Goal: Task Accomplishment & Management: Manage account settings

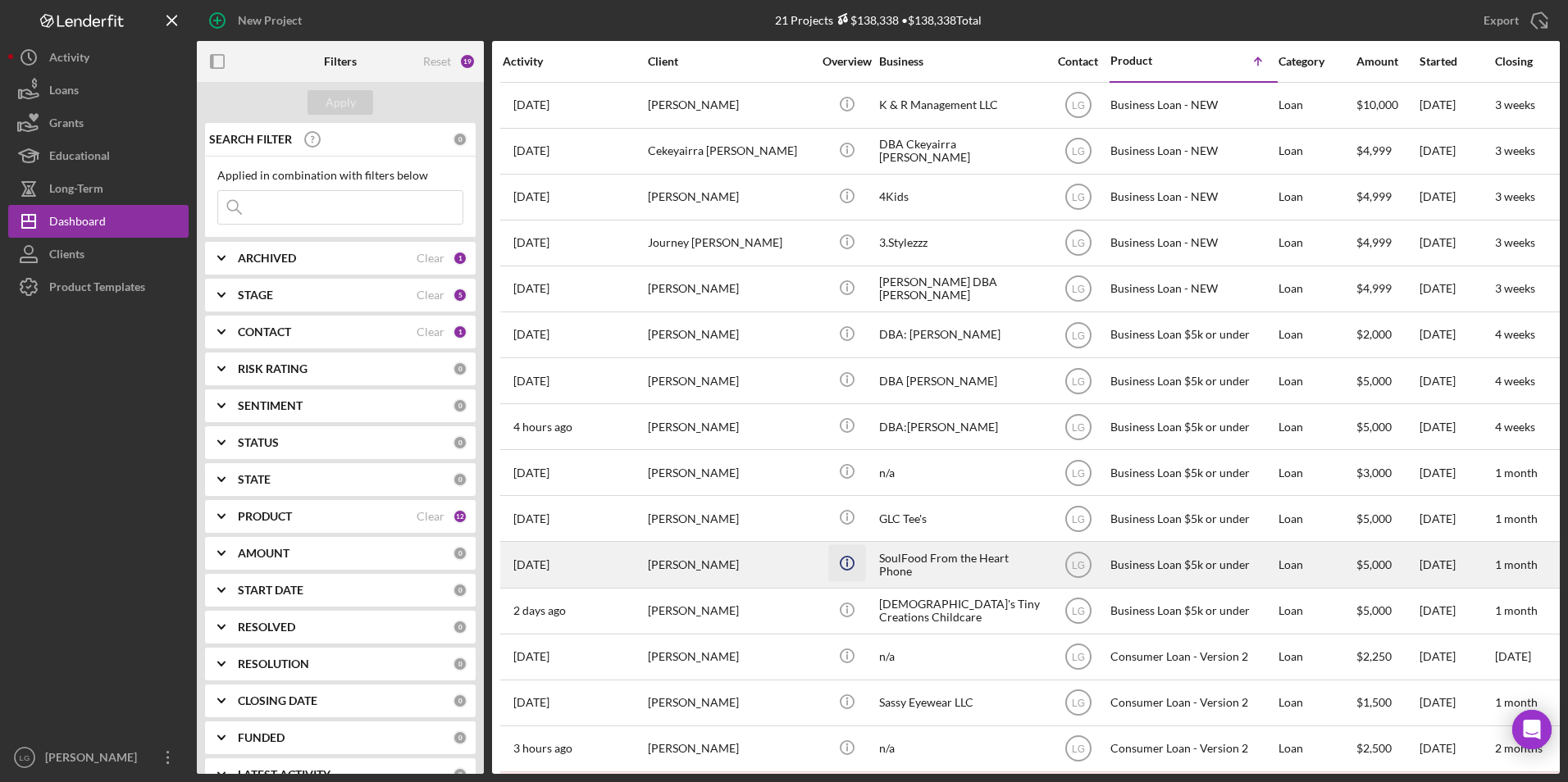
scroll to position [295, 0]
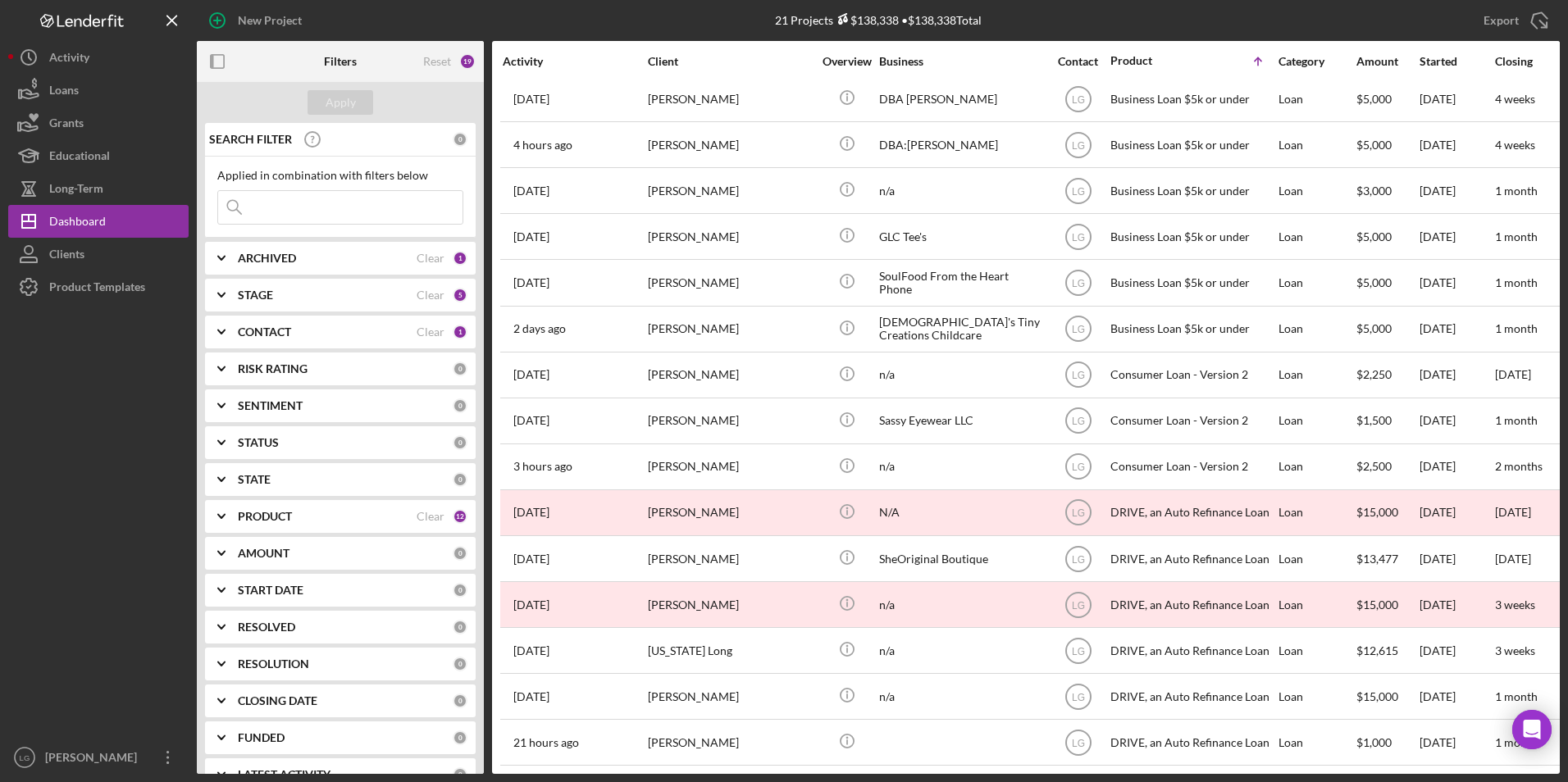
click at [327, 262] on div "ARCHIVED" at bounding box center [327, 258] width 179 height 13
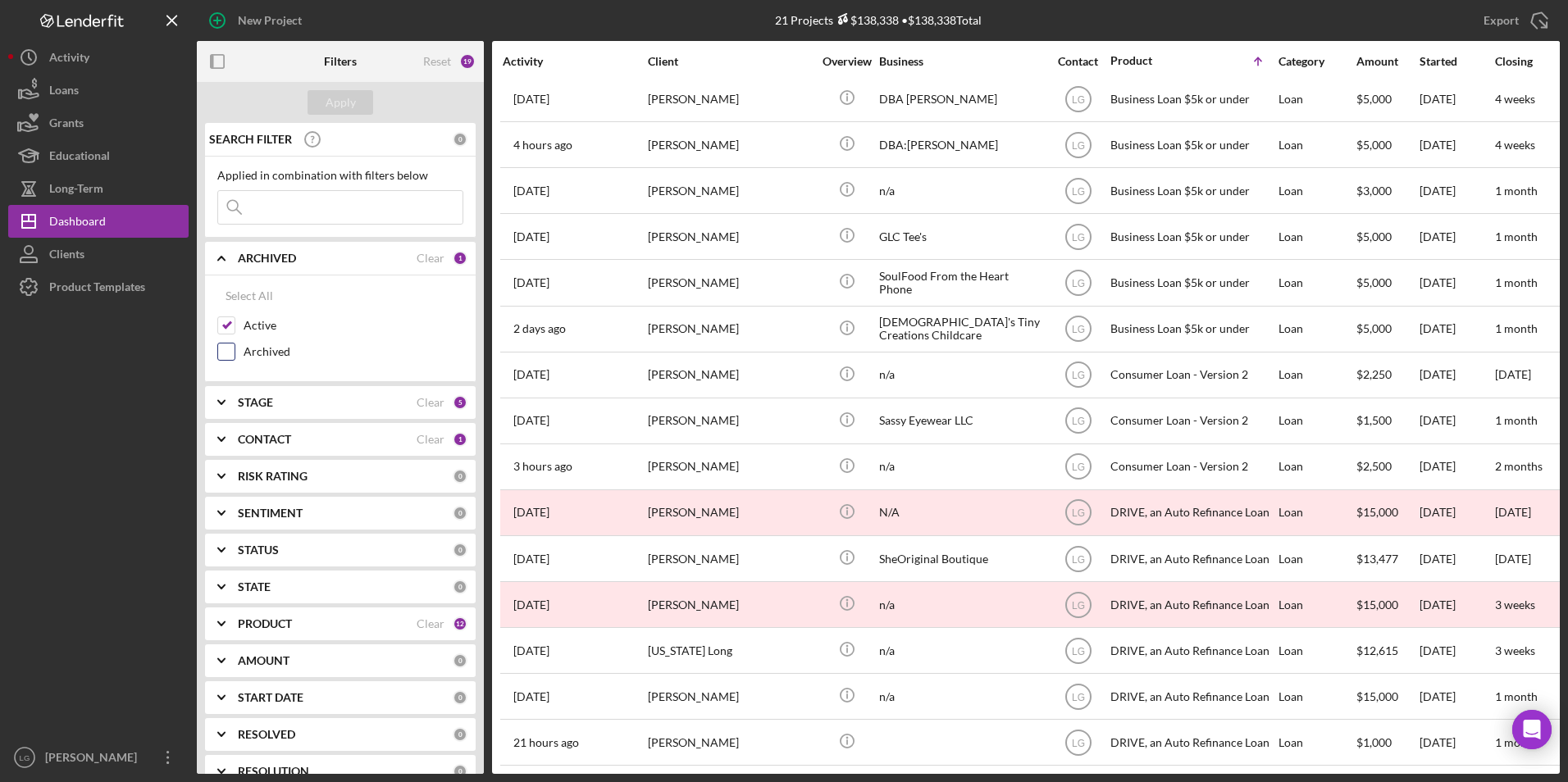
click at [227, 349] on input "Archived" at bounding box center [227, 352] width 17 height 17
checkbox input "true"
click at [337, 146] on div "SEARCH FILTER" at bounding box center [328, 139] width 248 height 41
click at [322, 106] on button "Apply" at bounding box center [340, 102] width 65 height 24
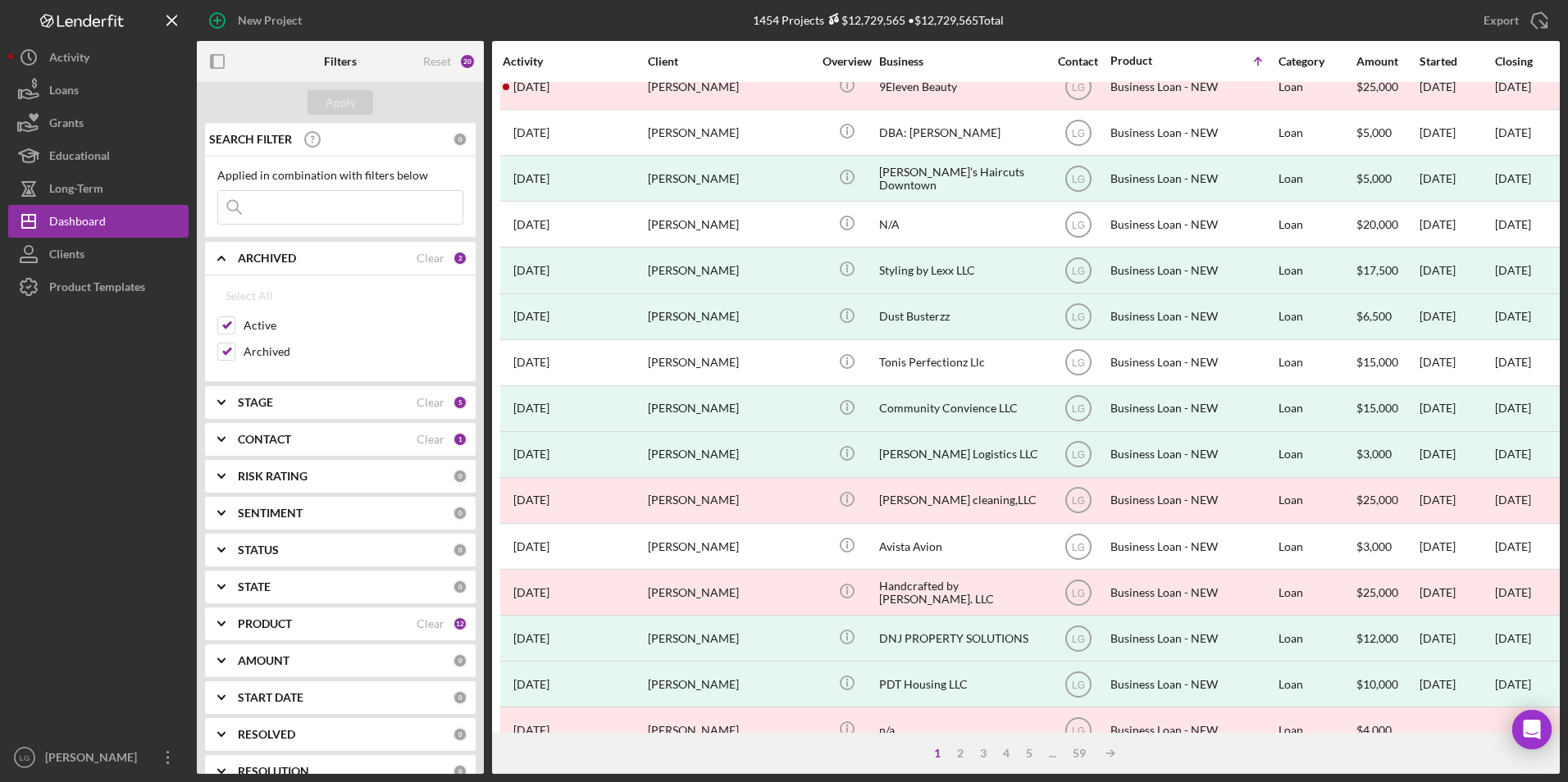
click at [297, 201] on input at bounding box center [340, 207] width 244 height 33
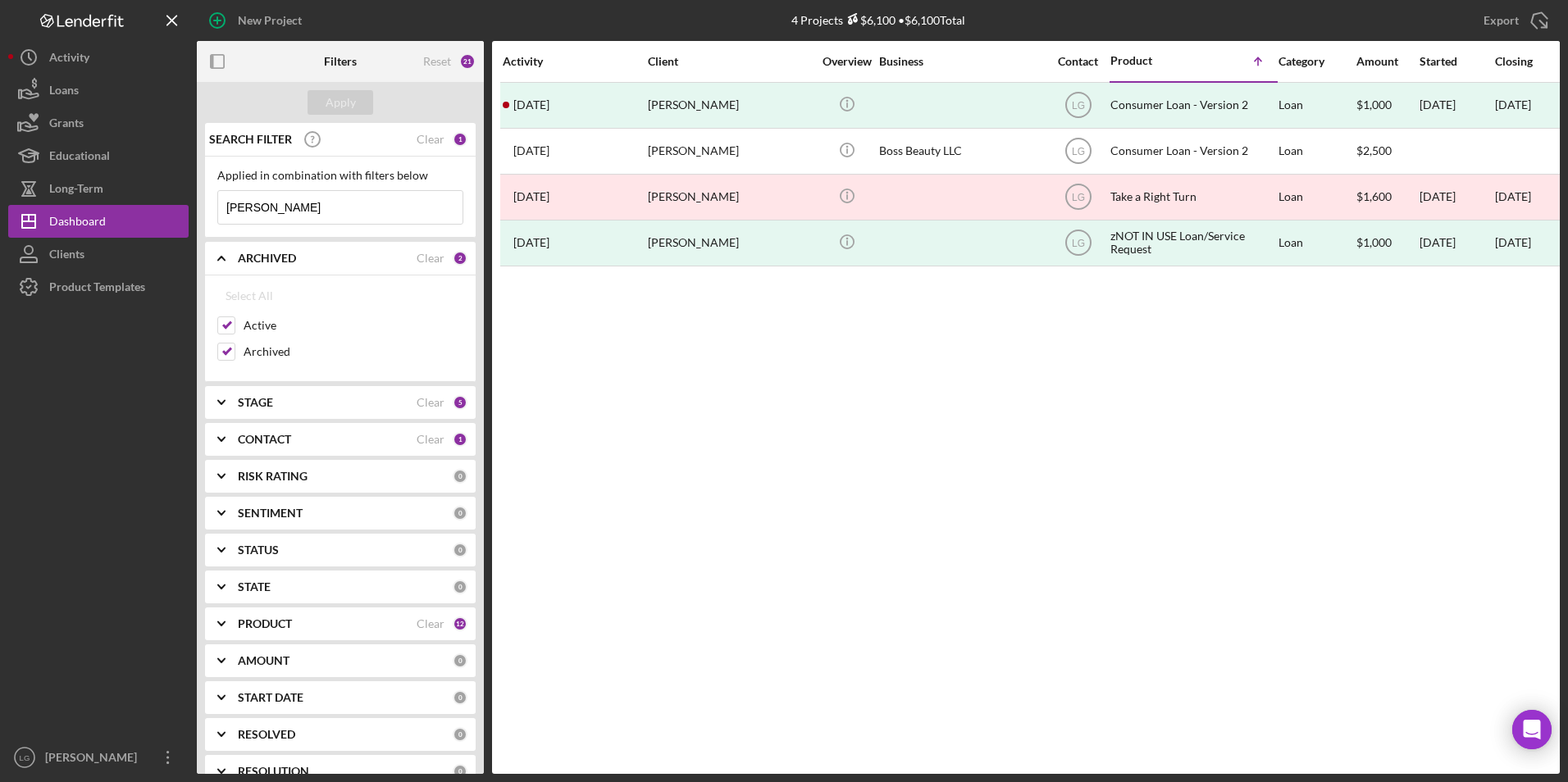
scroll to position [0, 0]
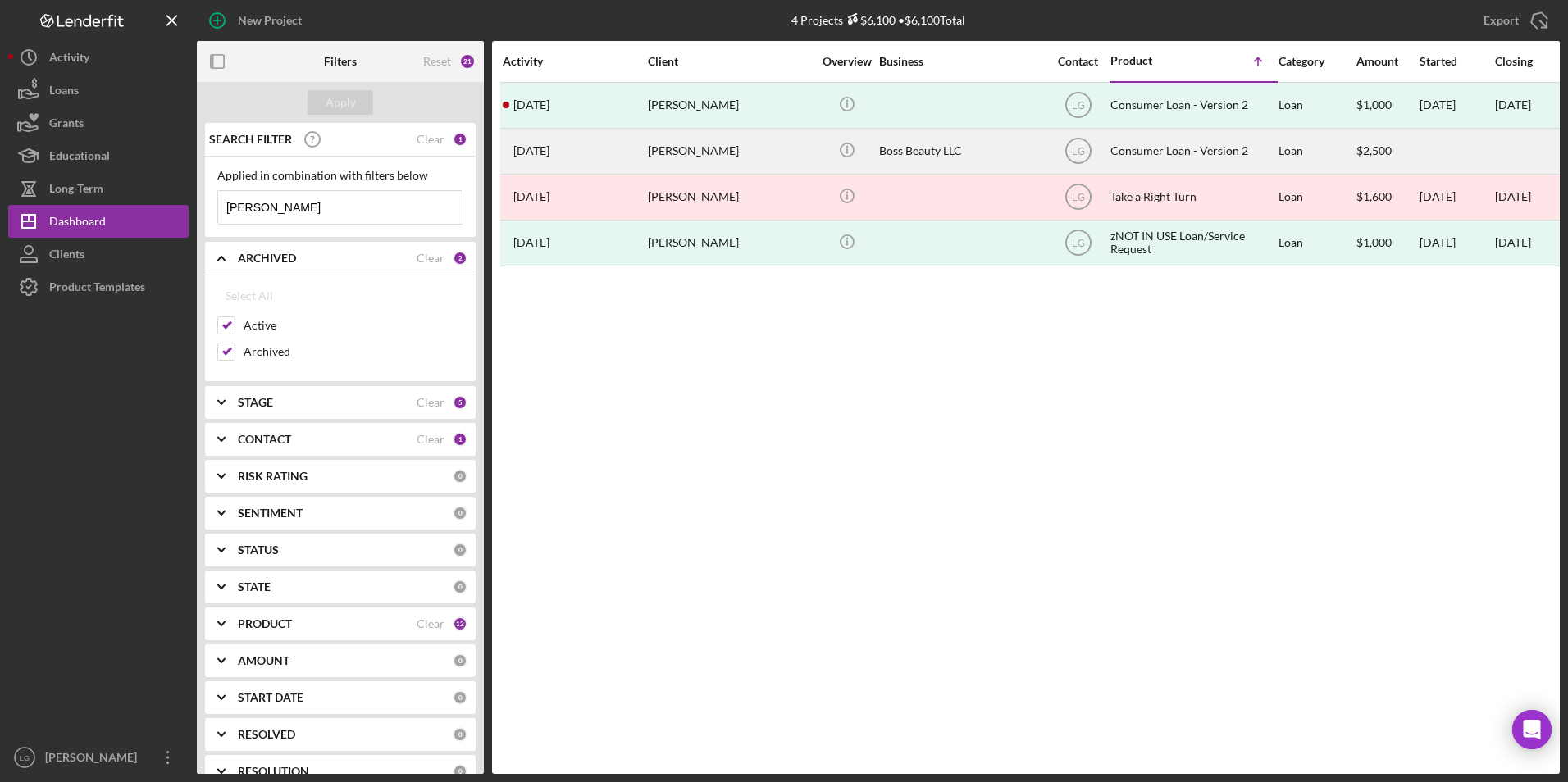
type input "[PERSON_NAME]"
click at [682, 158] on div "[PERSON_NAME]" at bounding box center [729, 151] width 164 height 44
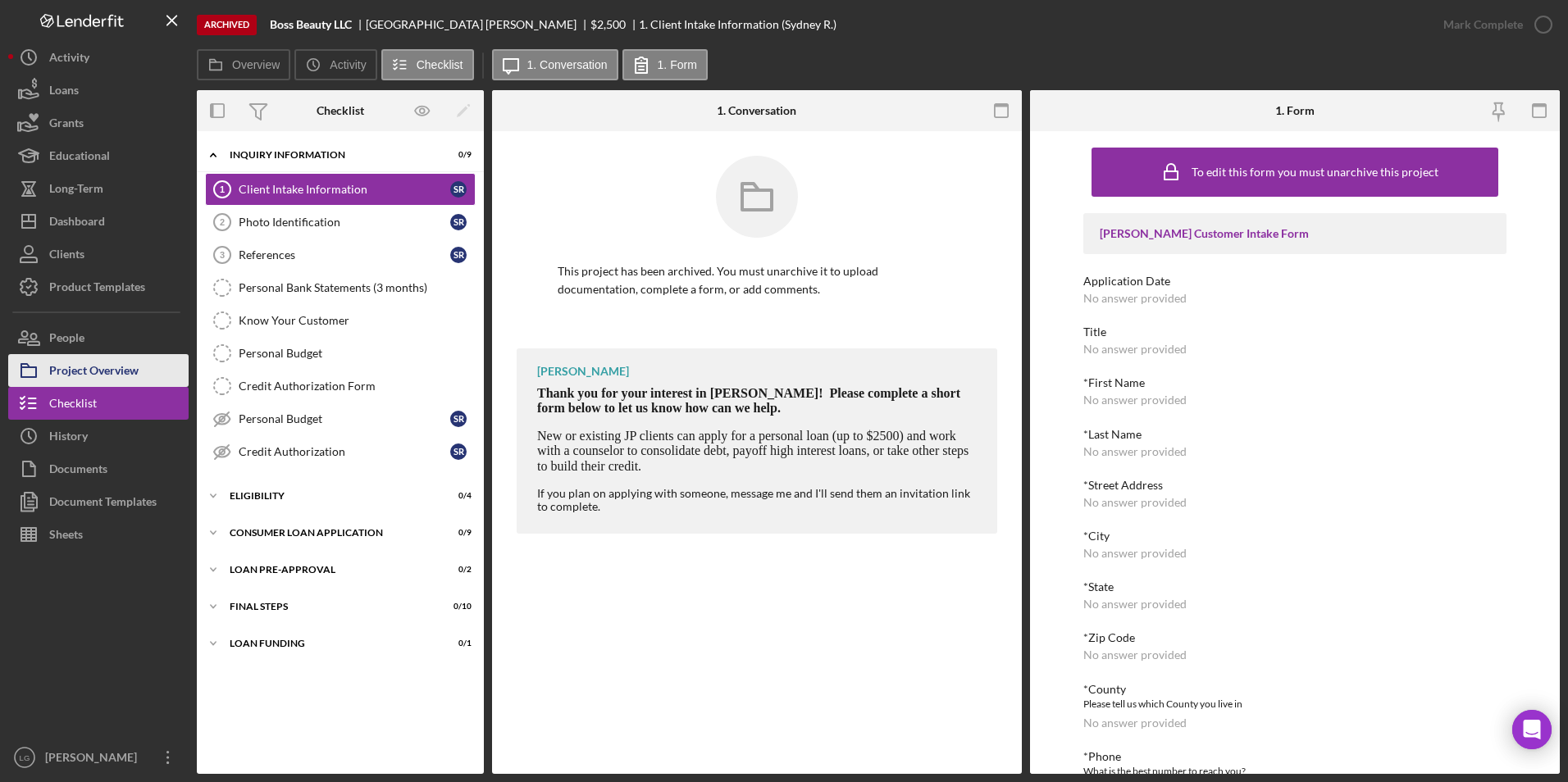
click at [81, 371] on div "Project Overview" at bounding box center [94, 373] width 89 height 37
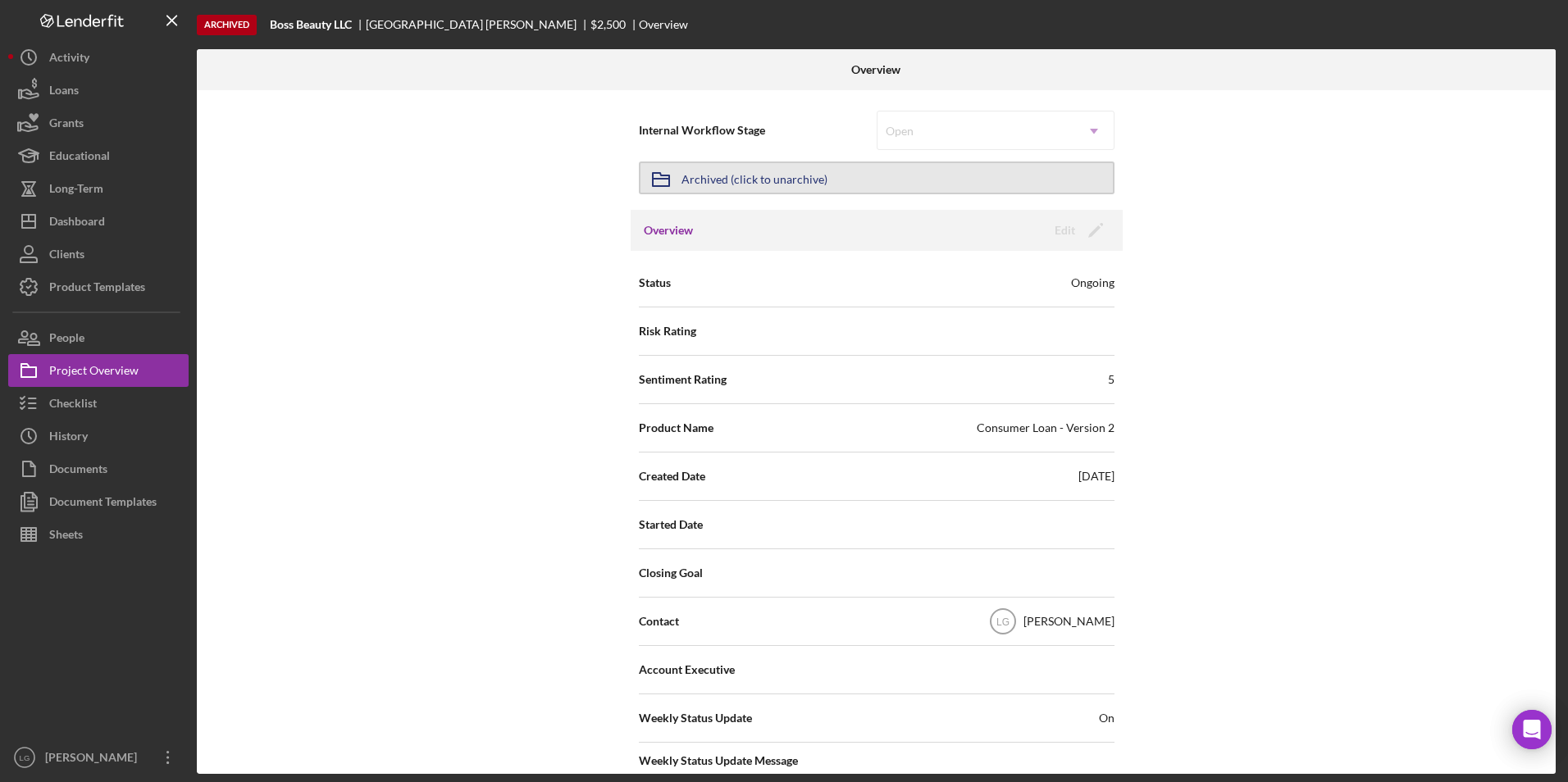
click at [789, 183] on div "Archived (click to unarchive)" at bounding box center [755, 177] width 146 height 29
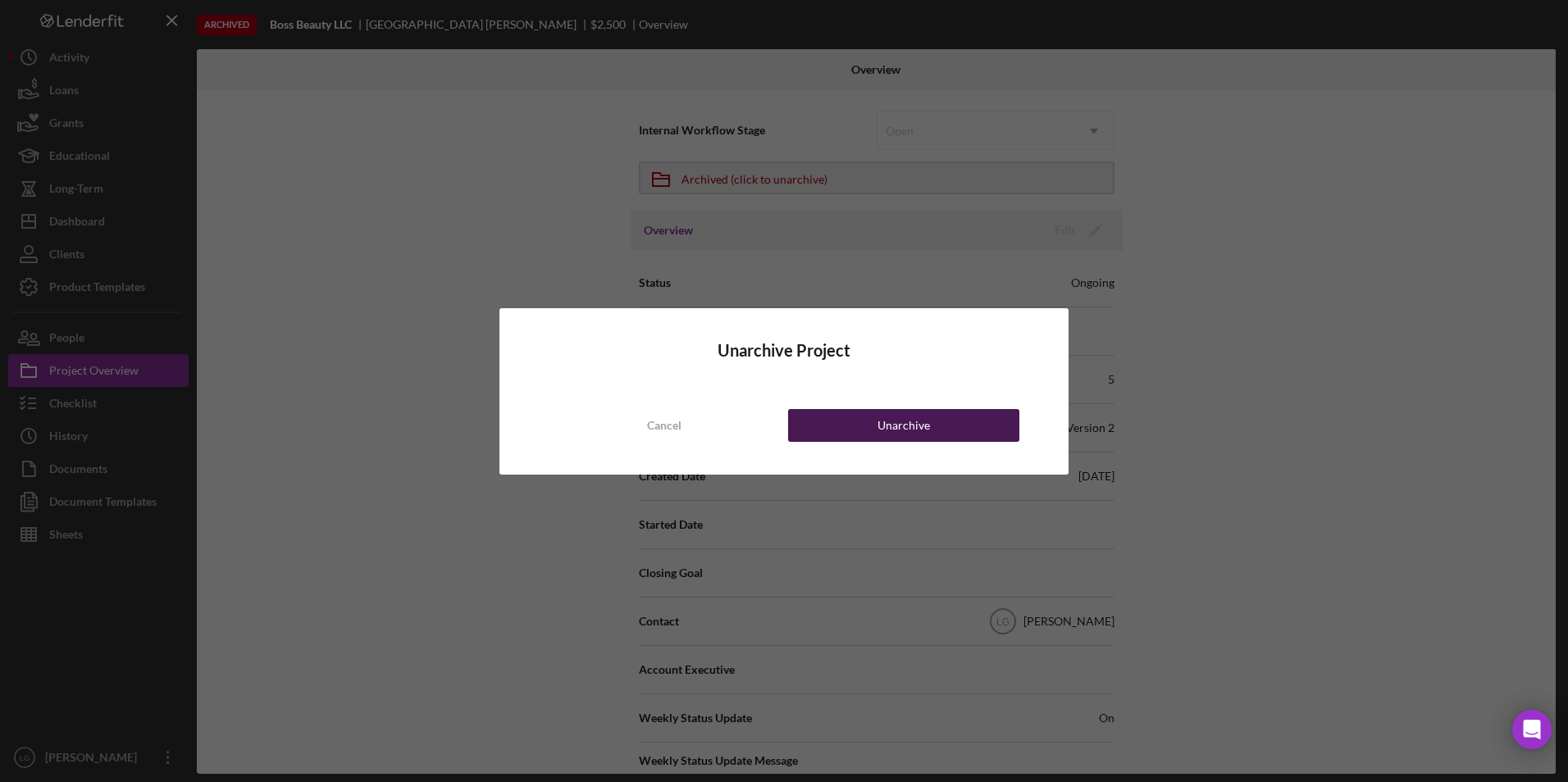
click at [875, 438] on button "Unarchive" at bounding box center [903, 425] width 231 height 33
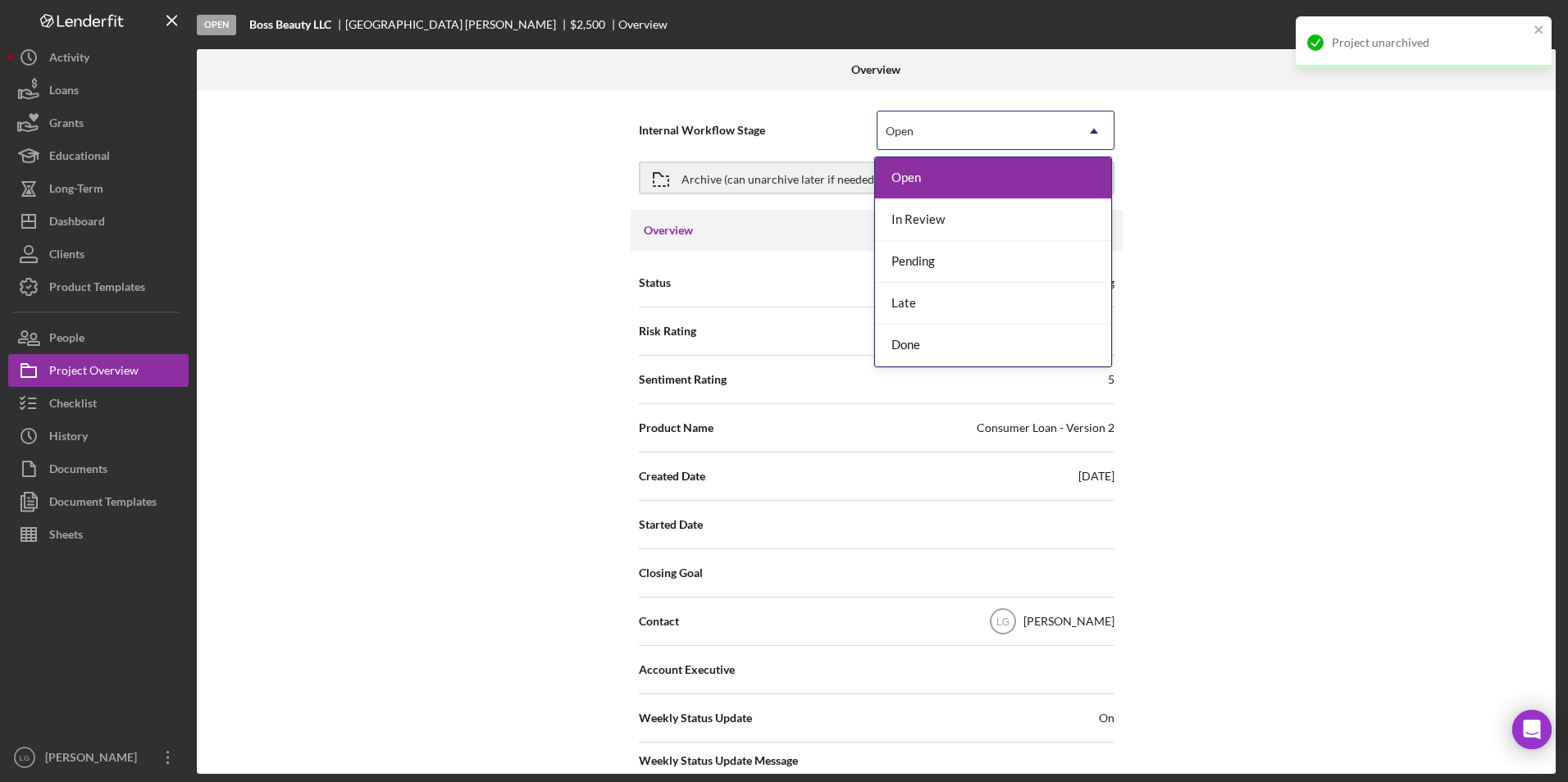
click at [928, 128] on div "Open" at bounding box center [975, 131] width 196 height 38
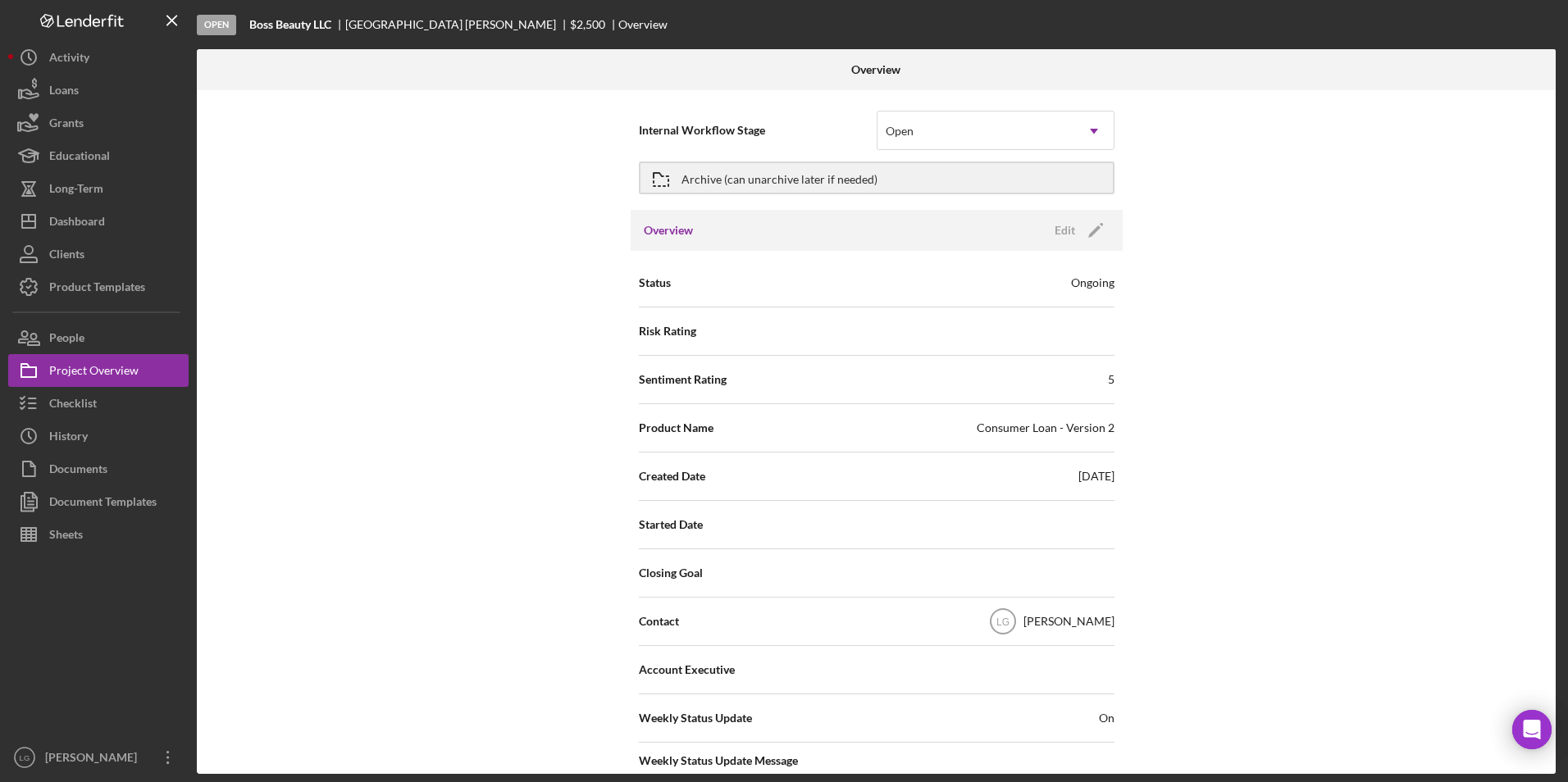
click at [688, 127] on span "Internal Workflow Stage" at bounding box center [757, 131] width 238 height 17
click at [86, 340] on button "People" at bounding box center [98, 337] width 180 height 33
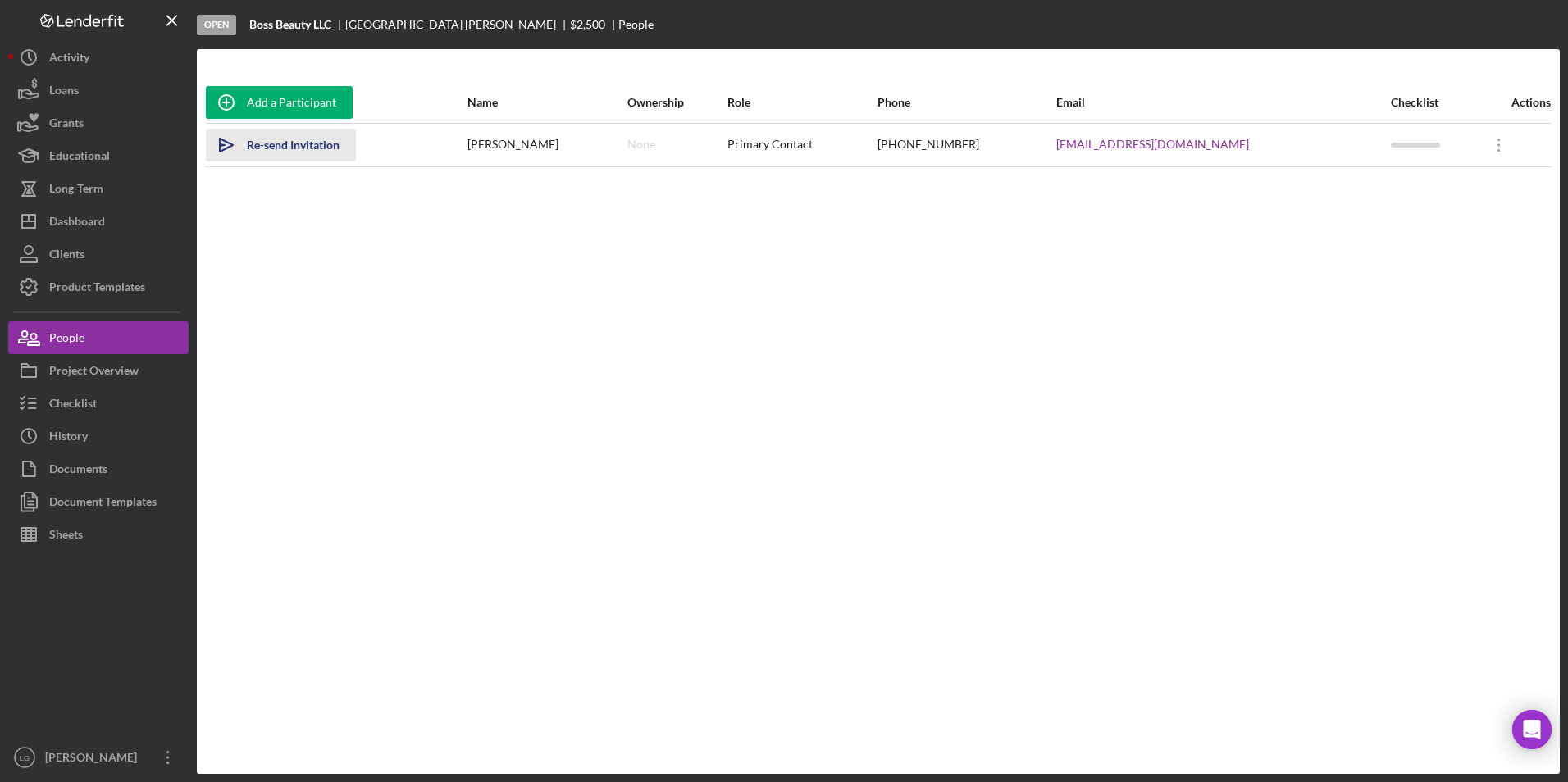
click at [316, 136] on div "Re-send Invitation" at bounding box center [293, 144] width 92 height 33
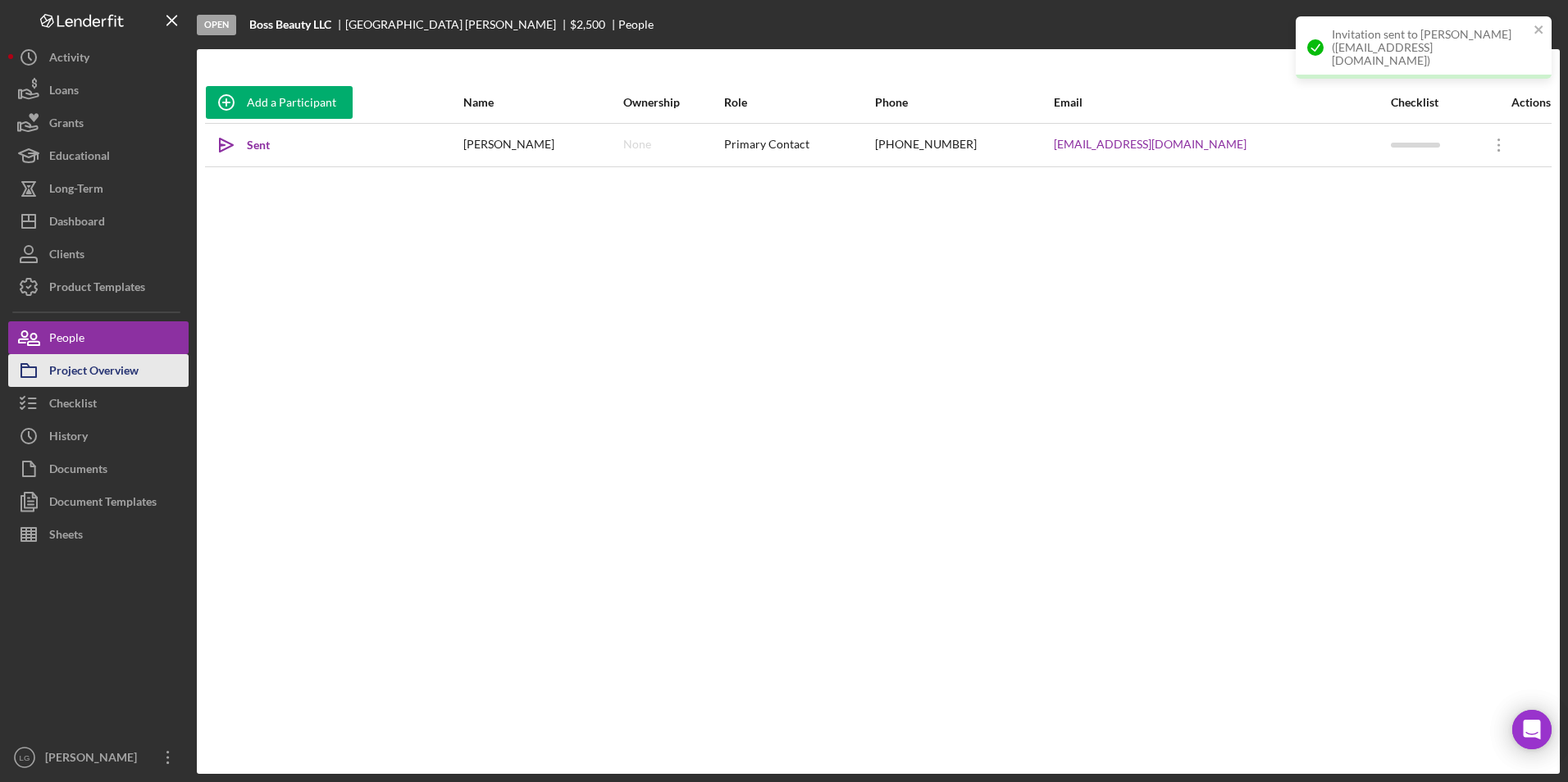
click at [123, 371] on div "Project Overview" at bounding box center [94, 373] width 89 height 37
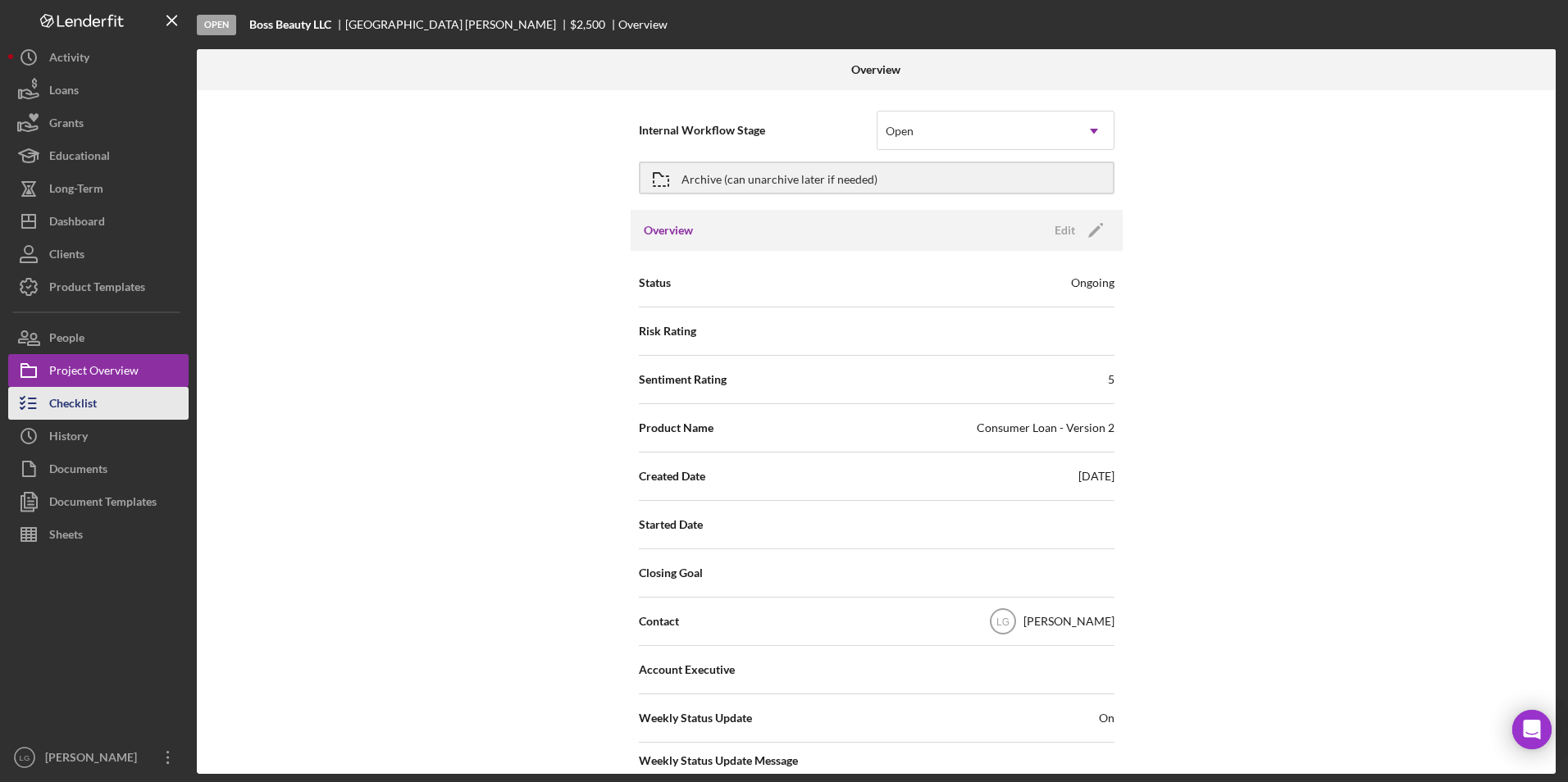
click at [96, 399] on div "Checklist" at bounding box center [73, 405] width 48 height 37
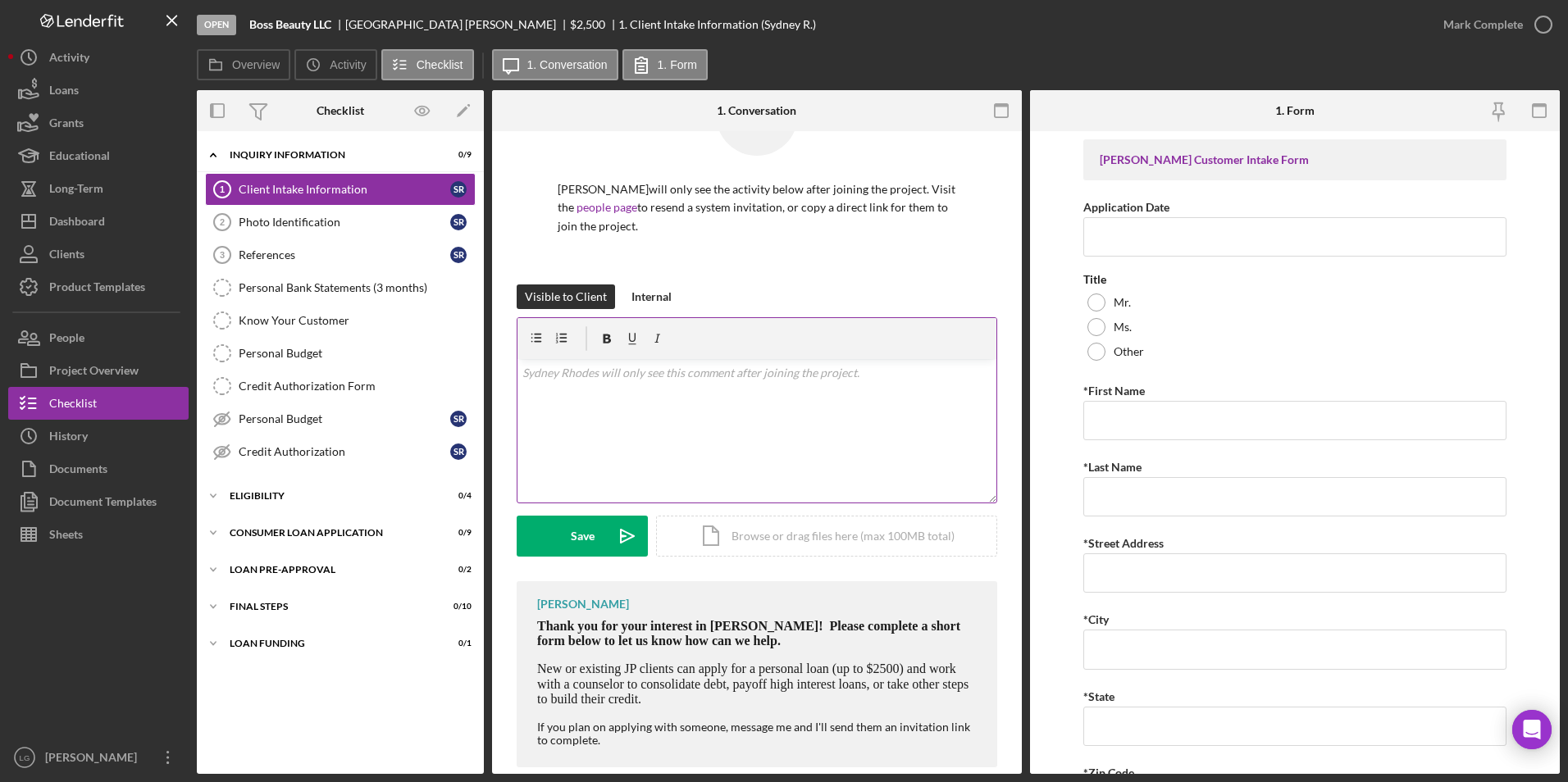
scroll to position [108, 0]
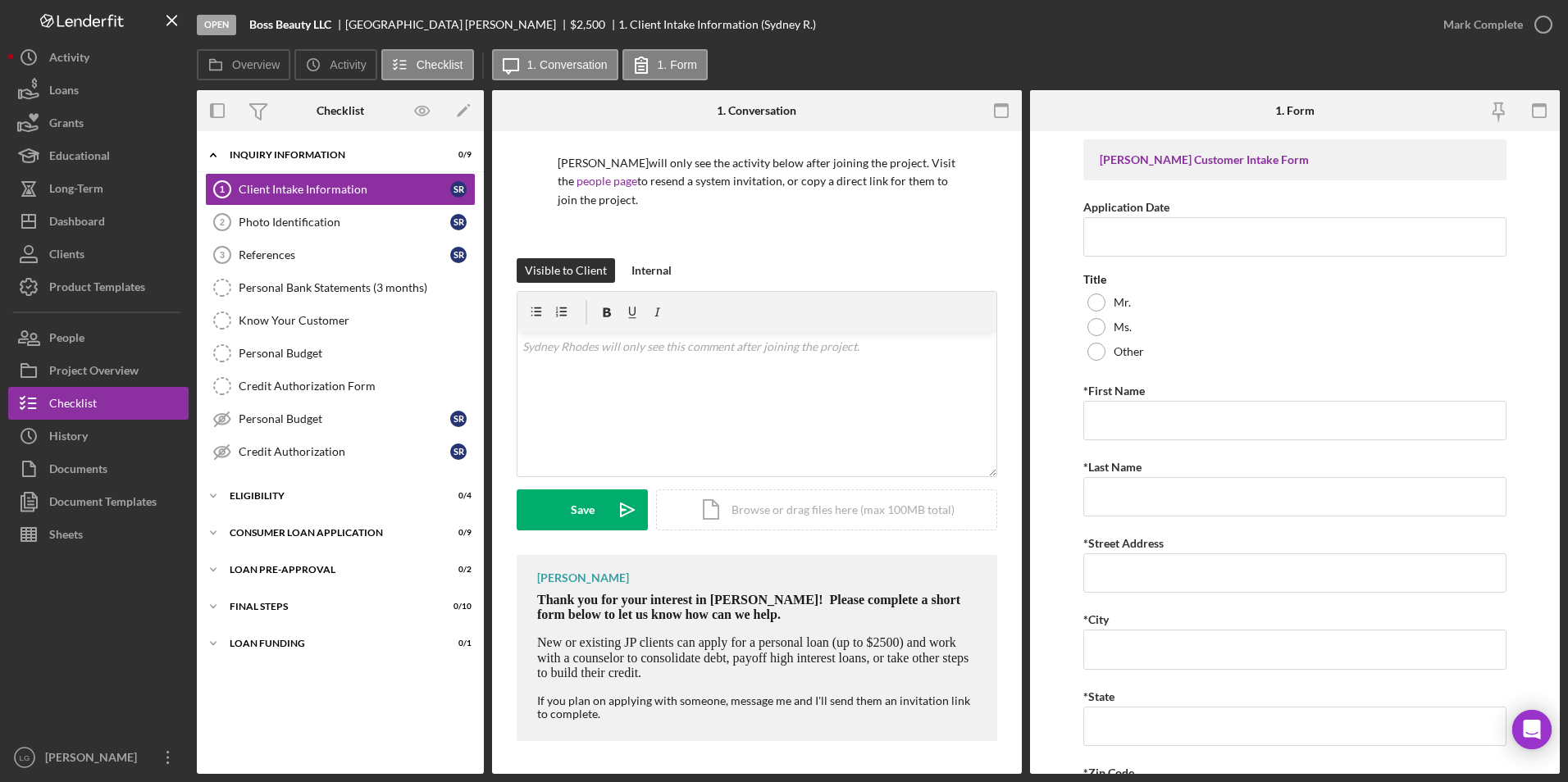
click at [694, 618] on span "Thank you for your interest in [PERSON_NAME]! Please complete a short form belo…" at bounding box center [749, 607] width 423 height 29
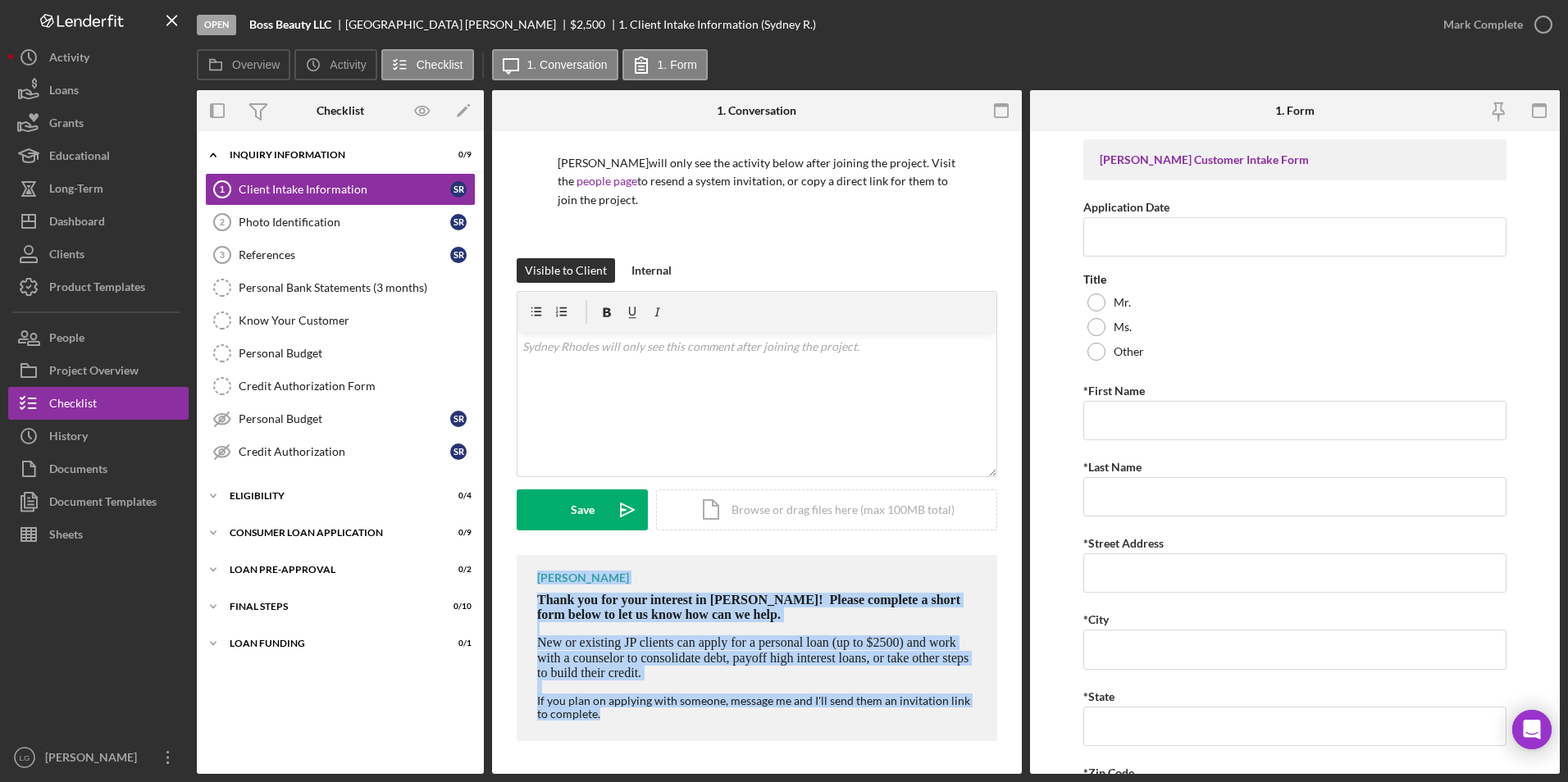
drag, startPoint x: 529, startPoint y: 581, endPoint x: 711, endPoint y: 716, distance: 226.6
click at [714, 724] on div "[PERSON_NAME] Thank you for your interest in [PERSON_NAME]! Please complete a s…" at bounding box center [756, 648] width 480 height 186
drag, startPoint x: 711, startPoint y: 716, endPoint x: 671, endPoint y: 602, distance: 120.8
copy div "[PERSON_NAME] Thank you for your interest in [PERSON_NAME]! Please complete a s…"
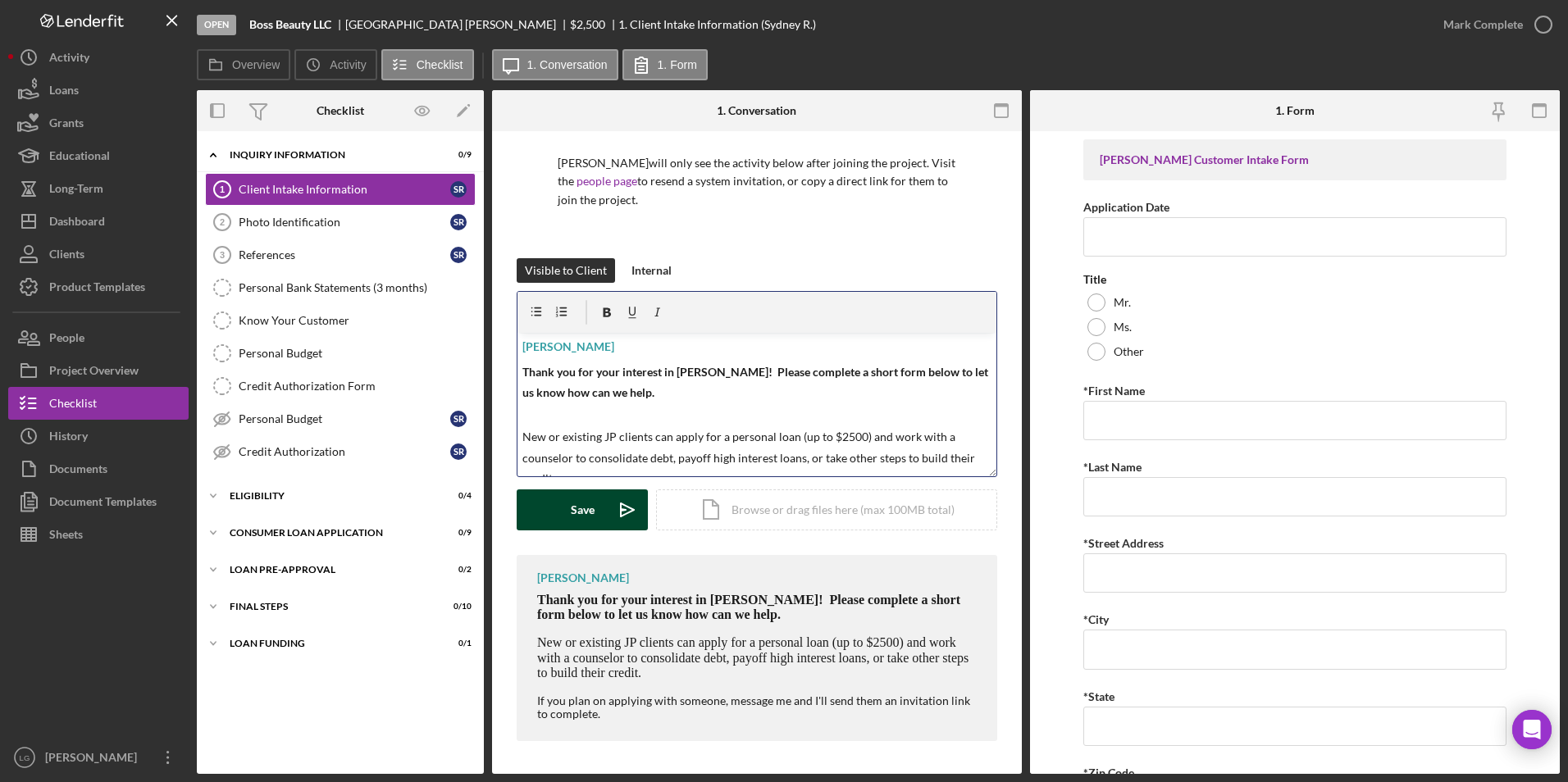
scroll to position [78, 0]
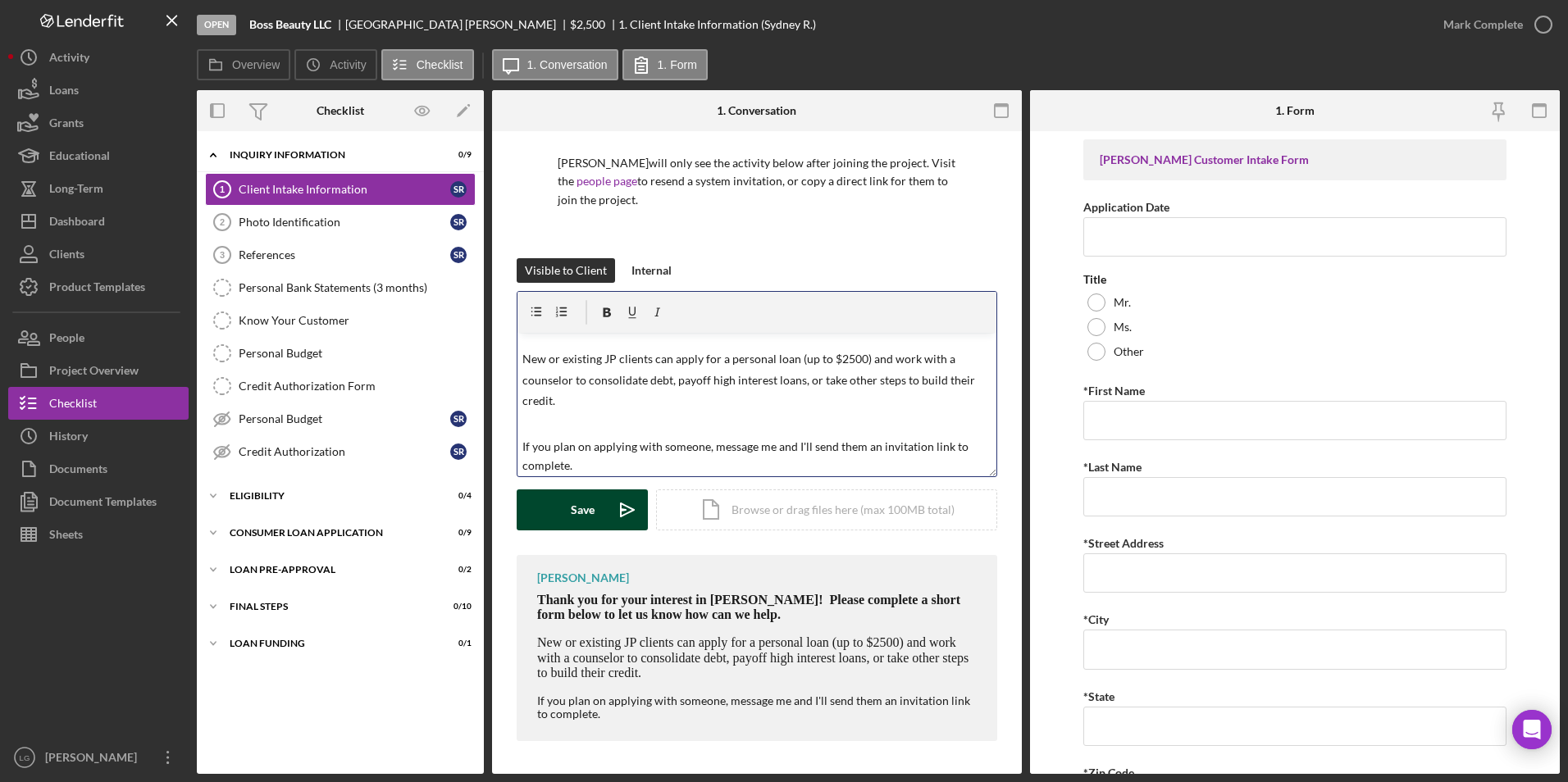
click at [544, 509] on button "Save Icon/icon-invite-send" at bounding box center [582, 509] width 131 height 41
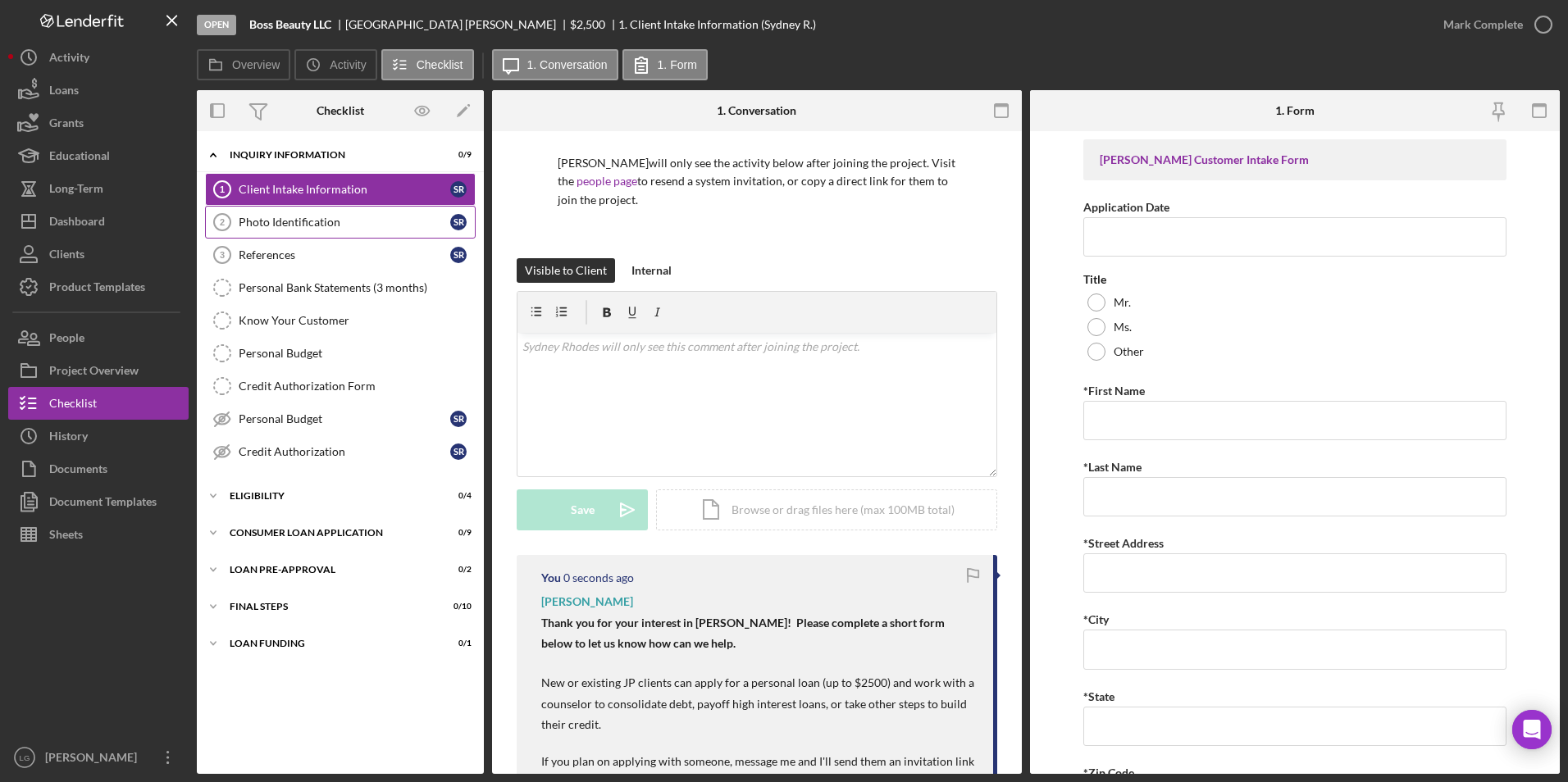
click at [260, 214] on link "Photo Identification 2 Photo Identification S R" at bounding box center [340, 222] width 270 height 33
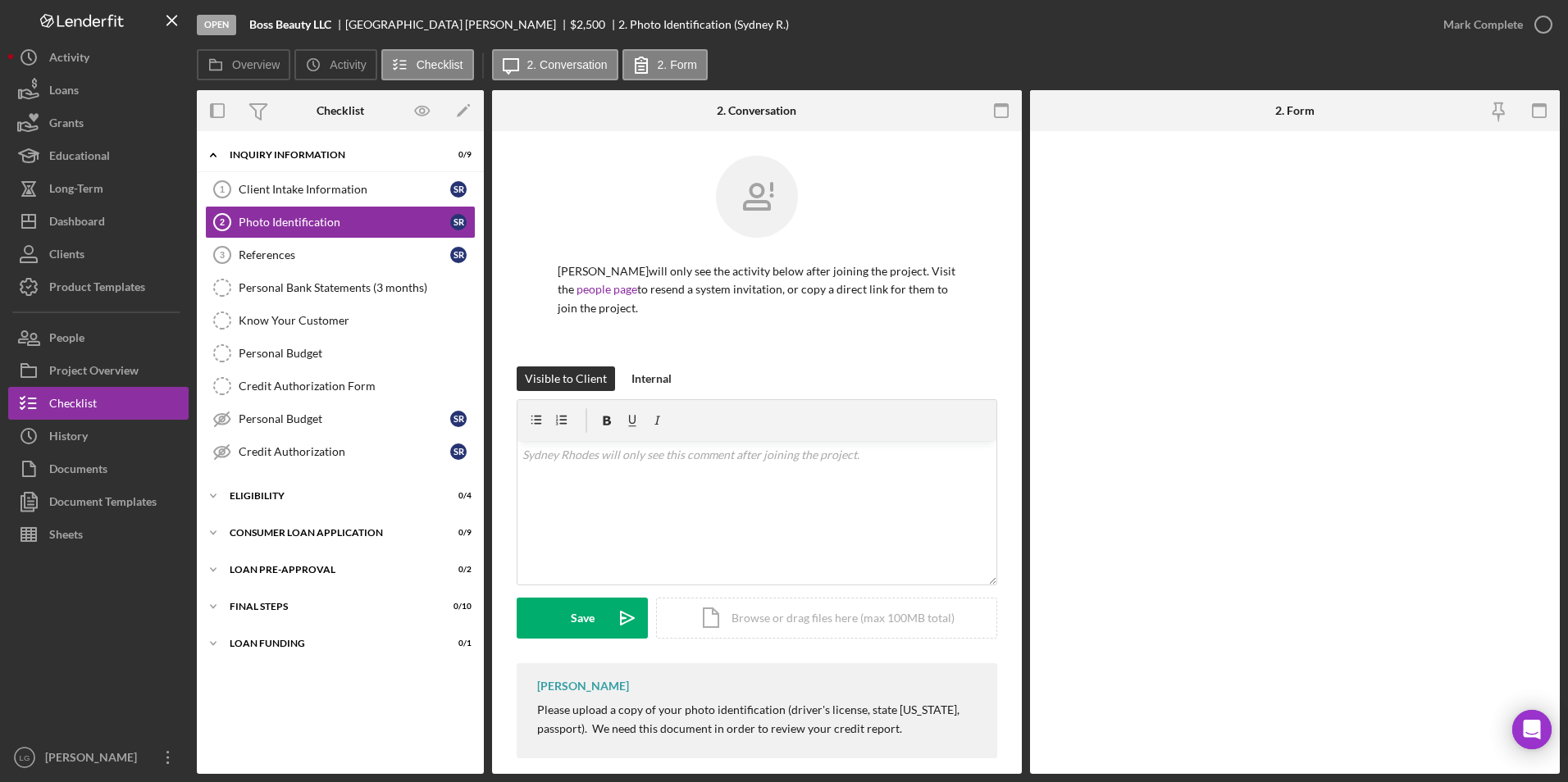
scroll to position [18, 0]
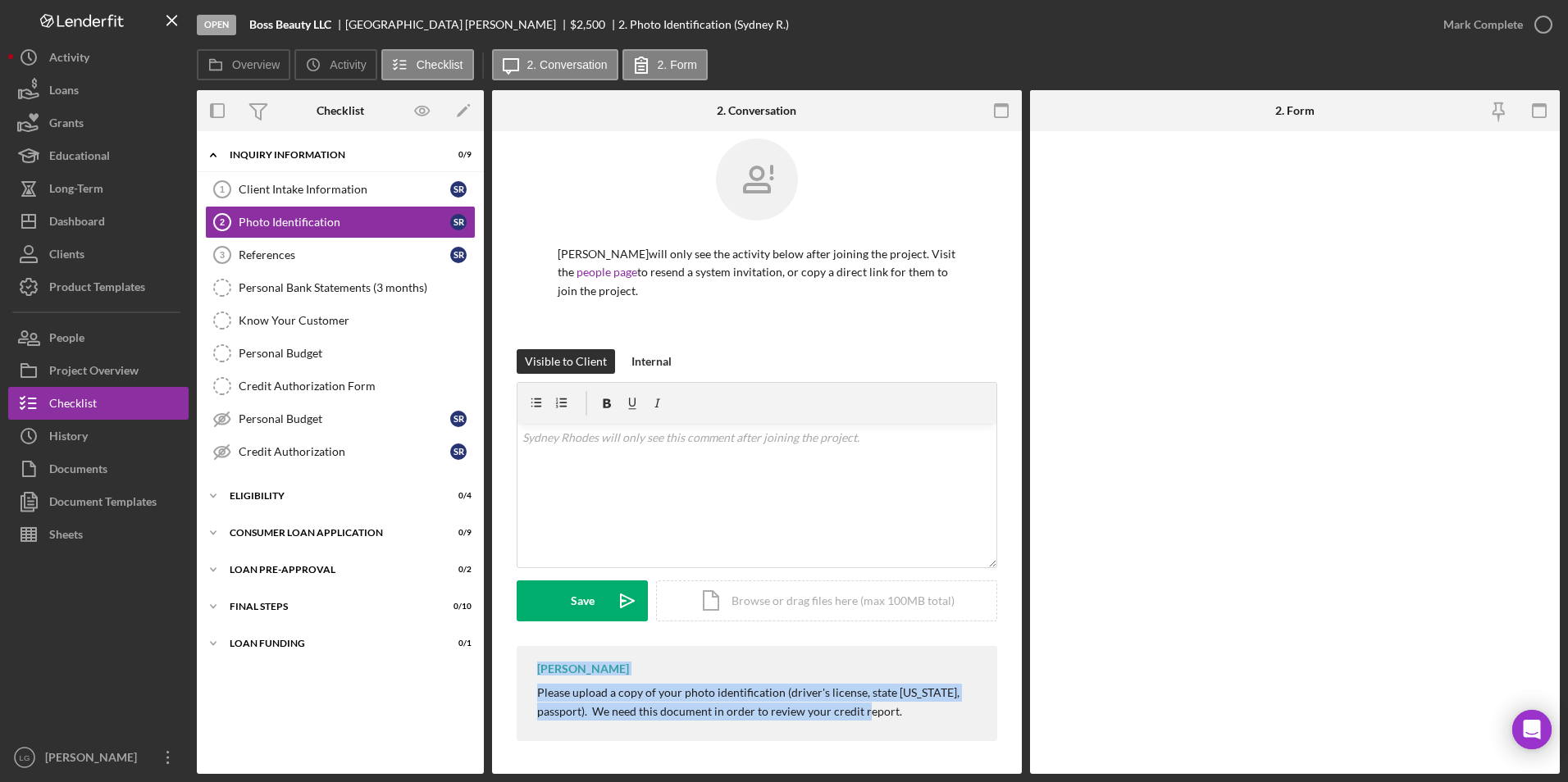
drag, startPoint x: 529, startPoint y: 665, endPoint x: 926, endPoint y: 706, distance: 399.1
click at [926, 706] on div "[PERSON_NAME] Please upload a copy of your photo identification (driver's licen…" at bounding box center [756, 693] width 480 height 95
drag, startPoint x: 926, startPoint y: 706, endPoint x: 817, endPoint y: 684, distance: 111.2
copy div "[PERSON_NAME] Please upload a copy of your photo identification (driver's licen…"
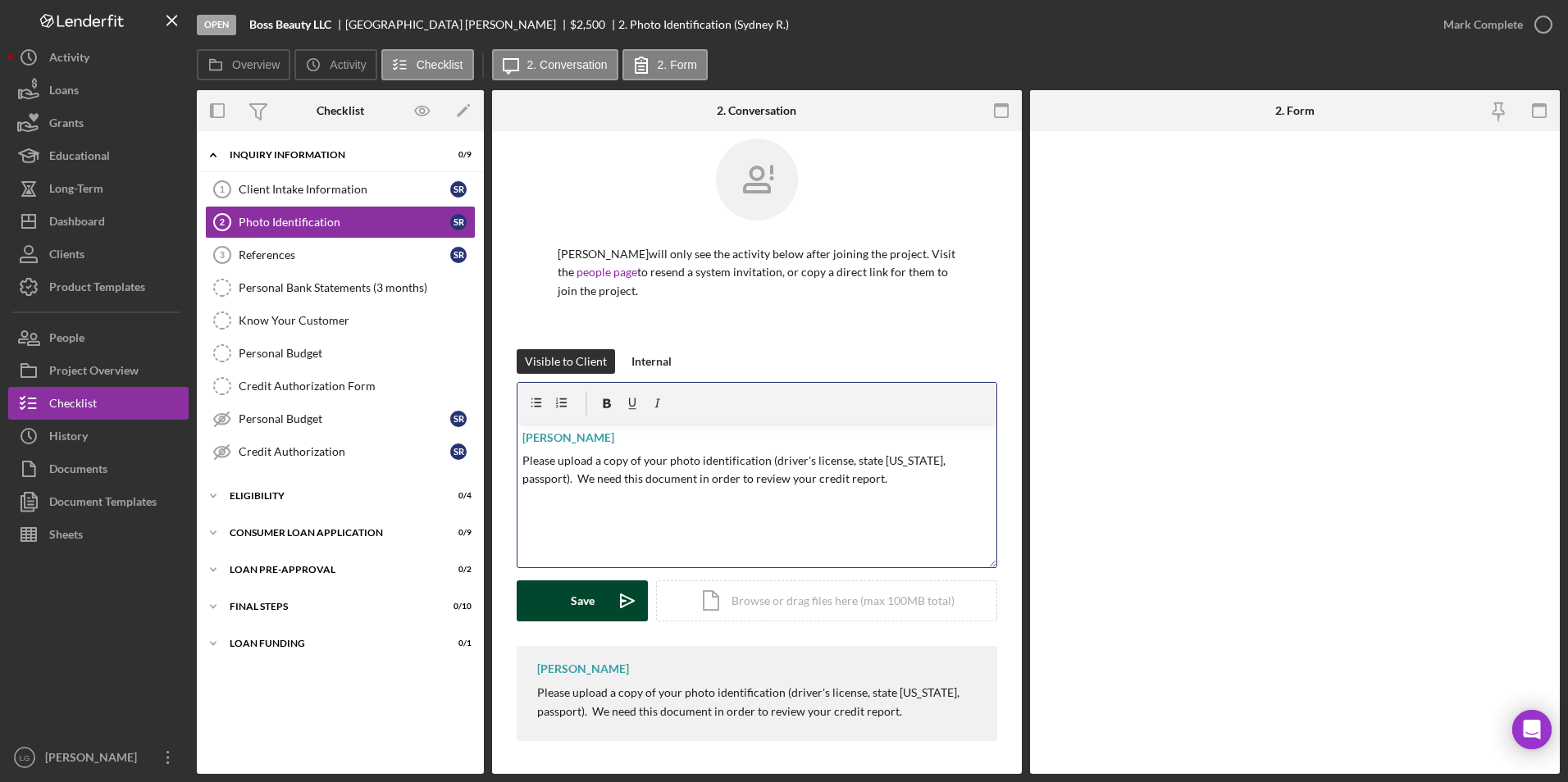
click at [555, 615] on button "Save Icon/icon-invite-send" at bounding box center [582, 601] width 131 height 41
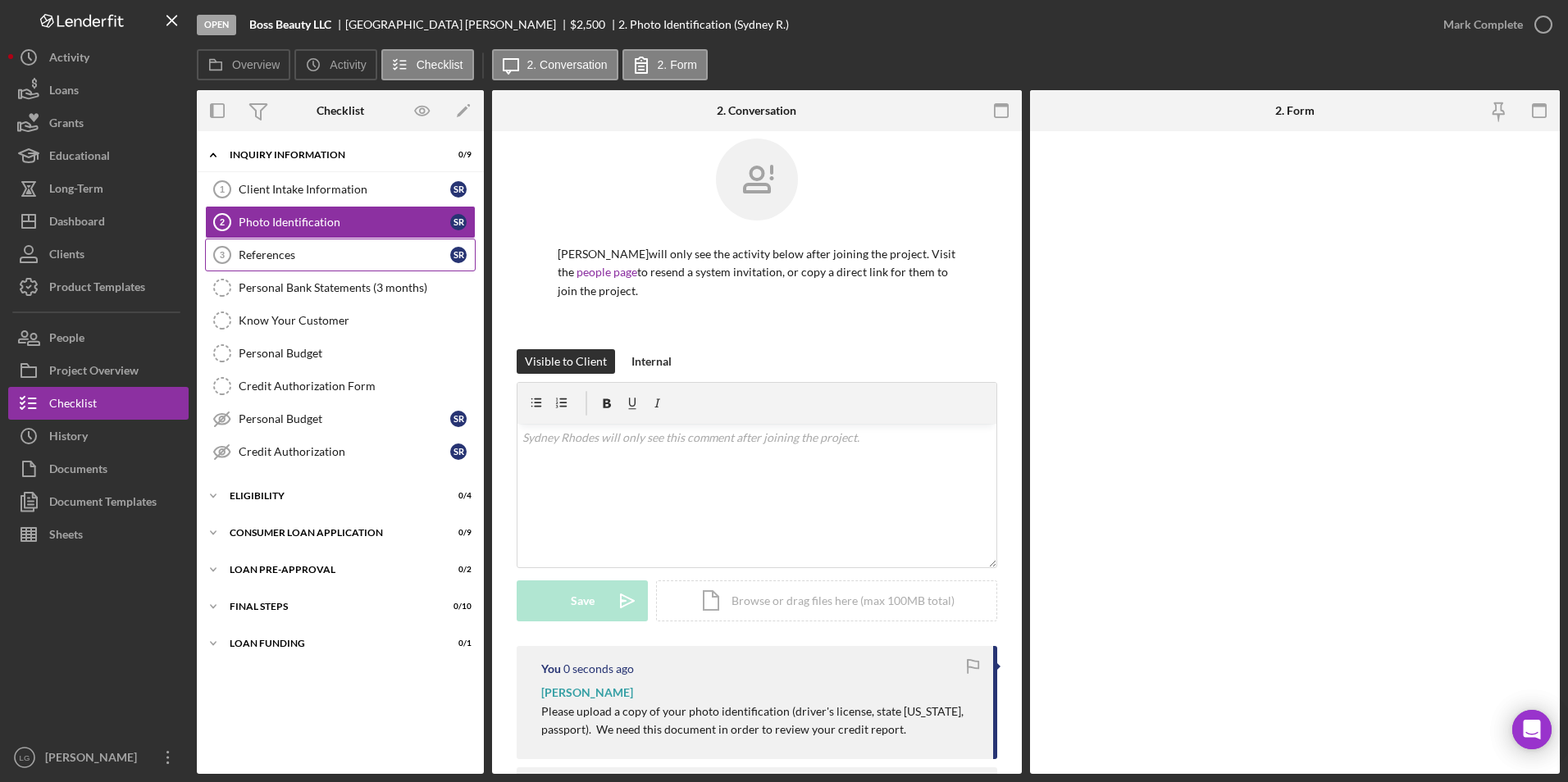
click at [274, 250] on div "References" at bounding box center [344, 255] width 212 height 13
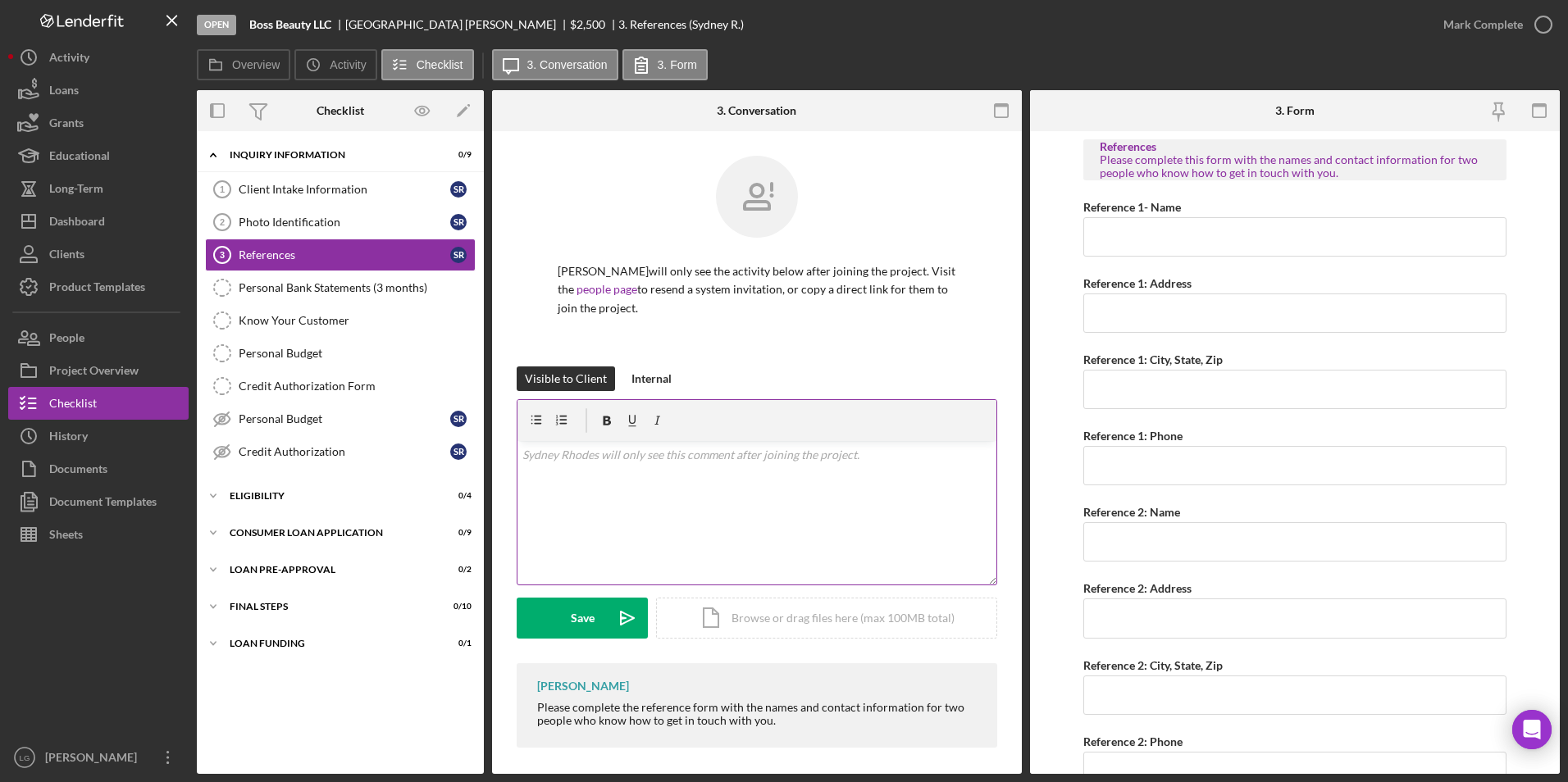
scroll to position [7, 0]
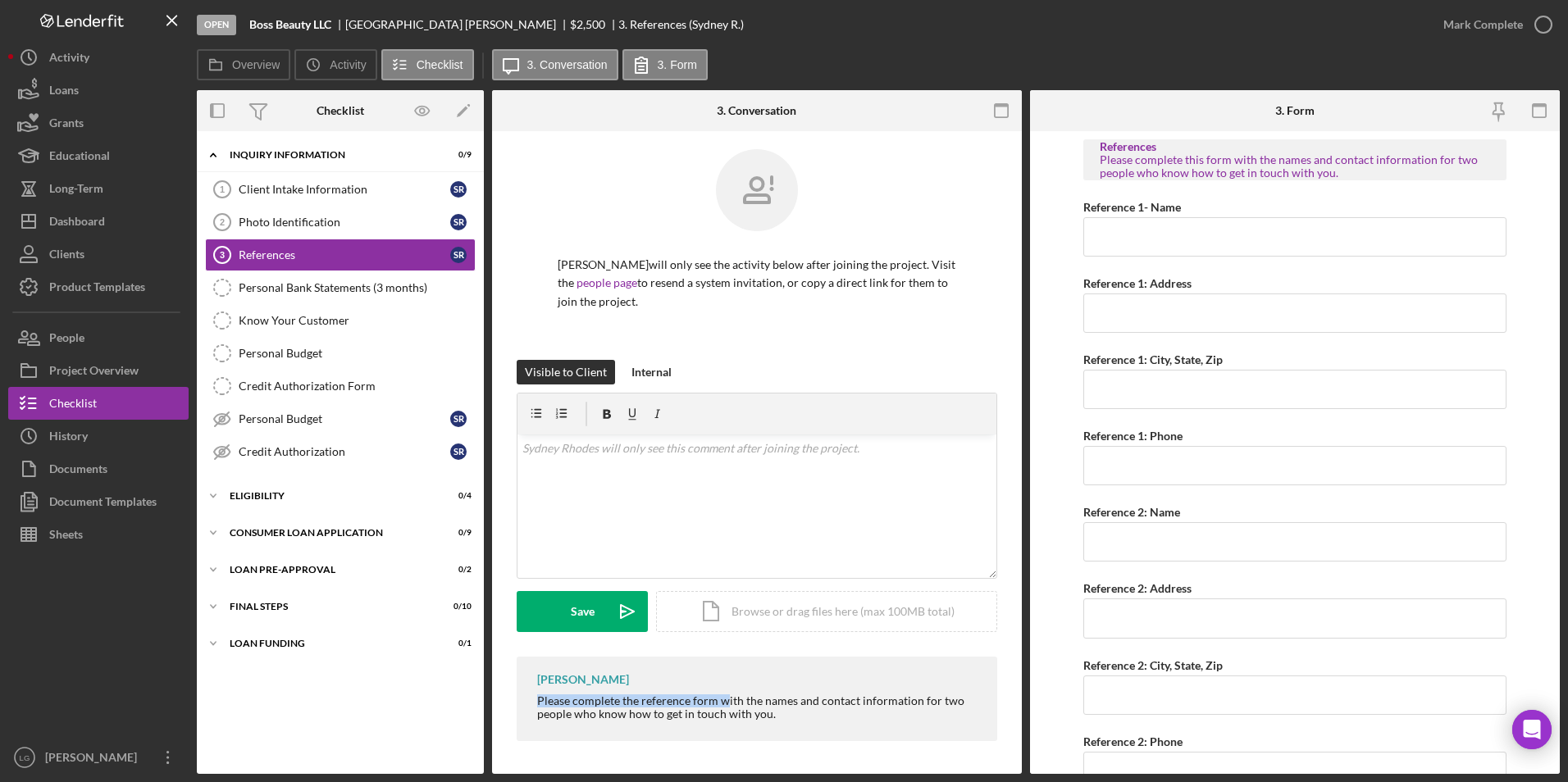
drag, startPoint x: 515, startPoint y: 693, endPoint x: 724, endPoint y: 694, distance: 209.0
click at [724, 694] on div "[PERSON_NAME] will only see the activity below after joining the project. Visit…" at bounding box center [756, 449] width 530 height 649
drag, startPoint x: 538, startPoint y: 680, endPoint x: 829, endPoint y: 724, distance: 294.3
click at [829, 724] on div "[PERSON_NAME] Please complete the reference form with the names and contact inf…" at bounding box center [756, 698] width 480 height 85
copy div "[PERSON_NAME] Please complete the reference form with the names and contact inf…"
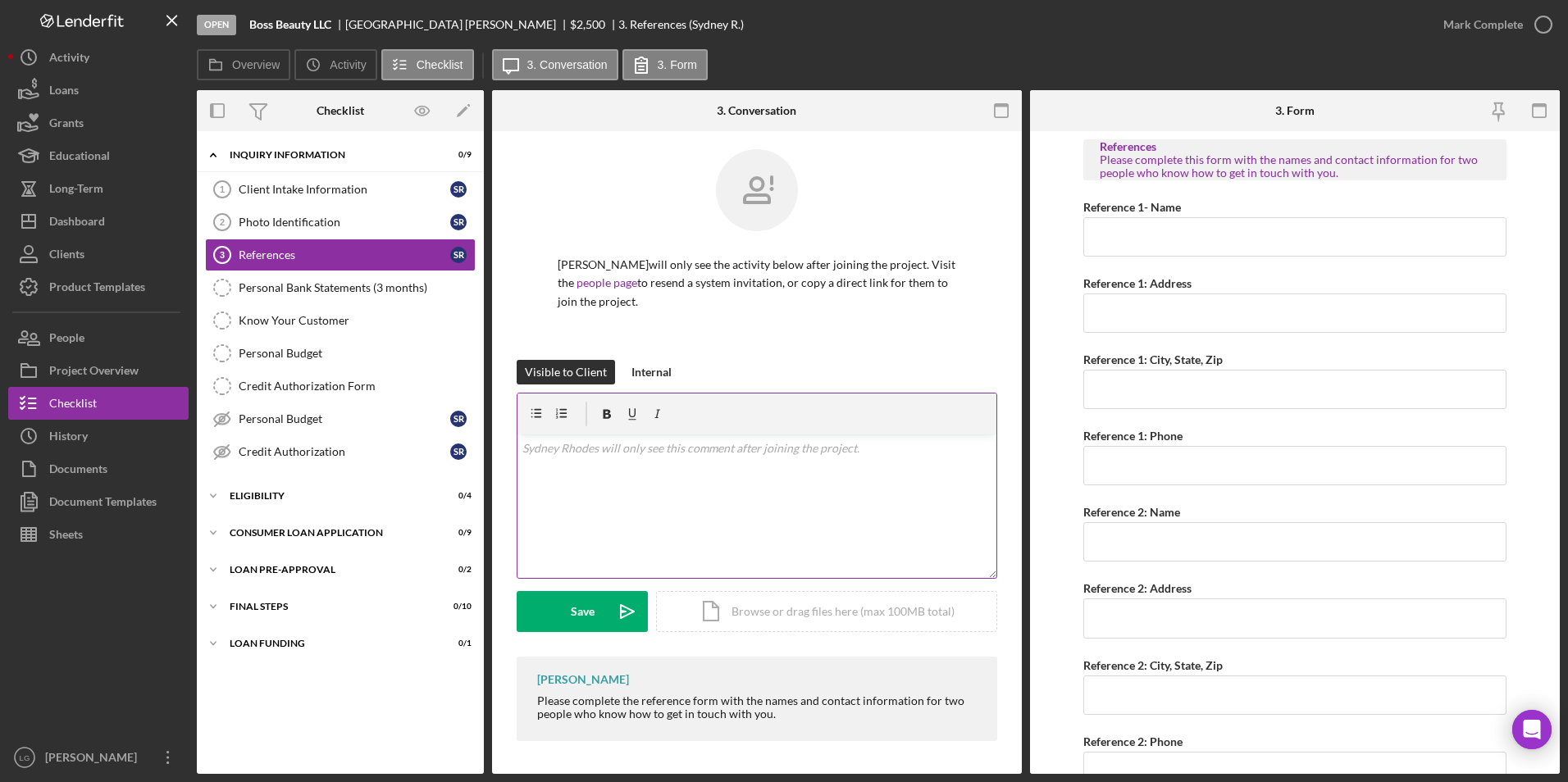
click at [731, 497] on div "v Color teal Color pink Remove color Add row above Add row below Add column bef…" at bounding box center [756, 506] width 478 height 143
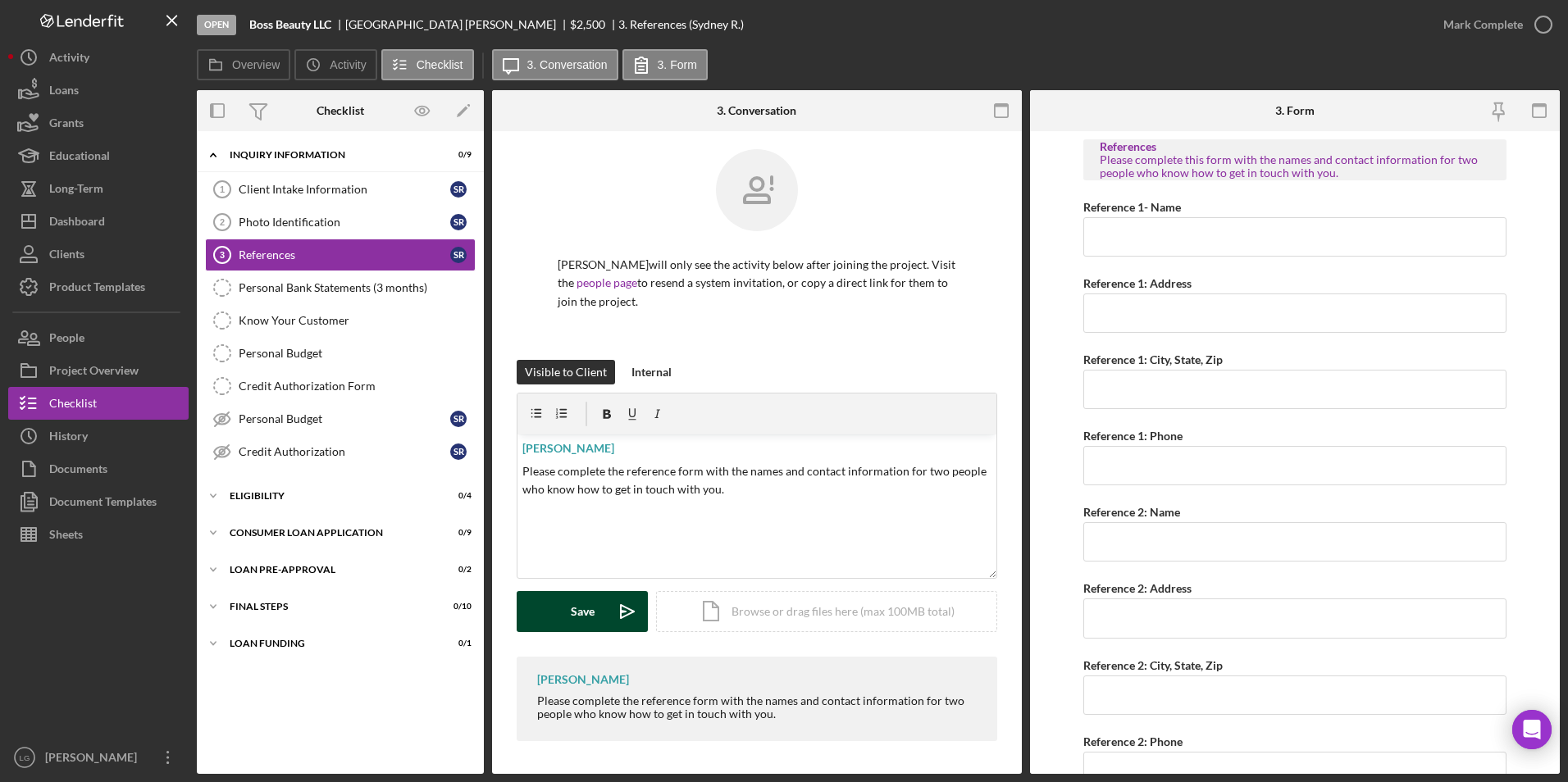
click at [576, 607] on div "Save" at bounding box center [583, 611] width 24 height 41
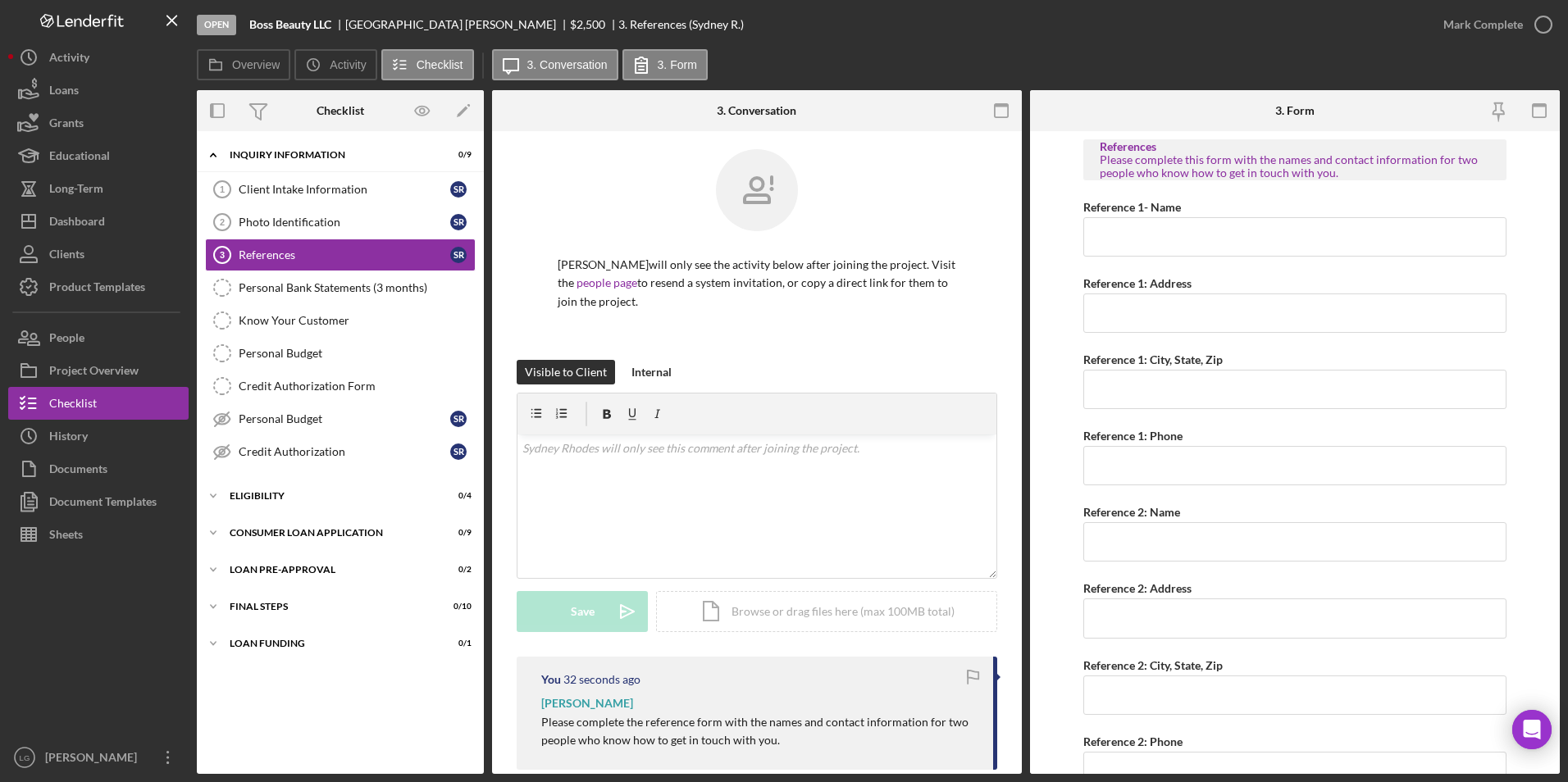
click at [264, 479] on div "Icon/Expander Inquiry Information 0 / 9 Client Intake Information 1 Client Inta…" at bounding box center [340, 452] width 287 height 626
click at [249, 507] on div "Icon/Expander Eligibility 0 / 4" at bounding box center [340, 495] width 287 height 33
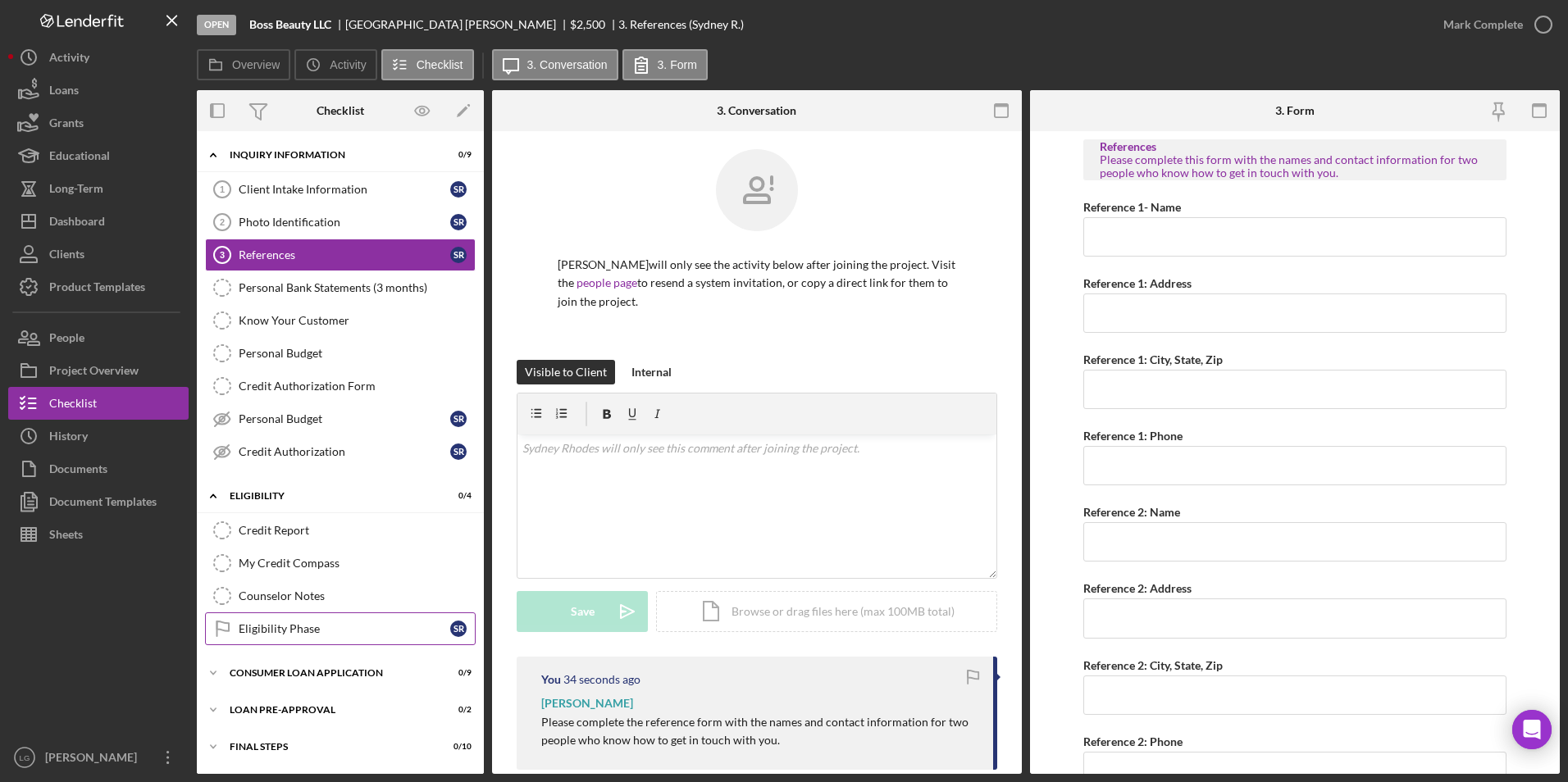
click at [281, 624] on div "Eligibility Phase" at bounding box center [344, 628] width 212 height 13
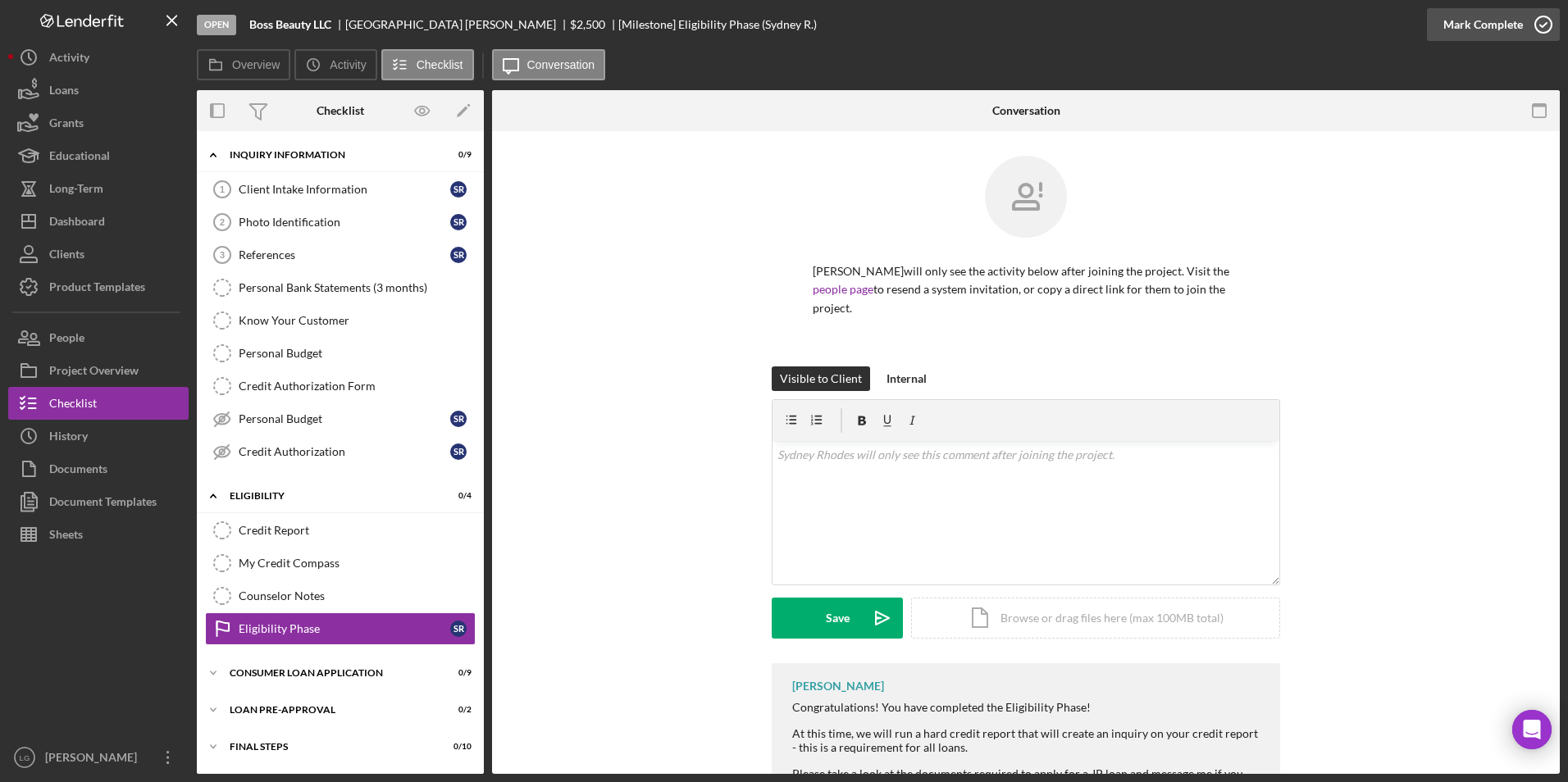
click at [1489, 21] on div "Mark Complete" at bounding box center [1482, 24] width 80 height 33
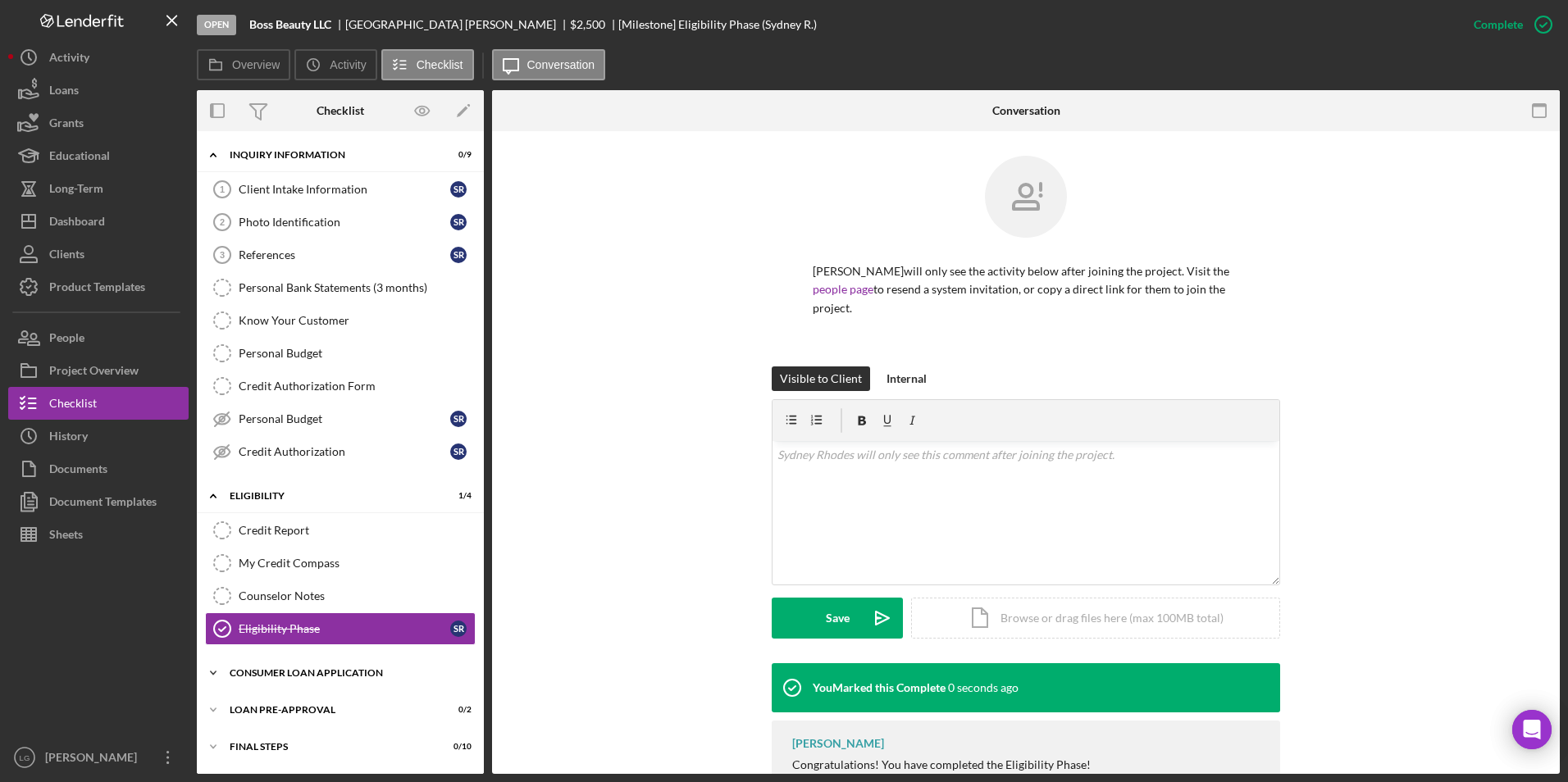
scroll to position [35, 0]
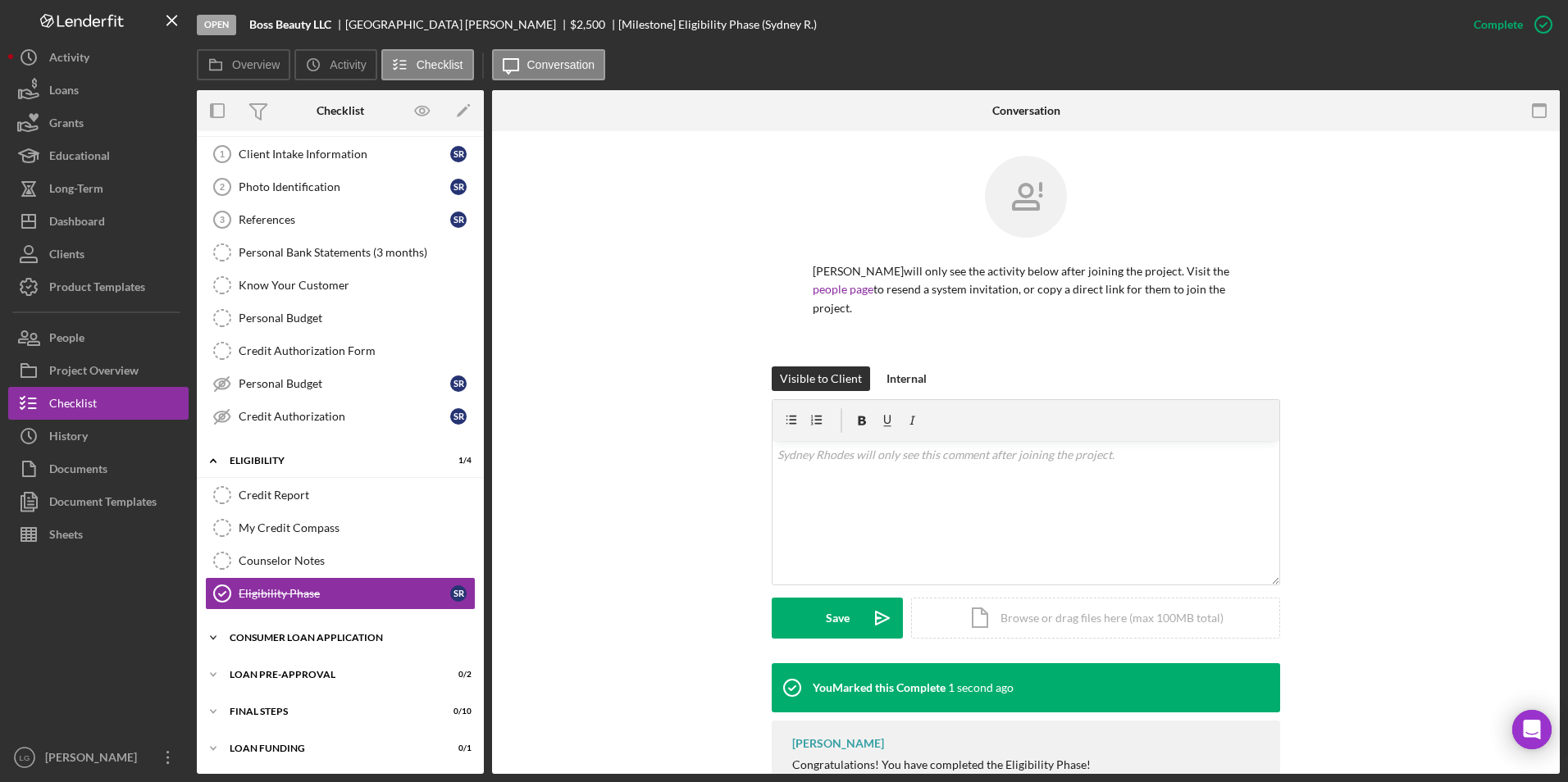
click at [321, 643] on div "Icon/Expander Consumer Loan Application 0 / 9" at bounding box center [340, 637] width 287 height 33
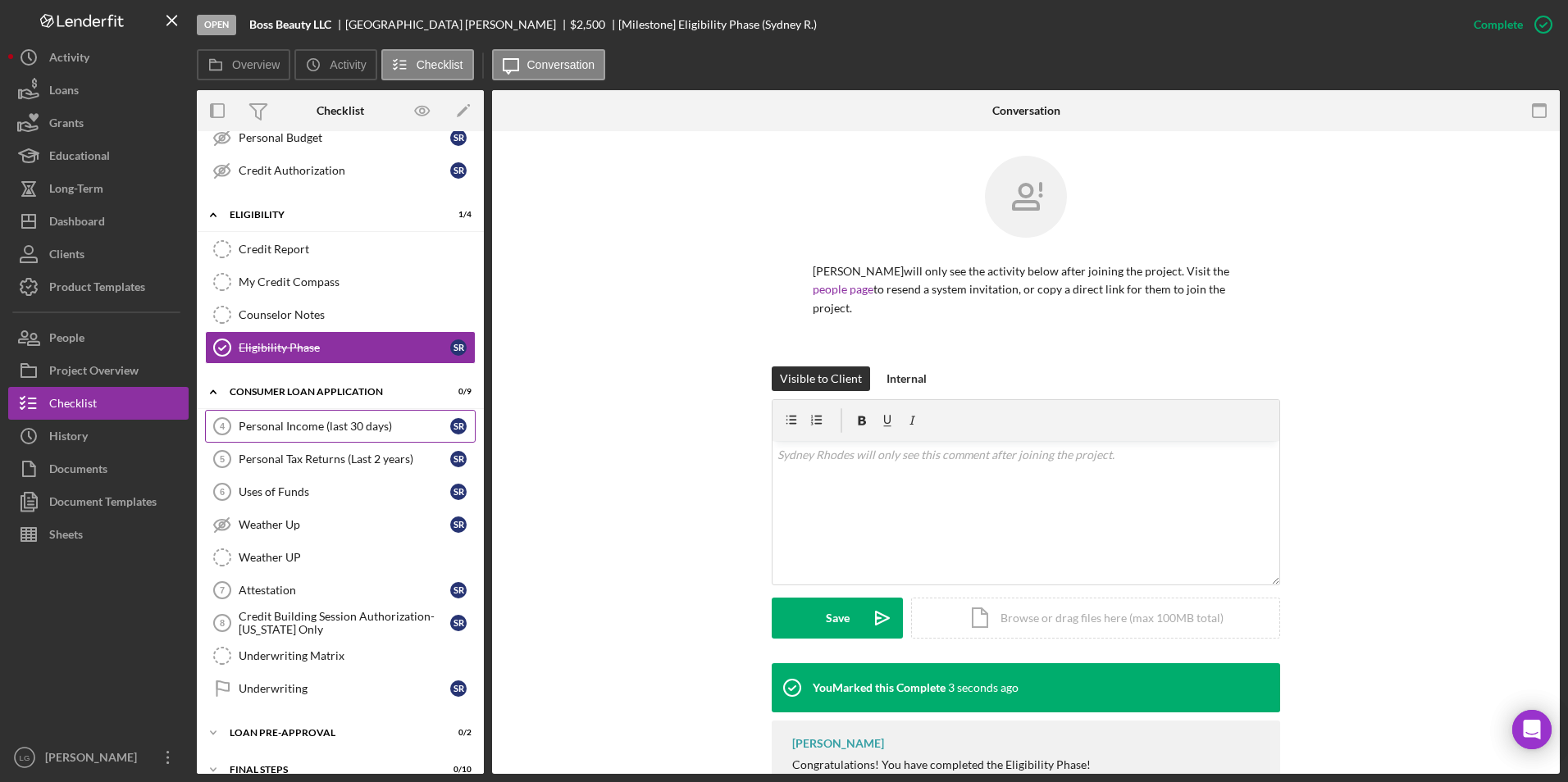
click at [346, 416] on link "Personal Income (last 30 days) 4 Personal Income (last 30 days) S R" at bounding box center [340, 425] width 270 height 33
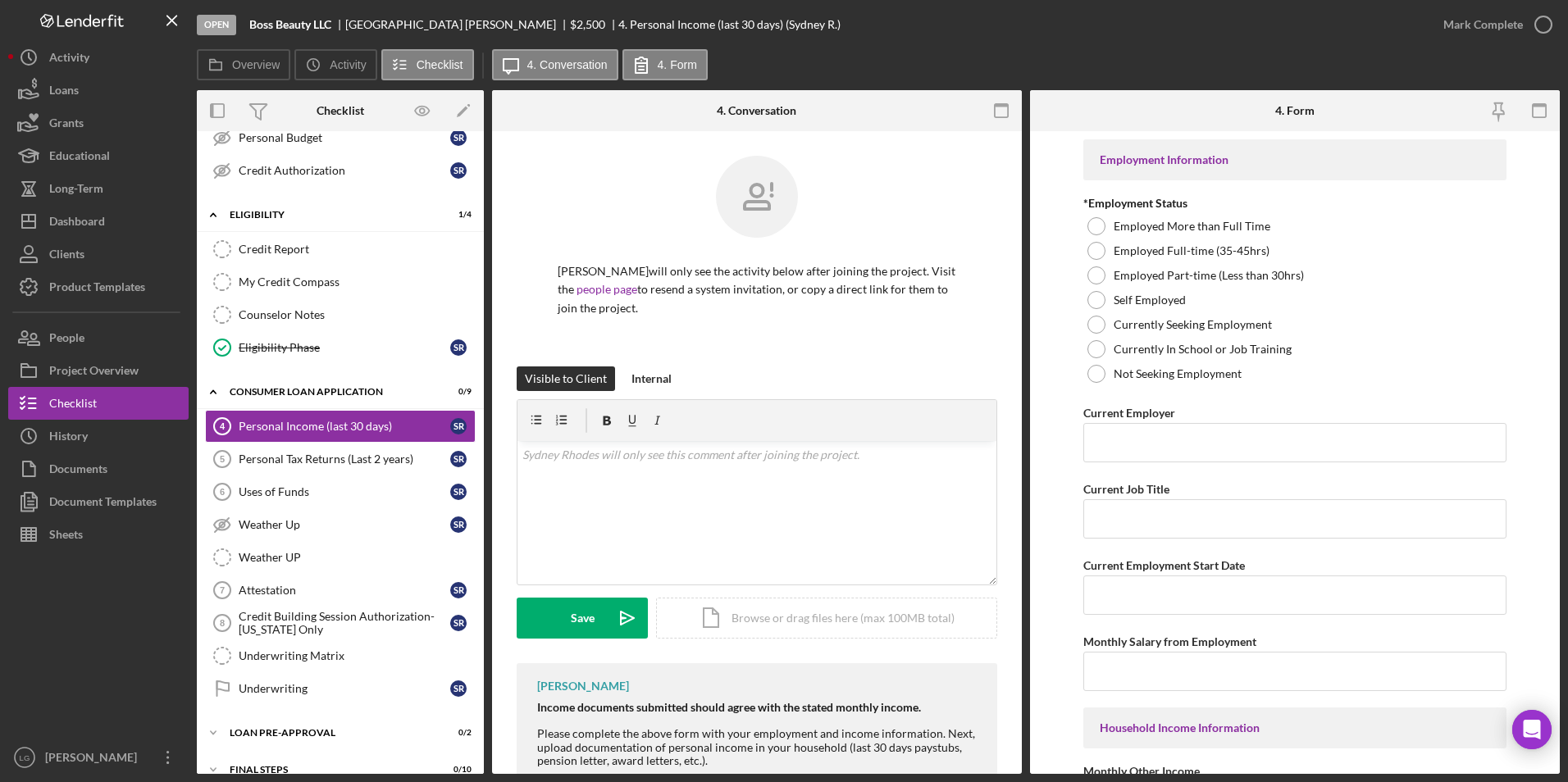
scroll to position [138, 0]
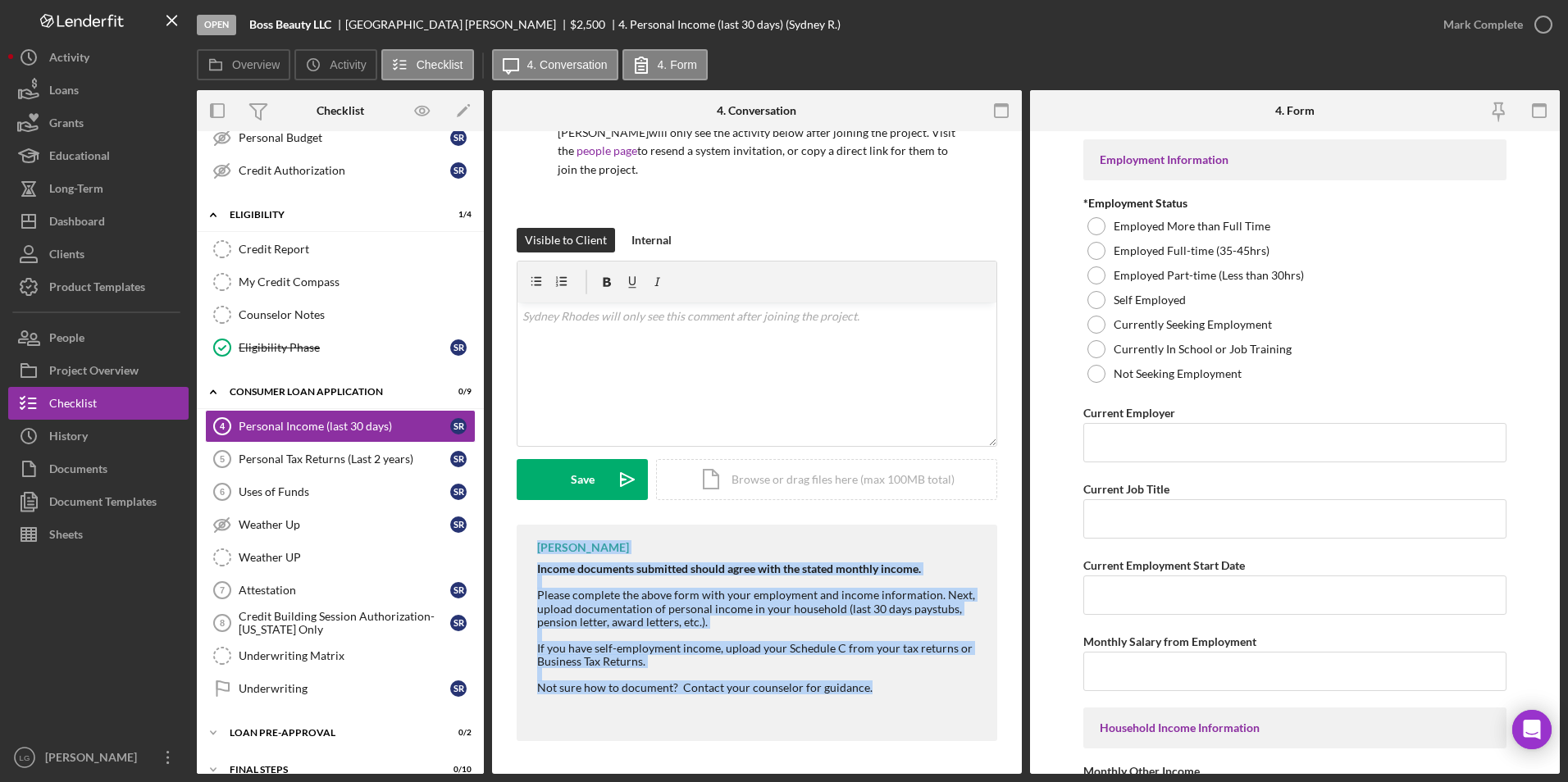
drag, startPoint x: 531, startPoint y: 544, endPoint x: 881, endPoint y: 689, distance: 378.8
click at [881, 689] on div "[PERSON_NAME] Income documents submitted should agree with the stated monthly i…" at bounding box center [756, 633] width 480 height 216
drag, startPoint x: 881, startPoint y: 689, endPoint x: 771, endPoint y: 580, distance: 154.9
copy div "[PERSON_NAME] Income documents submitted should agree with the stated monthly i…"
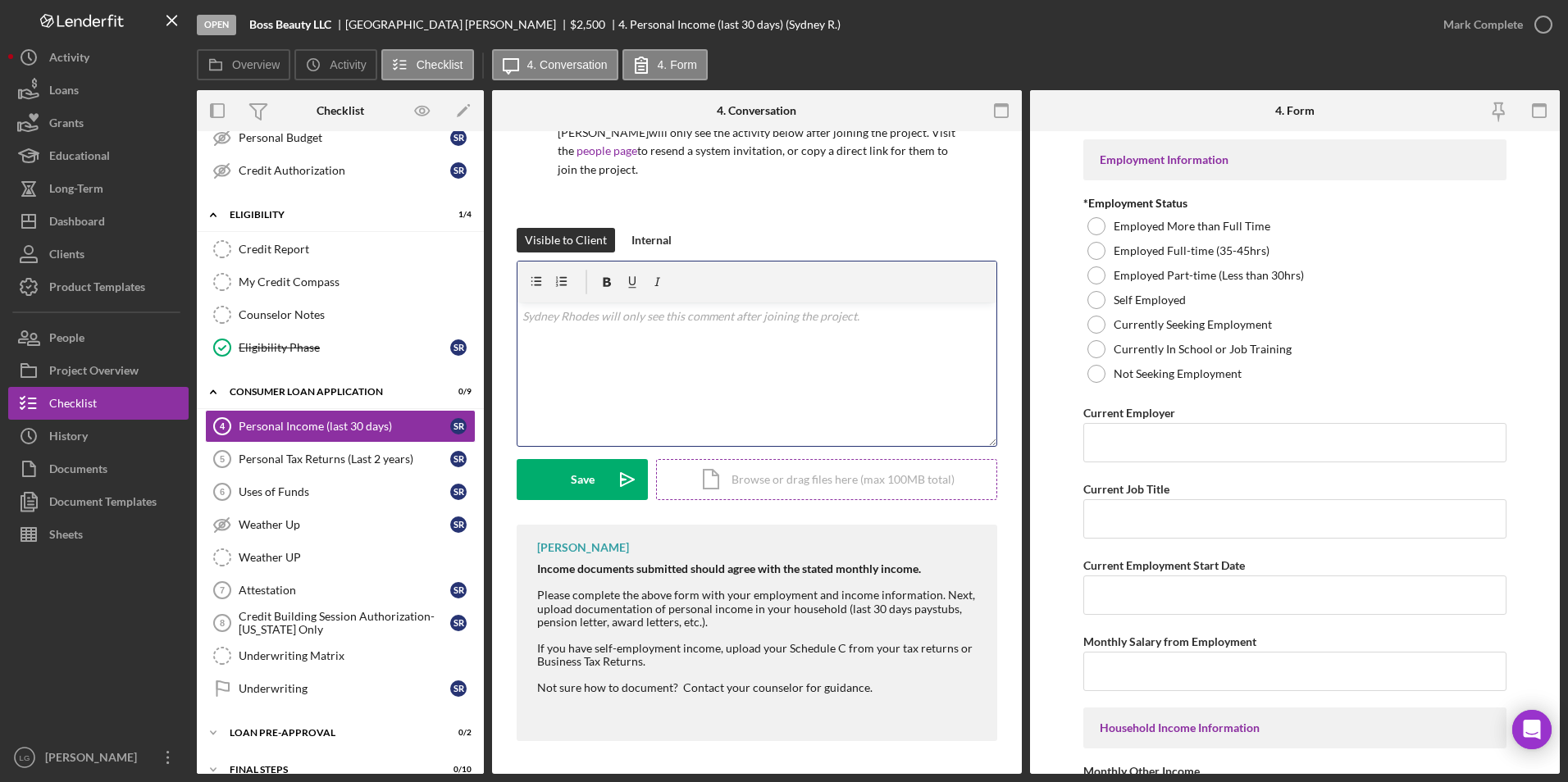
scroll to position [96, 0]
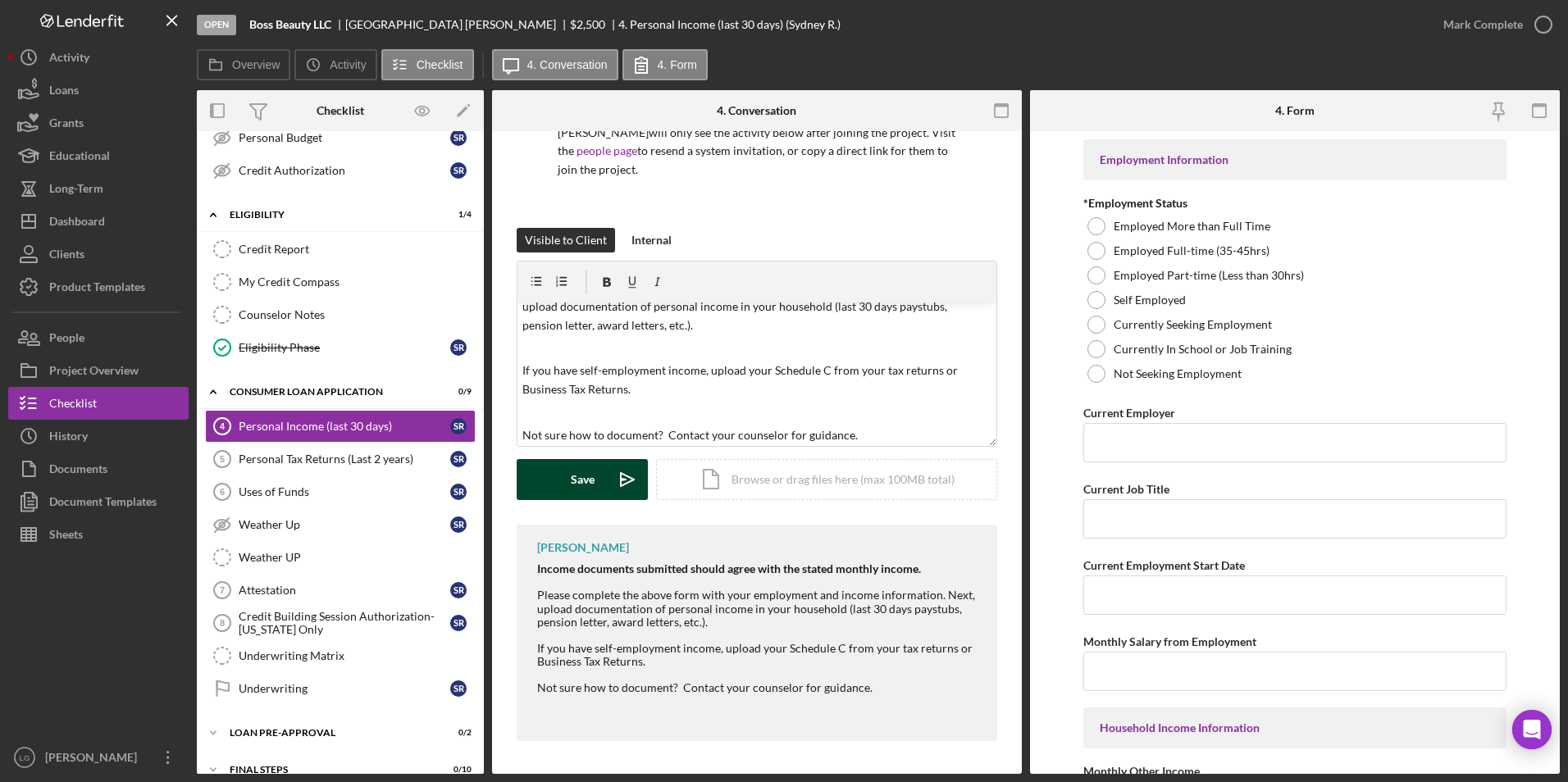
click at [553, 469] on button "Save Icon/icon-invite-send" at bounding box center [582, 479] width 131 height 41
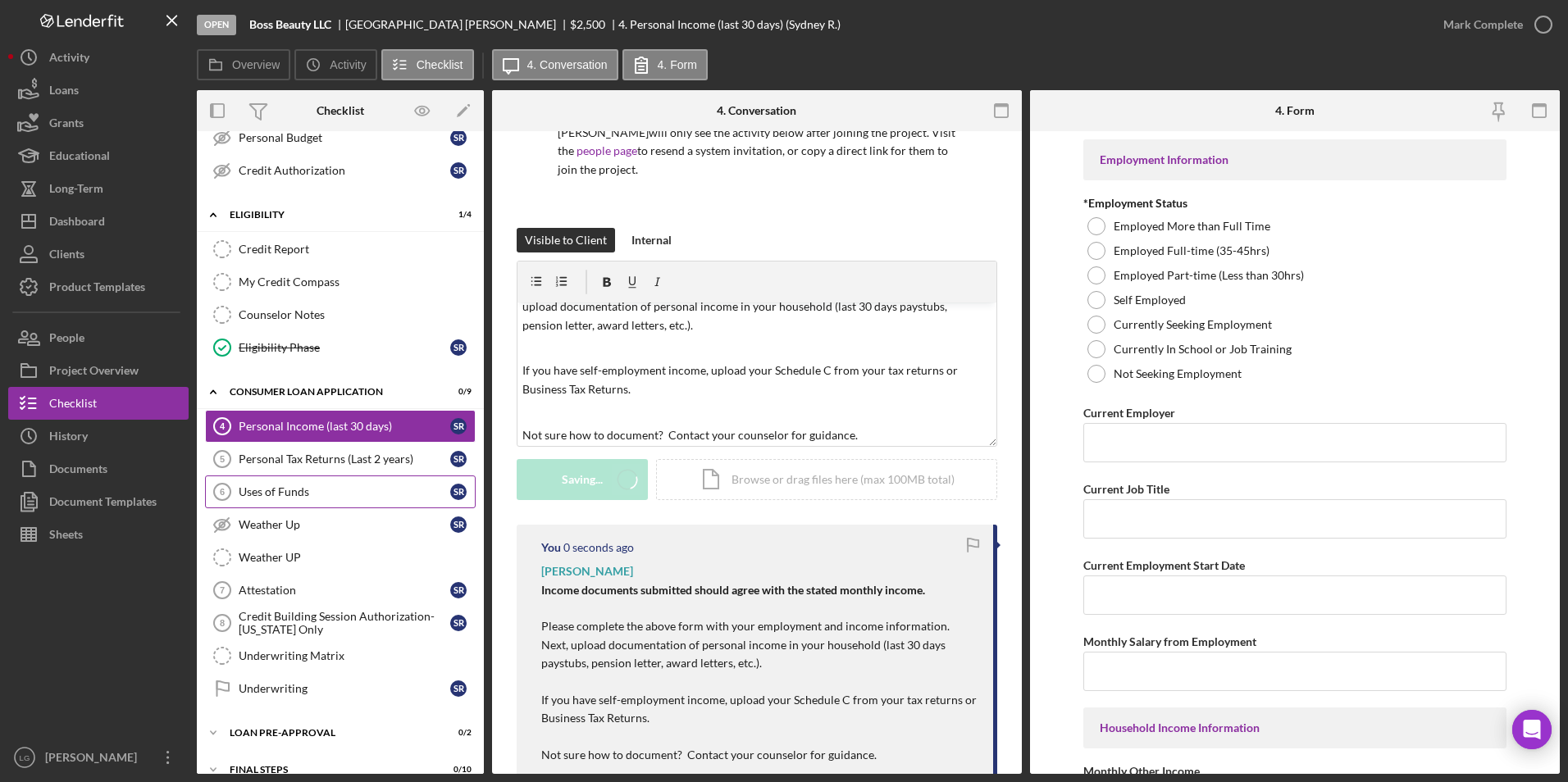
scroll to position [0, 0]
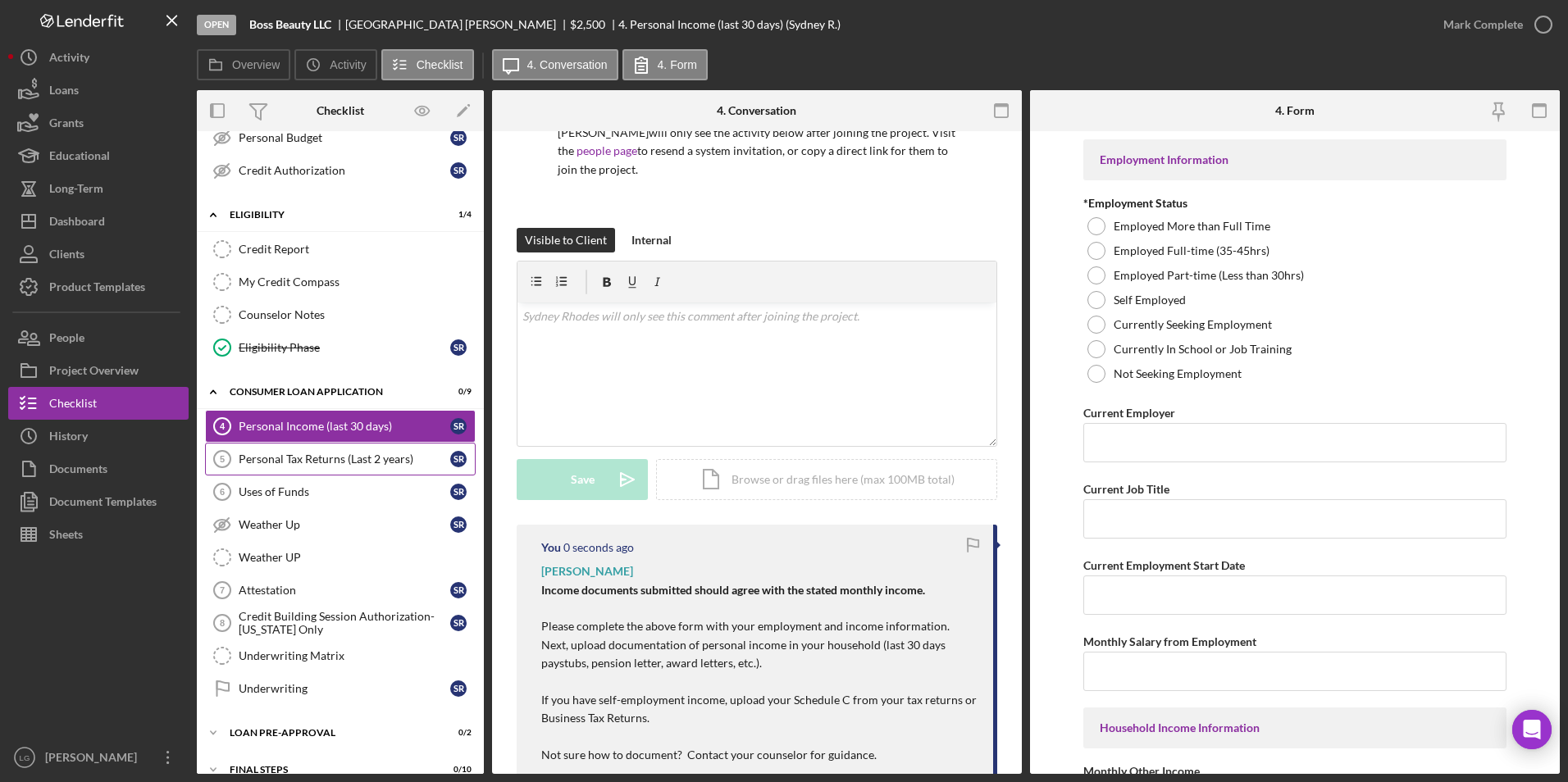
click at [362, 465] on div "Personal Tax Returns (Last 2 years)" at bounding box center [344, 459] width 212 height 13
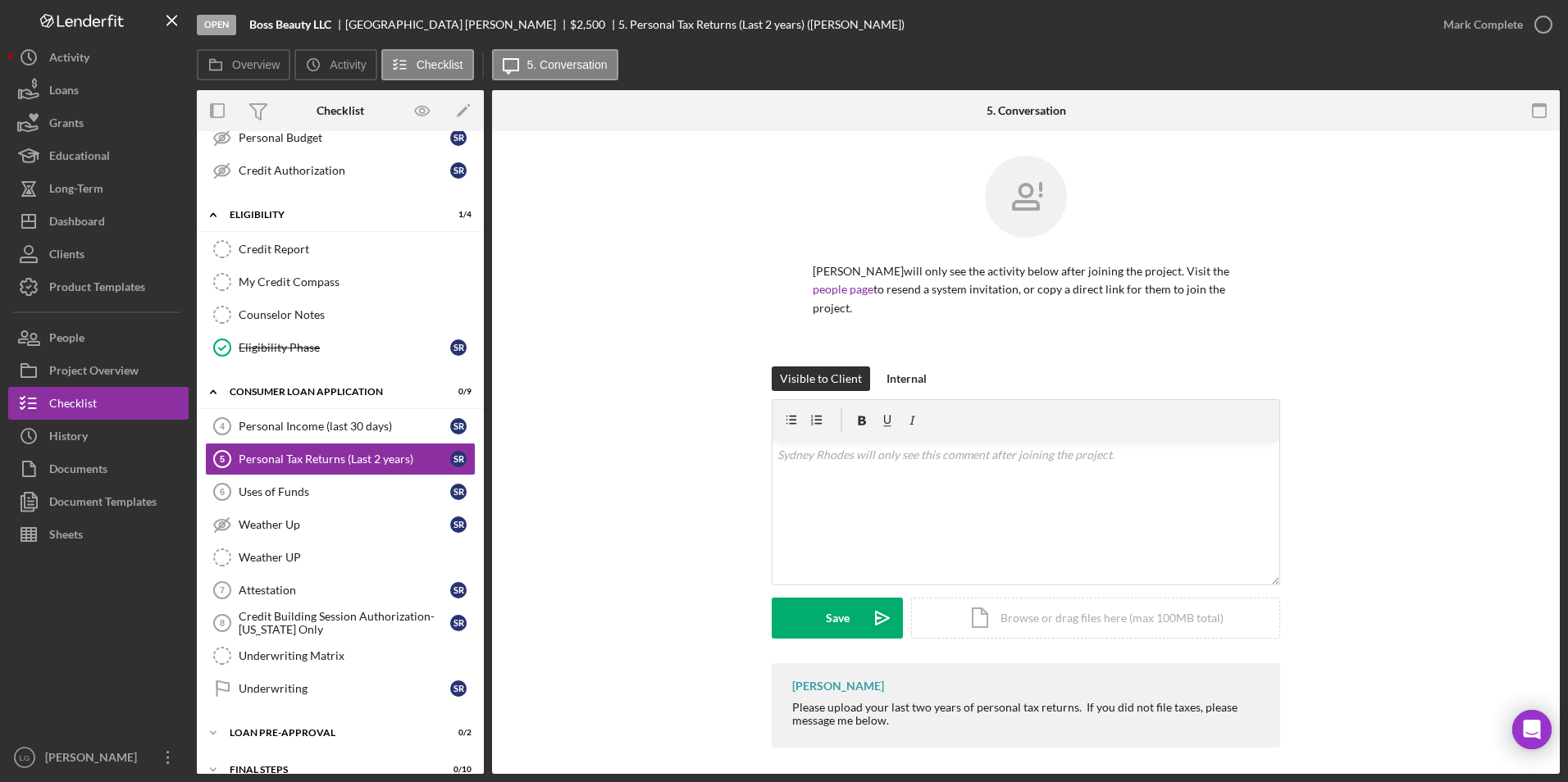
scroll to position [7, 0]
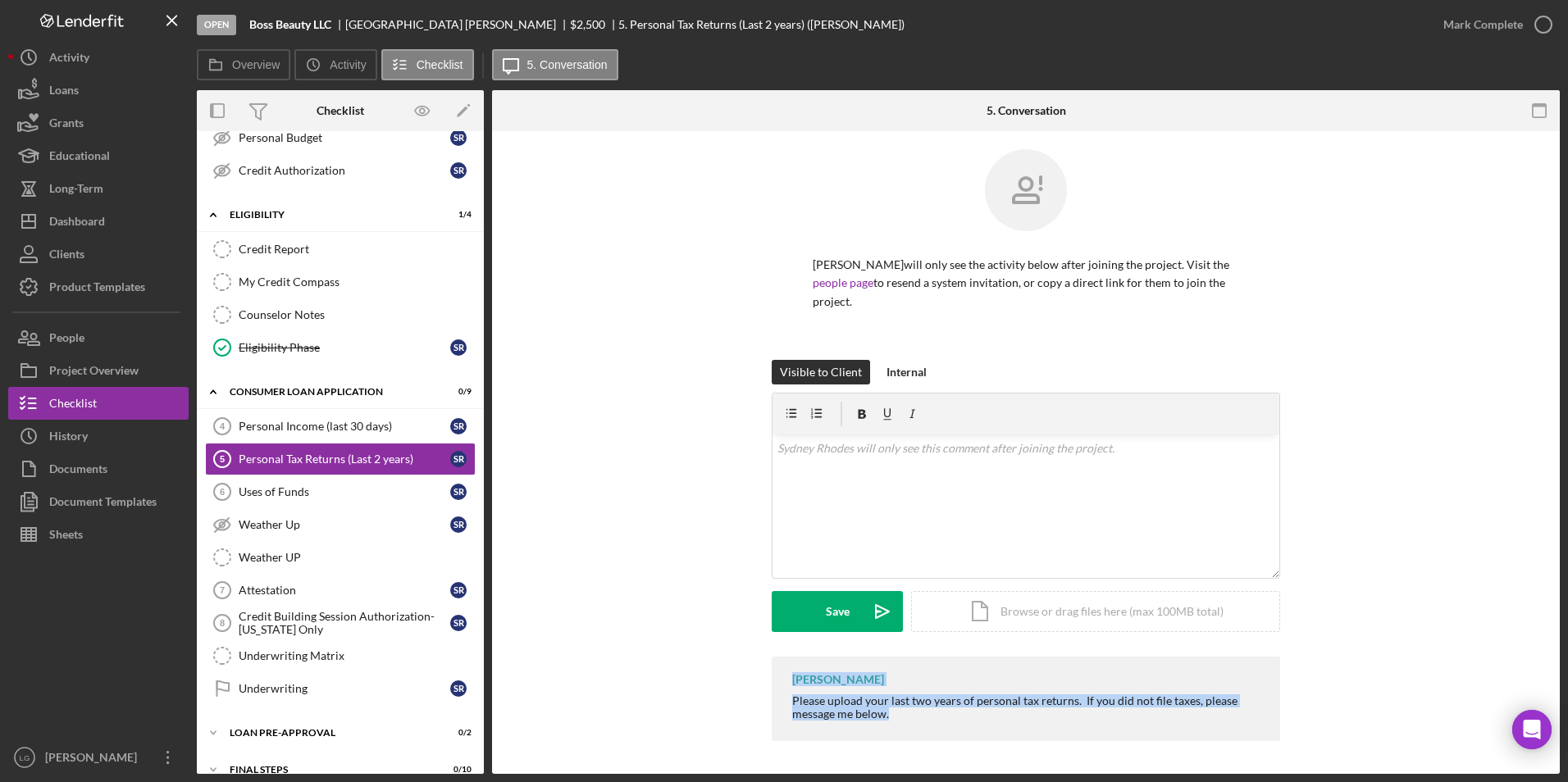
drag, startPoint x: 870, startPoint y: 666, endPoint x: 1008, endPoint y: 764, distance: 169.3
click at [1008, 764] on div "[PERSON_NAME] will only see the activity below after joining the project. Visit…" at bounding box center [1026, 449] width 1068 height 649
drag, startPoint x: 1008, startPoint y: 764, endPoint x: 842, endPoint y: 715, distance: 173.1
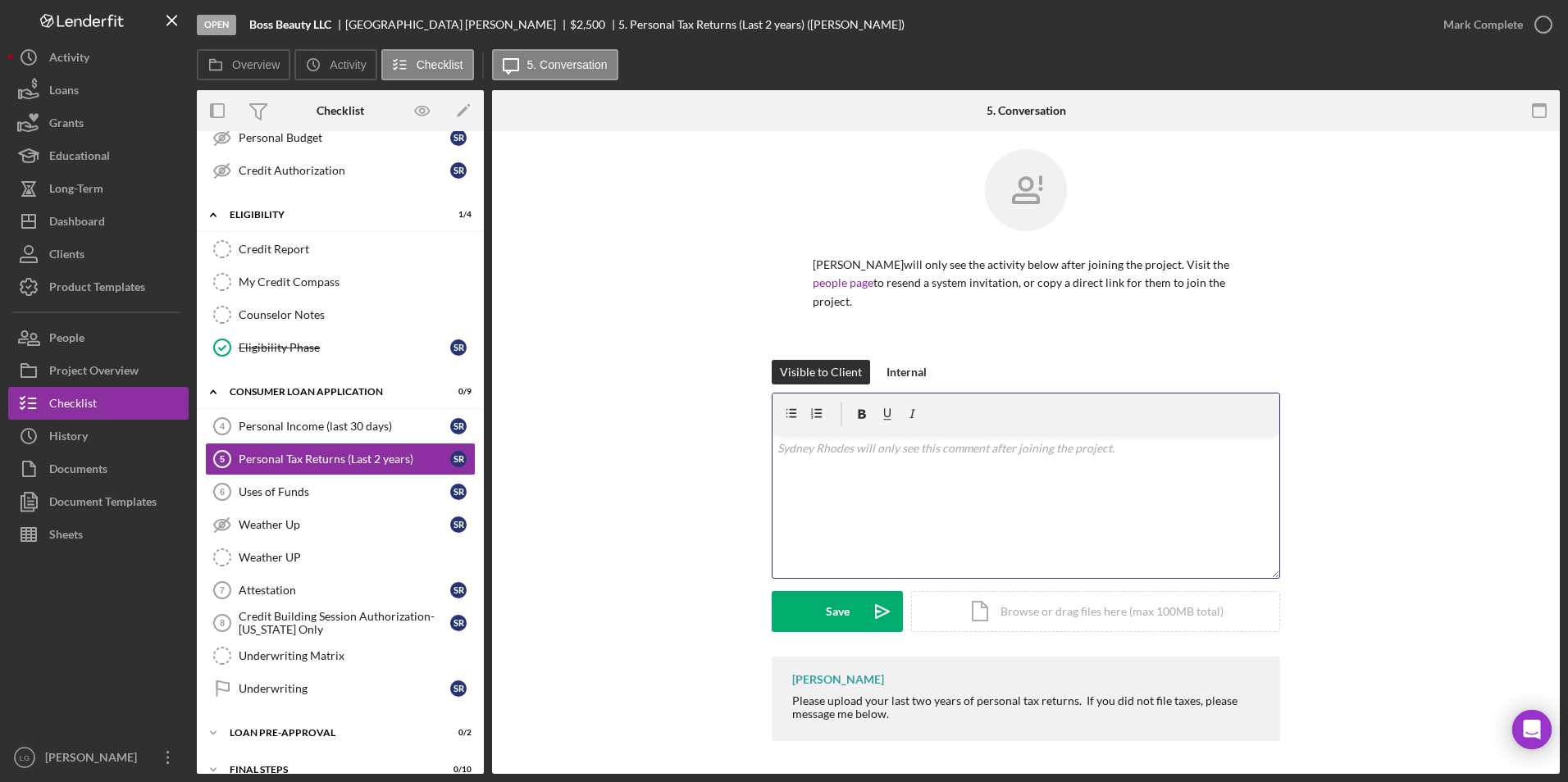
click at [903, 471] on div "v Color teal Color pink Remove color Add row above Add row below Add column bef…" at bounding box center [1026, 506] width 507 height 143
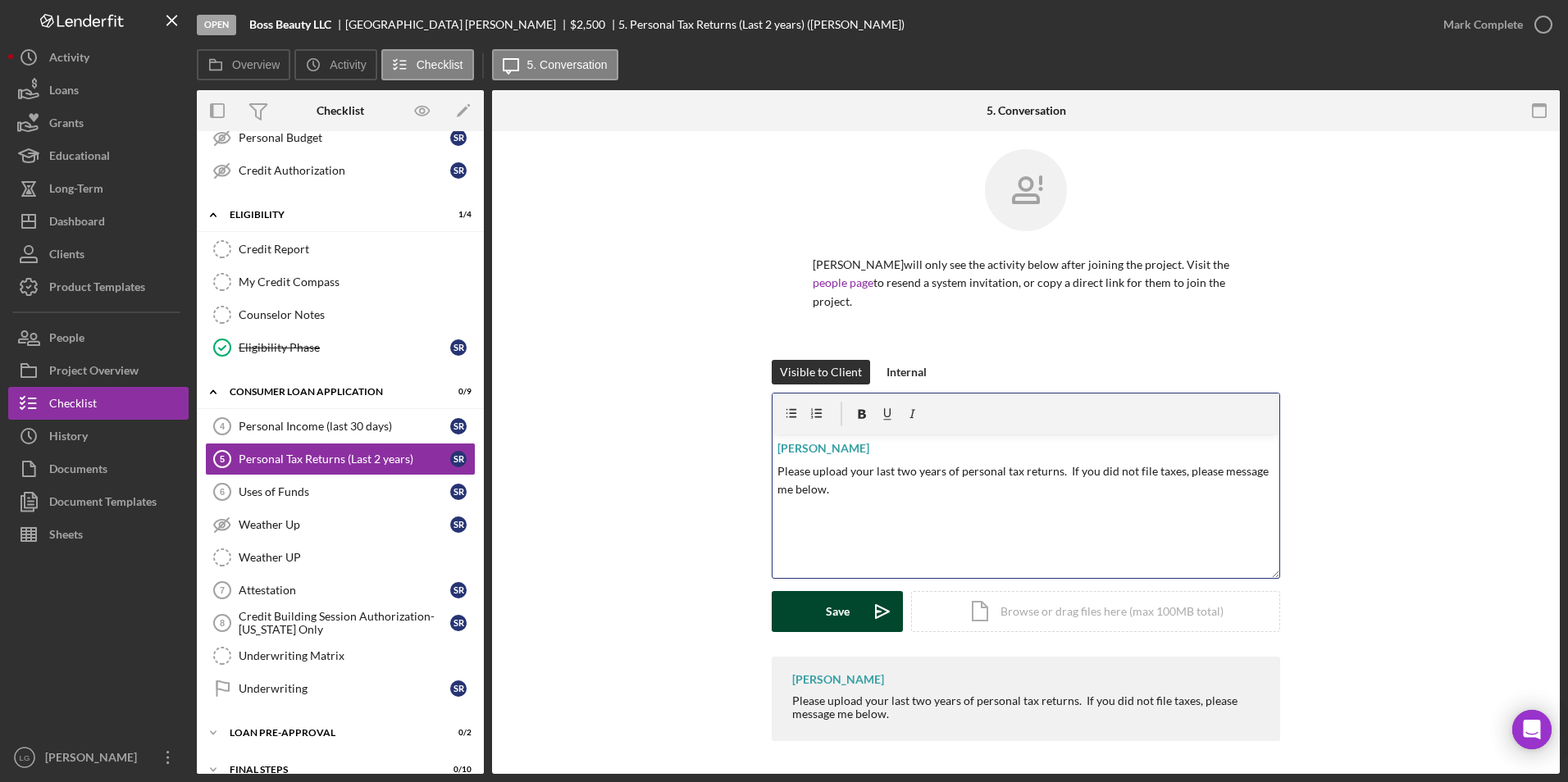
click at [826, 608] on div "Save" at bounding box center [838, 611] width 24 height 41
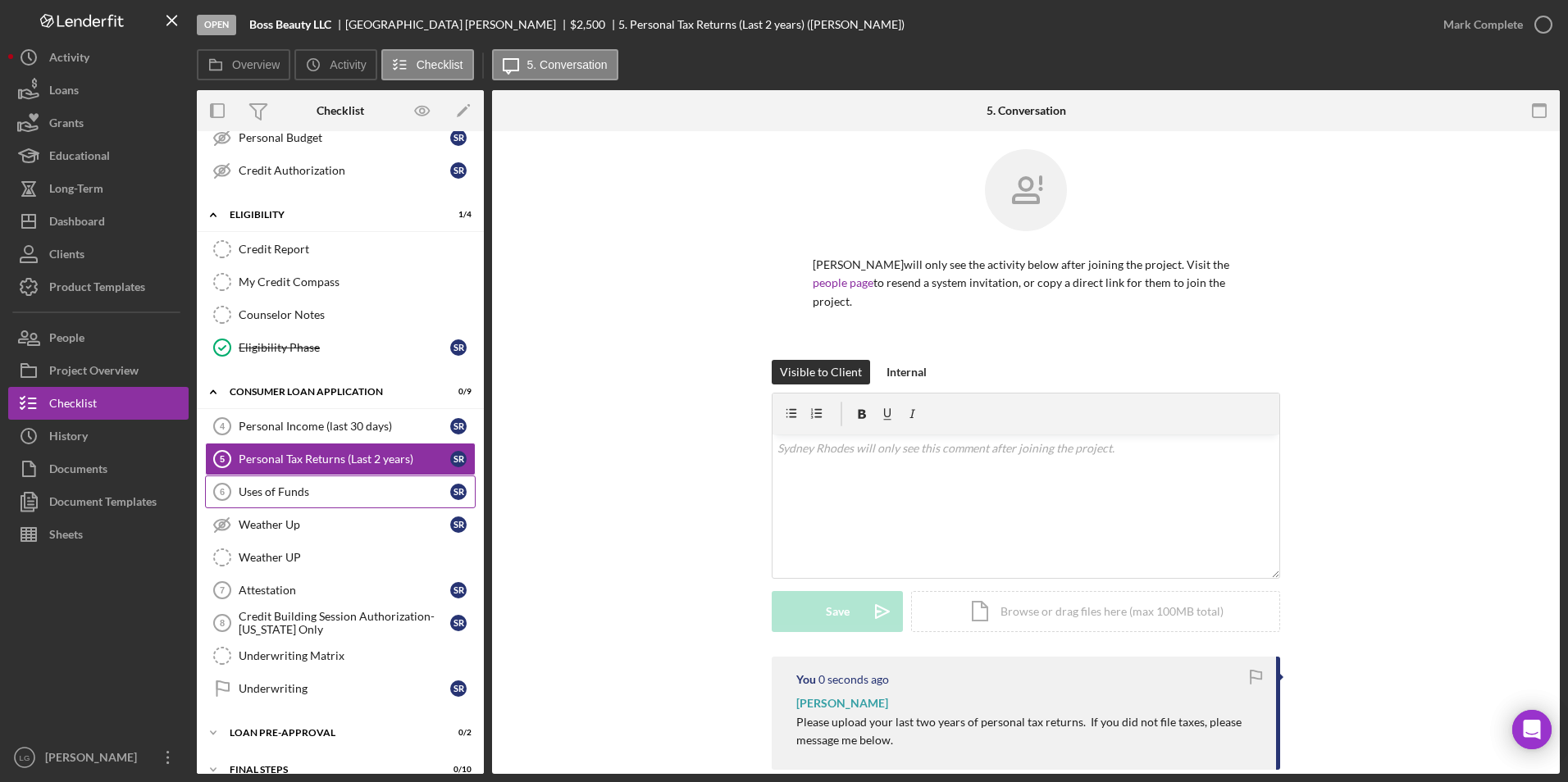
click at [347, 504] on link "Uses of Funds 6 Uses of Funds S R" at bounding box center [340, 492] width 270 height 33
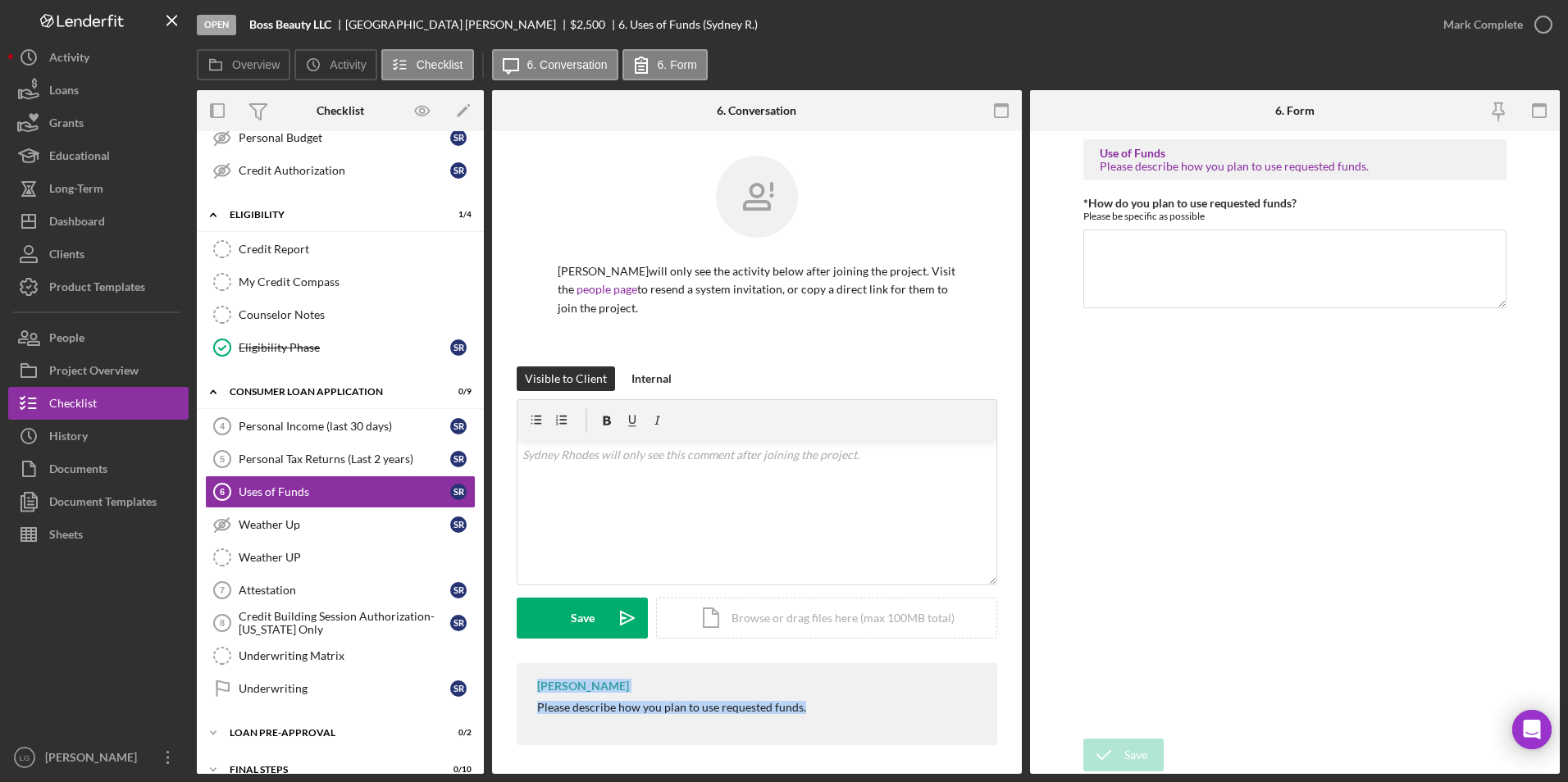
drag, startPoint x: 526, startPoint y: 689, endPoint x: 844, endPoint y: 706, distance: 318.5
click at [844, 706] on div "[PERSON_NAME] Please describe how you plan to use requested funds." at bounding box center [756, 704] width 480 height 82
drag, startPoint x: 844, startPoint y: 706, endPoint x: 788, endPoint y: 706, distance: 56.0
copy div "[PERSON_NAME] Please describe how you plan to use requested funds."
click at [696, 447] on p at bounding box center [757, 454] width 470 height 18
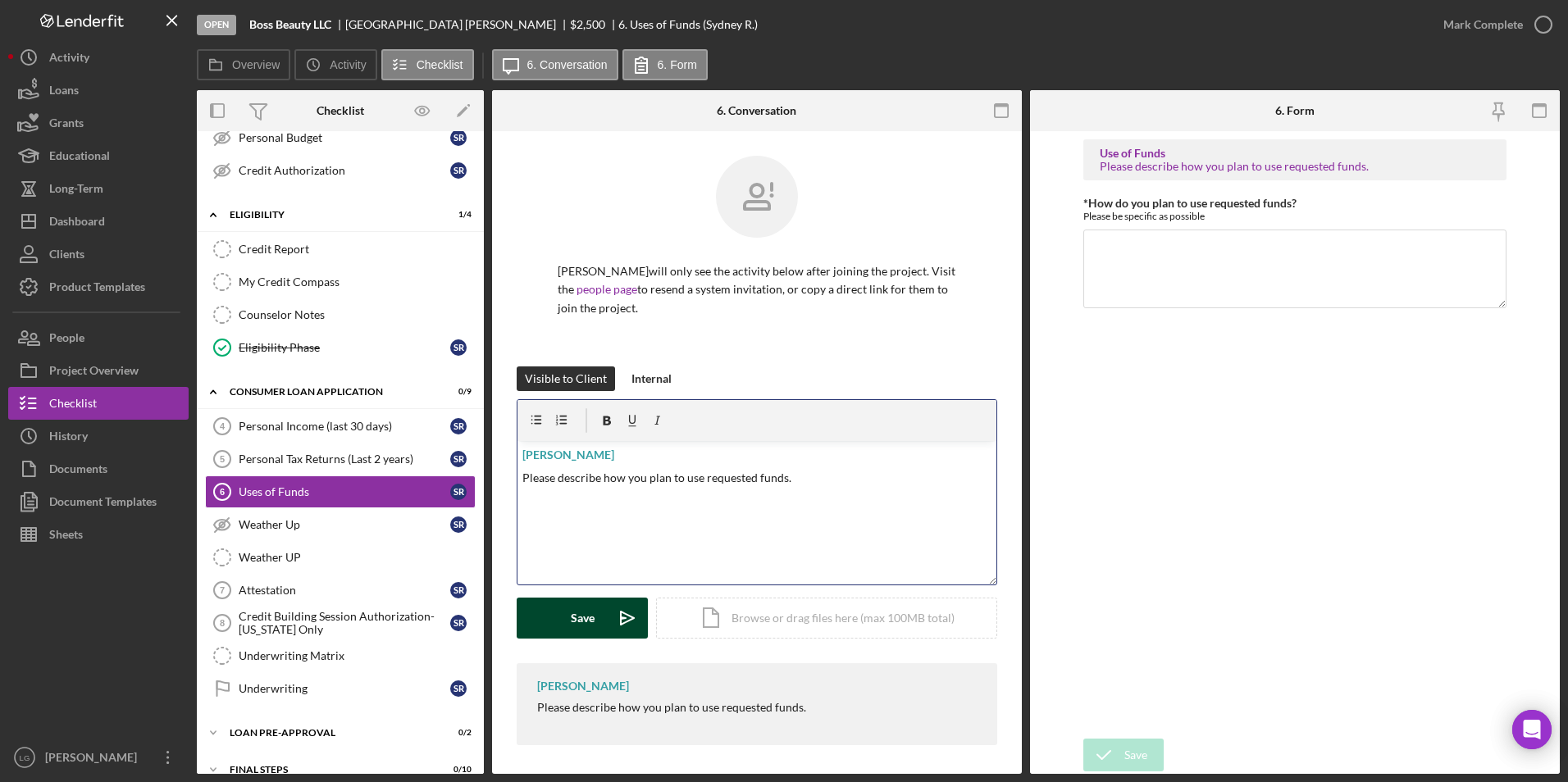
click at [574, 625] on div "Save" at bounding box center [583, 618] width 24 height 41
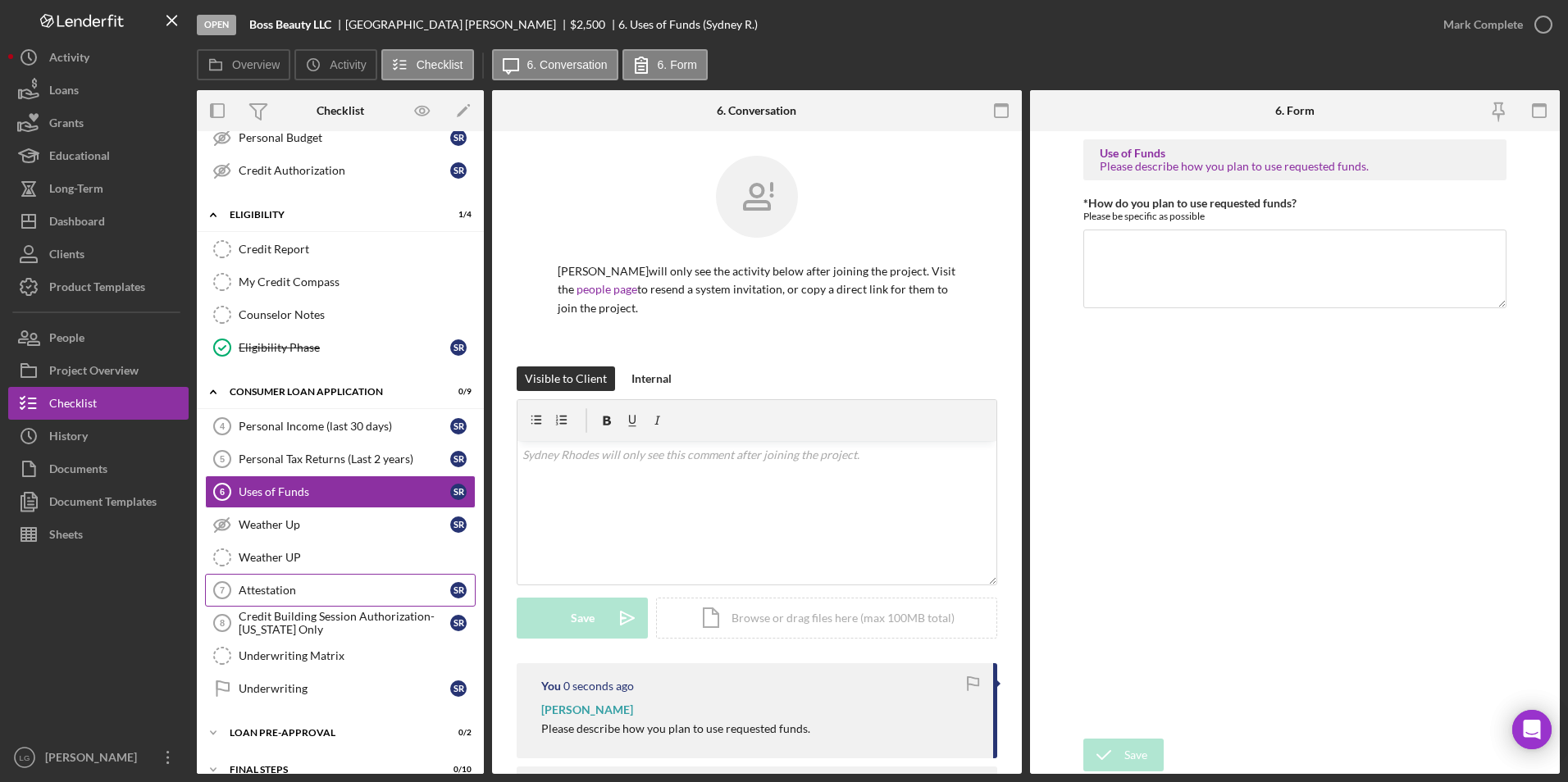
click at [297, 596] on div "Attestation" at bounding box center [344, 590] width 212 height 13
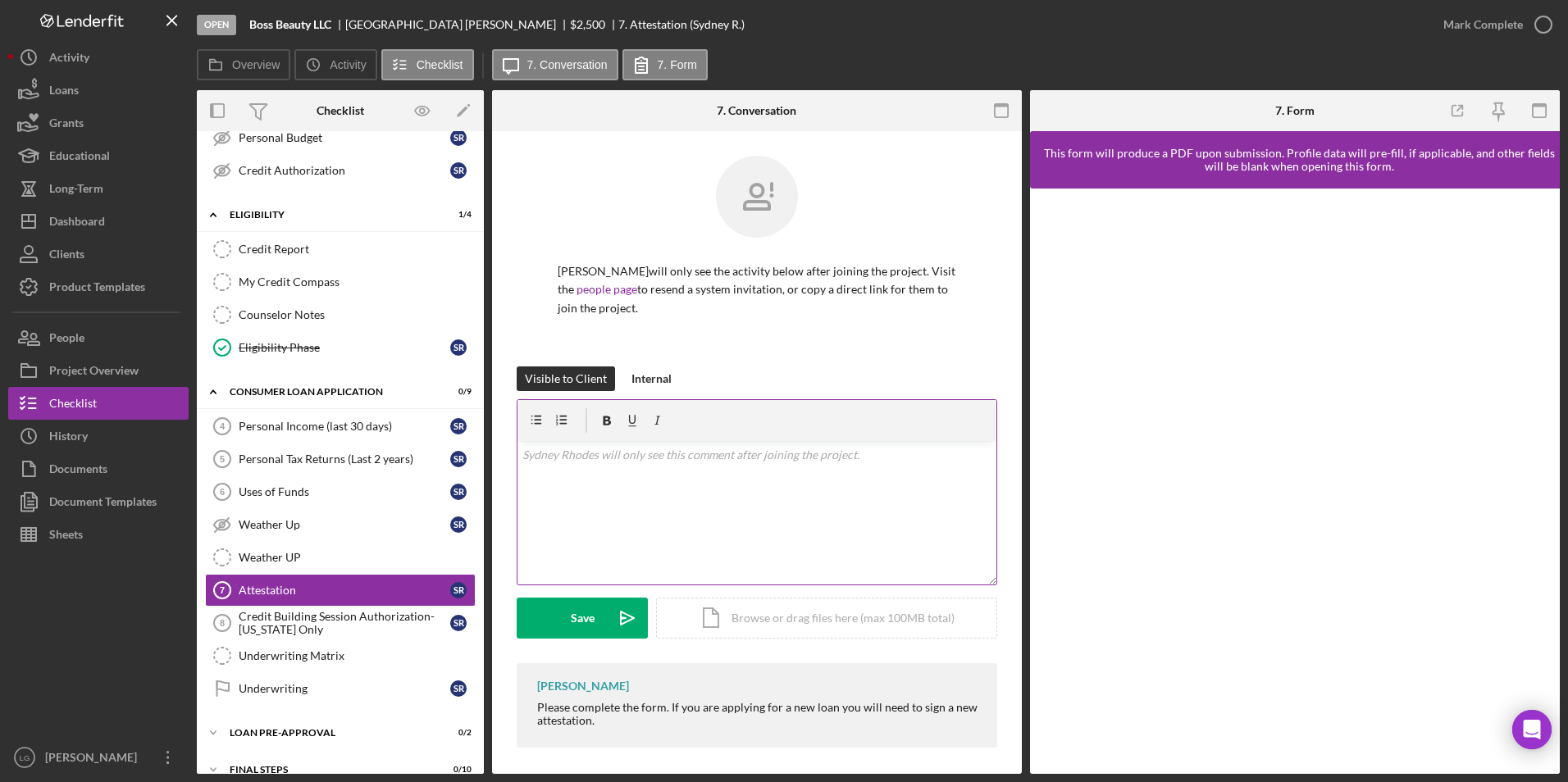
scroll to position [7, 0]
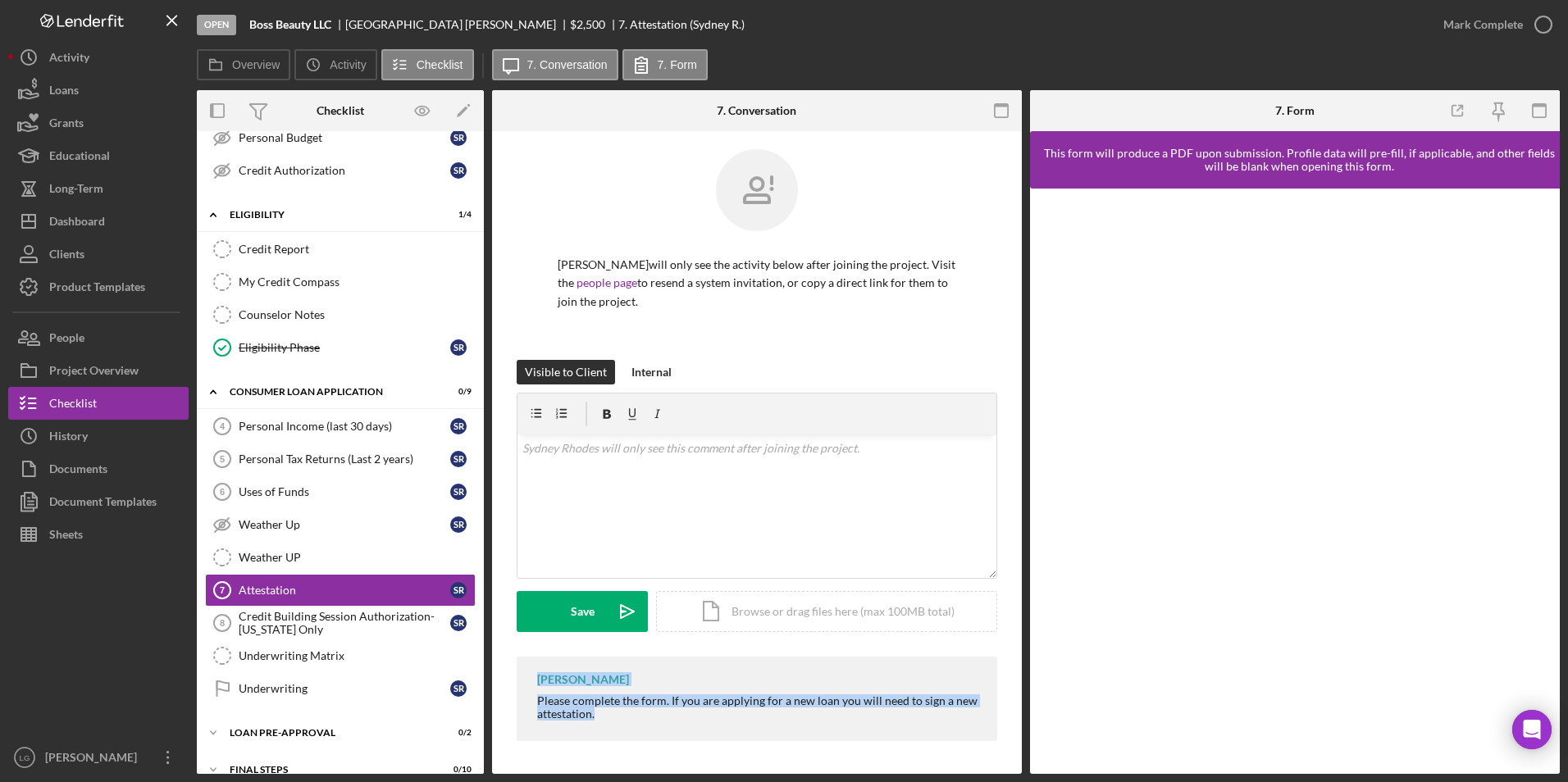
drag, startPoint x: 539, startPoint y: 682, endPoint x: 626, endPoint y: 724, distance: 96.6
click at [626, 724] on div "[PERSON_NAME] Please complete the form. If you are applying for a new loan you …" at bounding box center [756, 698] width 480 height 85
drag, startPoint x: 626, startPoint y: 724, endPoint x: 627, endPoint y: 689, distance: 35.0
copy div "[PERSON_NAME] Please complete the form. If you are applying for a new loan you …"
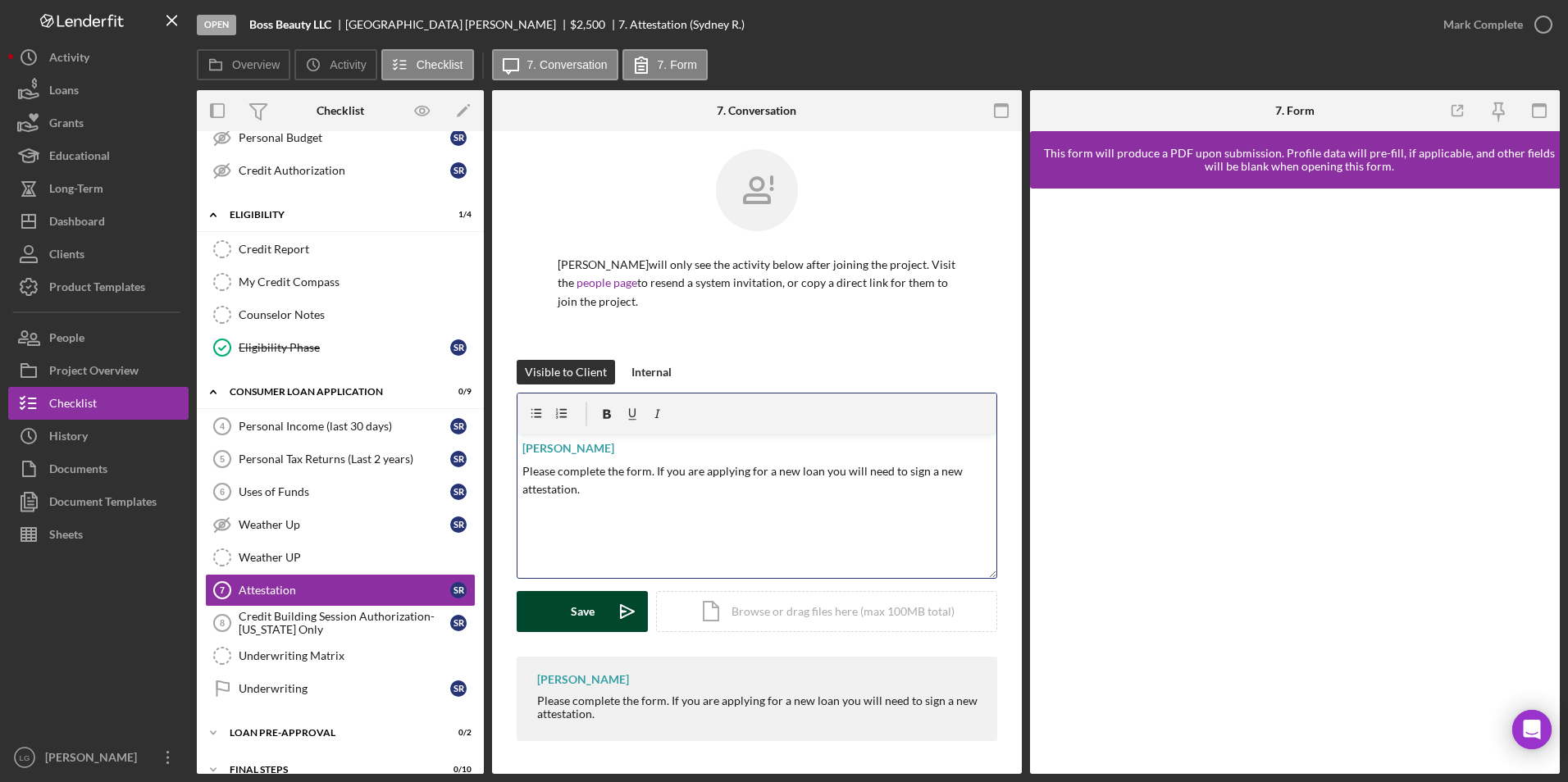
click at [601, 608] on button "Save Icon/icon-invite-send" at bounding box center [582, 611] width 131 height 41
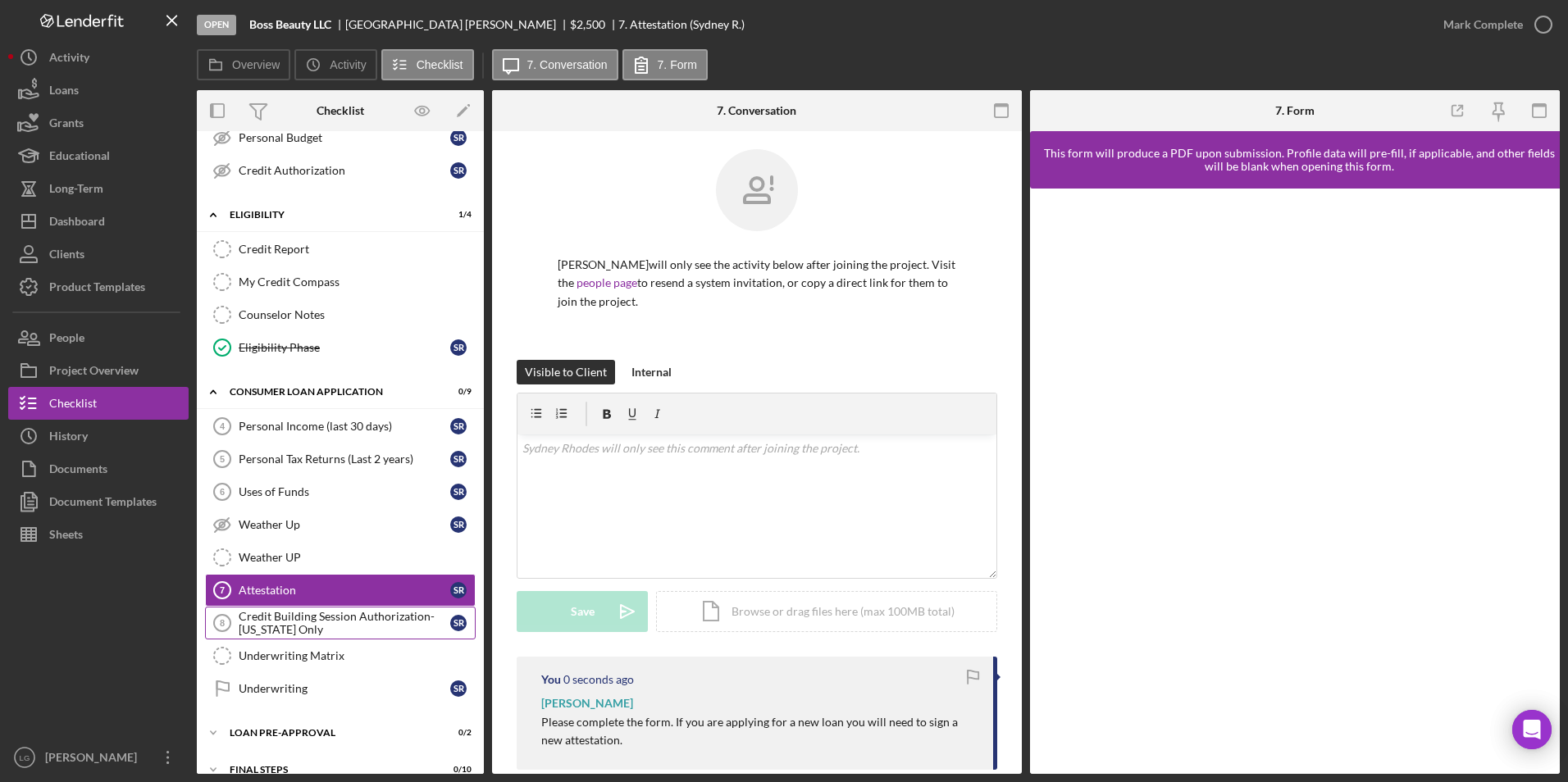
click at [326, 618] on div "Credit Building Session Authorization- [US_STATE] Only" at bounding box center [344, 623] width 212 height 26
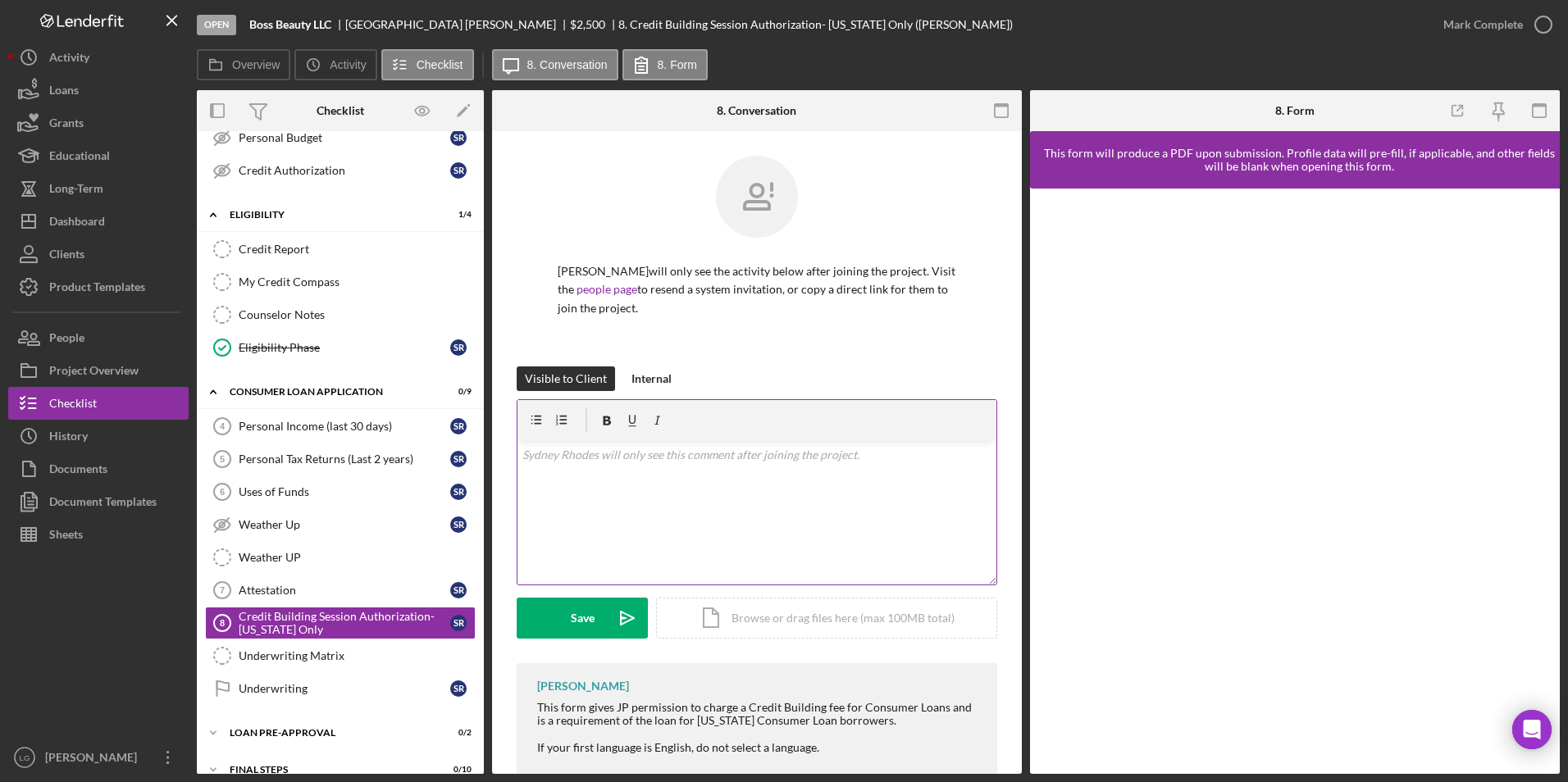
scroll to position [34, 0]
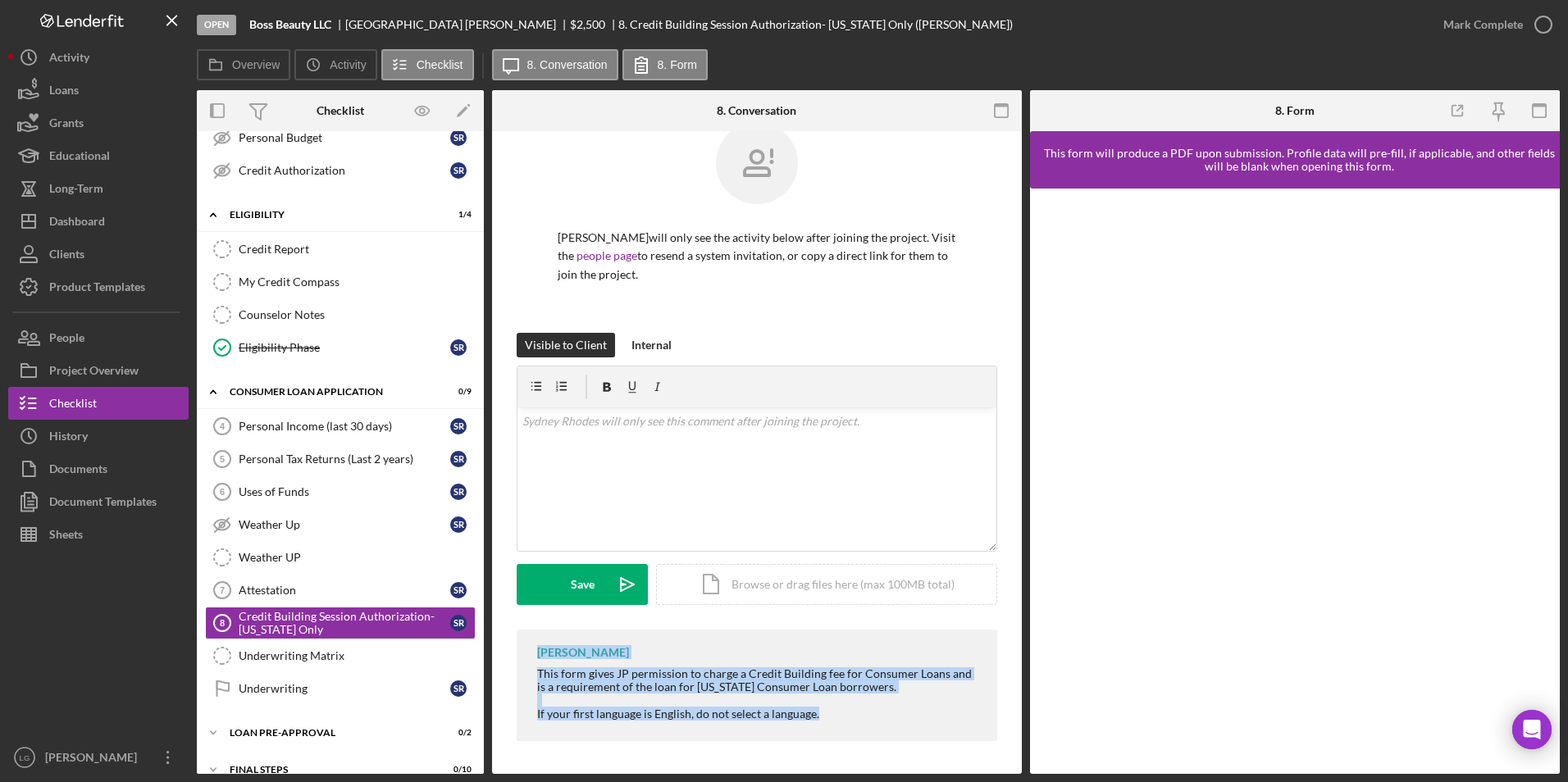
drag, startPoint x: 520, startPoint y: 657, endPoint x: 886, endPoint y: 710, distance: 369.8
click at [886, 710] on div "[PERSON_NAME] This form gives JP permission to charge a Credit Building fee for…" at bounding box center [756, 685] width 480 height 111
copy div "[PERSON_NAME] This form gives JP permission to charge a Credit Building fee for…"
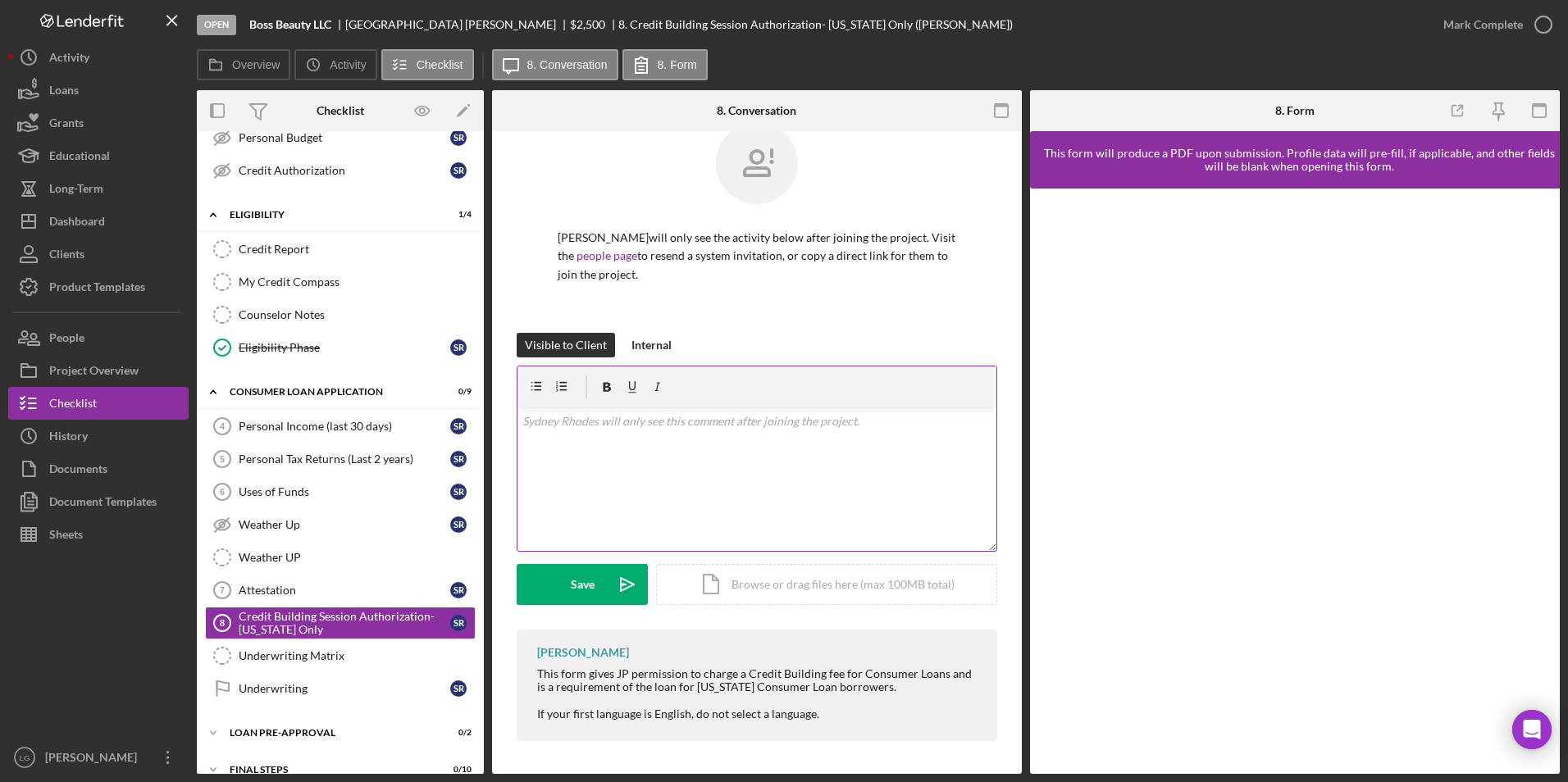
click at [699, 457] on div "v Color teal Color pink Remove color Add row above Add row below Add column bef…" at bounding box center [756, 478] width 478 height 143
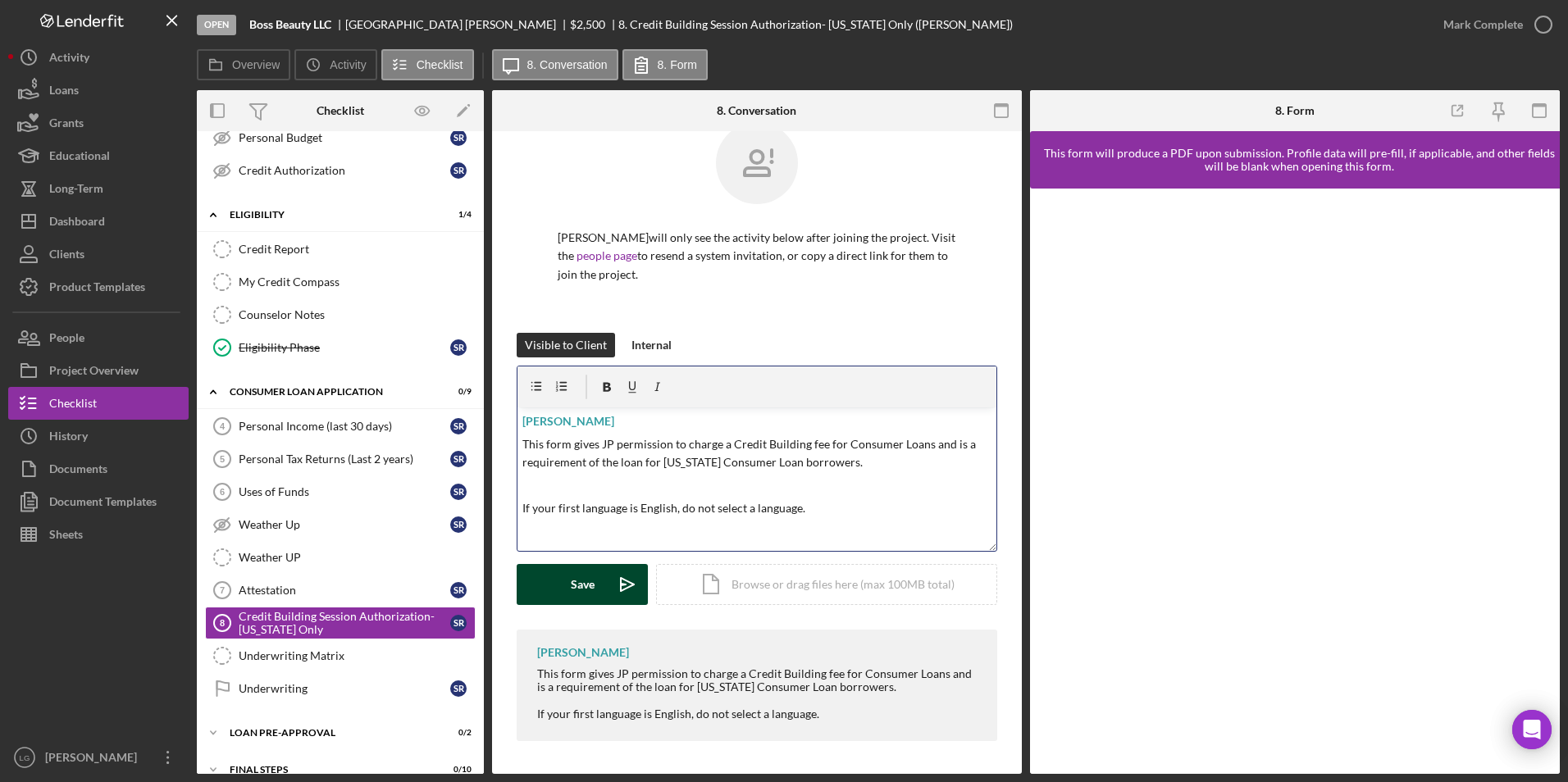
click at [611, 592] on icon "Icon/icon-invite-send" at bounding box center [627, 584] width 41 height 41
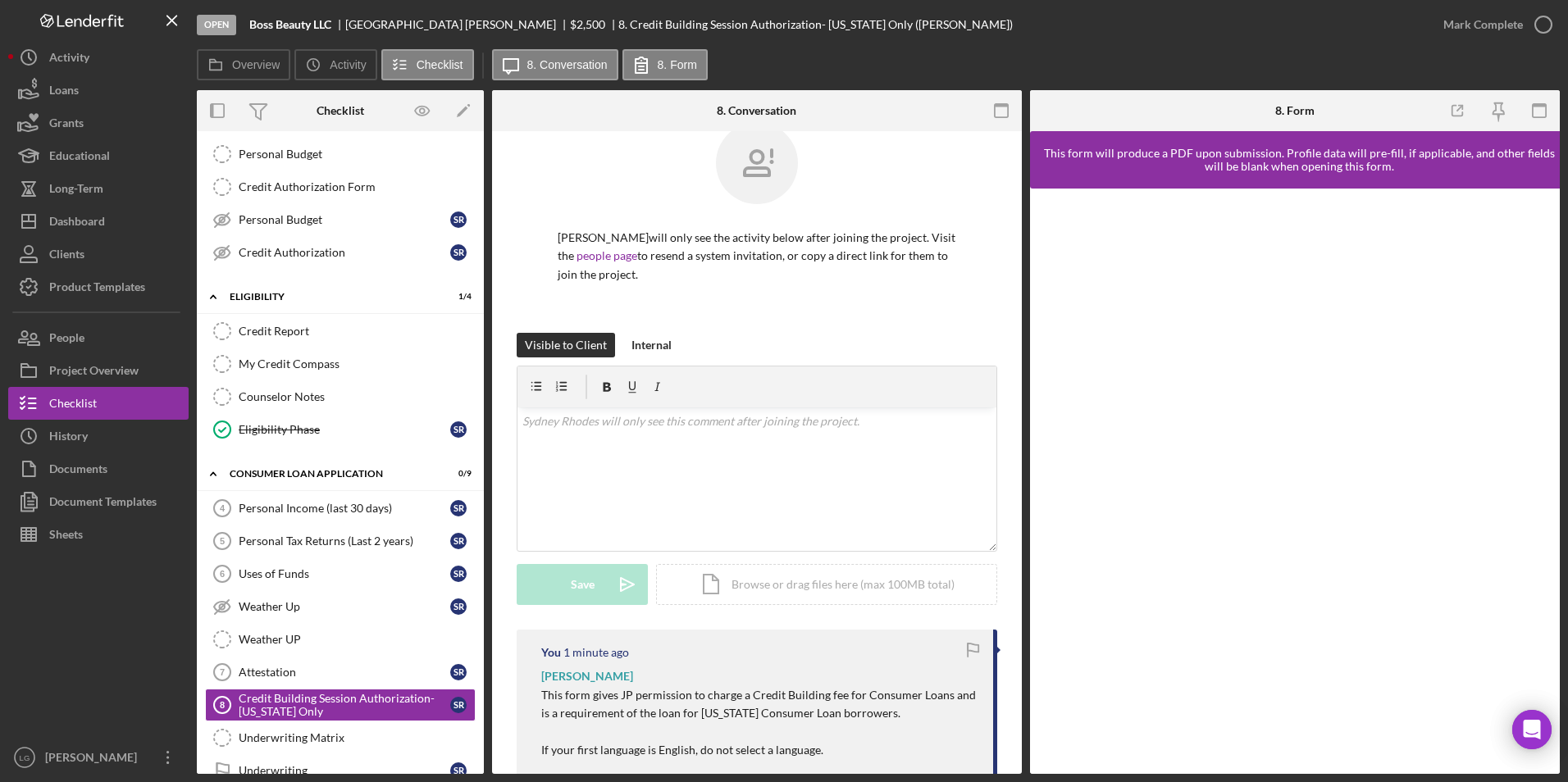
scroll to position [0, 0]
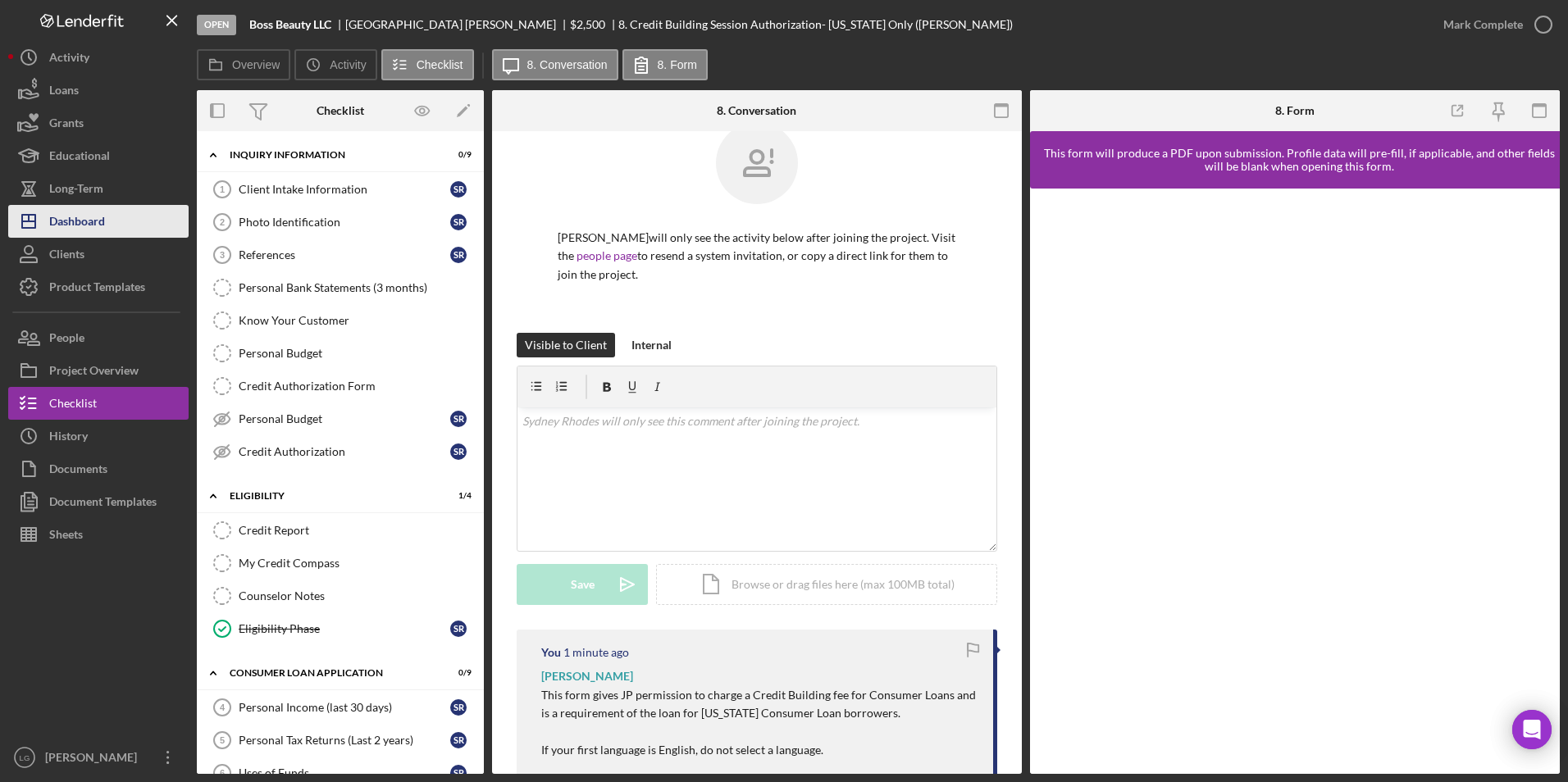
click at [53, 223] on div "Dashboard" at bounding box center [77, 223] width 55 height 37
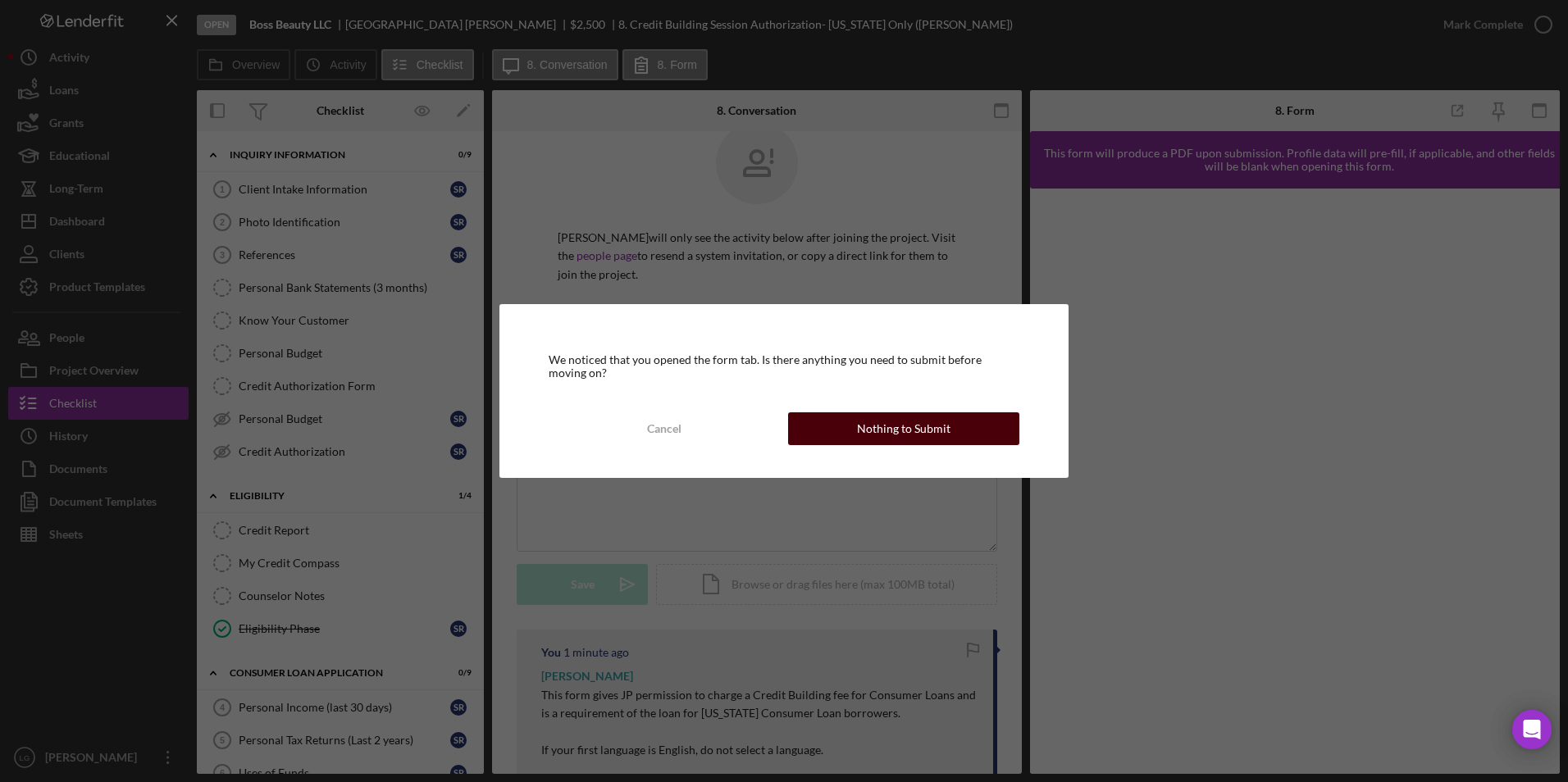
click at [851, 434] on button "Nothing to Submit" at bounding box center [903, 428] width 231 height 33
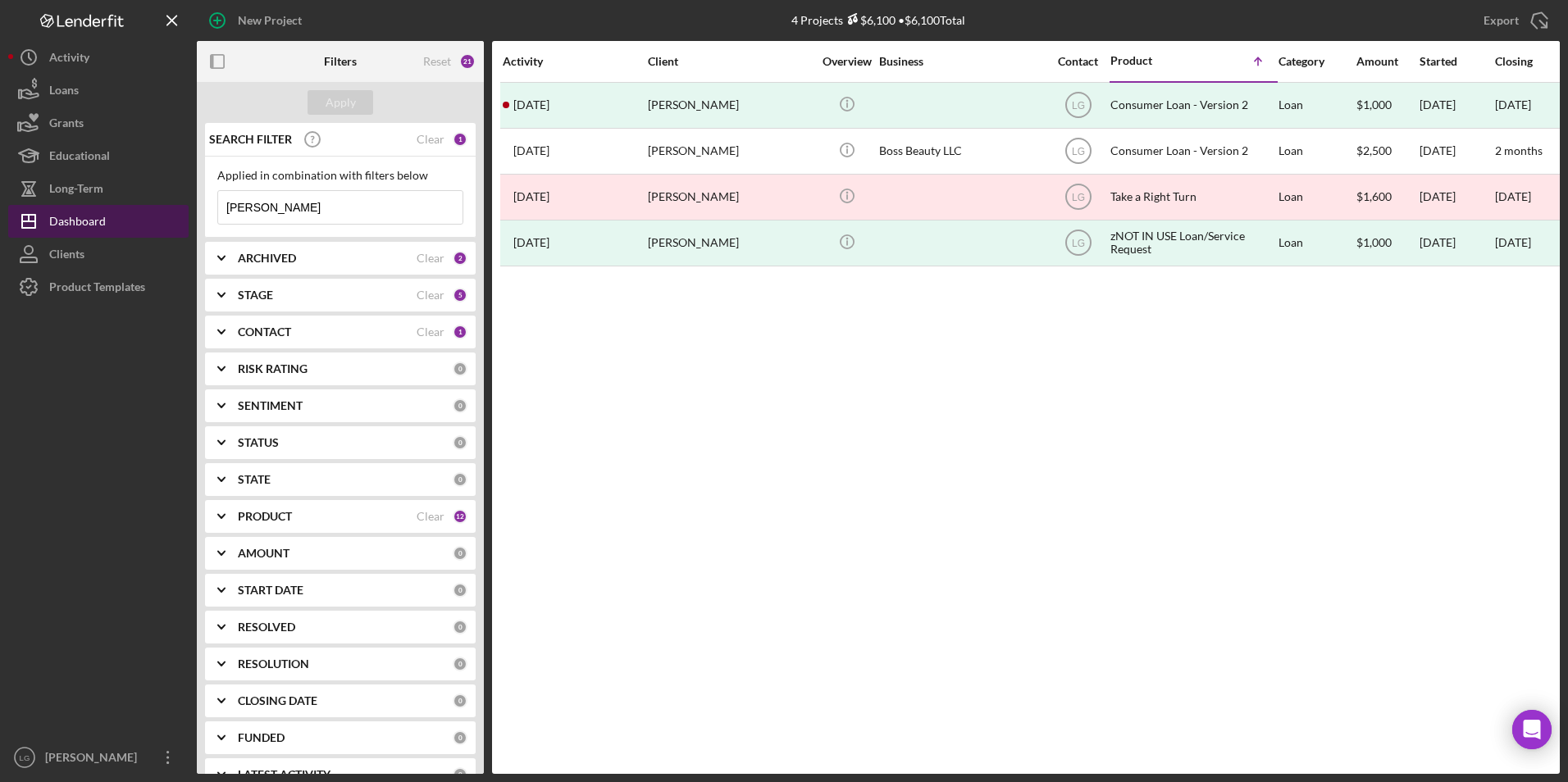
click at [71, 213] on div "Dashboard" at bounding box center [77, 223] width 56 height 37
drag, startPoint x: 268, startPoint y: 210, endPoint x: 194, endPoint y: 210, distance: 74.0
click at [194, 210] on div "New Project 4 Projects $6,100 • $6,100 Total [PERSON_NAME] Export Icon/Export F…" at bounding box center [784, 387] width 1551 height 774
click at [312, 269] on div "ARCHIVED Clear 2" at bounding box center [353, 258] width 230 height 33
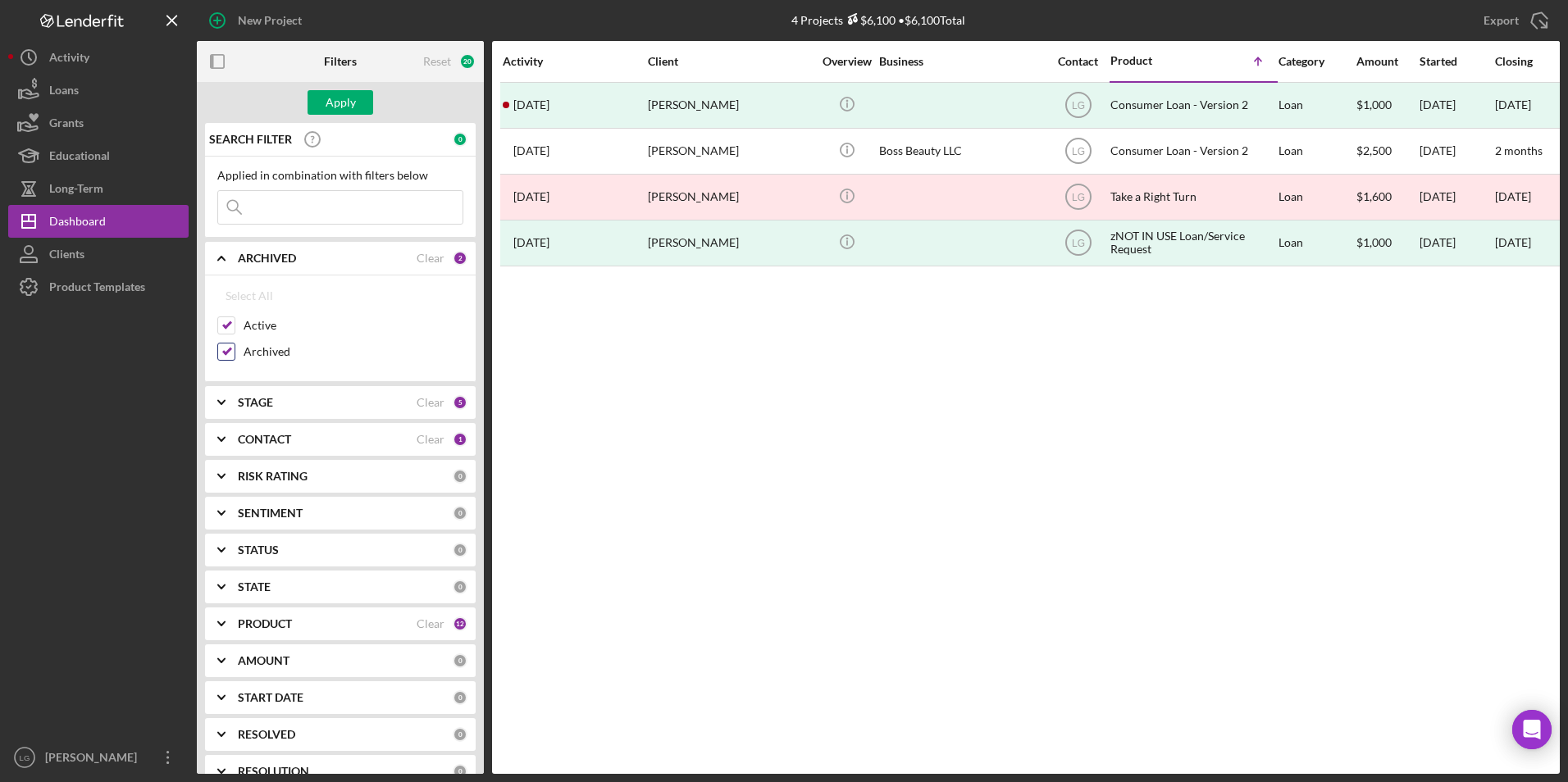
click at [228, 355] on input "Archived" at bounding box center [227, 352] width 17 height 17
checkbox input "false"
click at [366, 102] on button "Apply" at bounding box center [340, 102] width 65 height 24
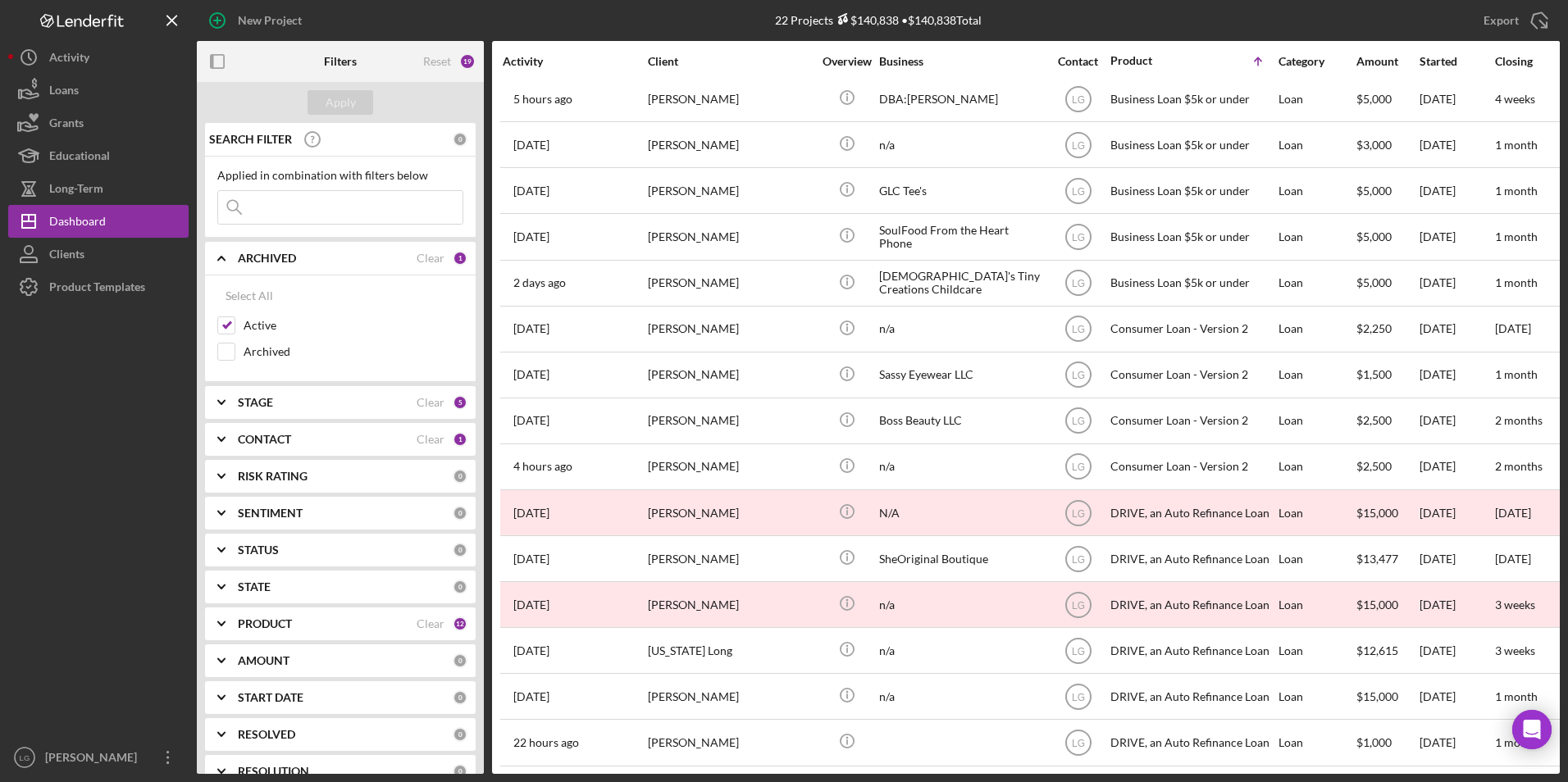
scroll to position [341, 0]
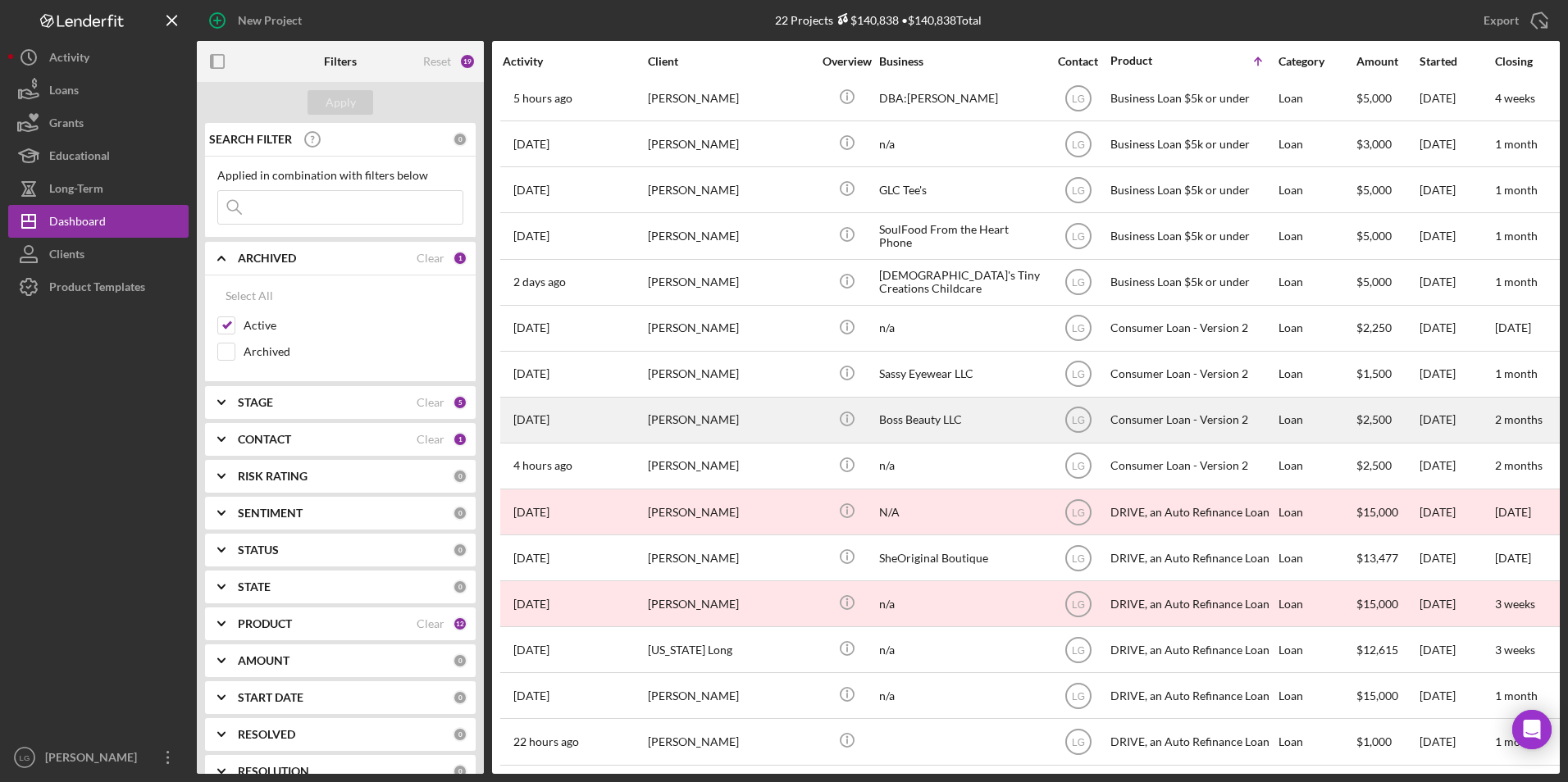
click at [710, 403] on div "[PERSON_NAME]" at bounding box center [729, 420] width 164 height 44
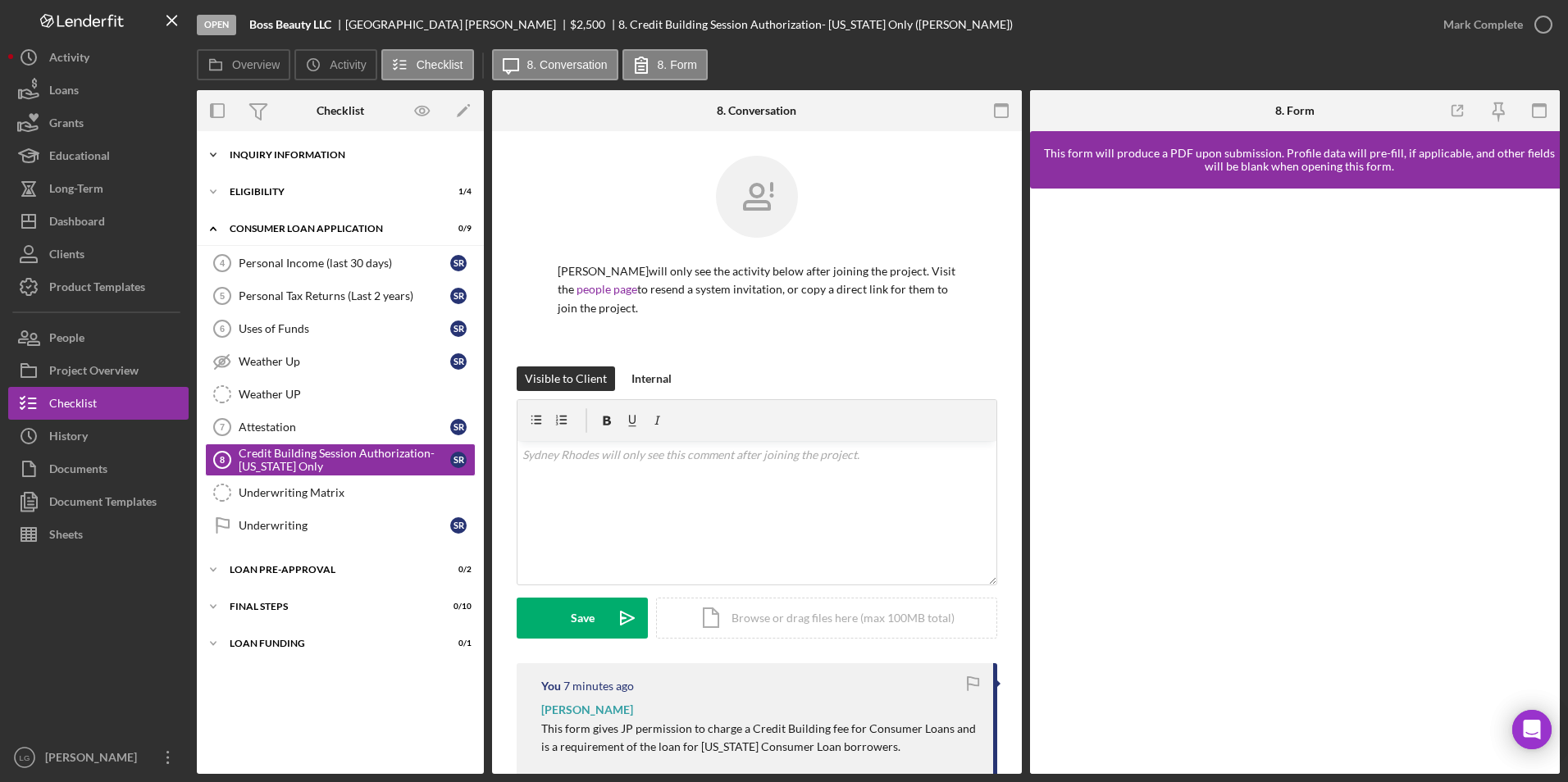
click at [337, 142] on div "Icon/Expander Inquiry Information 0 / 9" at bounding box center [340, 154] width 287 height 33
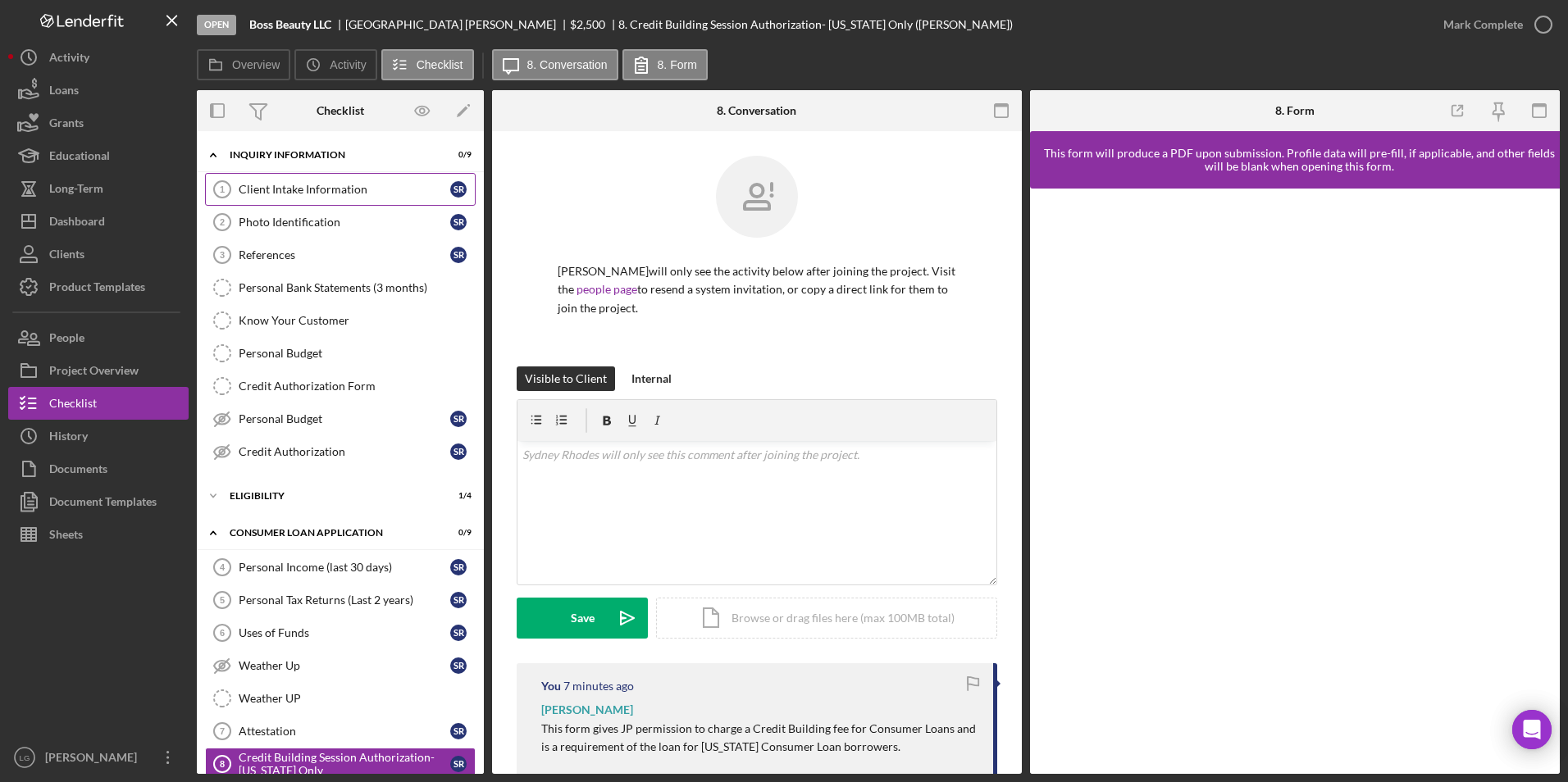
click at [301, 191] on div "Client Intake Information" at bounding box center [344, 190] width 212 height 13
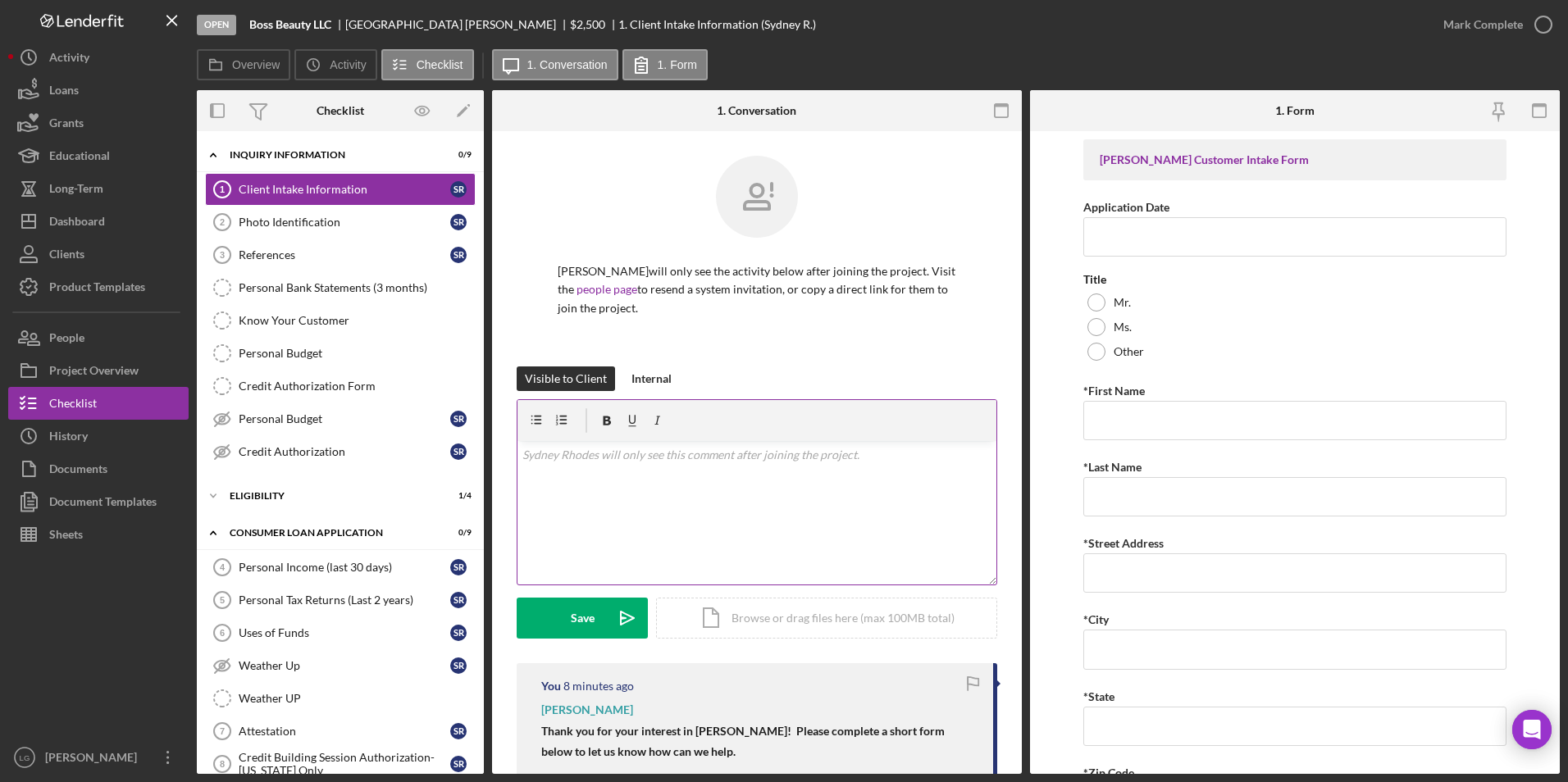
scroll to position [246, 0]
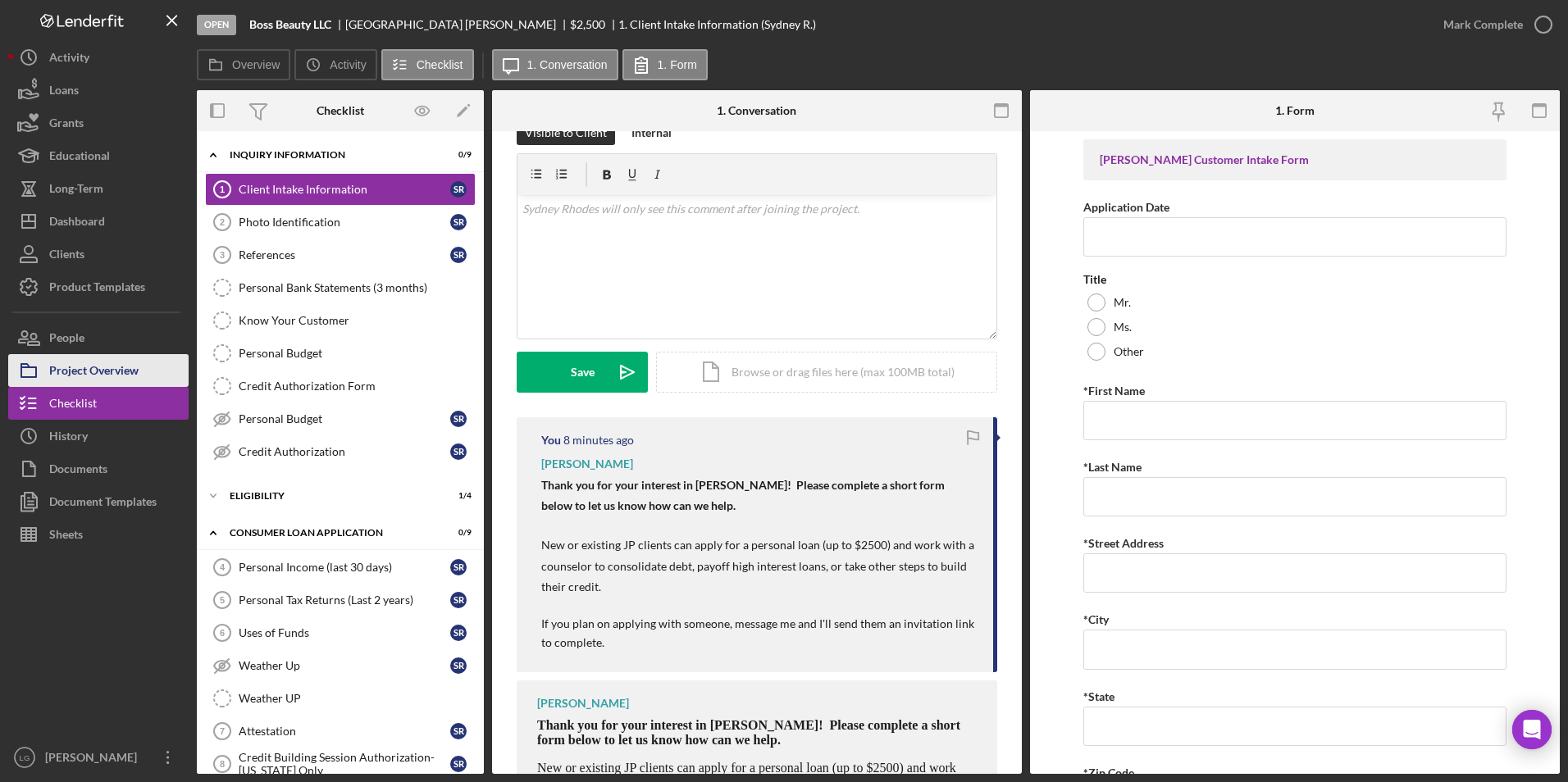
click at [137, 370] on div "Project Overview" at bounding box center [94, 373] width 89 height 37
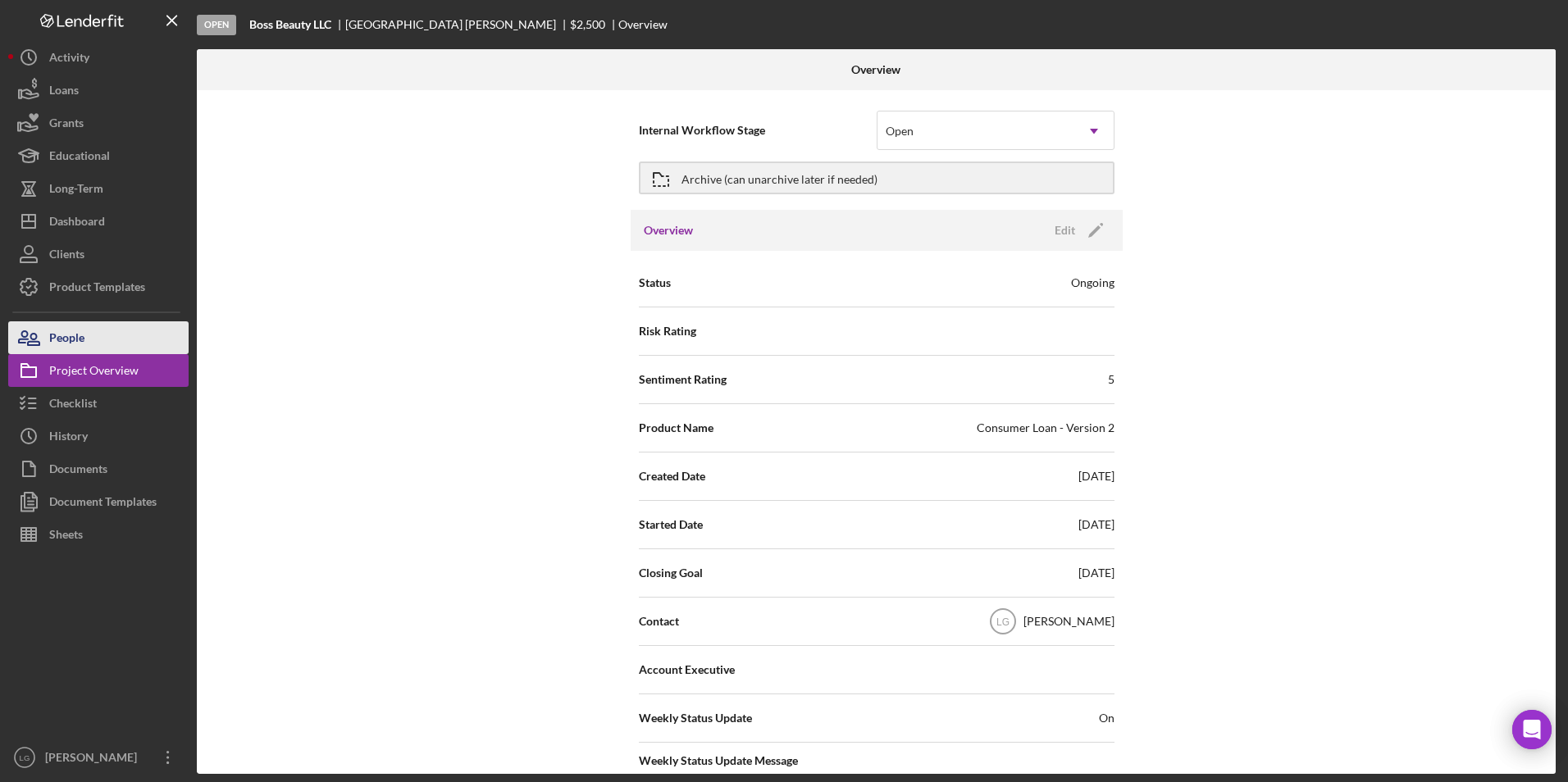
click at [68, 335] on div "People" at bounding box center [67, 340] width 35 height 37
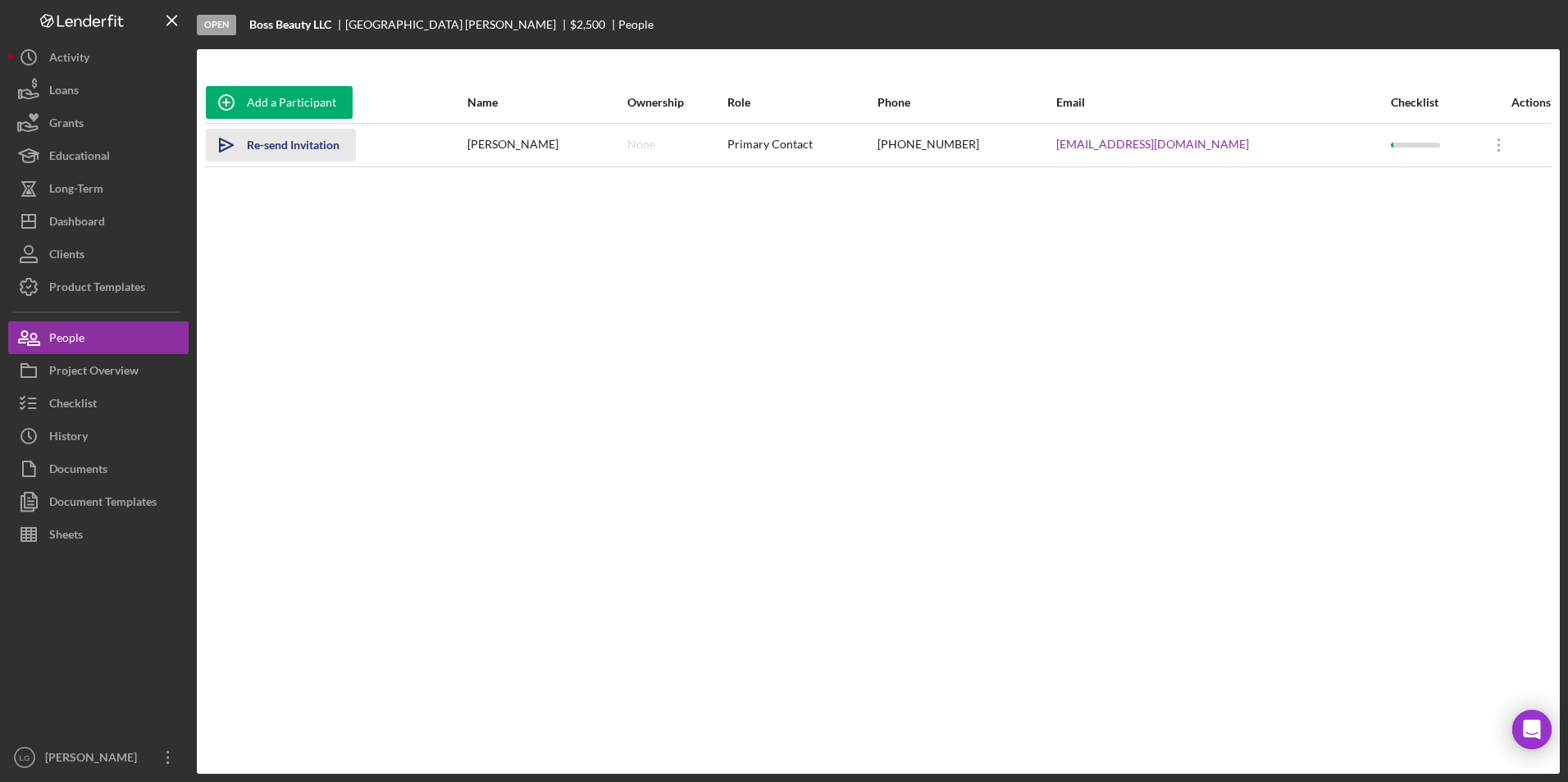
click at [292, 138] on div "Re-send Invitation" at bounding box center [293, 144] width 92 height 33
click at [88, 222] on div "Dashboard" at bounding box center [77, 223] width 55 height 37
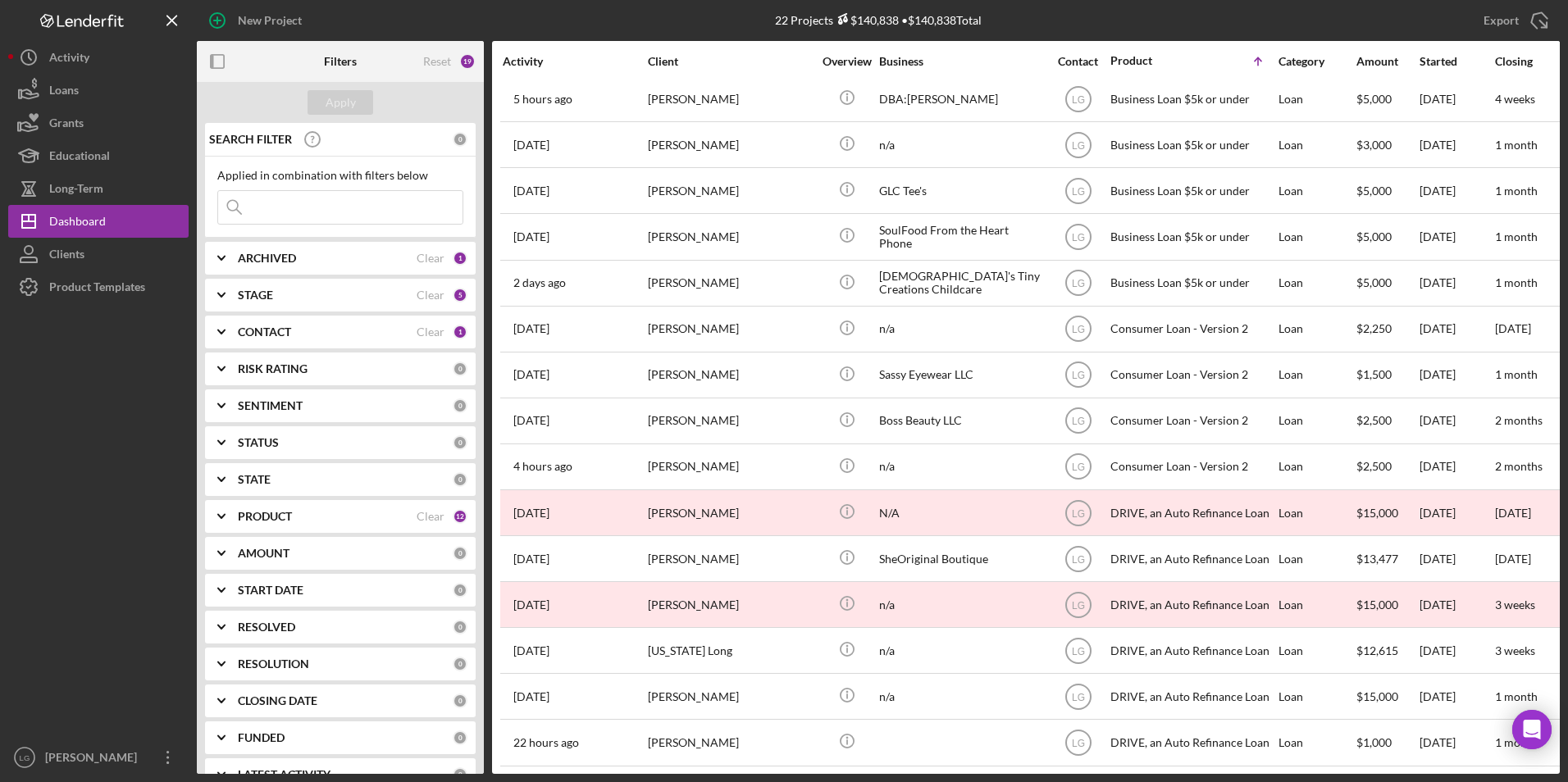
scroll to position [341, 0]
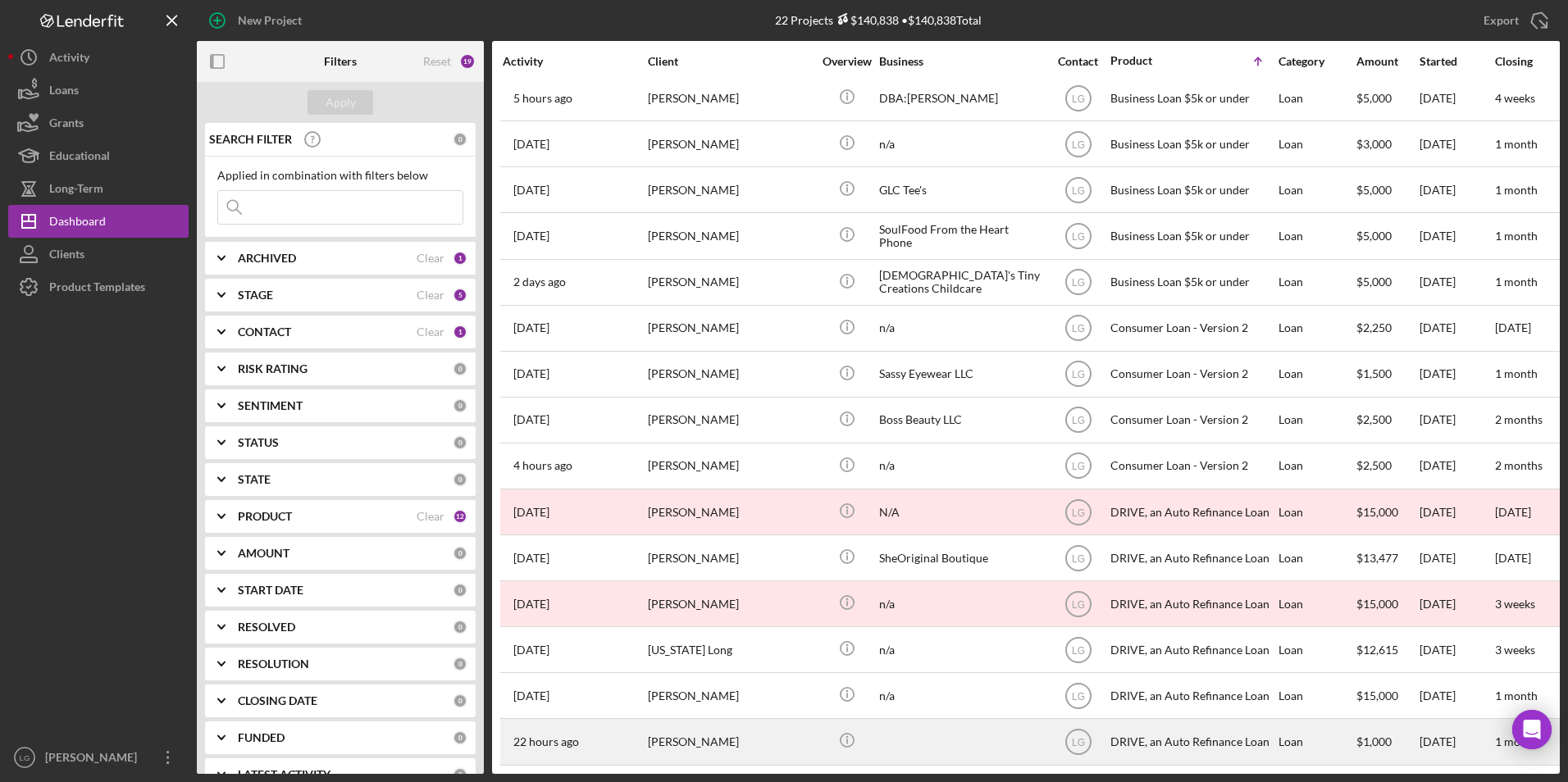
click at [675, 729] on div "[PERSON_NAME]" at bounding box center [729, 742] width 164 height 44
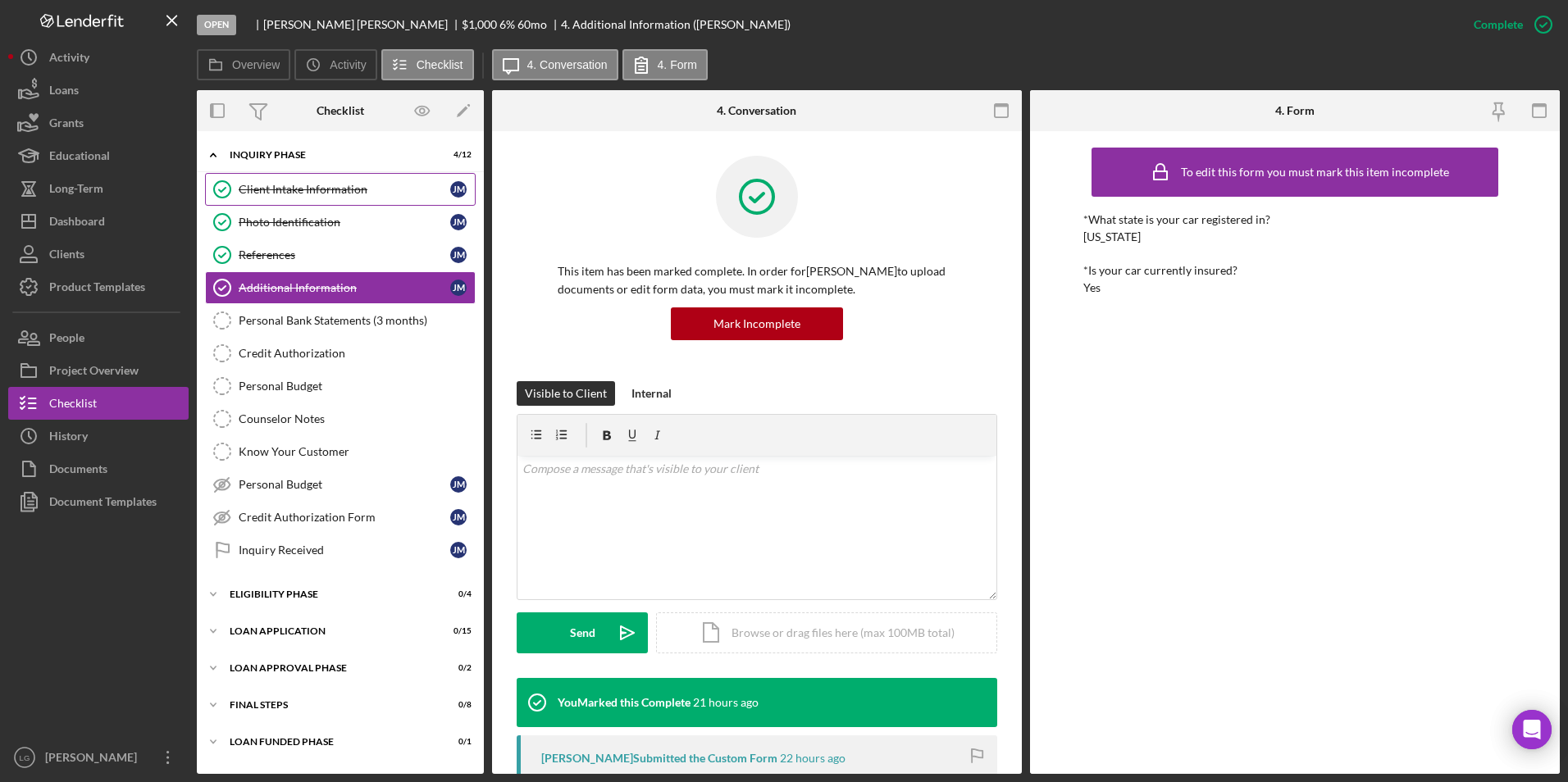
click at [275, 190] on div "Client Intake Information" at bounding box center [344, 190] width 212 height 13
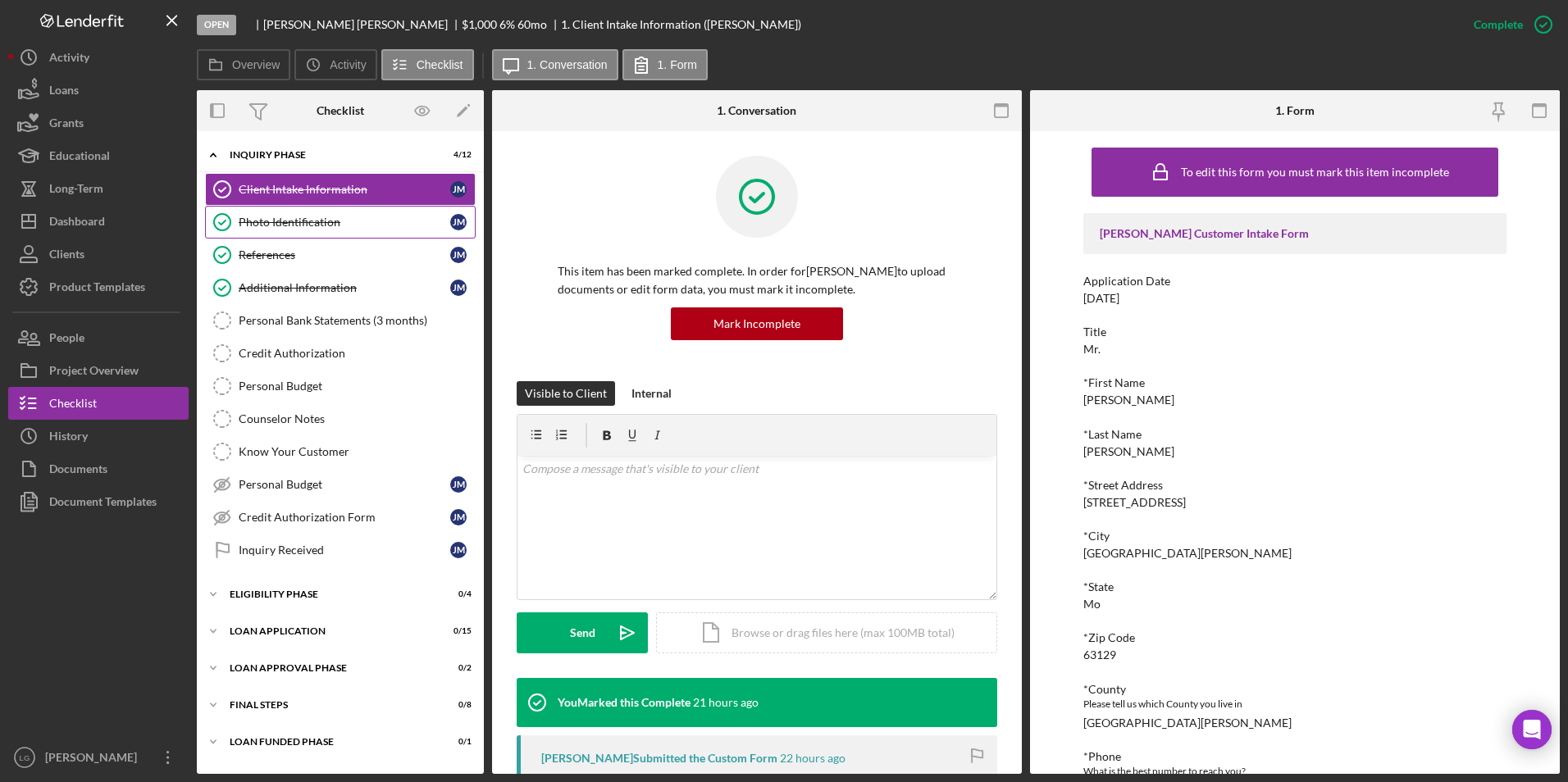
click at [339, 224] on div "Photo Identification" at bounding box center [344, 222] width 212 height 13
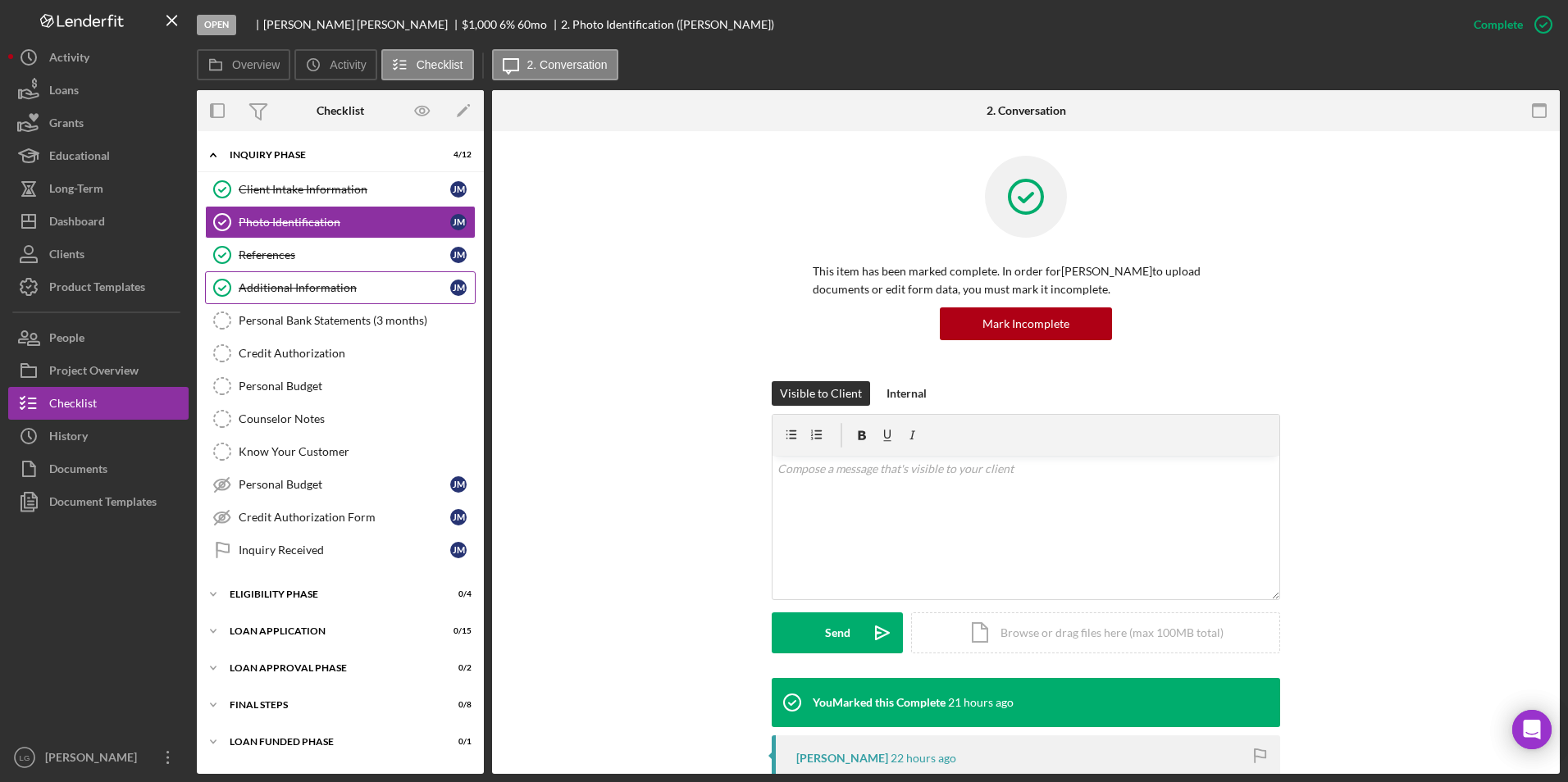
click at [285, 285] on div "Additional Information" at bounding box center [344, 288] width 212 height 13
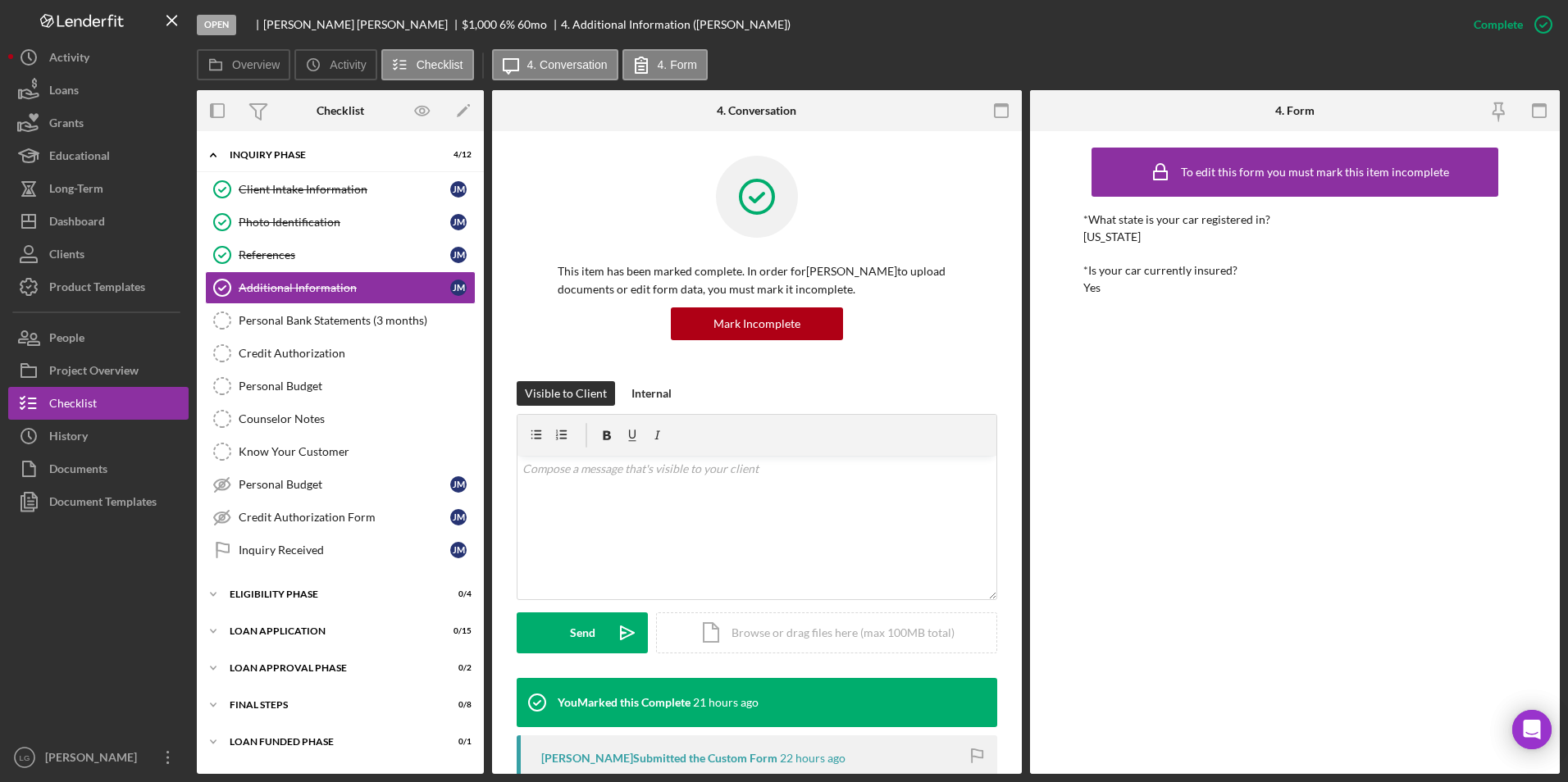
scroll to position [222, 0]
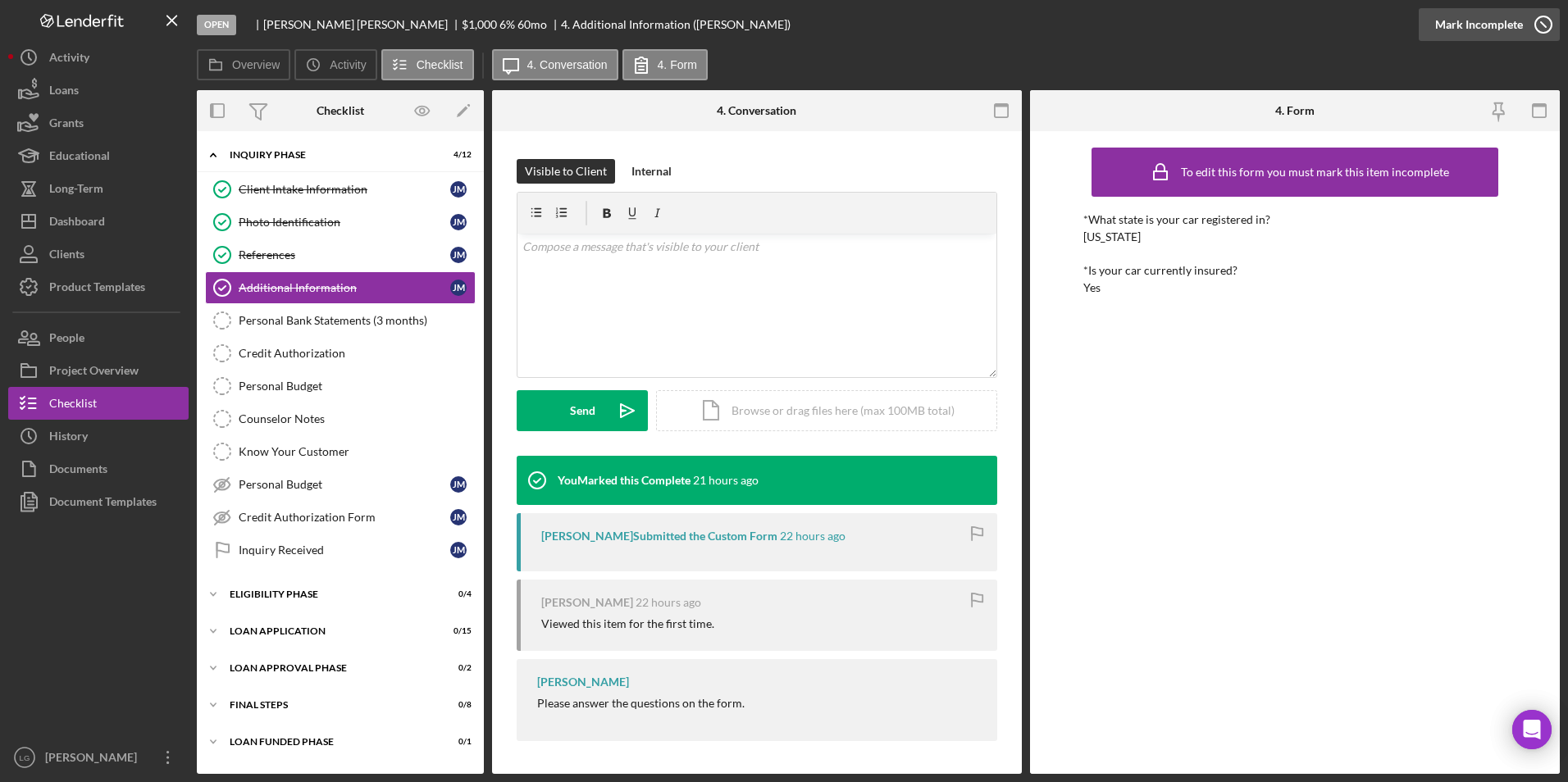
click at [1473, 23] on div "Mark Incomplete" at bounding box center [1478, 24] width 88 height 33
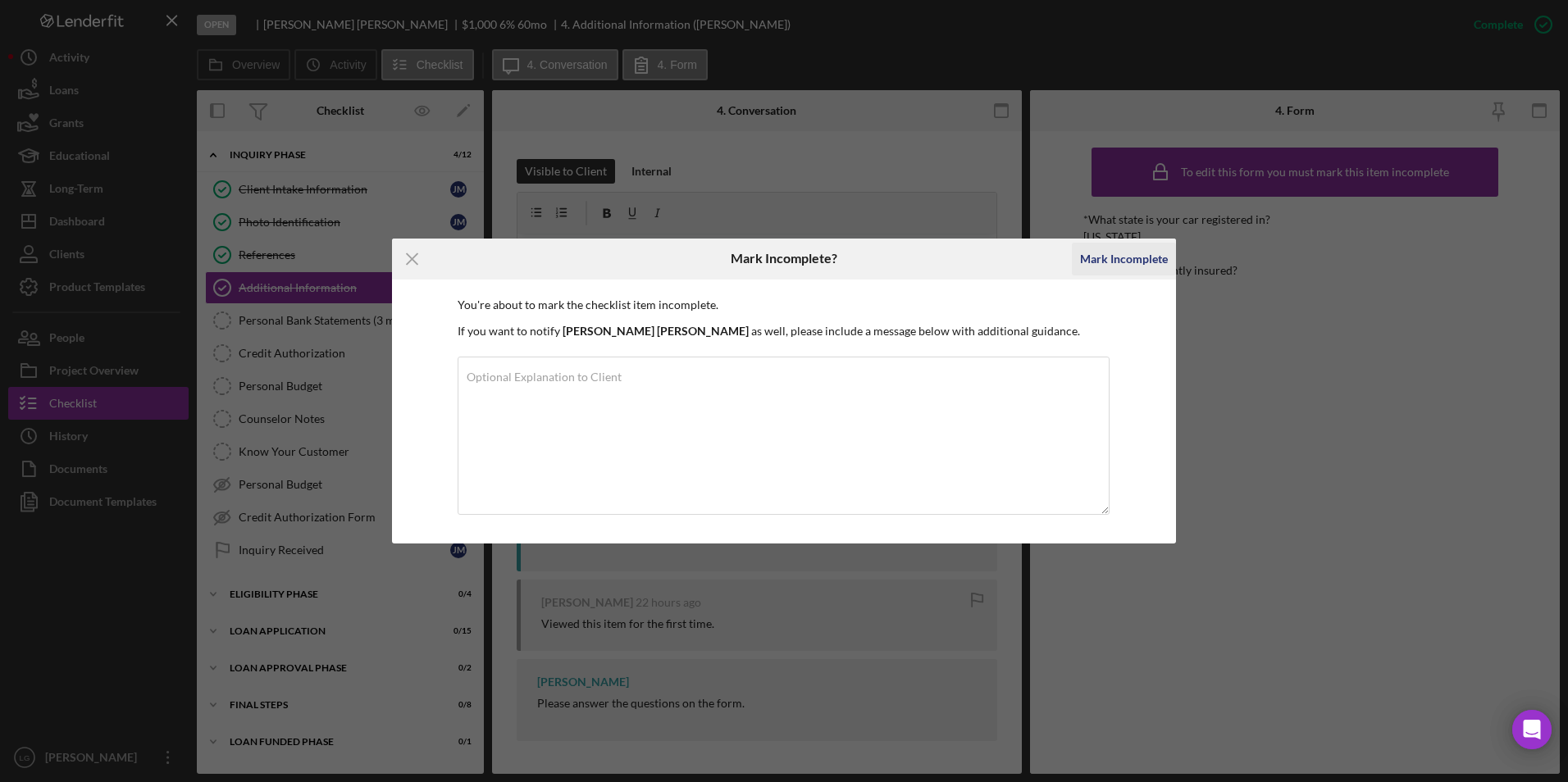
click at [1095, 255] on div "Mark Incomplete" at bounding box center [1123, 258] width 88 height 33
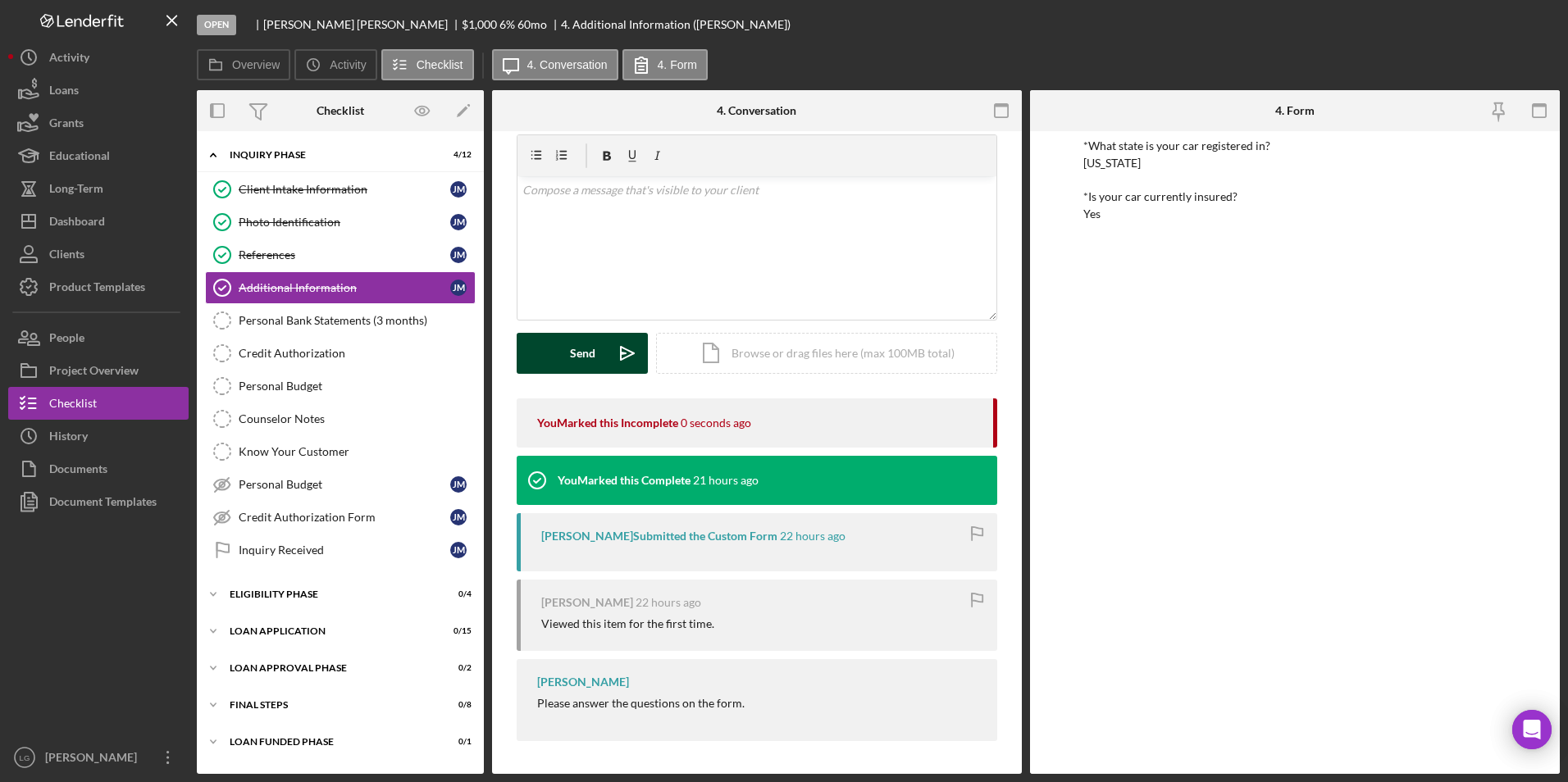
scroll to position [0, 0]
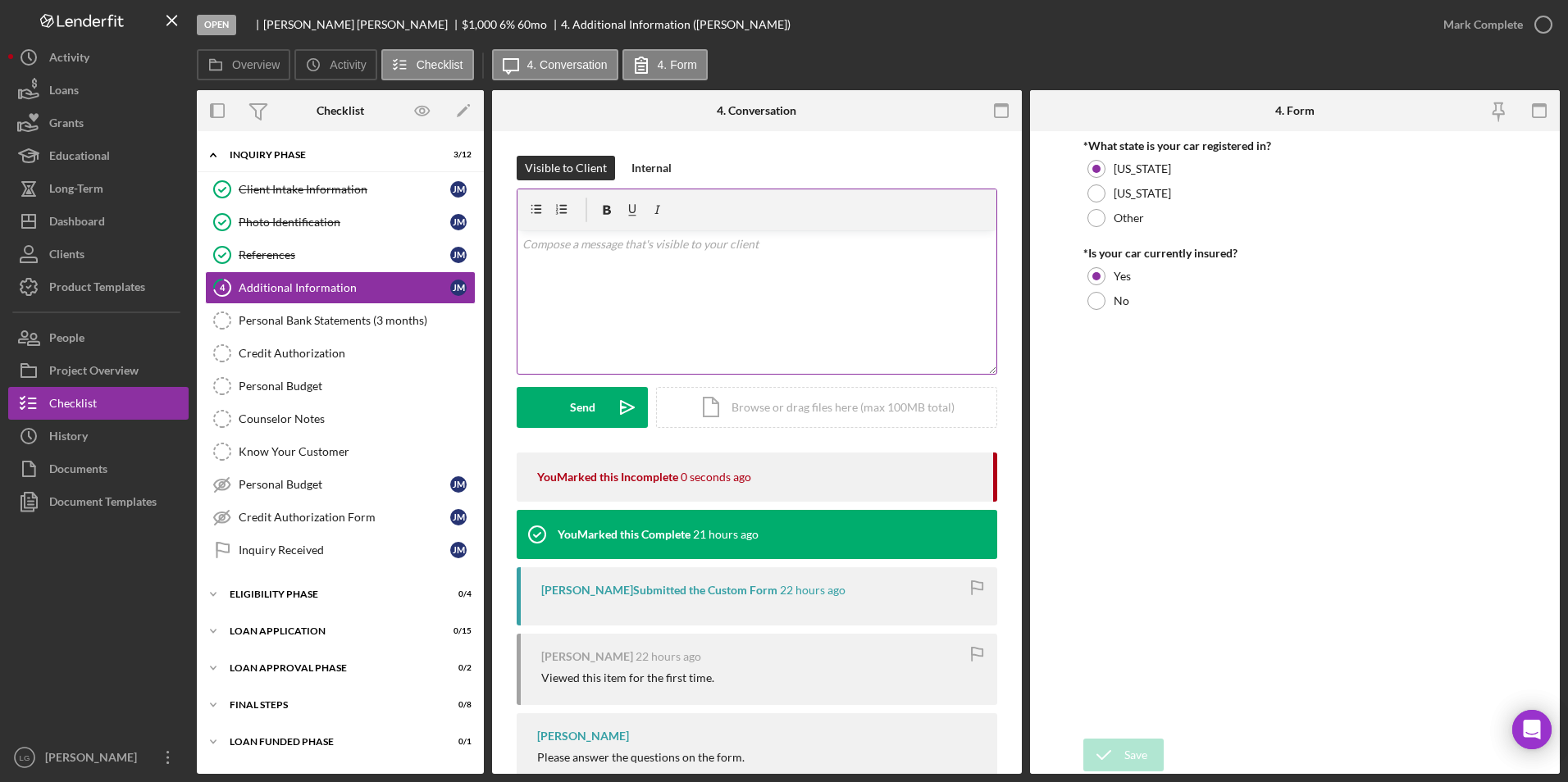
click at [593, 266] on div "v Color teal Color pink Remove color Add row above Add row below Add column bef…" at bounding box center [756, 301] width 478 height 143
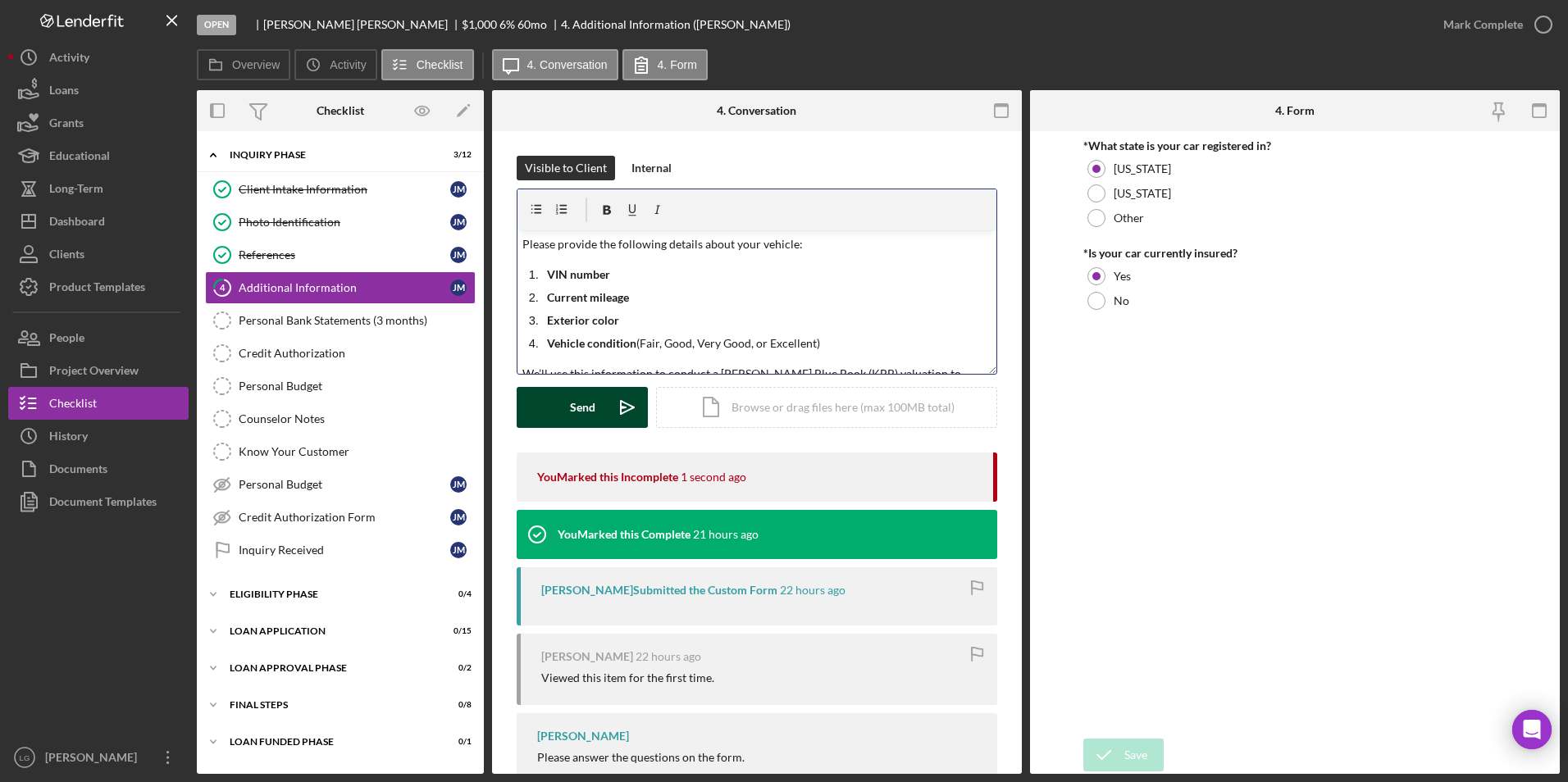
scroll to position [52, 0]
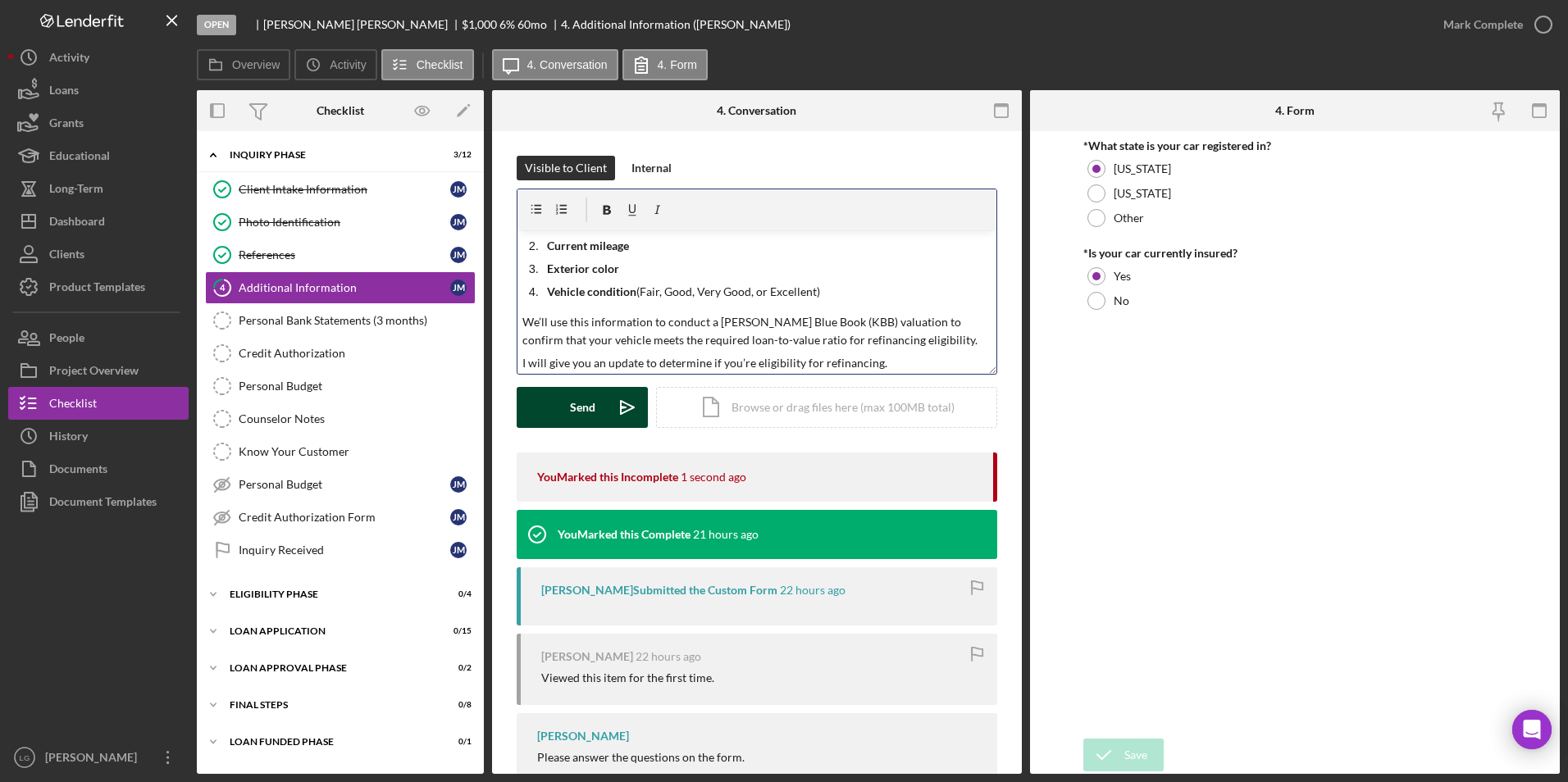
click at [598, 414] on button "Send Icon/icon-invite-send" at bounding box center [582, 407] width 131 height 41
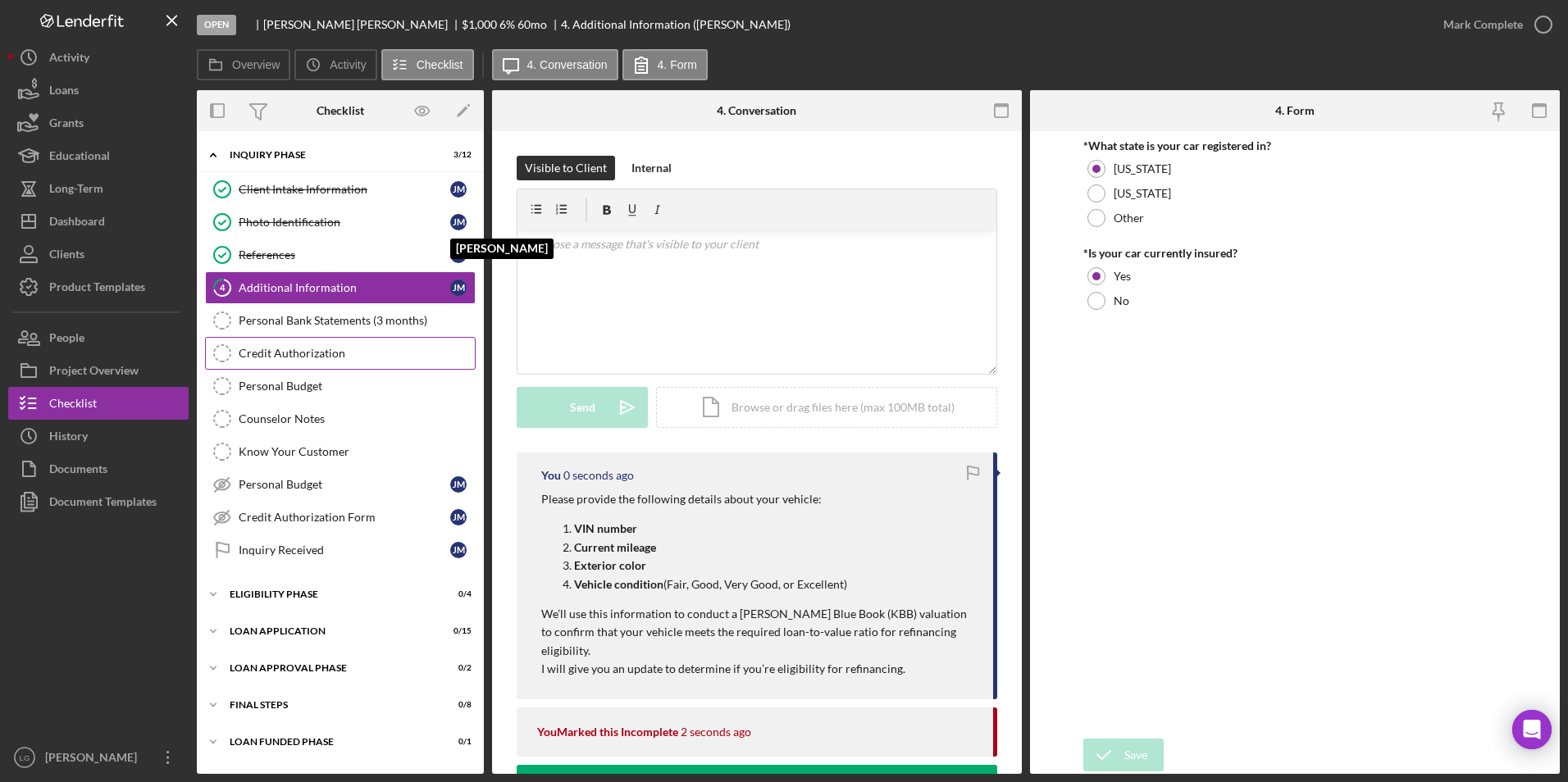
scroll to position [0, 0]
click at [360, 362] on link "Credit Authorization Credit Authorization" at bounding box center [340, 352] width 270 height 33
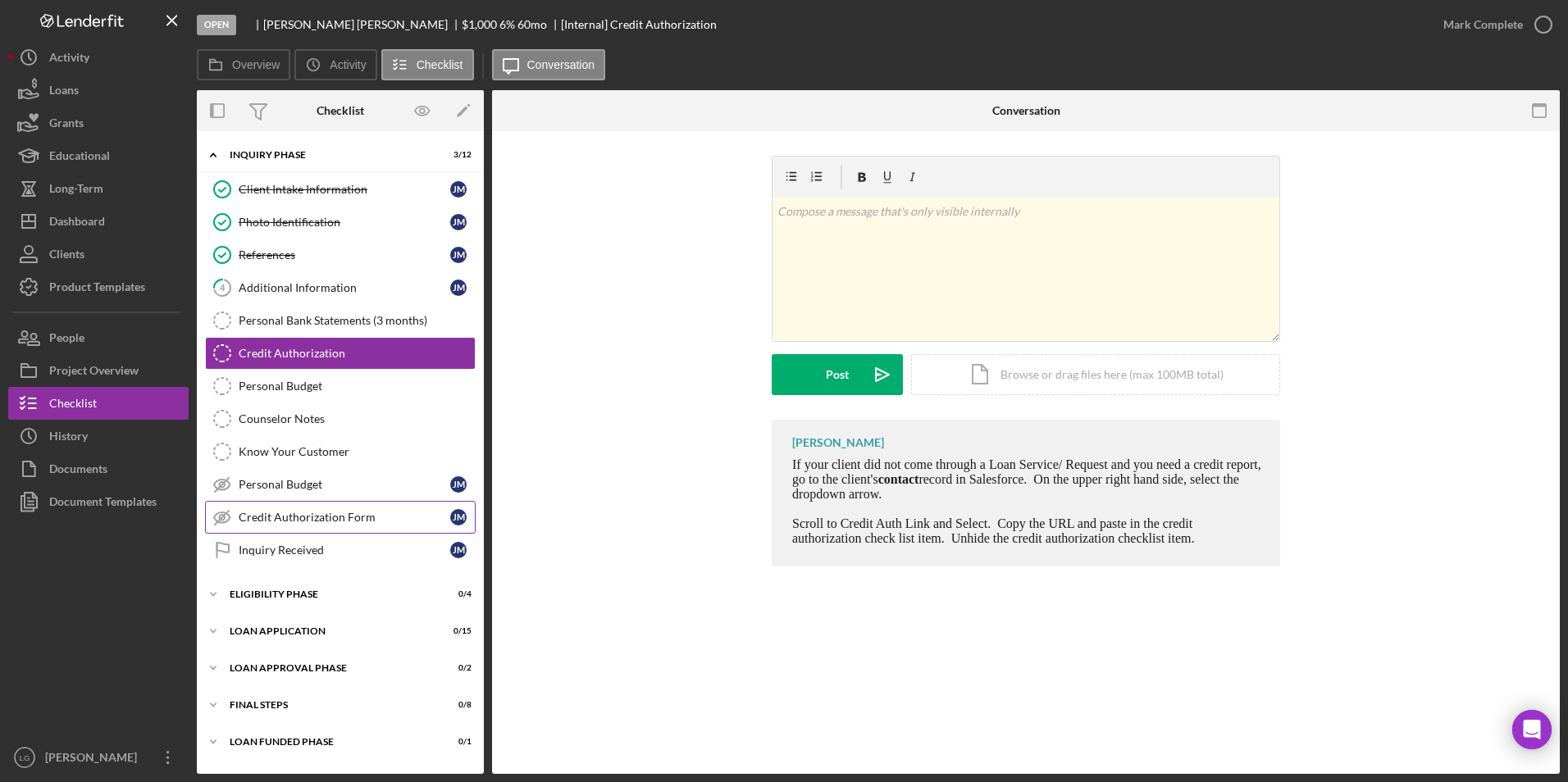
click at [292, 507] on link "Credit Authorization Form Credit Authorization Form [PERSON_NAME]" at bounding box center [340, 517] width 270 height 33
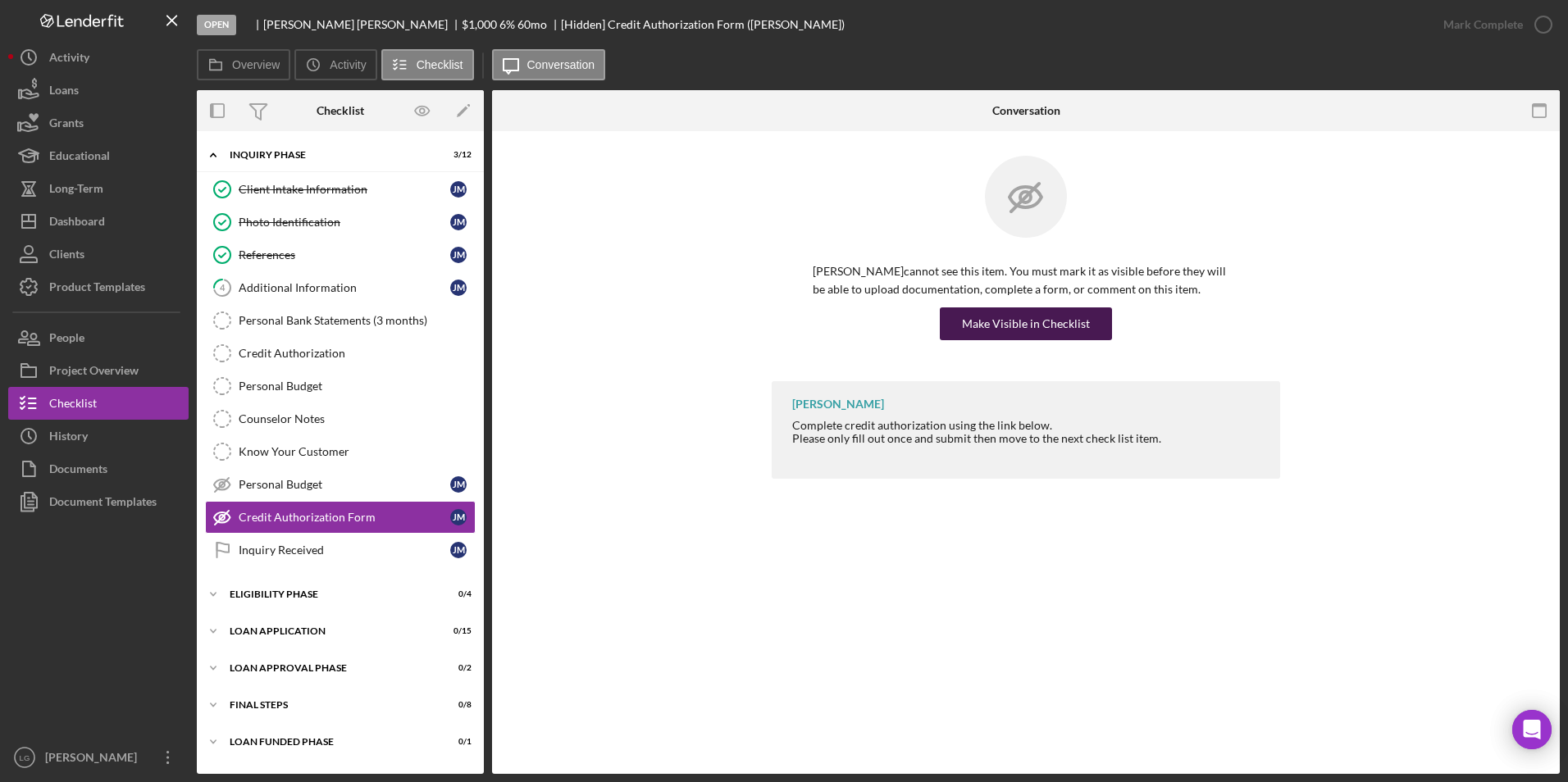
click at [1074, 315] on div "Make Visible in Checklist" at bounding box center [1026, 323] width 128 height 33
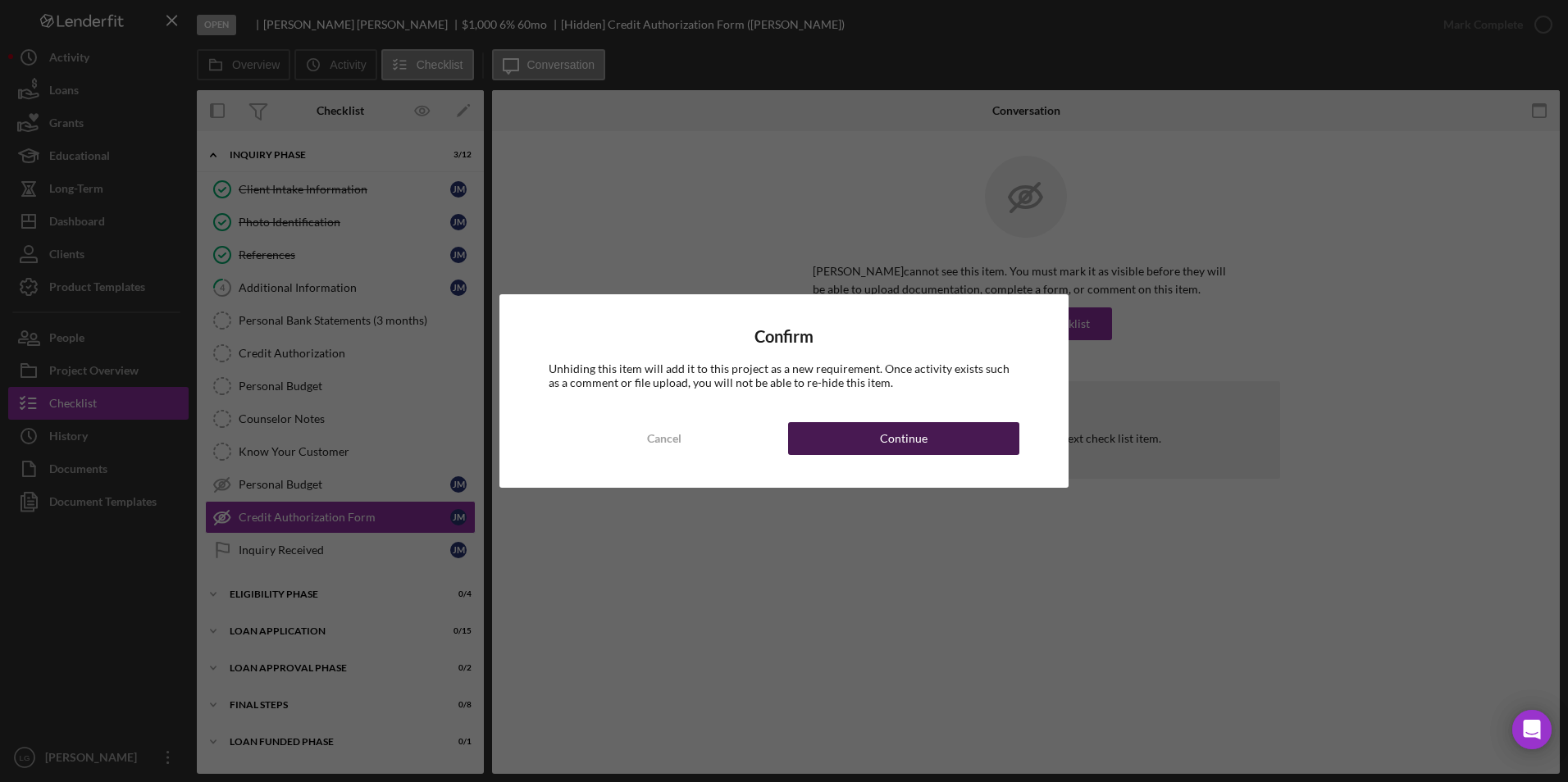
click at [896, 442] on div "Continue" at bounding box center [903, 438] width 48 height 33
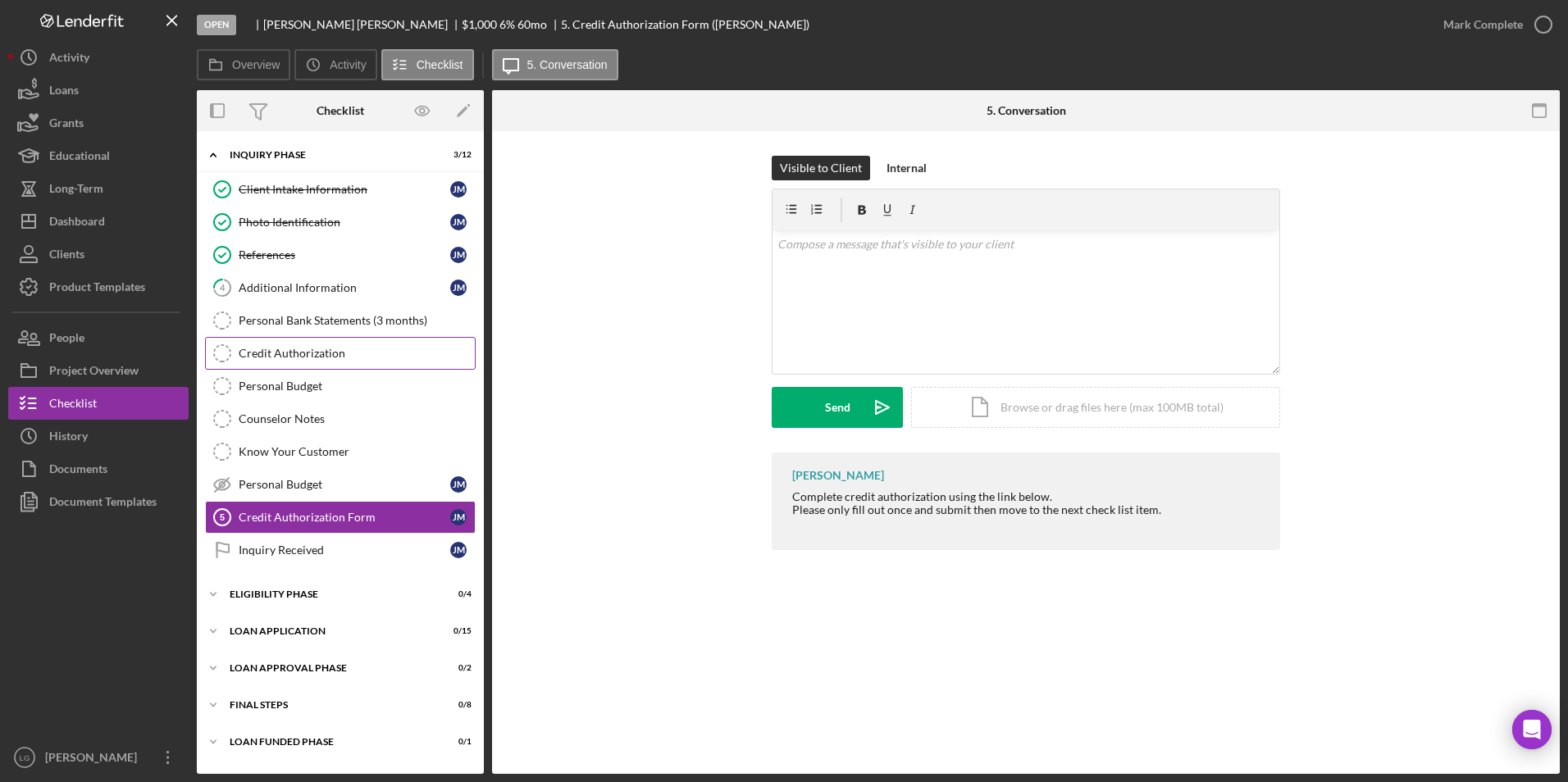
click at [337, 351] on div "Credit Authorization" at bounding box center [356, 353] width 236 height 13
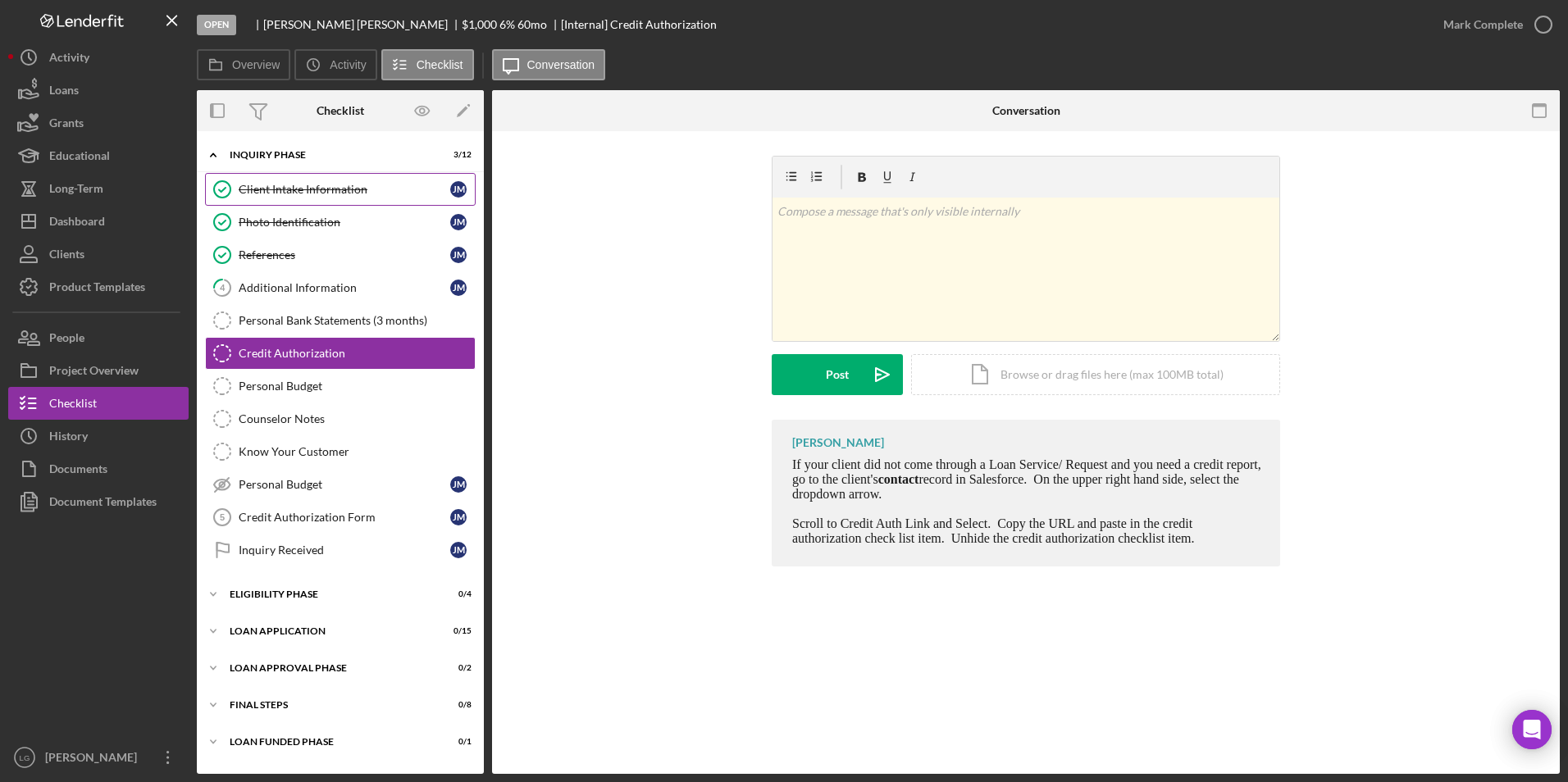
click at [296, 196] on link "Client Intake Information Client Intake Information [PERSON_NAME]" at bounding box center [340, 189] width 270 height 33
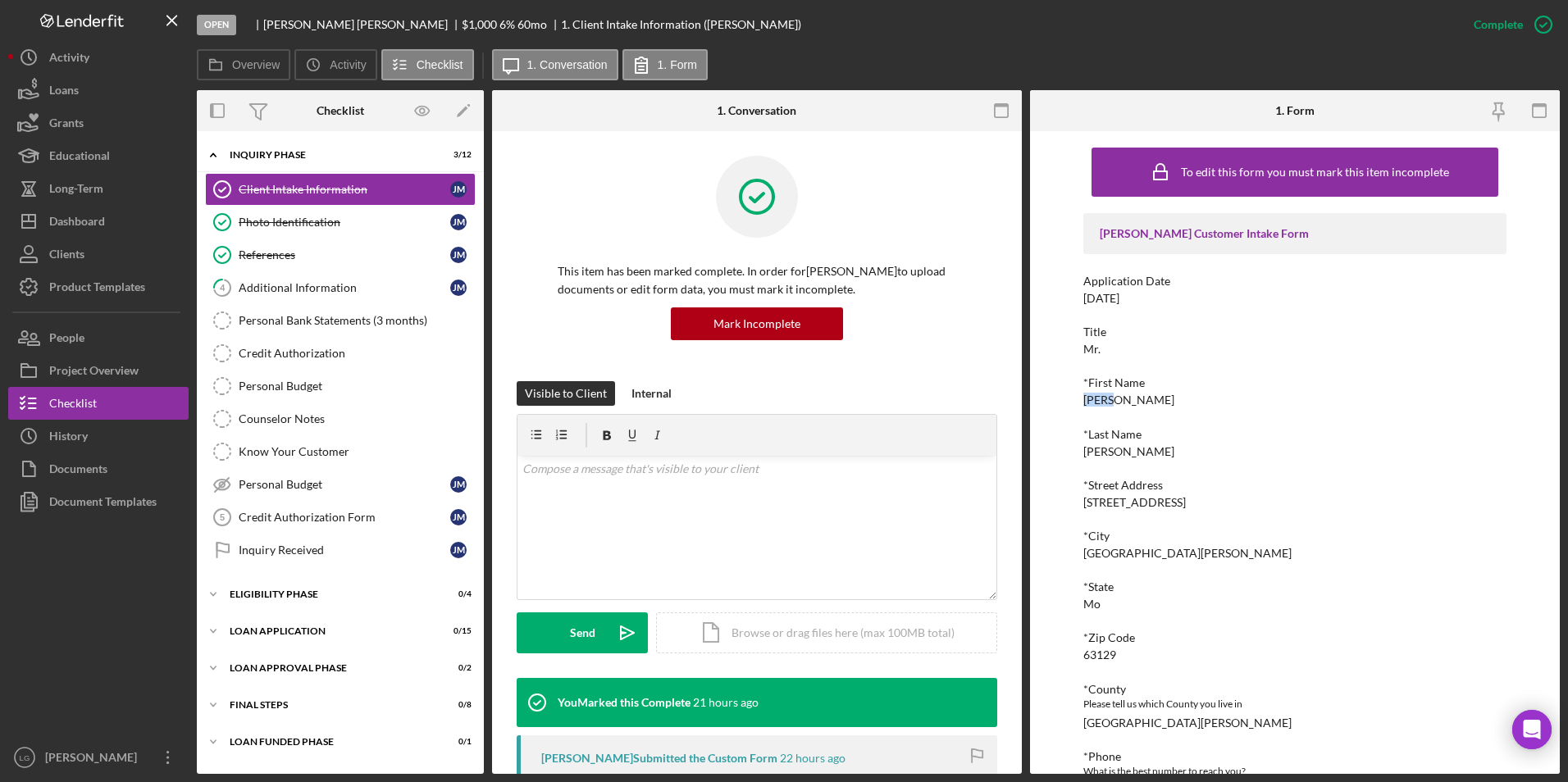
drag, startPoint x: 1149, startPoint y: 394, endPoint x: 1066, endPoint y: 397, distance: 83.1
click at [1066, 397] on div "To edit this form you must mark this item incomplete [PERSON_NAME] Customer Int…" at bounding box center [1294, 452] width 530 height 643
drag, startPoint x: 1066, startPoint y: 397, endPoint x: 1089, endPoint y: 398, distance: 23.0
copy div "[PERSON_NAME]"
drag, startPoint x: 1147, startPoint y: 451, endPoint x: 1074, endPoint y: 438, distance: 74.1
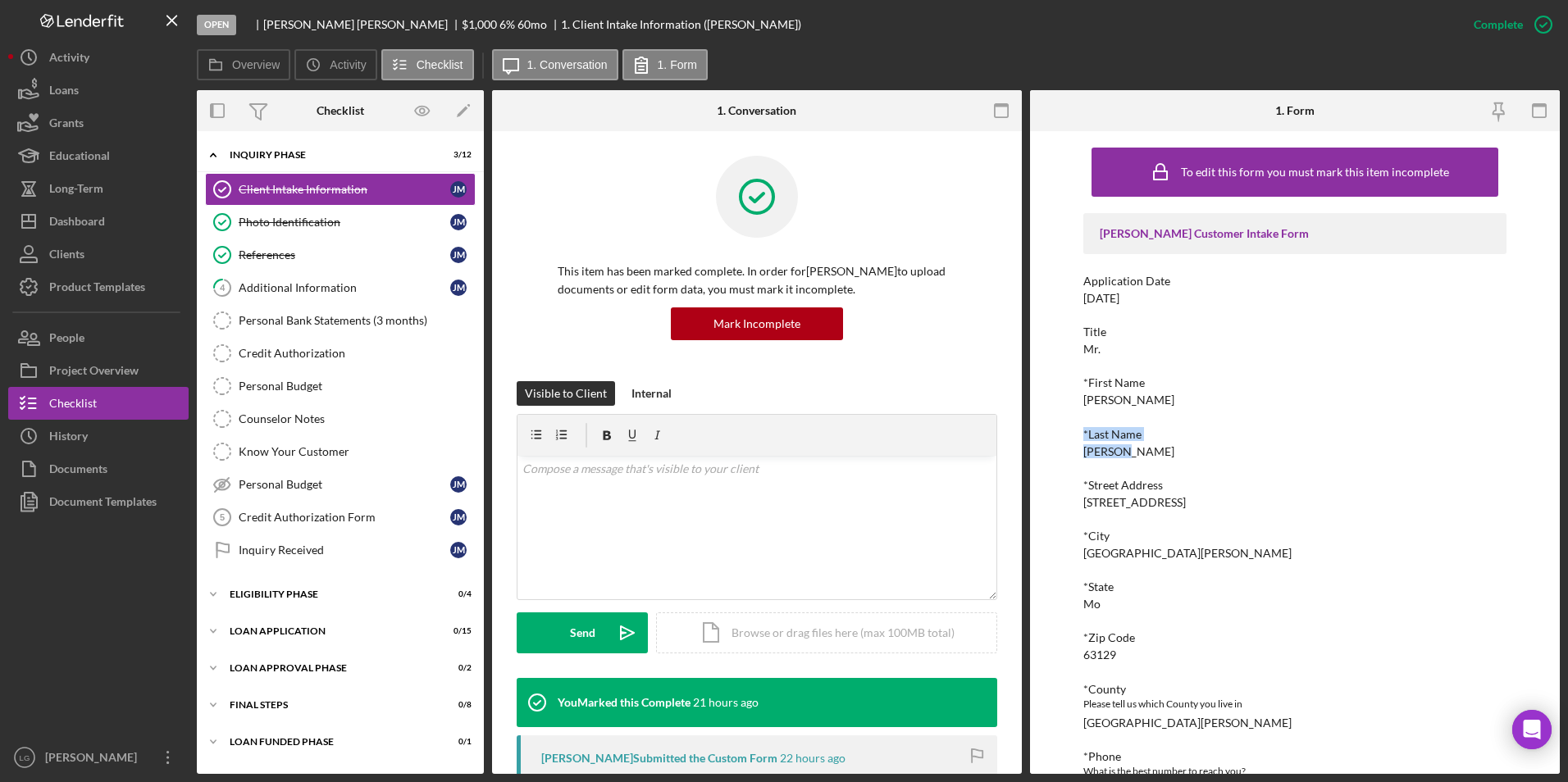
click at [1074, 438] on div "To edit this form you must mark this item incomplete [PERSON_NAME] Customer Int…" at bounding box center [1294, 452] width 530 height 643
drag, startPoint x: 1074, startPoint y: 438, endPoint x: 1094, endPoint y: 453, distance: 25.0
click at [1094, 453] on div "[PERSON_NAME]" at bounding box center [1128, 451] width 91 height 13
click at [1136, 450] on div "*Last Name [PERSON_NAME]" at bounding box center [1294, 443] width 424 height 30
click at [1116, 453] on div "[PERSON_NAME]" at bounding box center [1128, 451] width 91 height 13
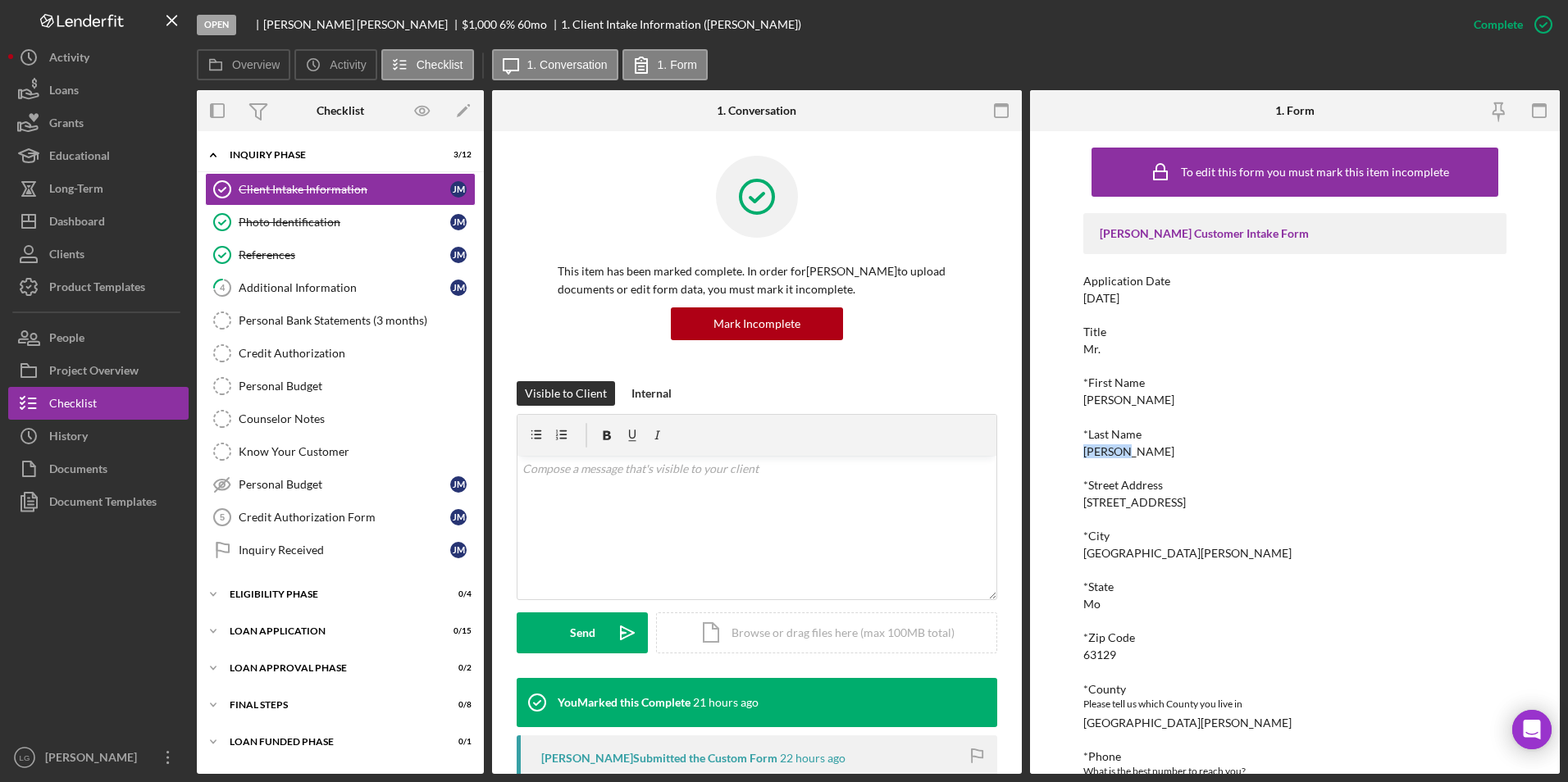
drag, startPoint x: 1079, startPoint y: 451, endPoint x: 1133, endPoint y: 457, distance: 54.3
click at [1133, 457] on div "To edit this form you must mark this item incomplete [PERSON_NAME] Customer Int…" at bounding box center [1294, 452] width 530 height 643
drag, startPoint x: 1133, startPoint y: 457, endPoint x: 1111, endPoint y: 450, distance: 23.1
copy div "[PERSON_NAME]"
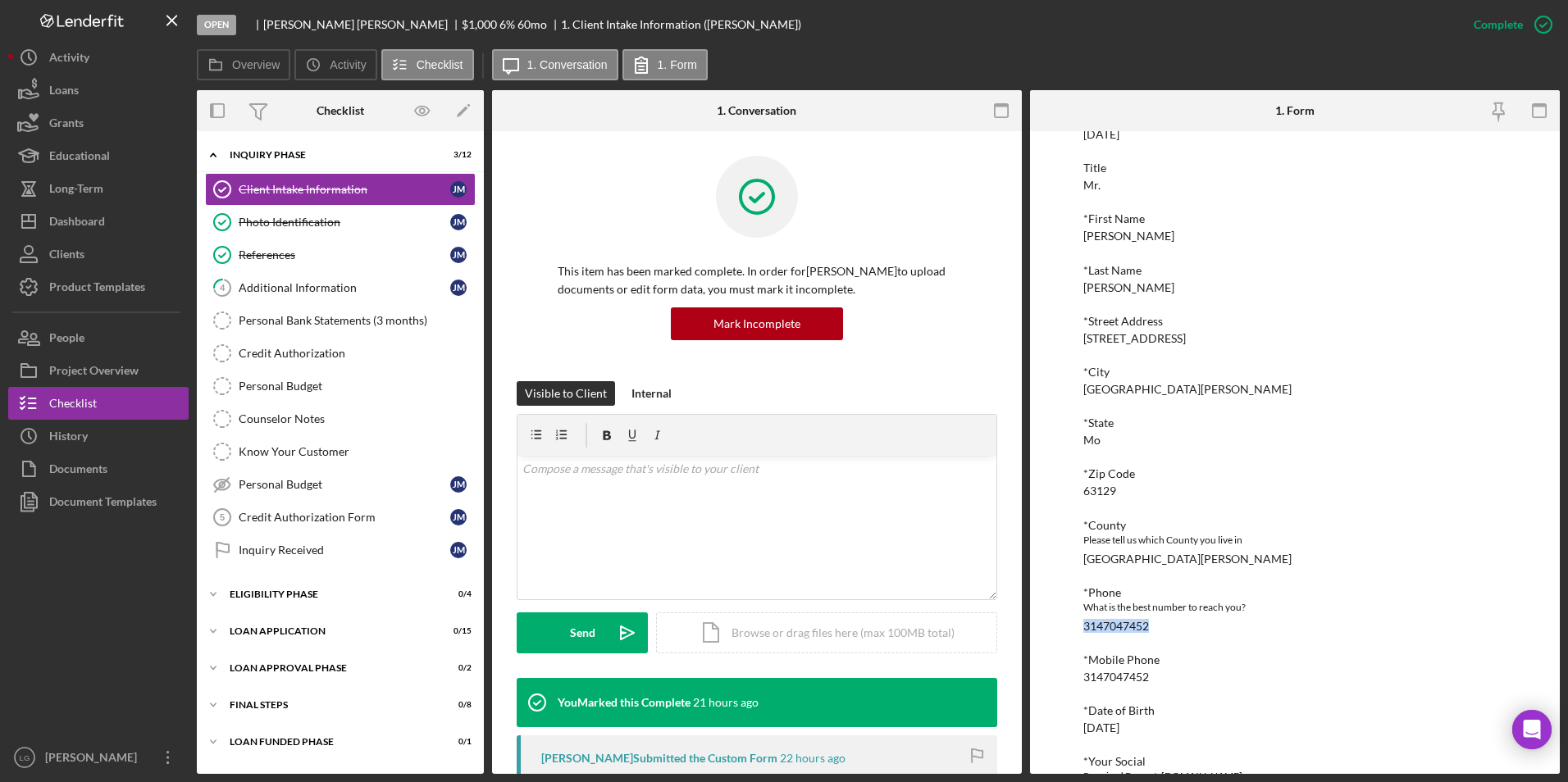
drag, startPoint x: 1161, startPoint y: 620, endPoint x: 1074, endPoint y: 624, distance: 87.1
click at [1074, 624] on div "To edit this form you must mark this item incomplete [PERSON_NAME] Customer Int…" at bounding box center [1294, 452] width 530 height 643
drag, startPoint x: 1074, startPoint y: 624, endPoint x: 1096, endPoint y: 630, distance: 22.8
copy div "3147047452"
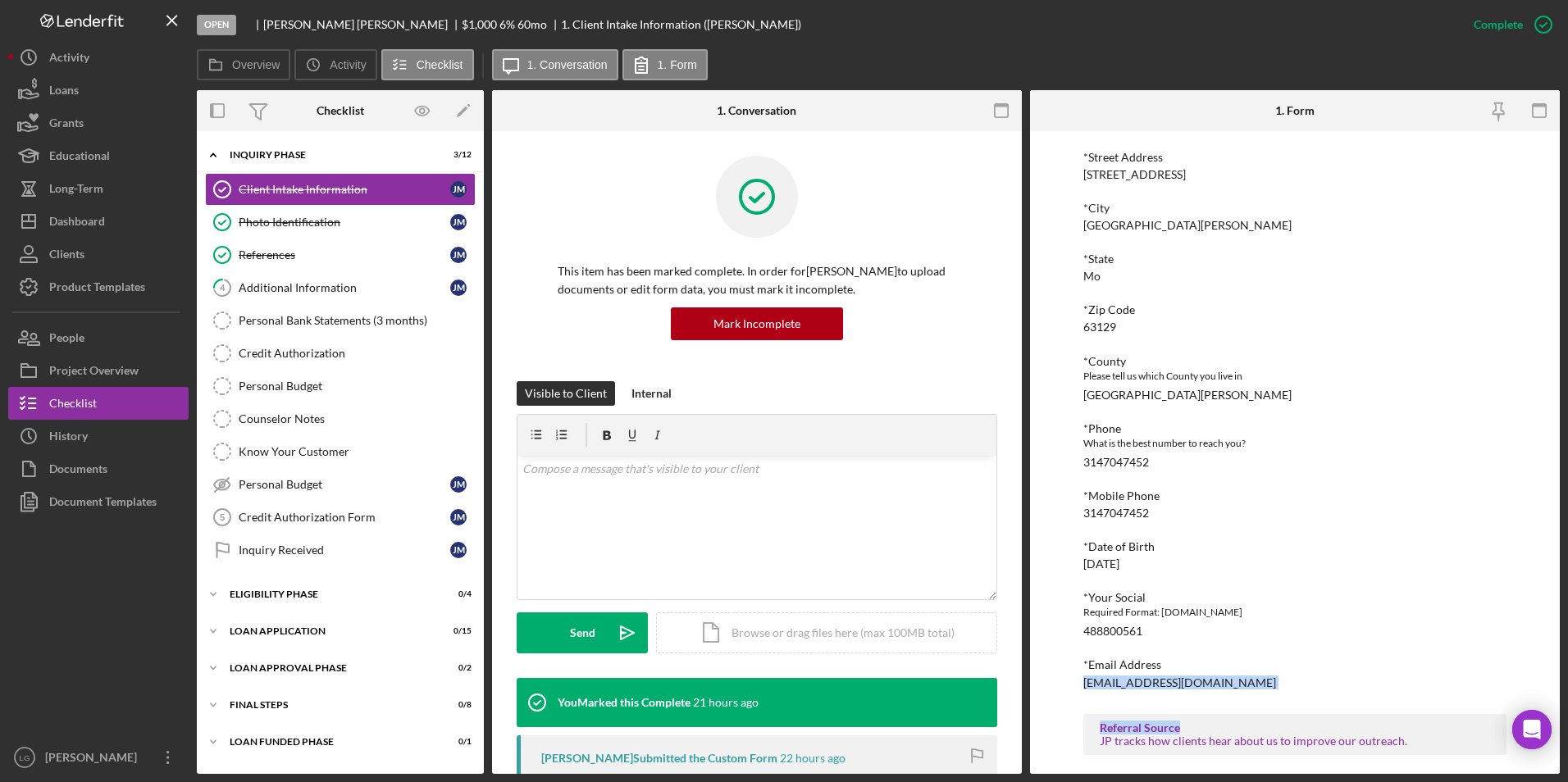
drag, startPoint x: 1230, startPoint y: 690, endPoint x: 1072, endPoint y: 684, distance: 158.1
click at [1072, 684] on div "To edit this form you must mark this item incomplete [PERSON_NAME] Customer Int…" at bounding box center [1294, 452] width 530 height 643
drag, startPoint x: 1072, startPoint y: 684, endPoint x: 1219, endPoint y: 681, distance: 147.0
click at [1219, 681] on div "To edit this form you must mark this item incomplete [PERSON_NAME] Customer Int…" at bounding box center [1294, 452] width 530 height 643
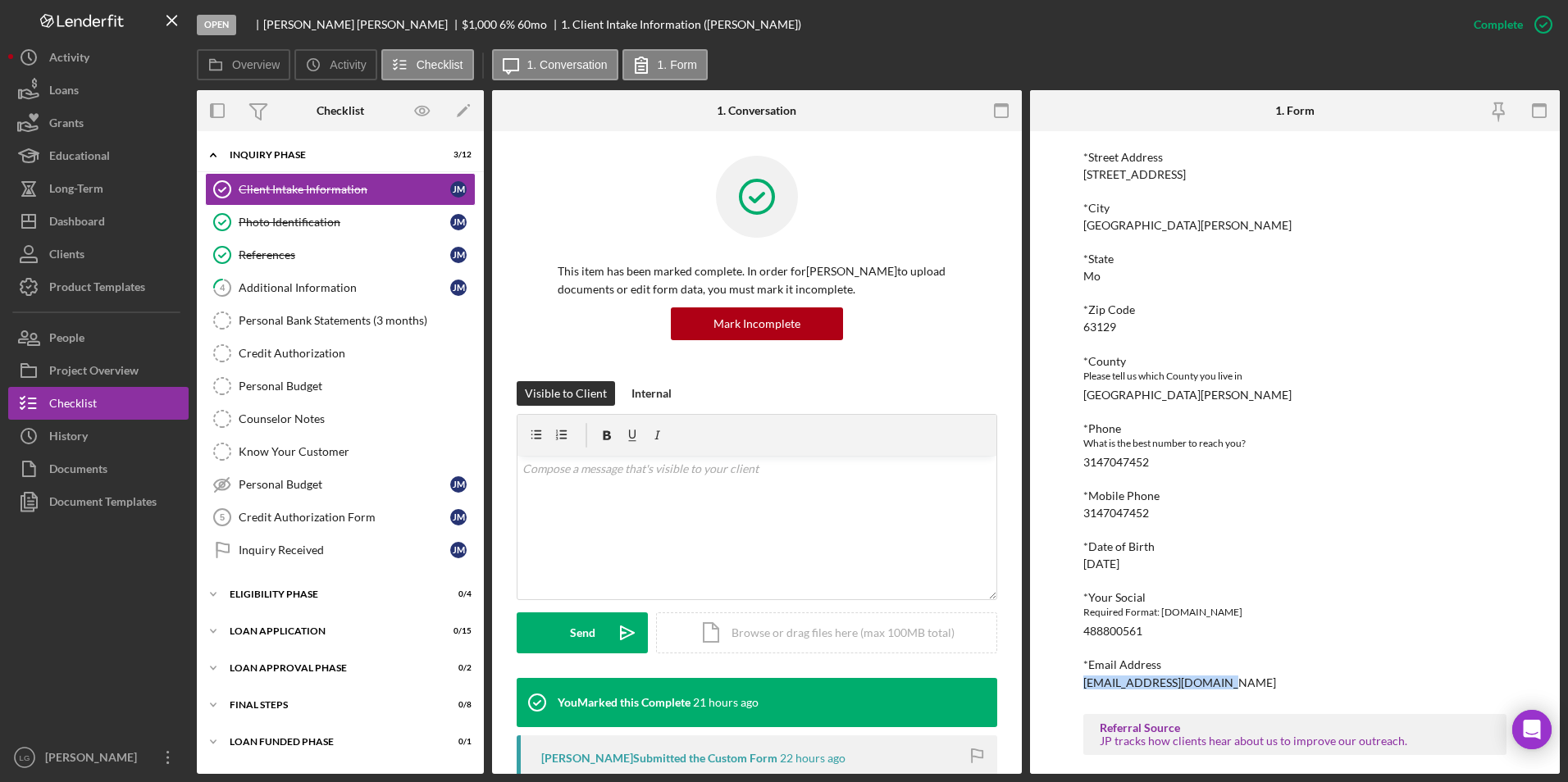
drag, startPoint x: 1219, startPoint y: 681, endPoint x: 1200, endPoint y: 681, distance: 19.0
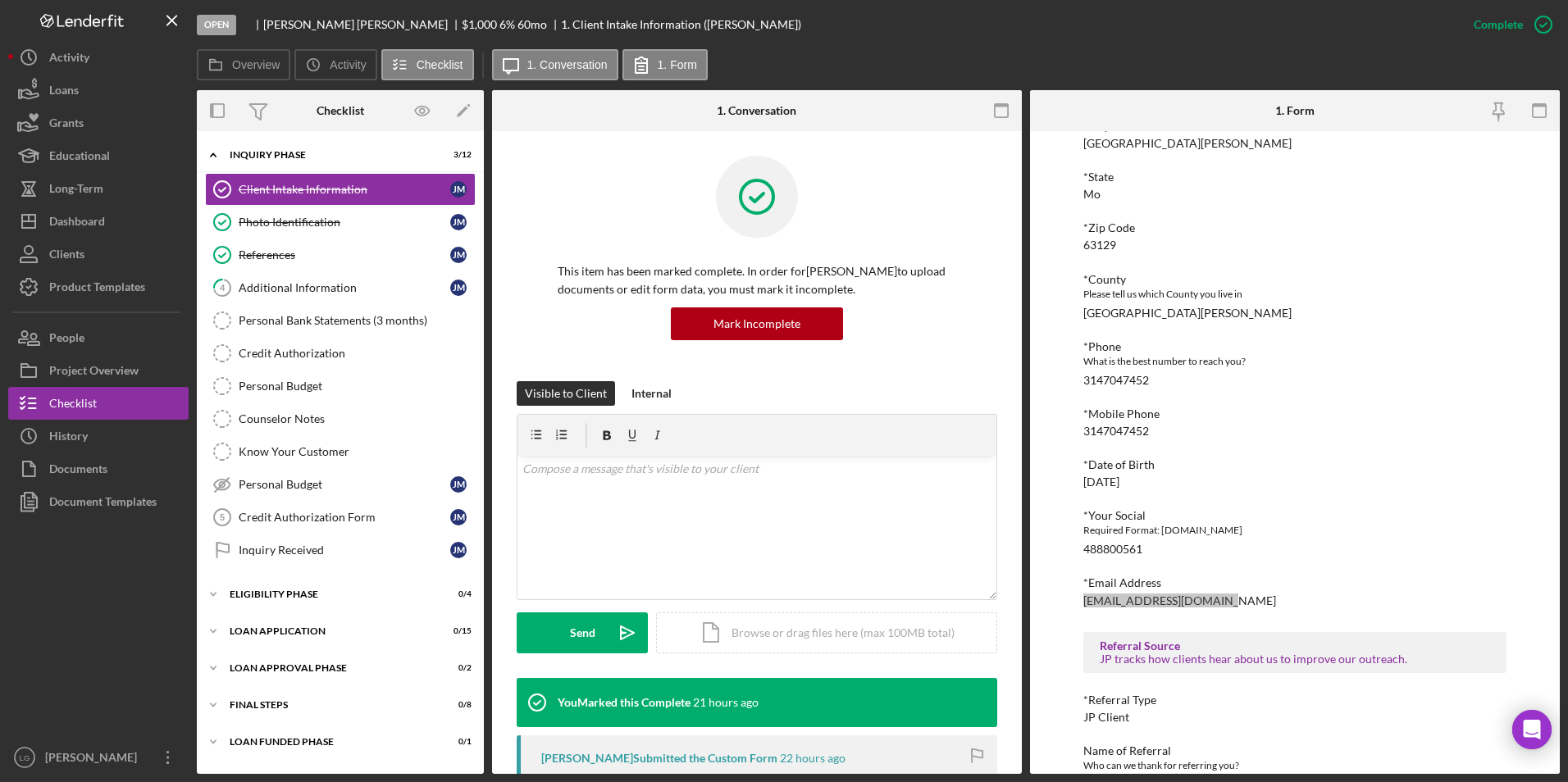
scroll to position [451, 0]
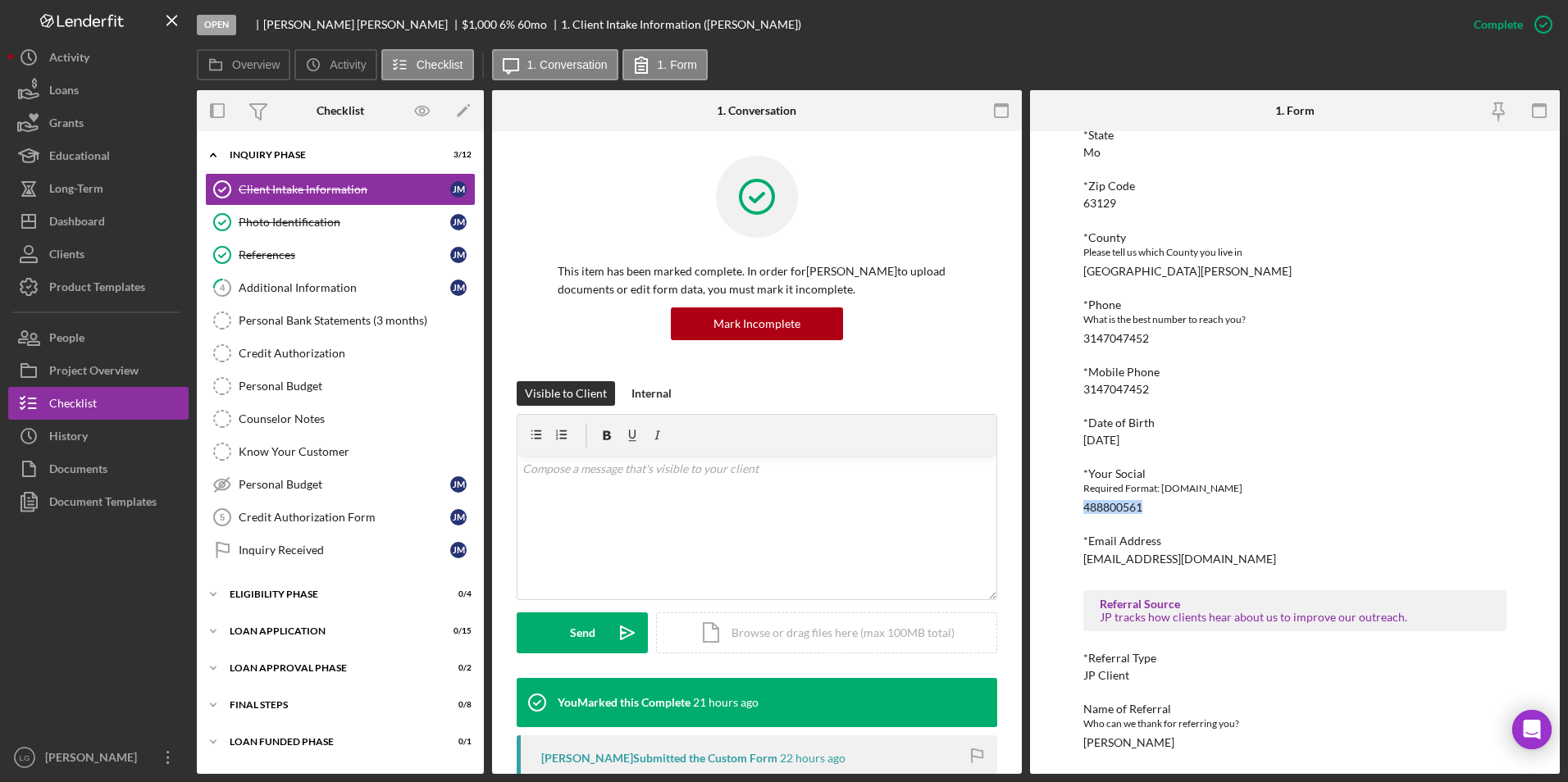
drag, startPoint x: 1152, startPoint y: 506, endPoint x: 1081, endPoint y: 506, distance: 71.0
click at [1081, 506] on div "To edit this form you must mark this item incomplete [PERSON_NAME] Customer Int…" at bounding box center [1294, 452] width 530 height 643
drag, startPoint x: 1081, startPoint y: 506, endPoint x: 1093, endPoint y: 506, distance: 12.0
drag, startPoint x: 269, startPoint y: 212, endPoint x: 284, endPoint y: 208, distance: 15.5
click at [269, 212] on link "Photo Identification Photo Identification [PERSON_NAME]" at bounding box center [340, 222] width 270 height 33
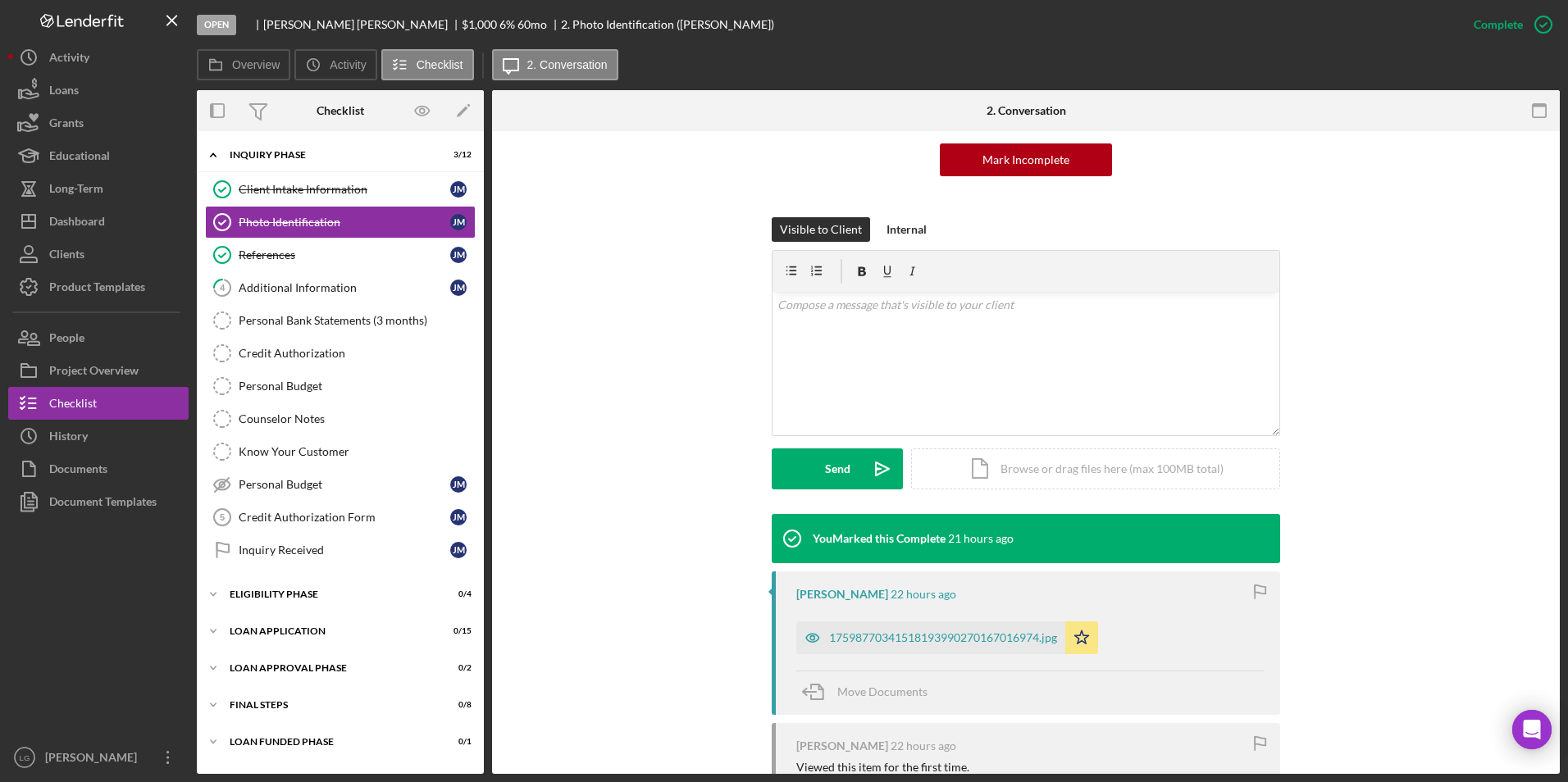
scroll to position [246, 0]
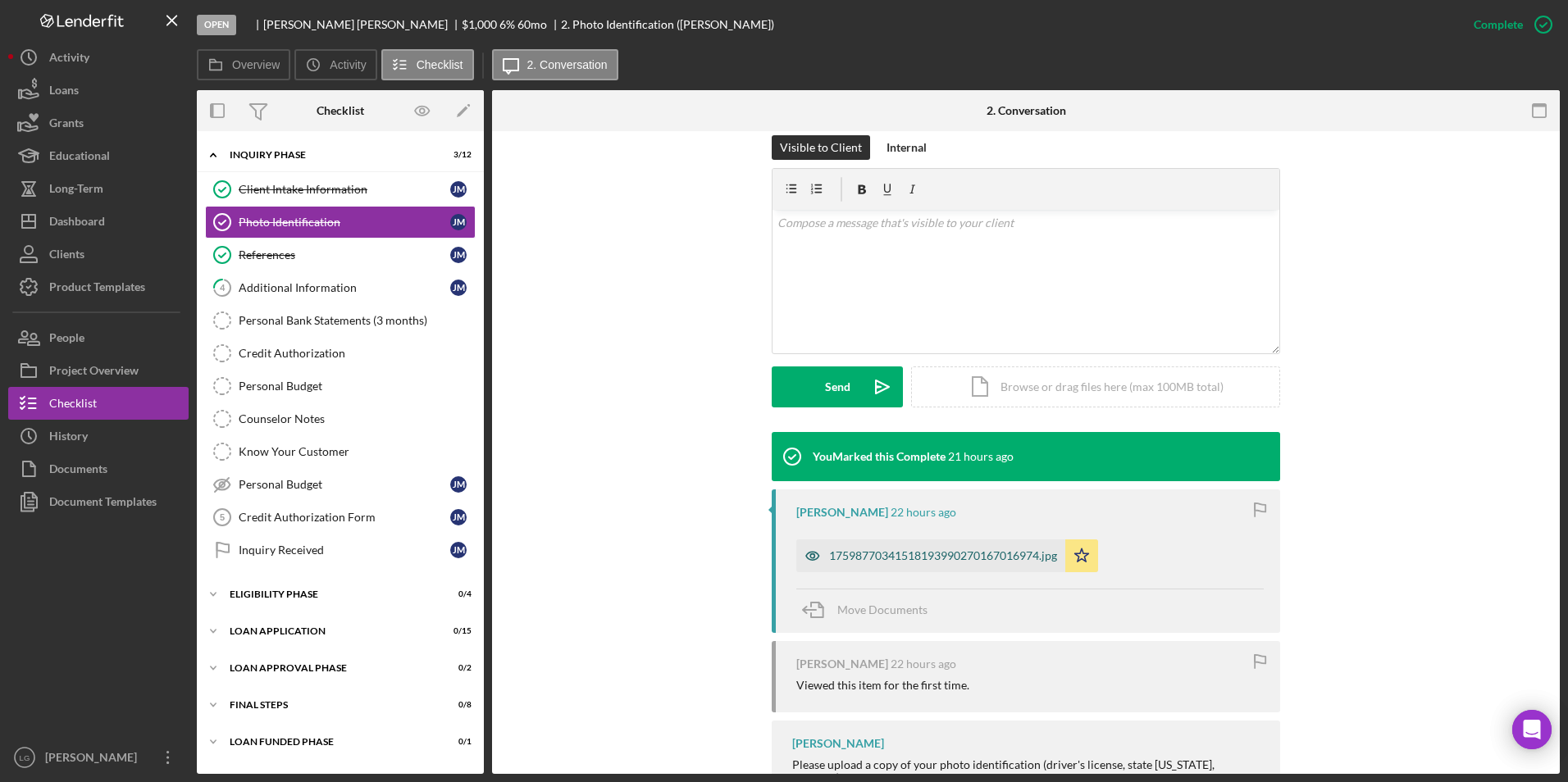
click at [936, 547] on div "17598770341518193990270167016974.jpg" at bounding box center [930, 555] width 269 height 33
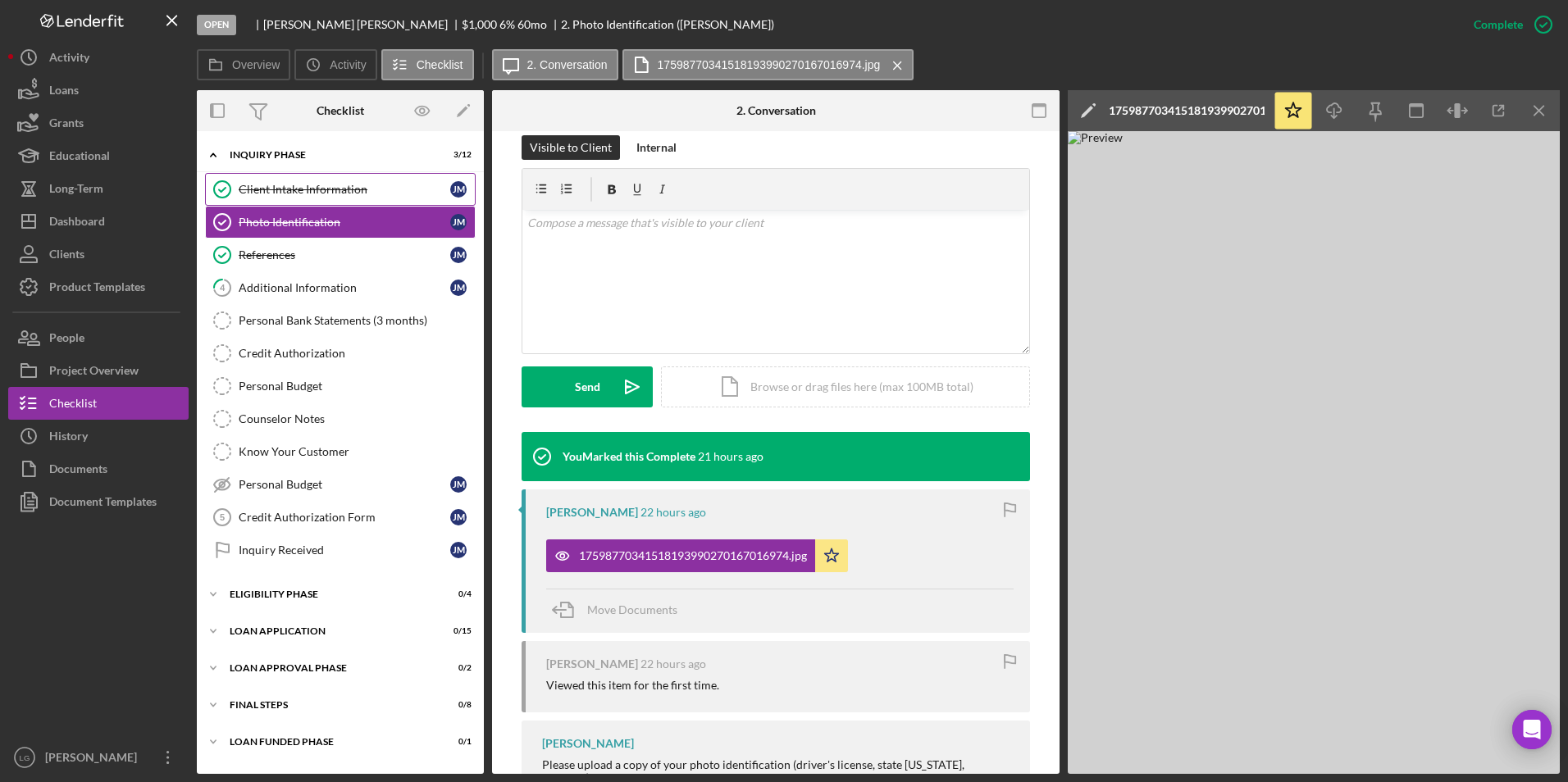
drag, startPoint x: 353, startPoint y: 181, endPoint x: 409, endPoint y: 178, distance: 56.1
click at [361, 179] on link "Client Intake Information Client Intake Information [PERSON_NAME]" at bounding box center [340, 189] width 270 height 33
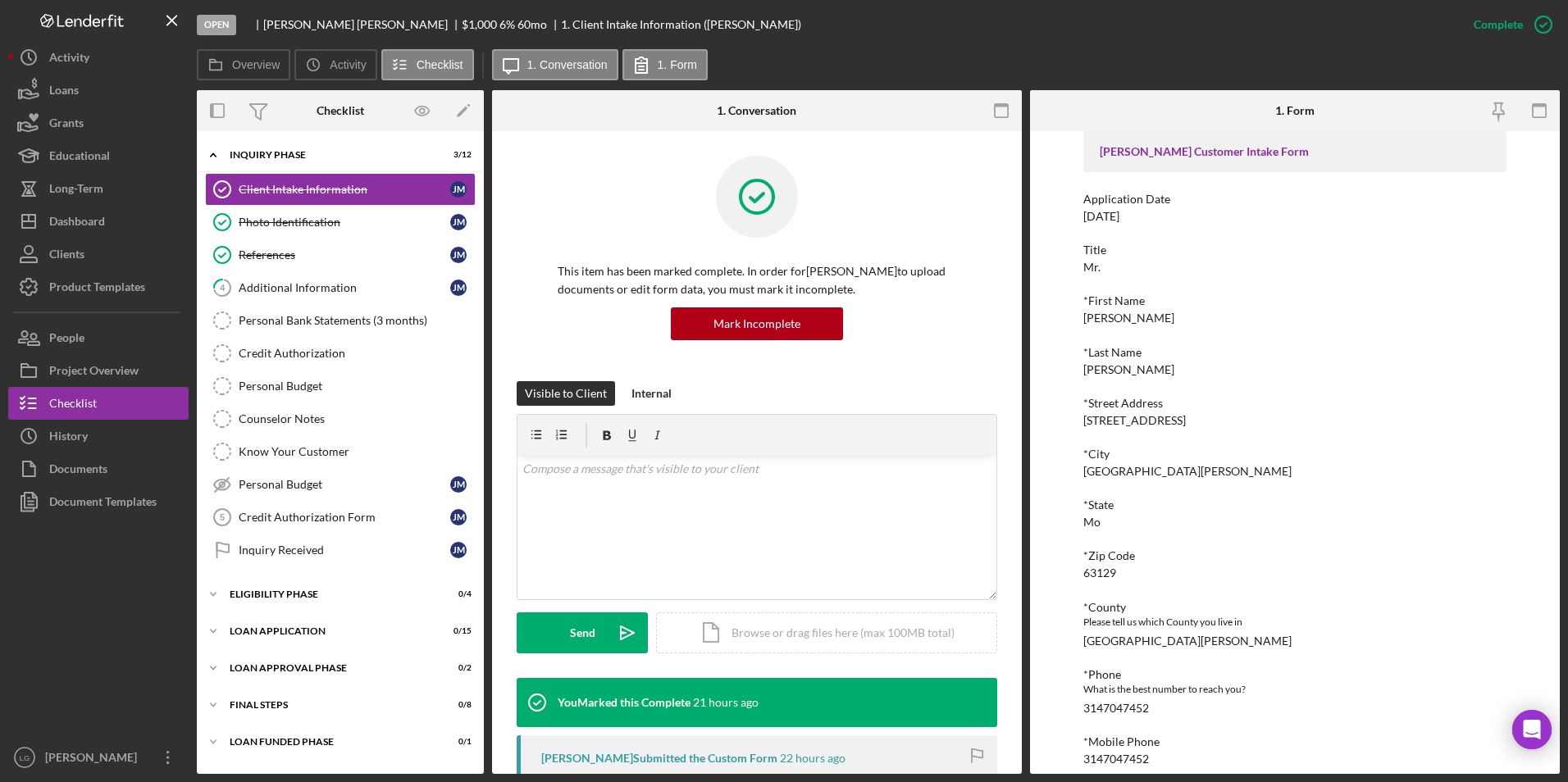
scroll to position [328, 0]
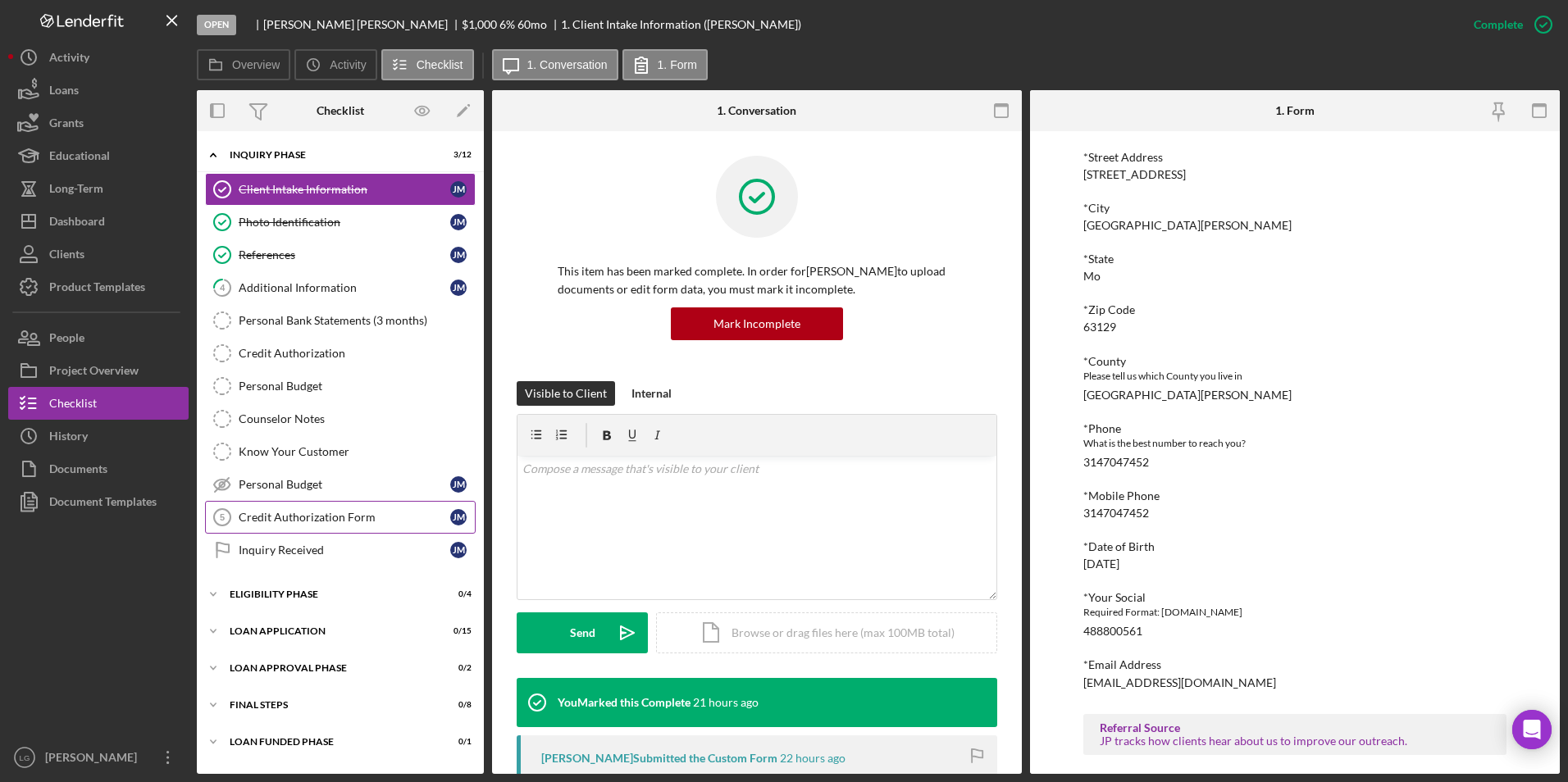
drag, startPoint x: 317, startPoint y: 519, endPoint x: 329, endPoint y: 514, distance: 13.0
click at [329, 514] on div "Credit Authorization Form" at bounding box center [344, 518] width 212 height 13
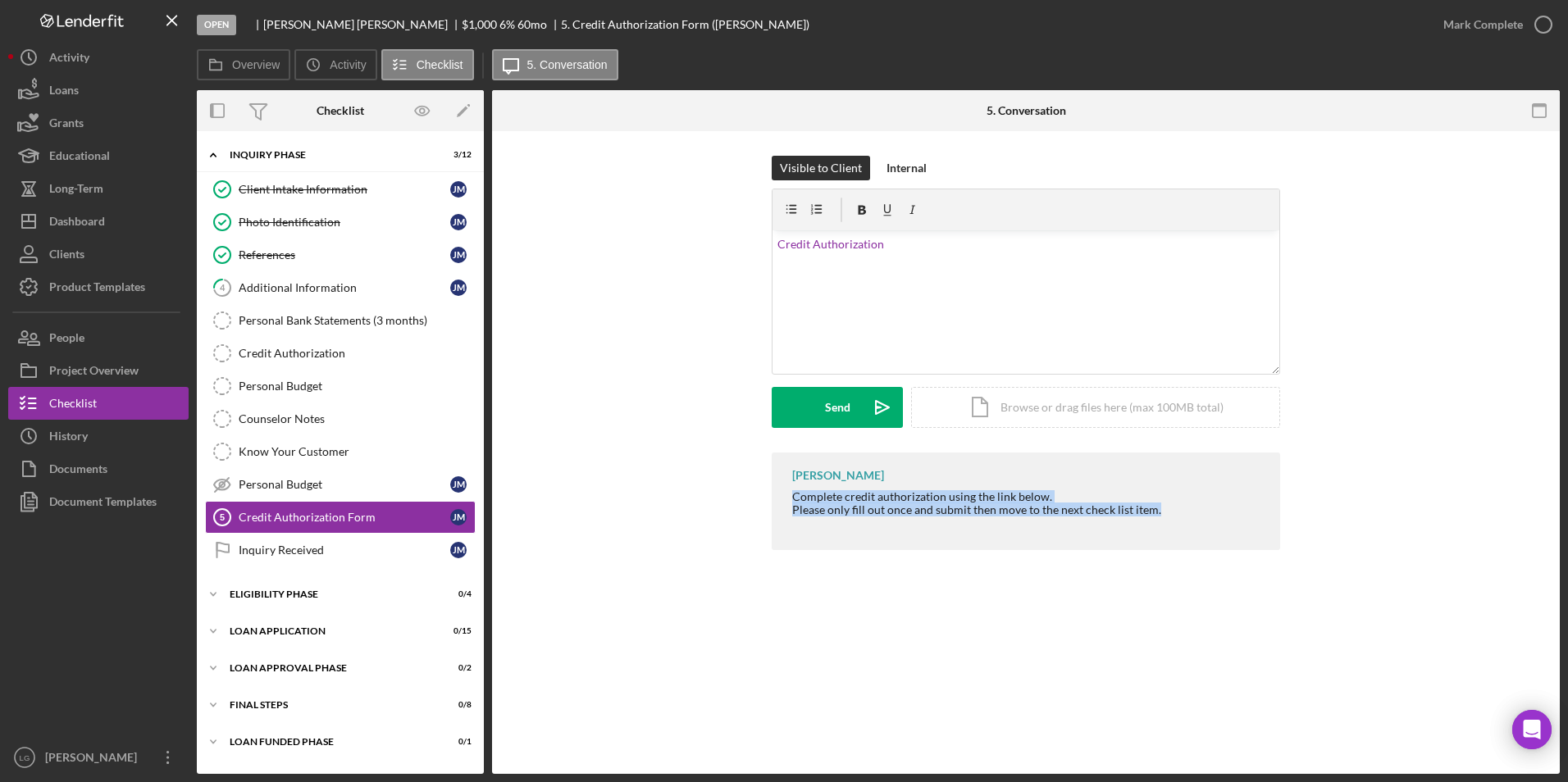
drag, startPoint x: 792, startPoint y: 492, endPoint x: 1154, endPoint y: 514, distance: 362.7
click at [1154, 514] on div "Complete credit authorization using the link below. Please only fill out once a…" at bounding box center [977, 509] width 369 height 39
drag, startPoint x: 1154, startPoint y: 514, endPoint x: 1049, endPoint y: 504, distance: 105.5
click at [811, 274] on div "v Color teal Color pink Remove color Add row above Add row below Add column bef…" at bounding box center [1026, 301] width 507 height 143
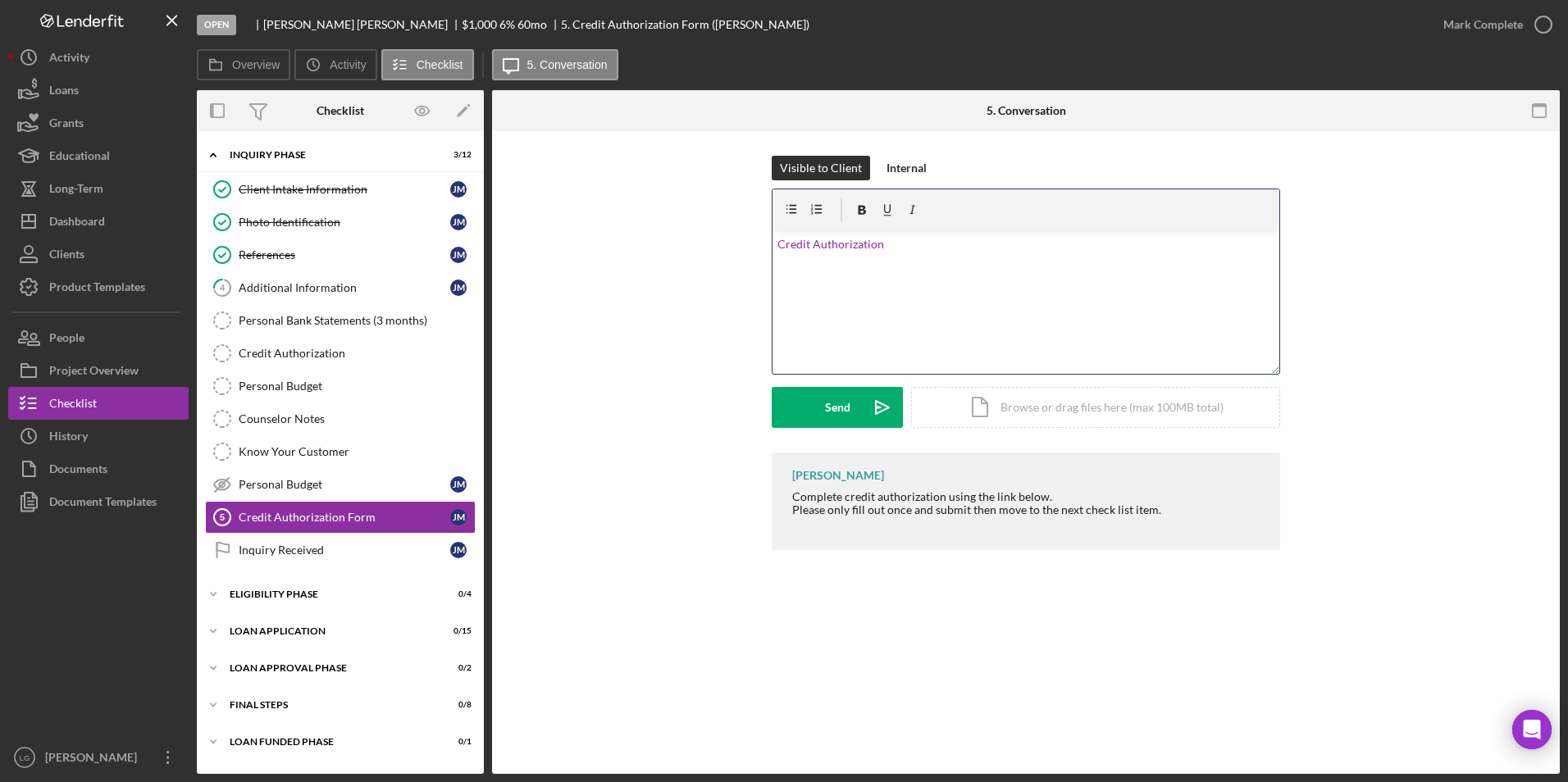
click at [905, 240] on p "Credit Authorization" at bounding box center [1026, 243] width 498 height 18
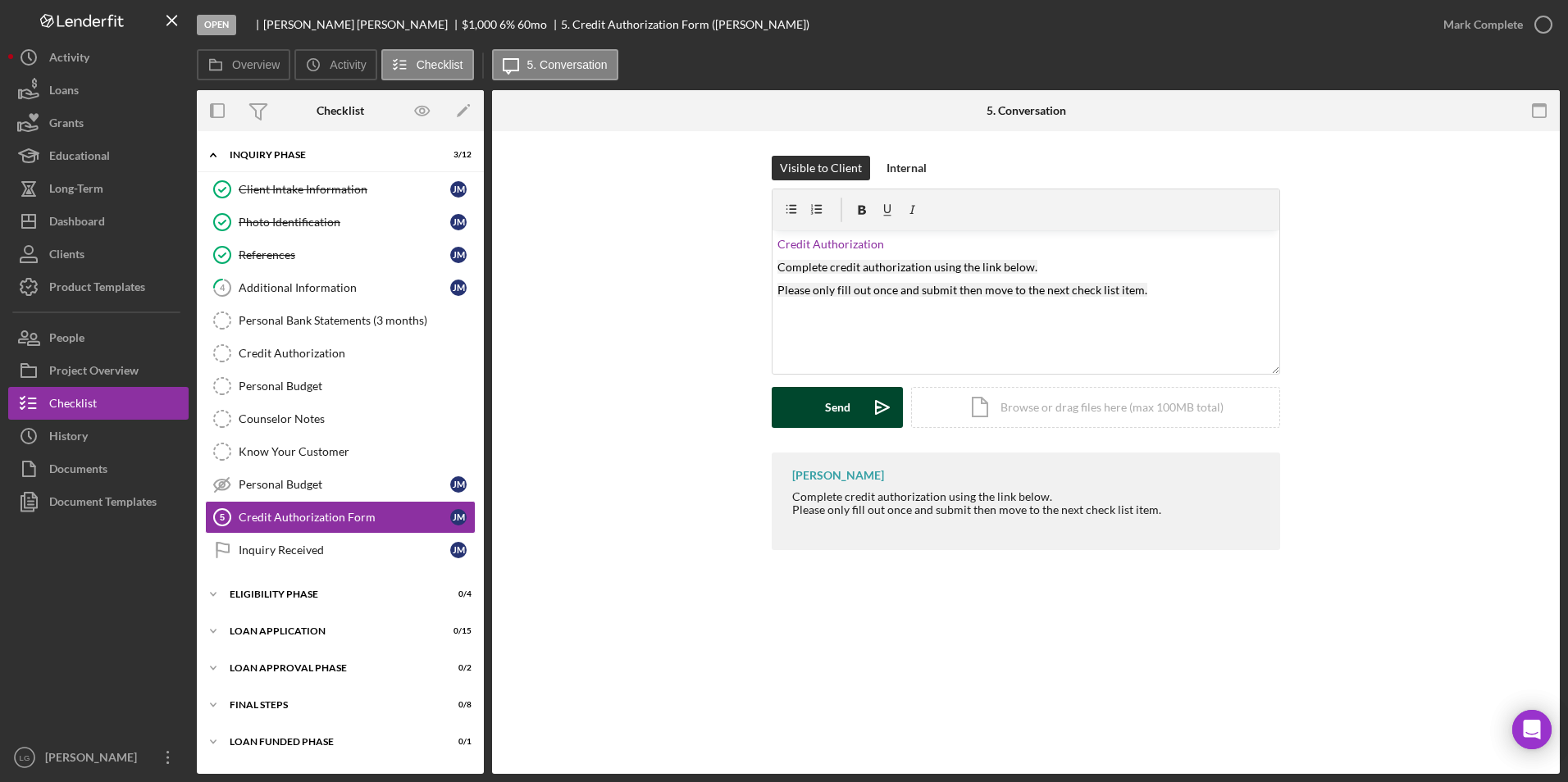
click at [828, 412] on div "Send" at bounding box center [838, 407] width 25 height 41
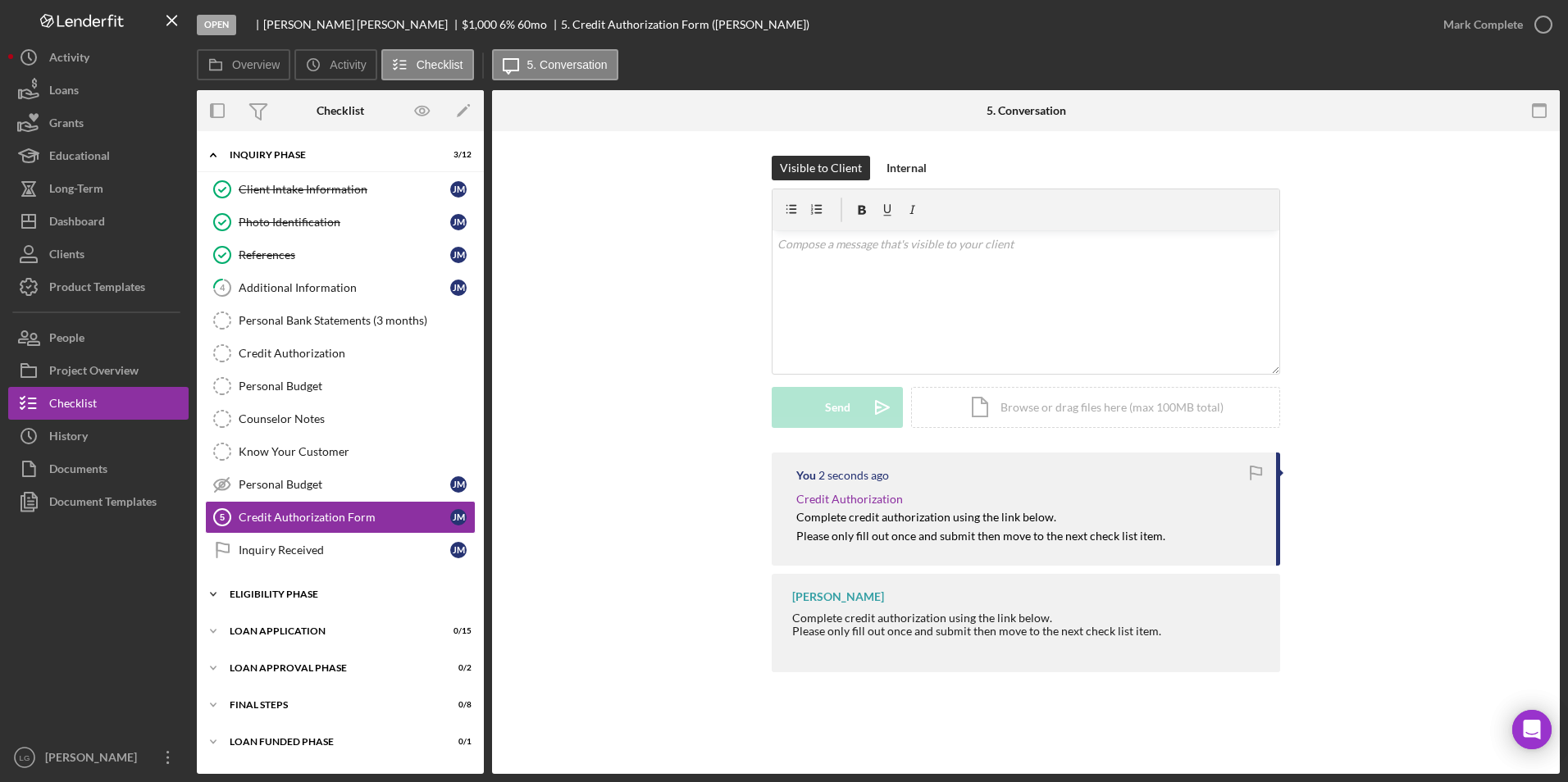
click at [297, 592] on div "Eligibility Phase" at bounding box center [347, 594] width 233 height 10
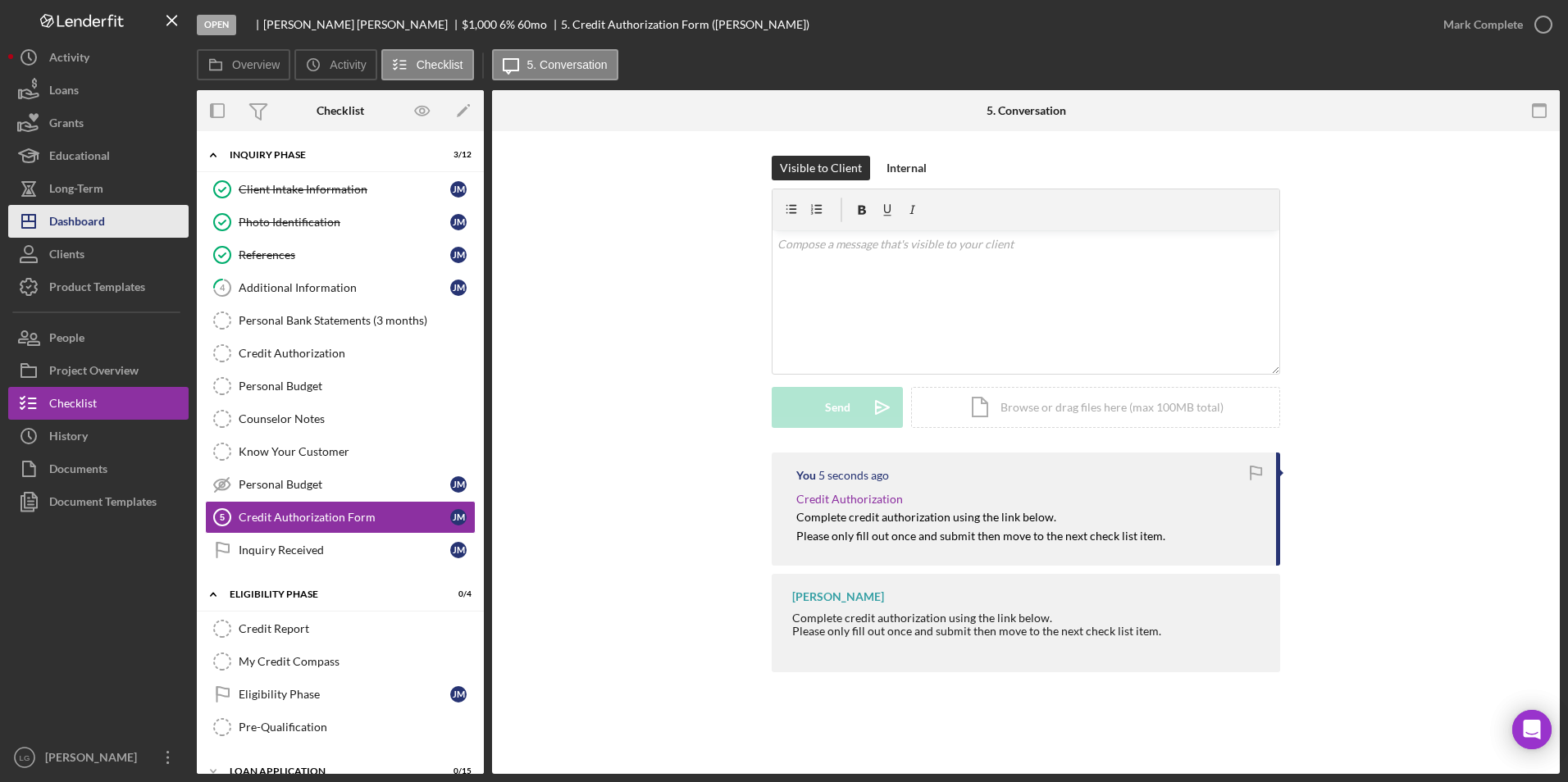
click at [107, 226] on button "Icon/Dashboard Dashboard" at bounding box center [98, 221] width 180 height 33
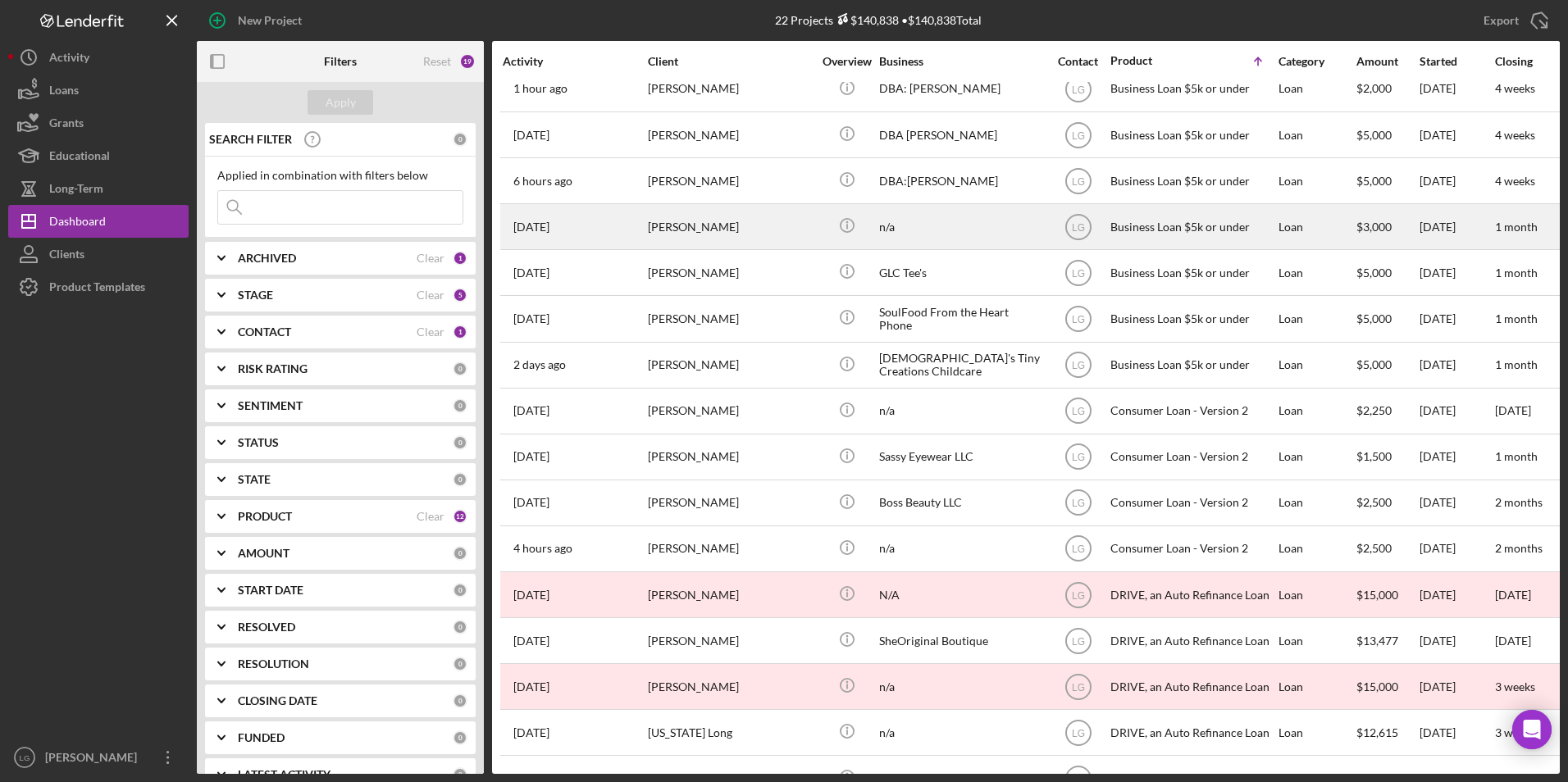
scroll to position [341, 0]
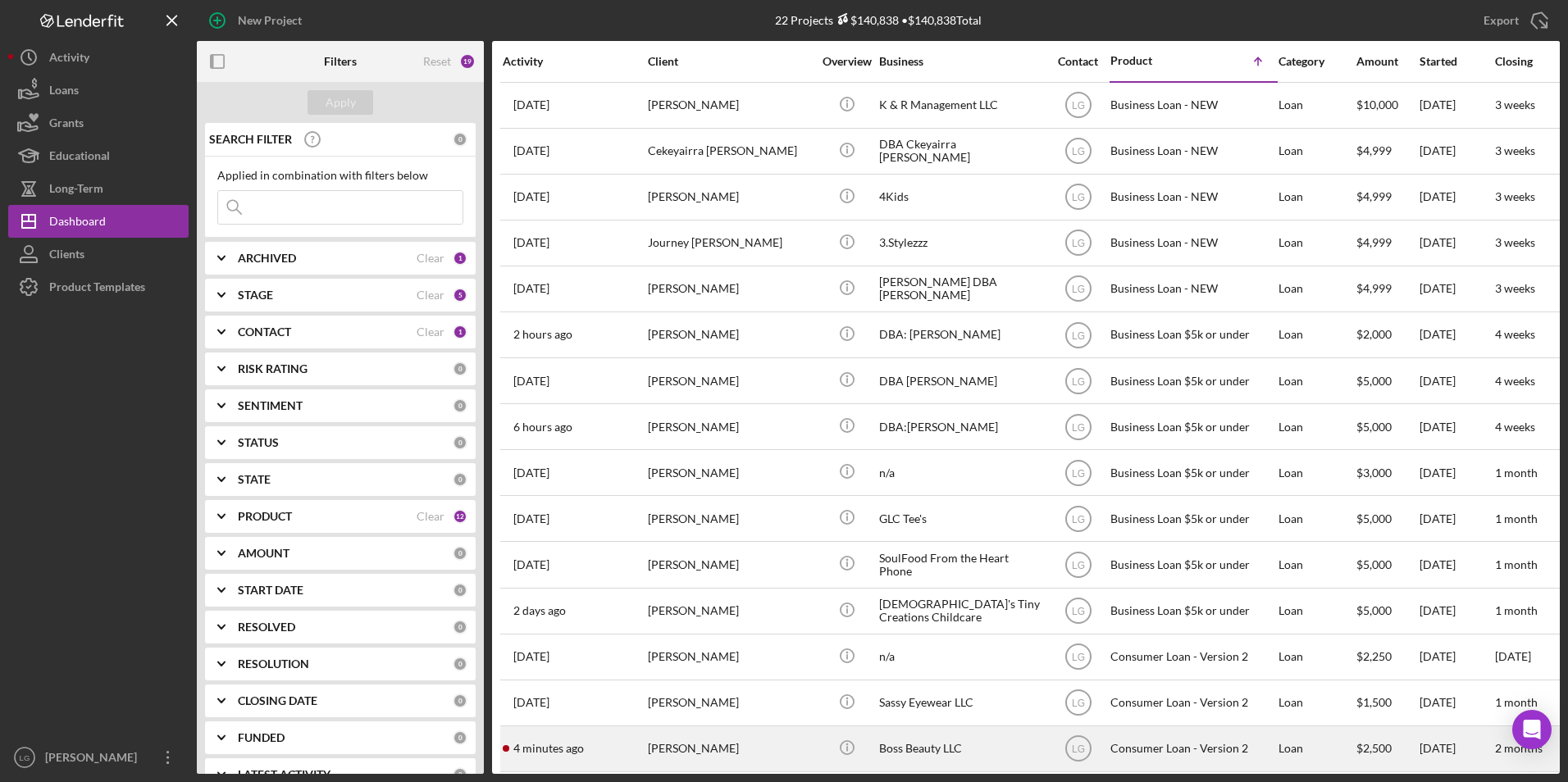
scroll to position [341, 0]
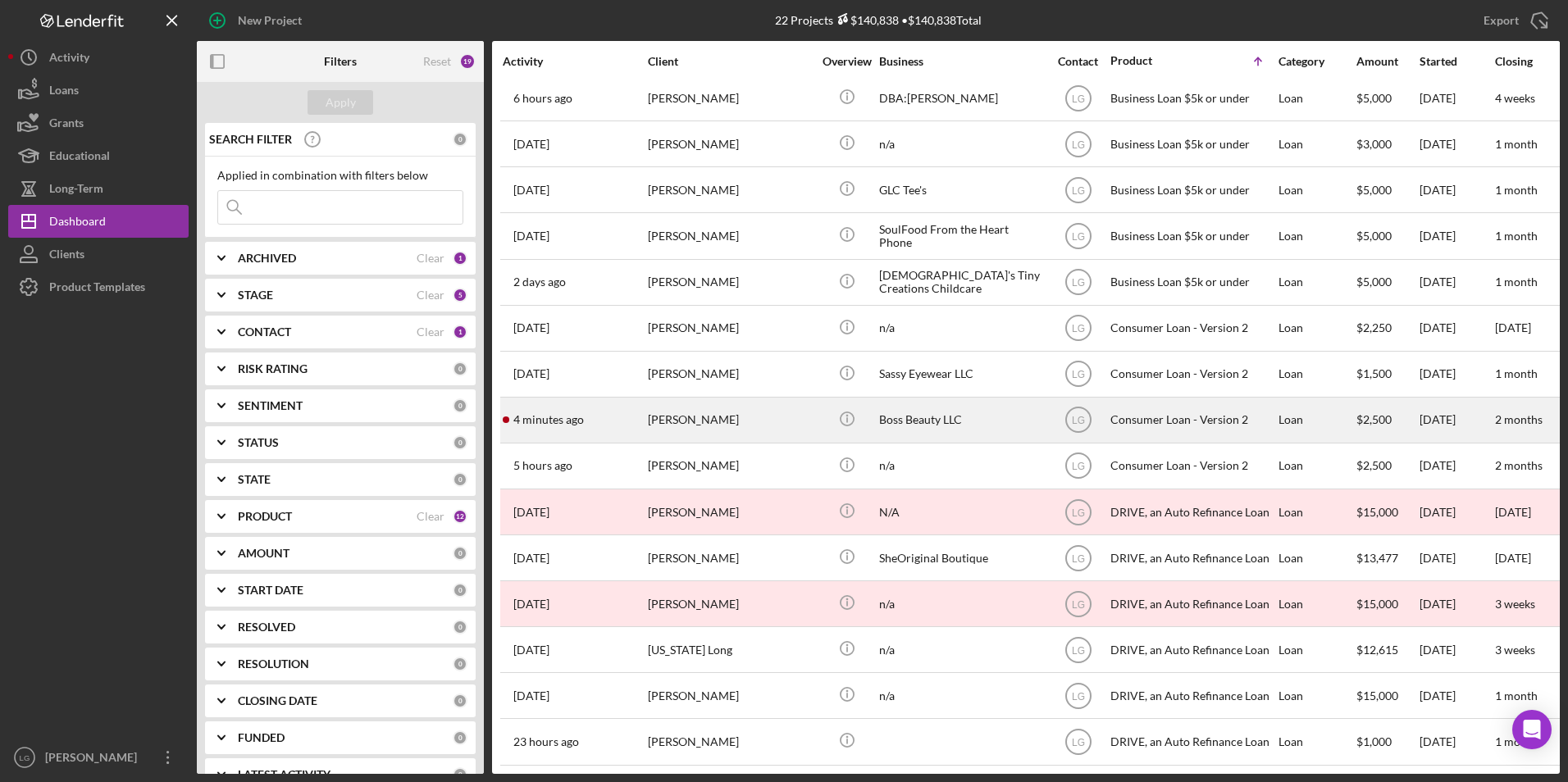
click at [756, 414] on div "[PERSON_NAME]" at bounding box center [729, 420] width 164 height 44
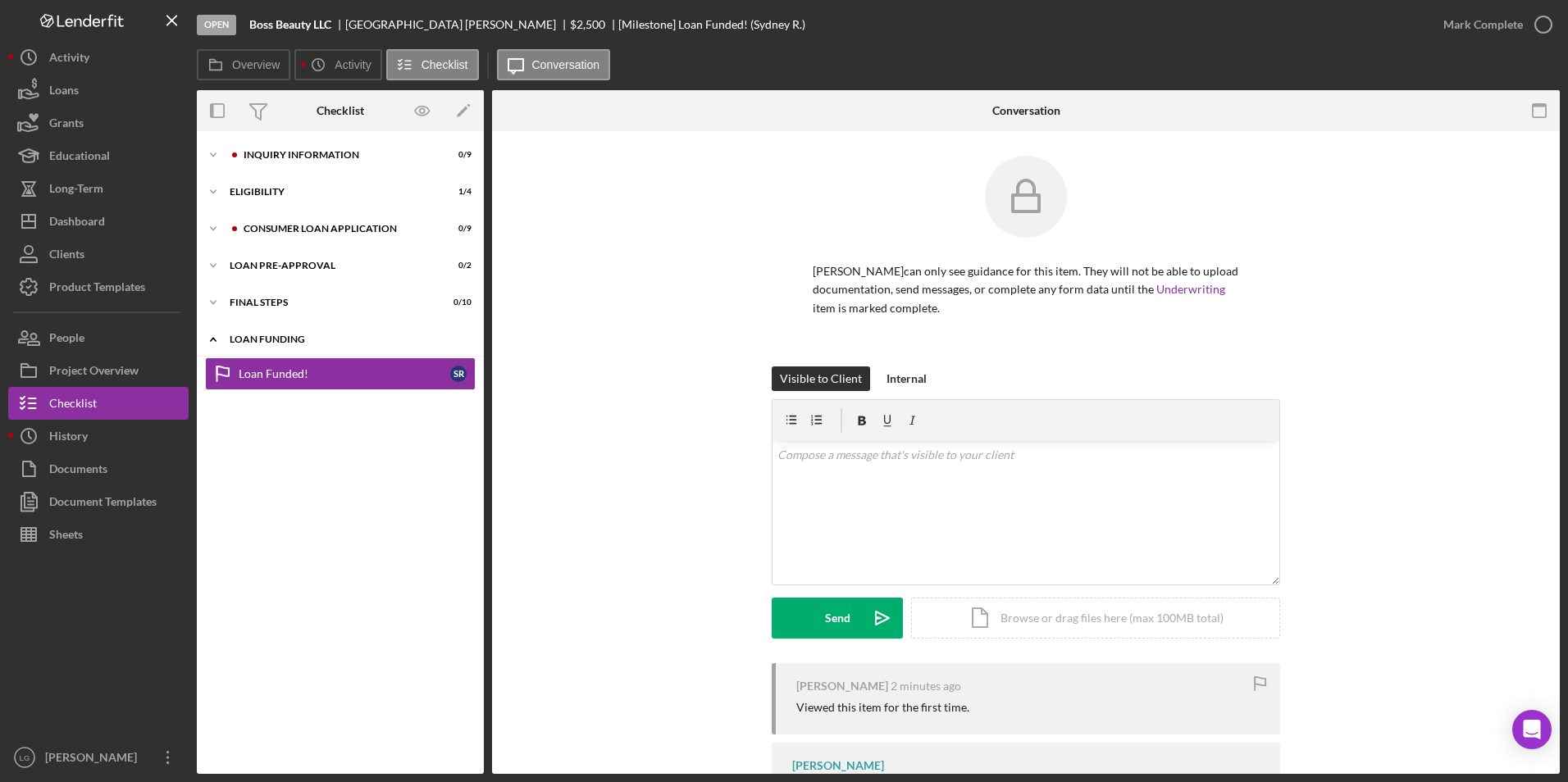
click at [280, 339] on div "Loan Funding" at bounding box center [347, 340] width 233 height 10
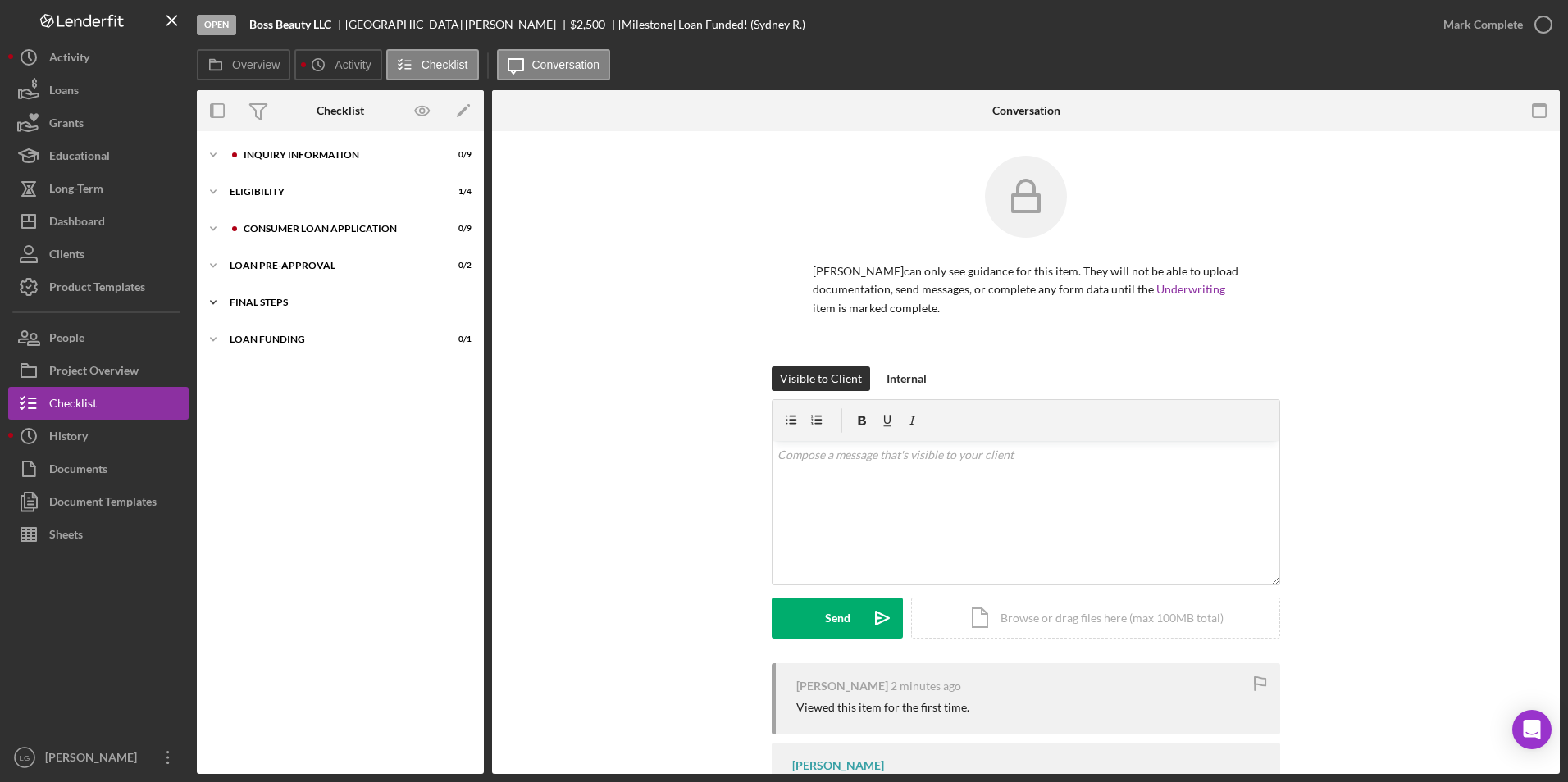
click at [265, 290] on div "Icon/Expander FINAL STEPS 0 / 10" at bounding box center [340, 302] width 287 height 33
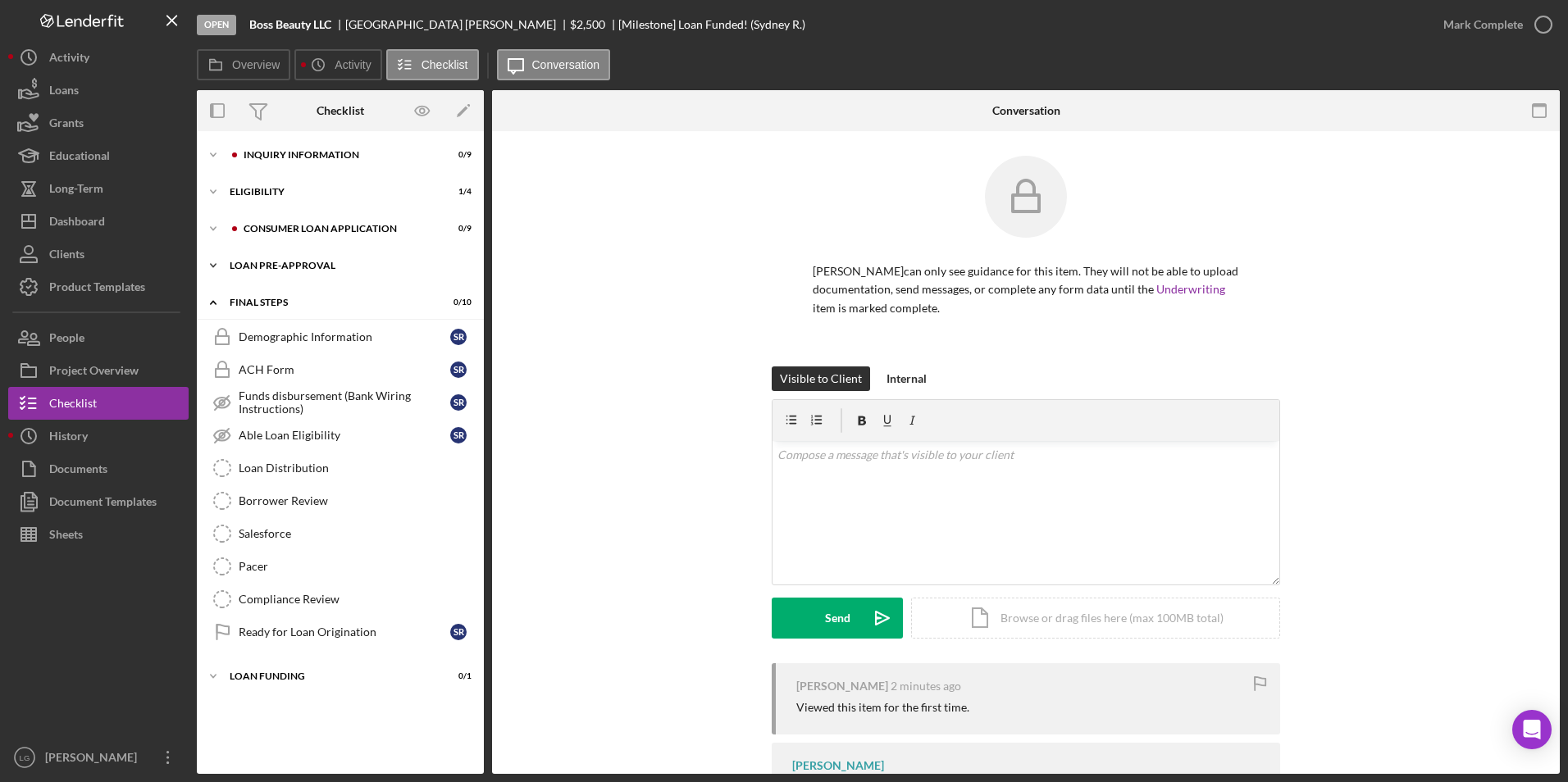
click at [265, 267] on div "Loan Pre-Approval" at bounding box center [347, 266] width 233 height 10
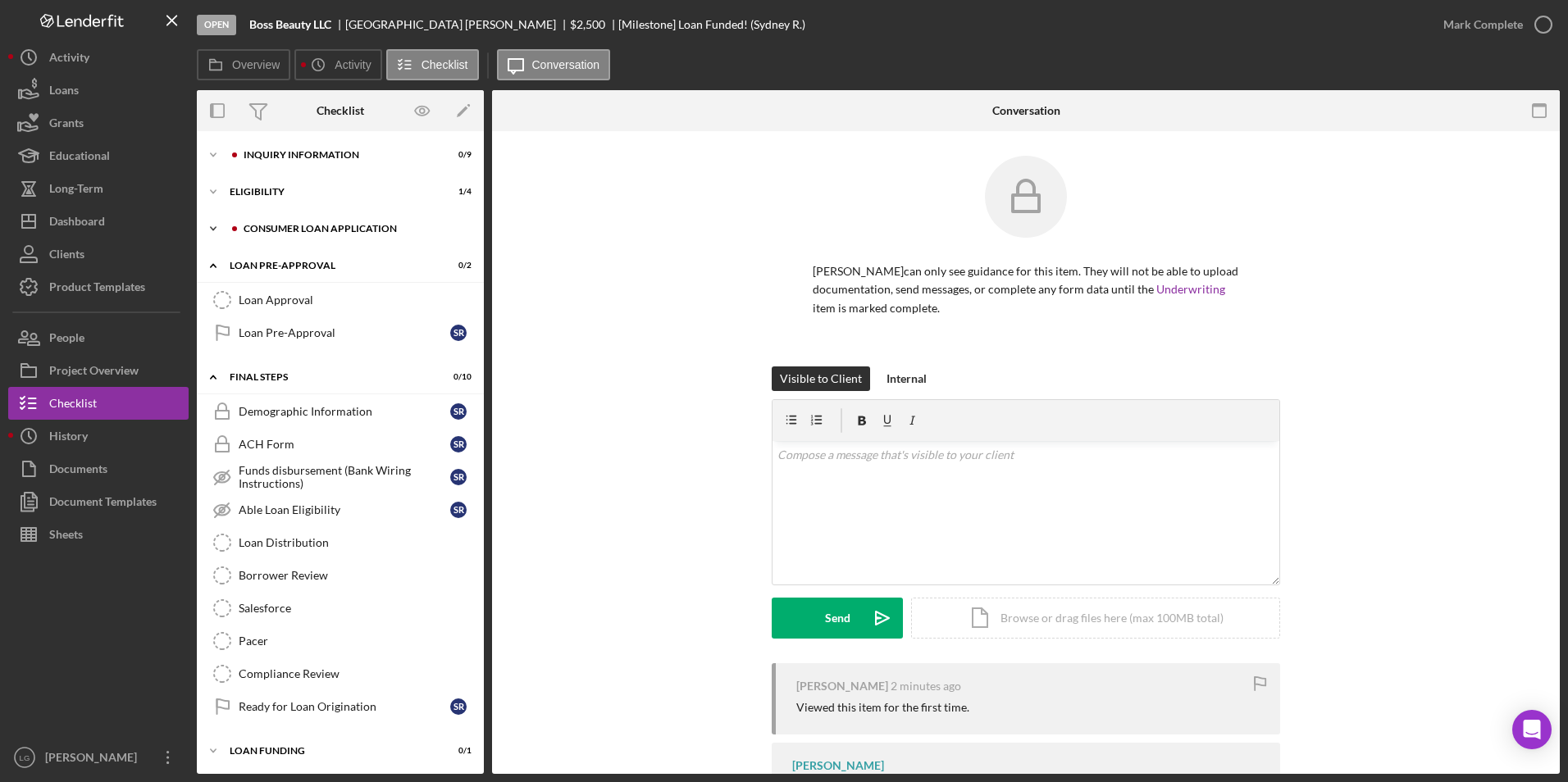
click at [271, 222] on div "Icon/Expander Consumer Loan Application 0 / 9" at bounding box center [340, 228] width 287 height 33
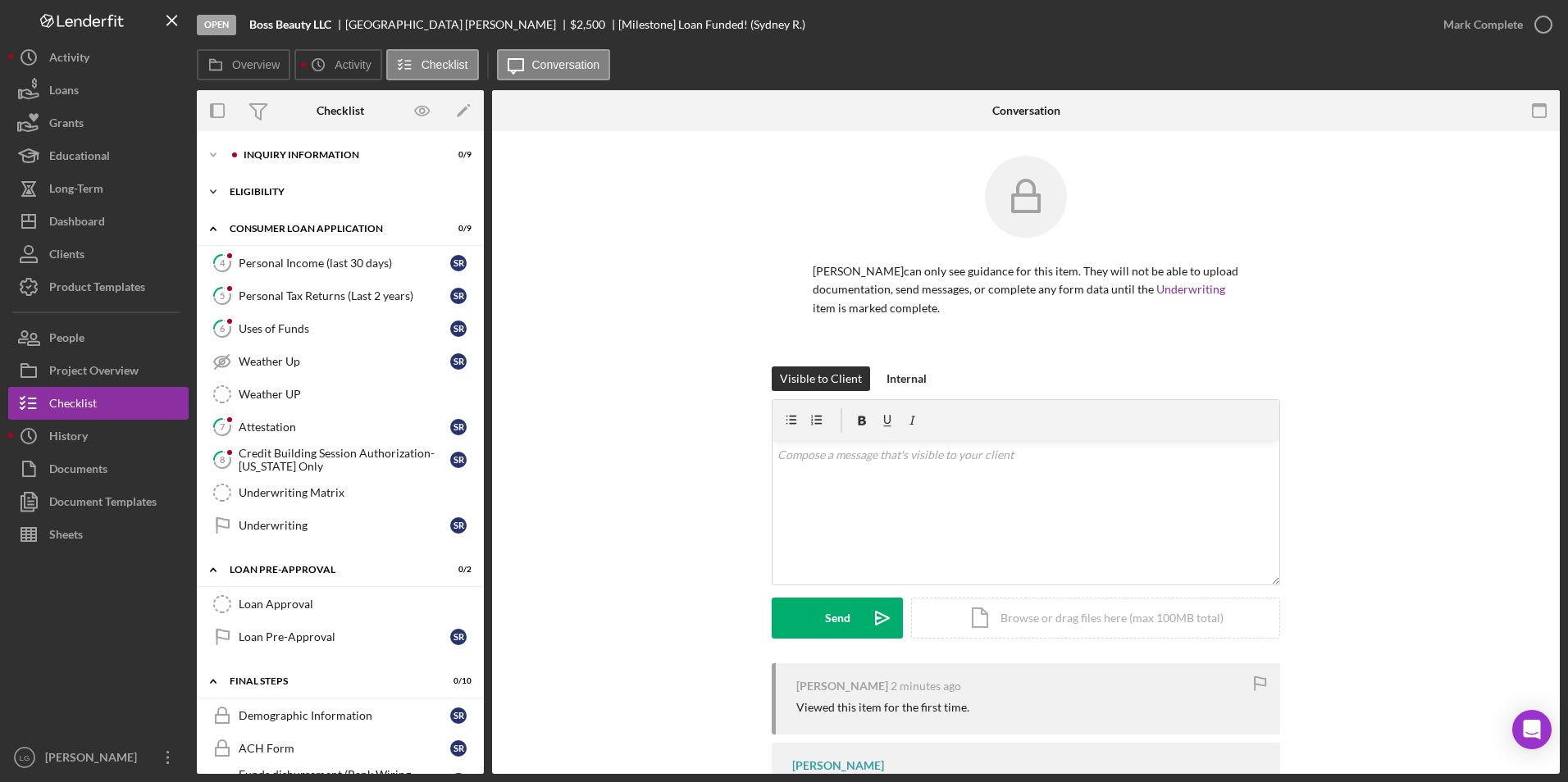
click at [269, 189] on div "Eligibility" at bounding box center [347, 192] width 233 height 10
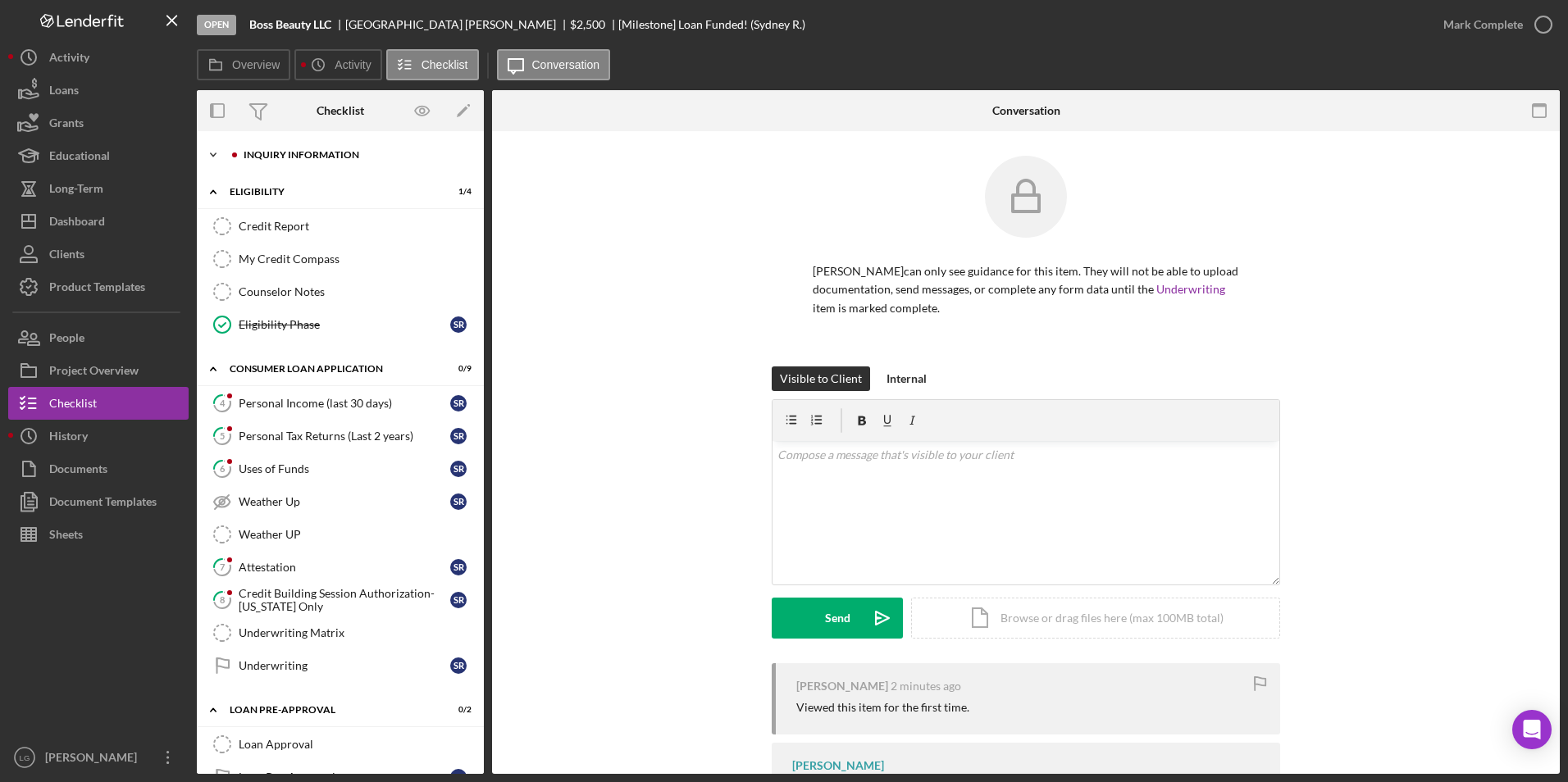
click at [267, 149] on div "Icon/Expander Inquiry Information 0 / 9" at bounding box center [340, 154] width 287 height 33
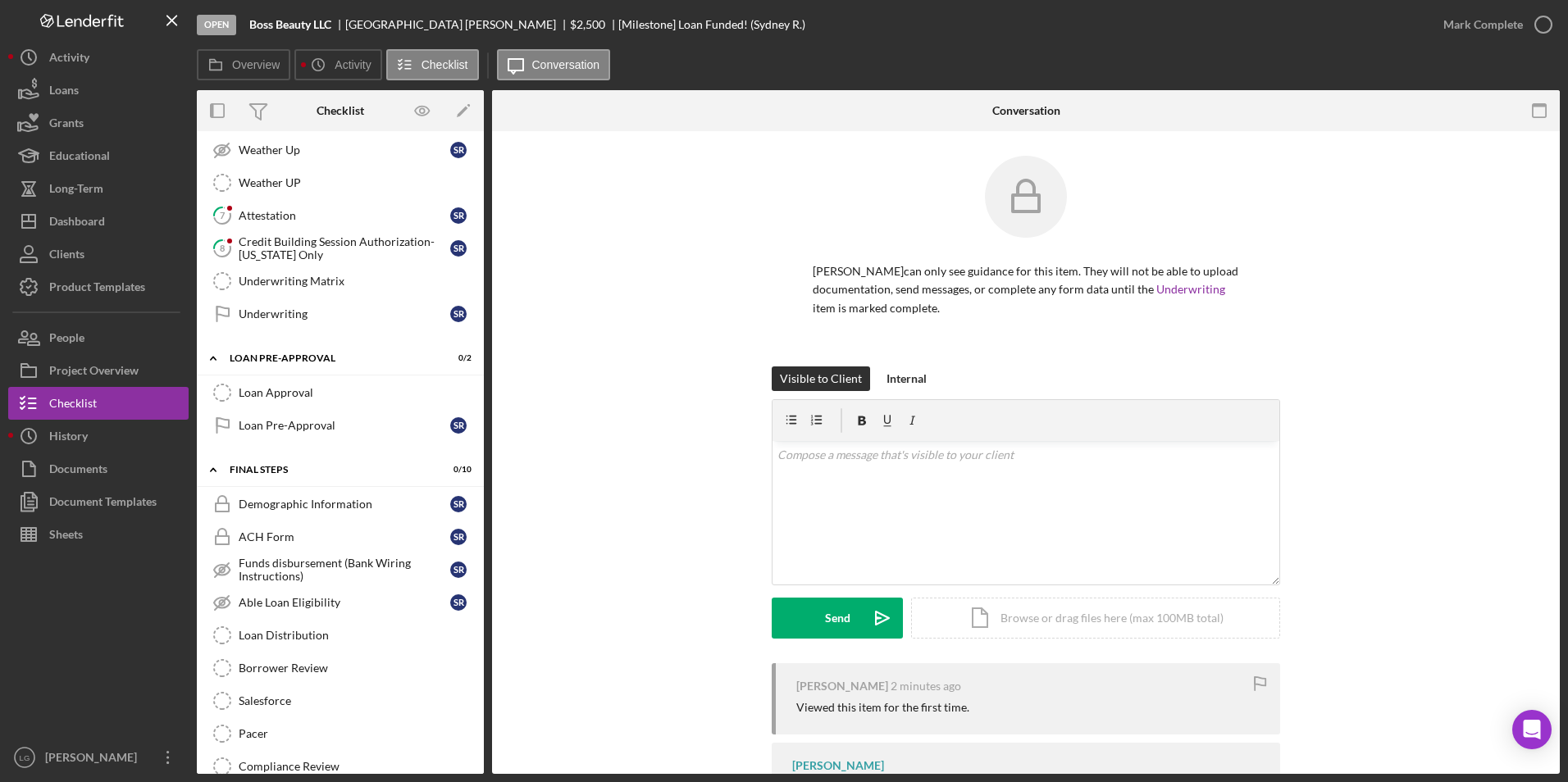
scroll to position [751, 0]
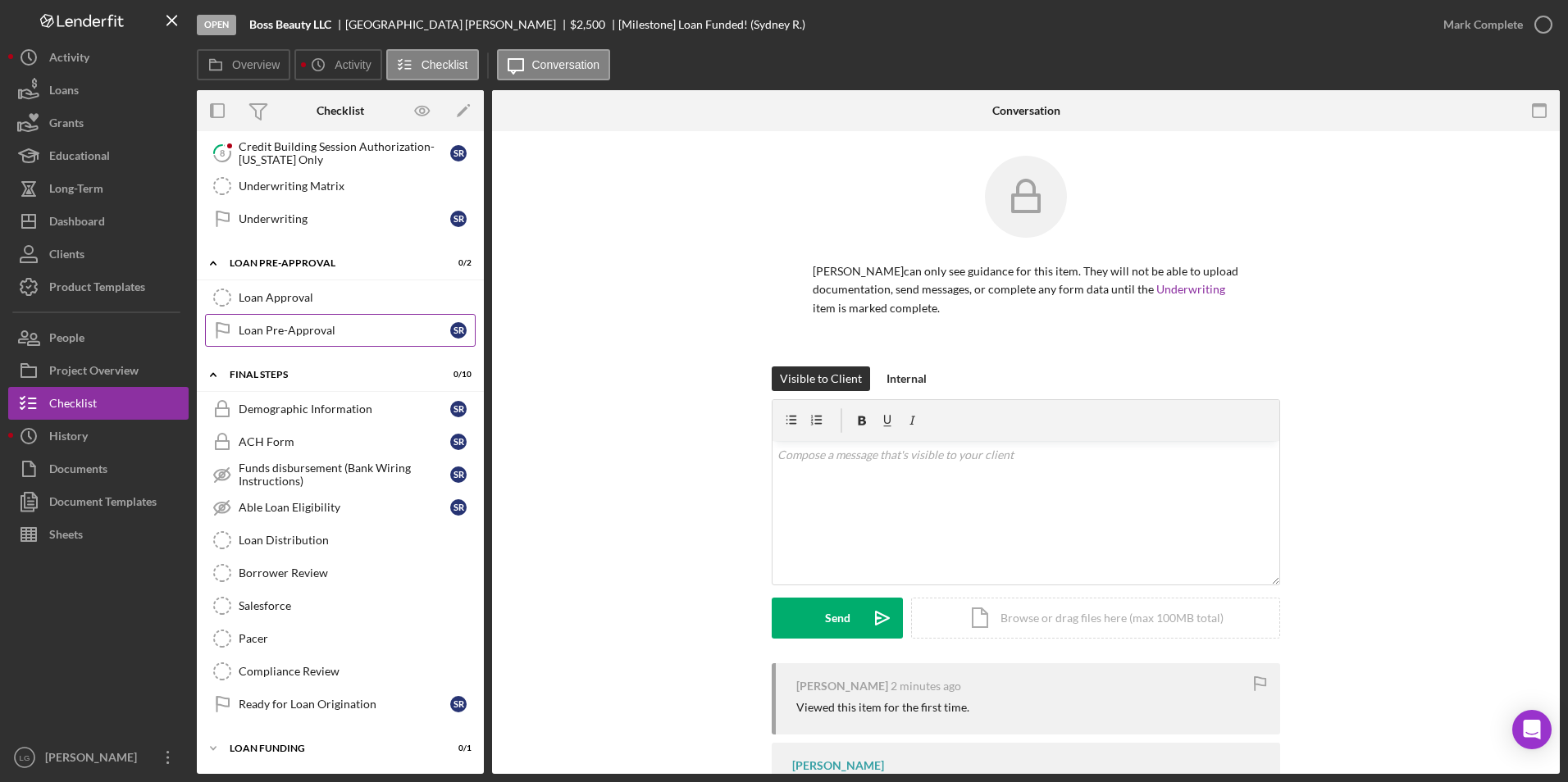
click at [269, 332] on div "Loan Pre-Approval" at bounding box center [344, 331] width 212 height 13
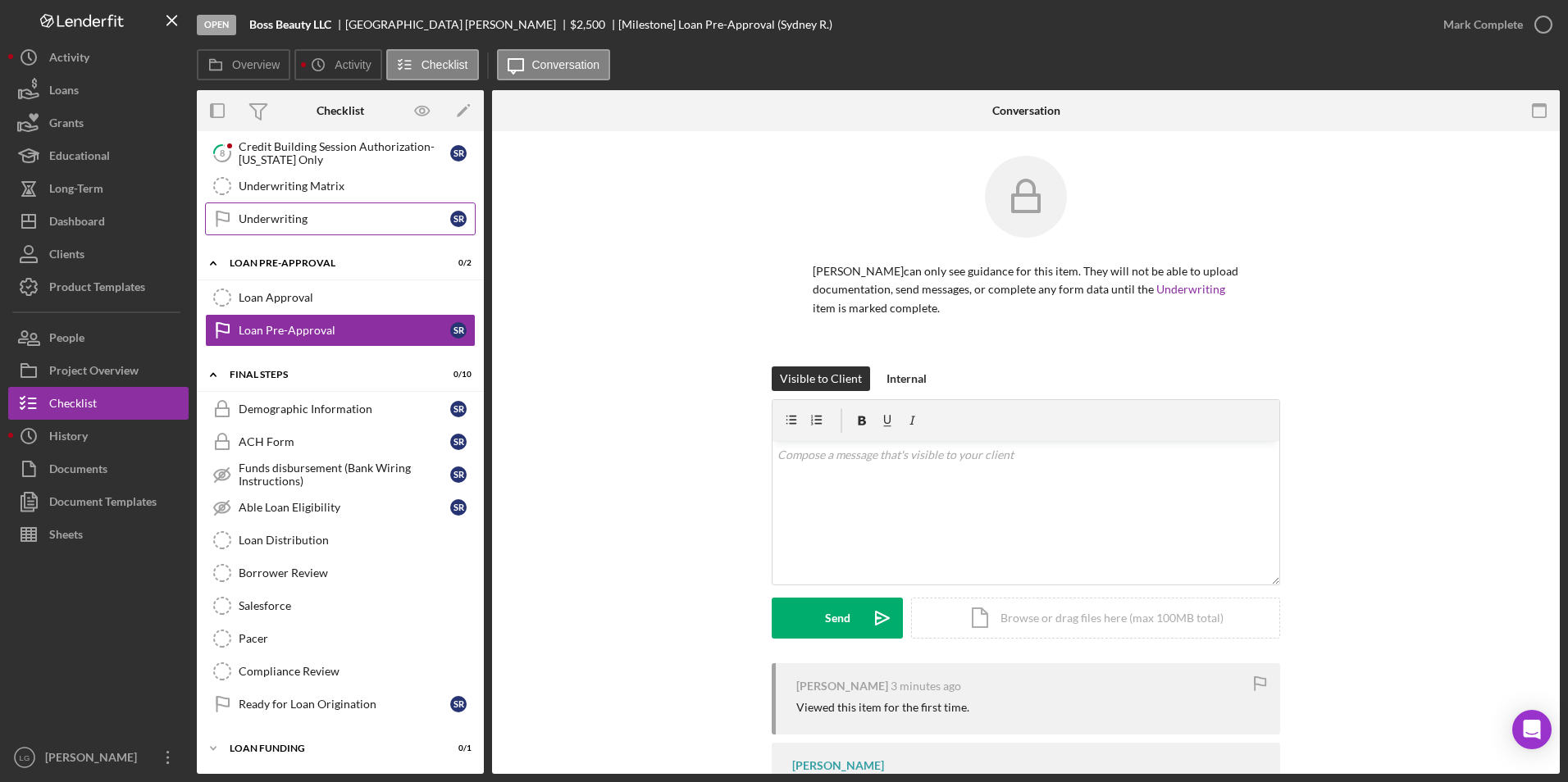
click at [267, 226] on div "Underwriting" at bounding box center [344, 219] width 212 height 13
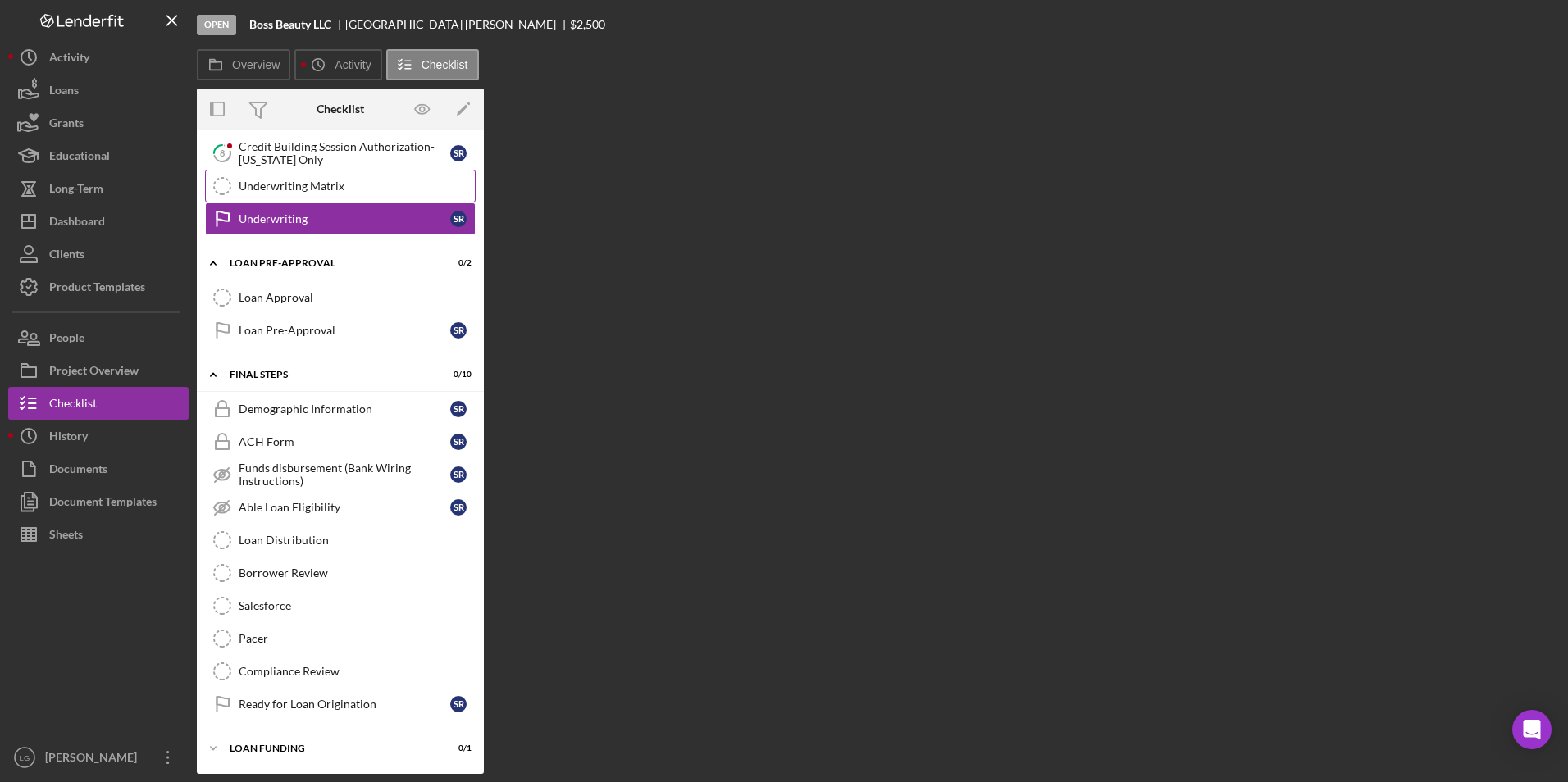
scroll to position [751, 0]
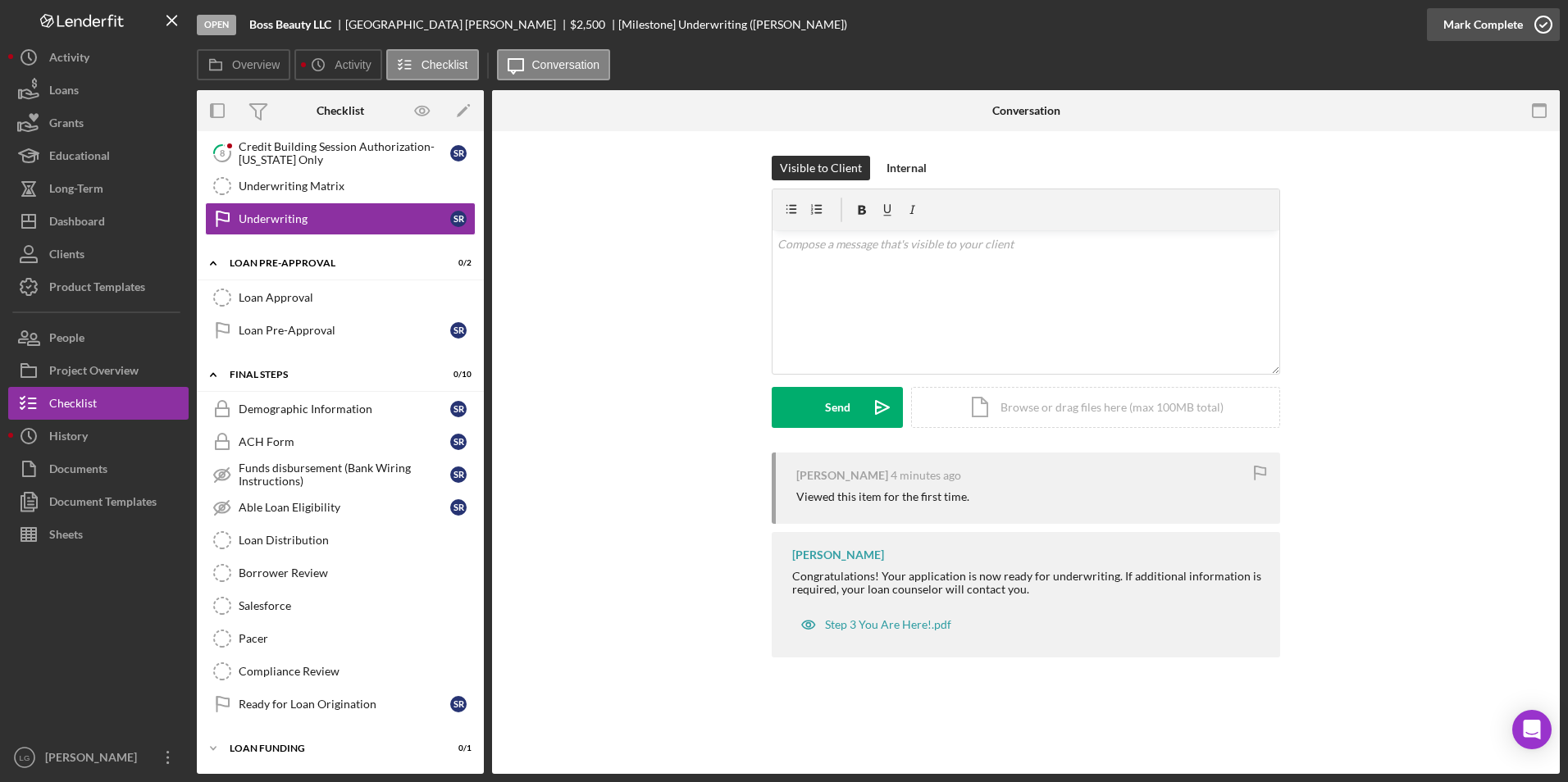
click at [1497, 22] on div "Mark Complete" at bounding box center [1482, 24] width 80 height 33
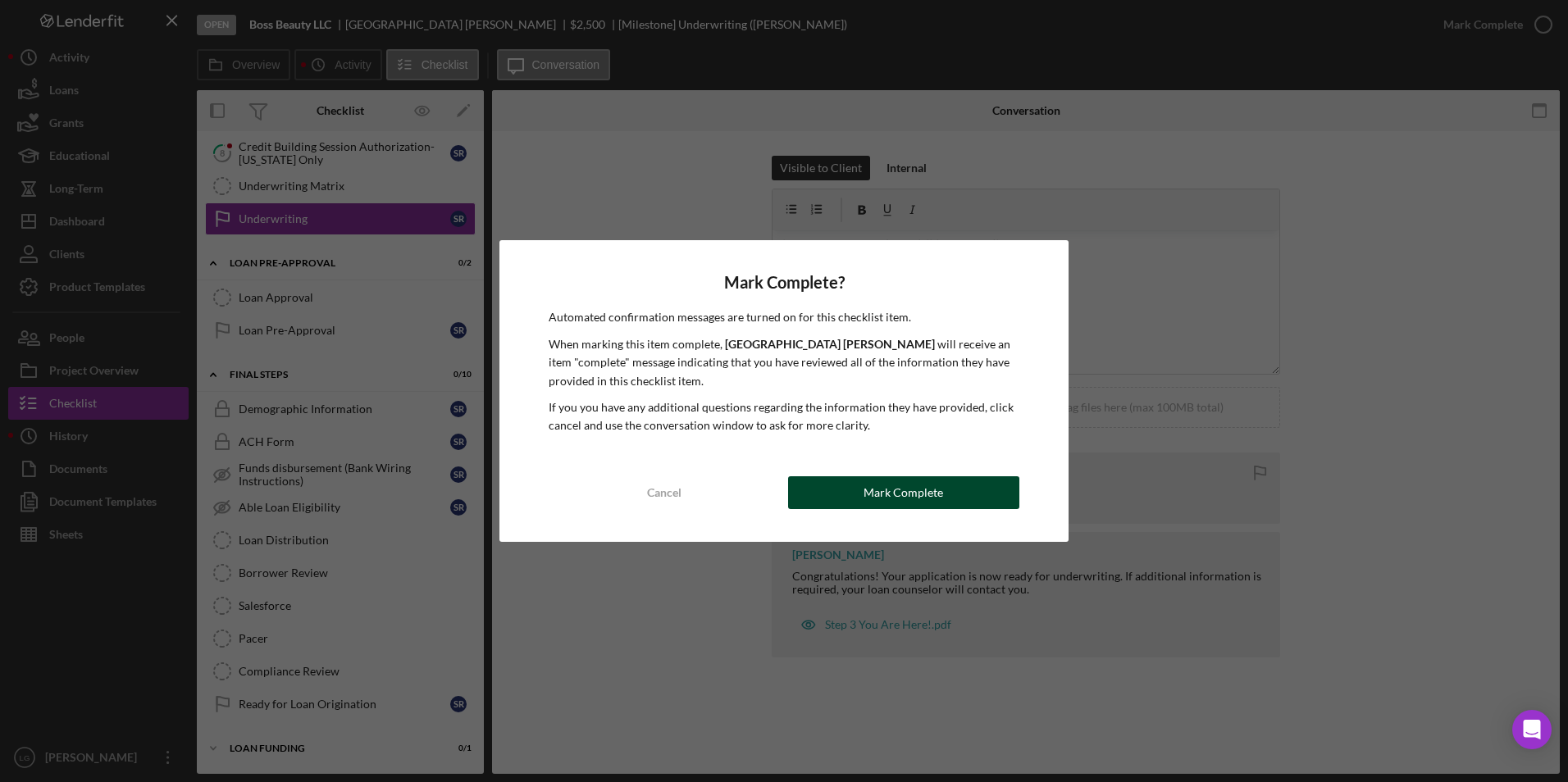
click at [991, 482] on button "Mark Complete" at bounding box center [903, 493] width 231 height 33
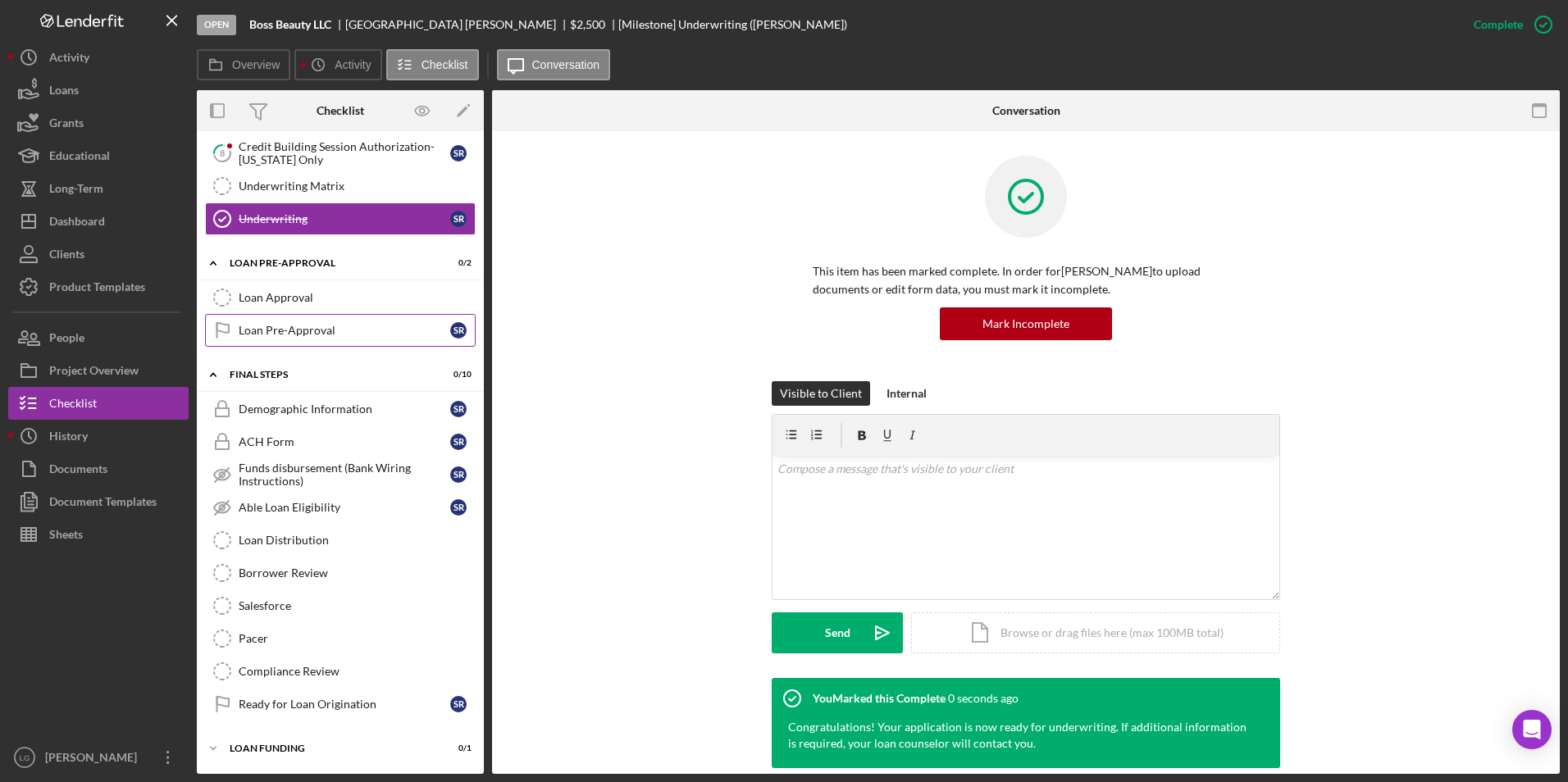
click at [262, 330] on div "Loan Pre-Approval" at bounding box center [344, 331] width 212 height 13
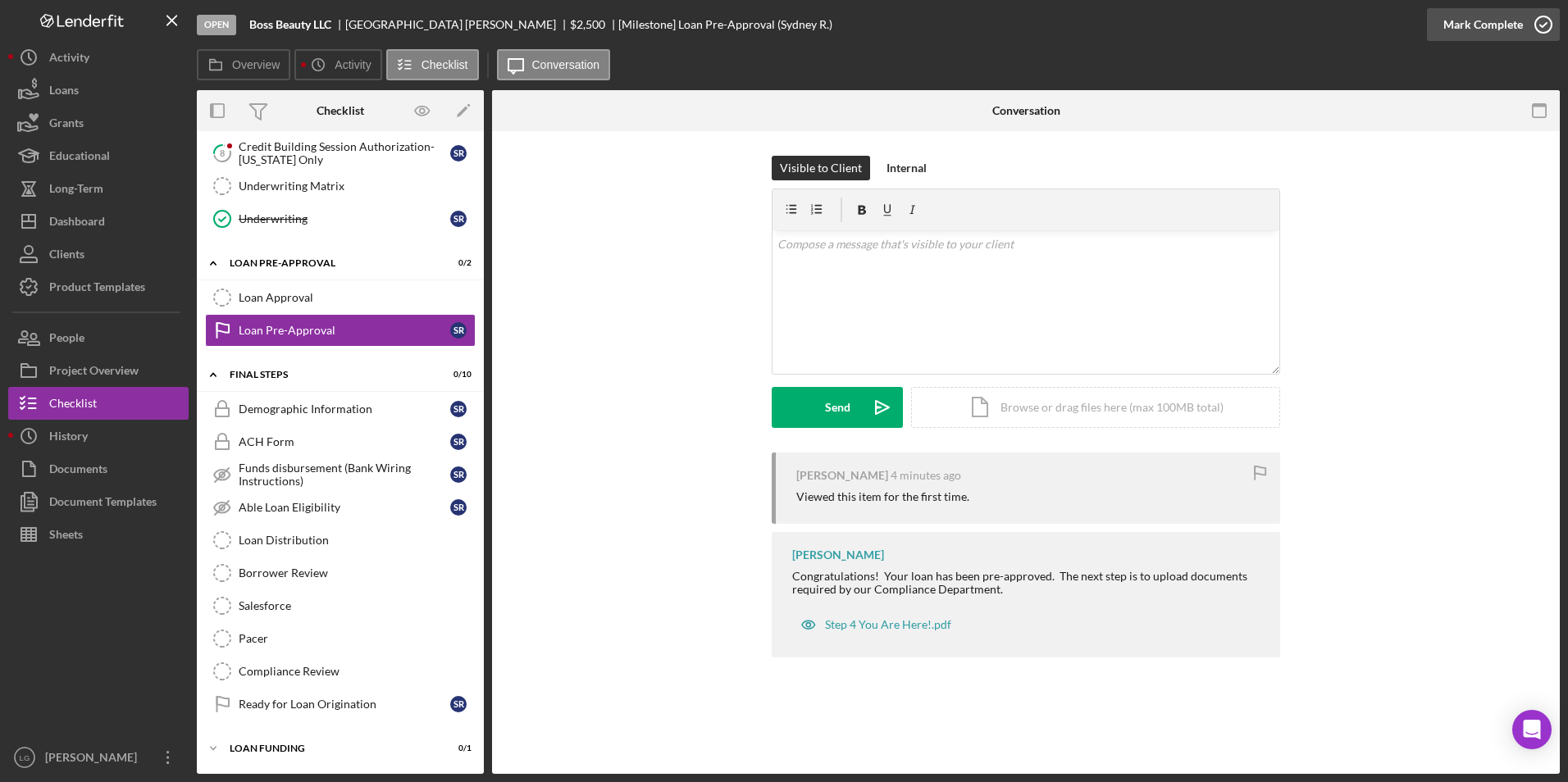
click at [1456, 27] on div "Mark Complete" at bounding box center [1482, 24] width 80 height 33
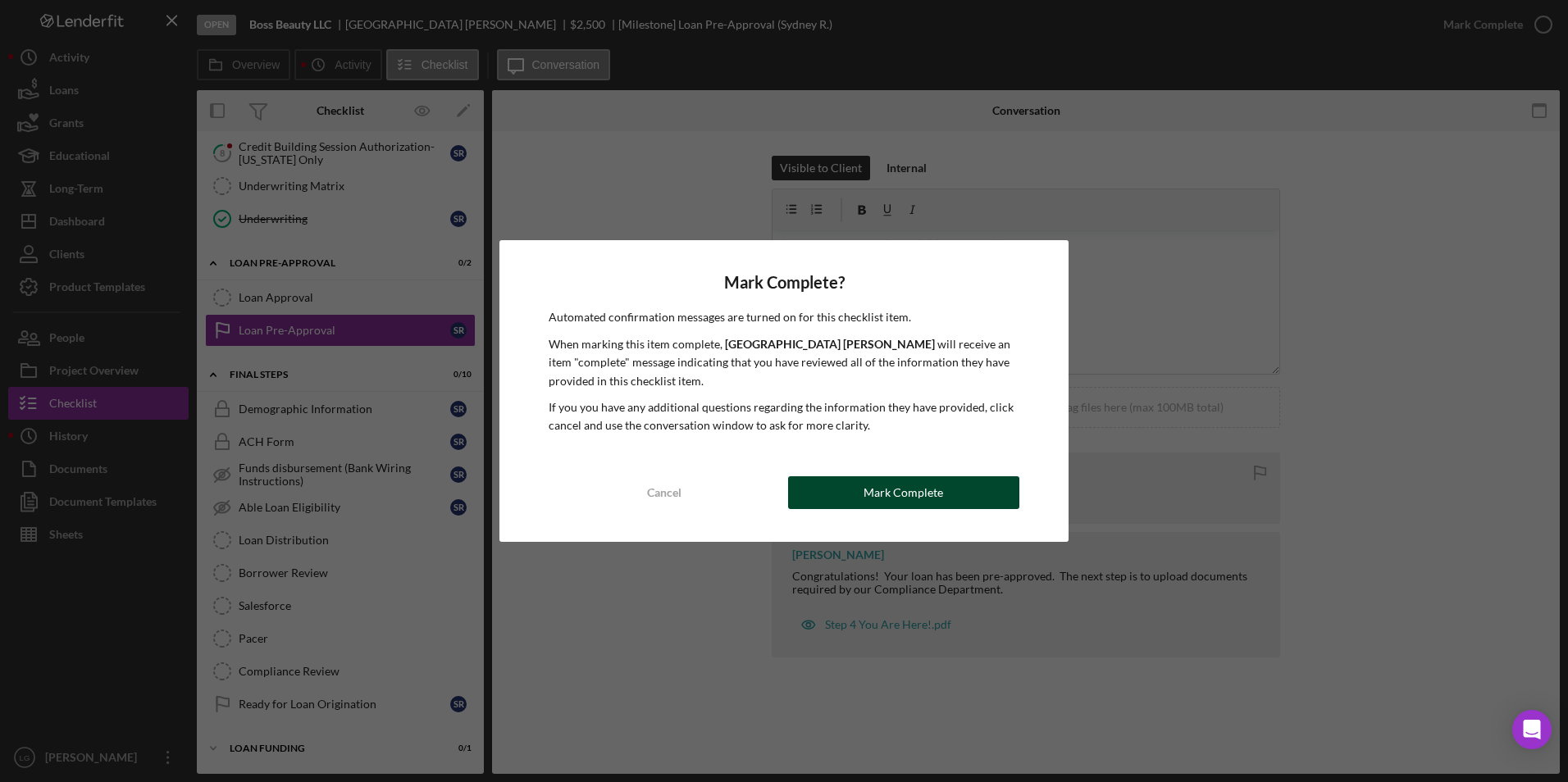
drag, startPoint x: 948, startPoint y: 495, endPoint x: 933, endPoint y: 503, distance: 17.0
click at [947, 496] on button "Mark Complete" at bounding box center [903, 493] width 231 height 33
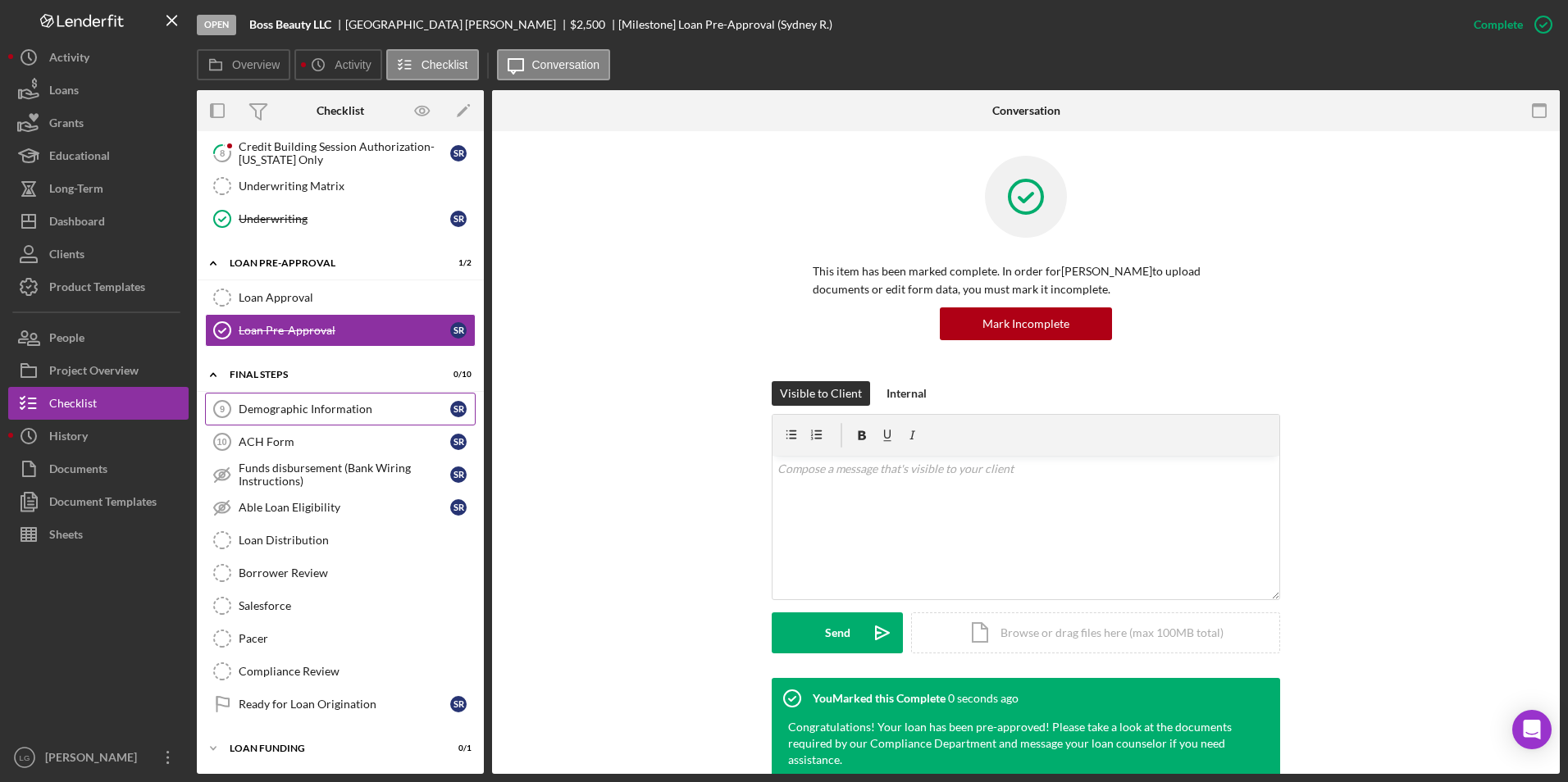
click at [266, 408] on div "Demographic Information" at bounding box center [344, 409] width 212 height 13
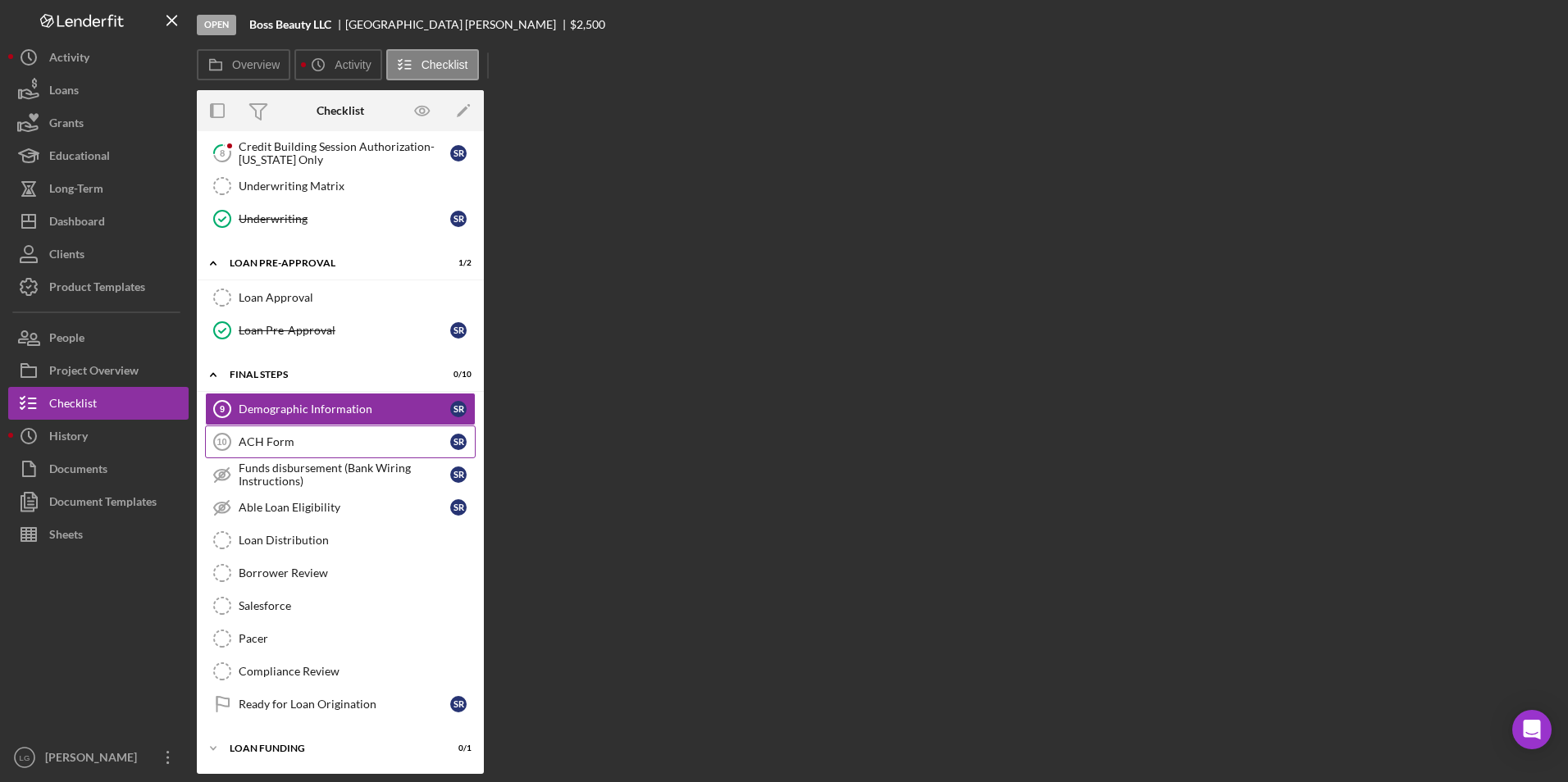
scroll to position [751, 0]
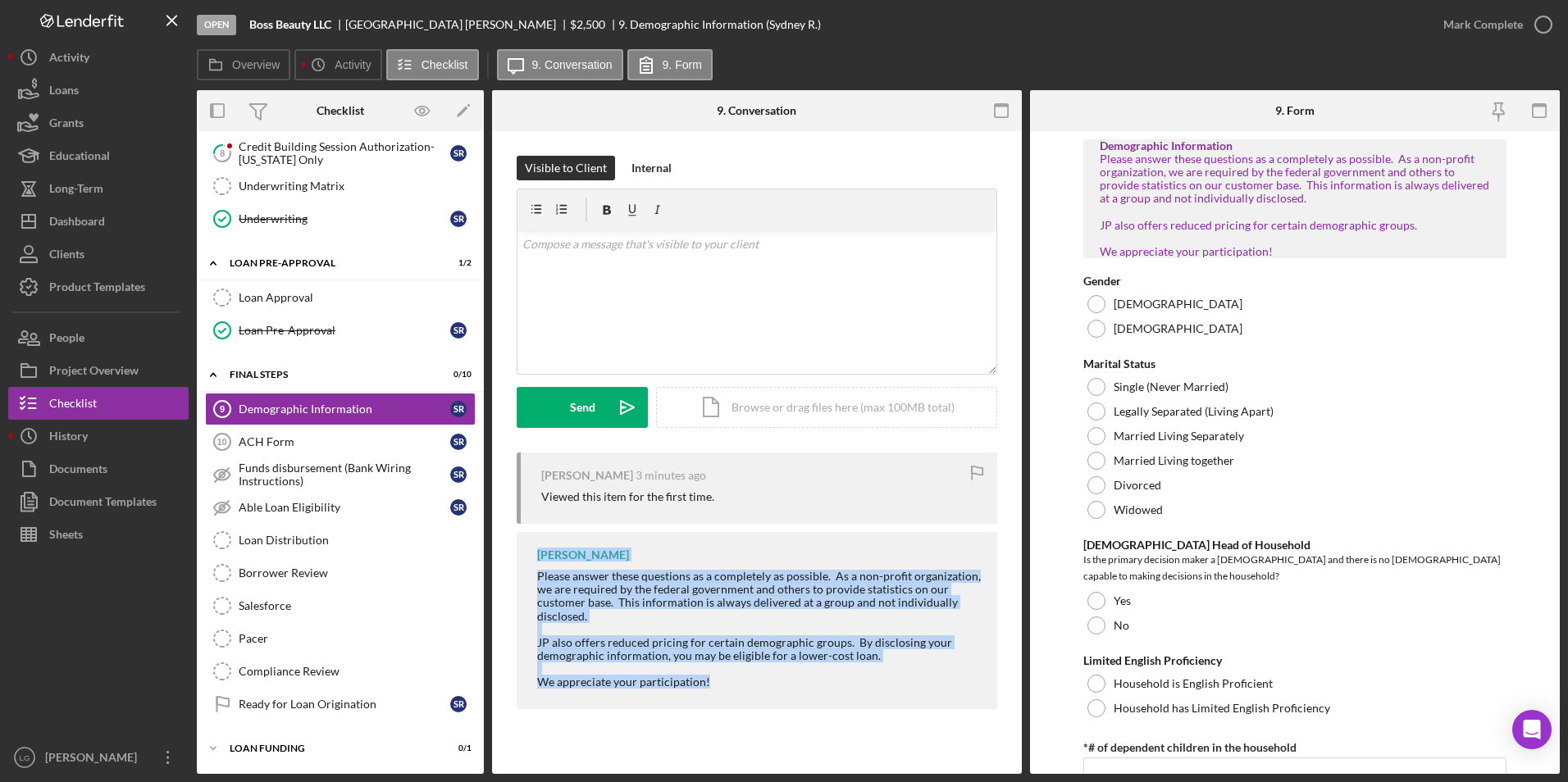
drag, startPoint x: 531, startPoint y: 555, endPoint x: 825, endPoint y: 701, distance: 328.3
click at [825, 701] on div "LaTrisha Gandy Please answer these questions as a completely as possible. As a …" at bounding box center [756, 620] width 480 height 177
copy div "LaTrisha Gandy Please answer these questions as a completely as possible. As a …"
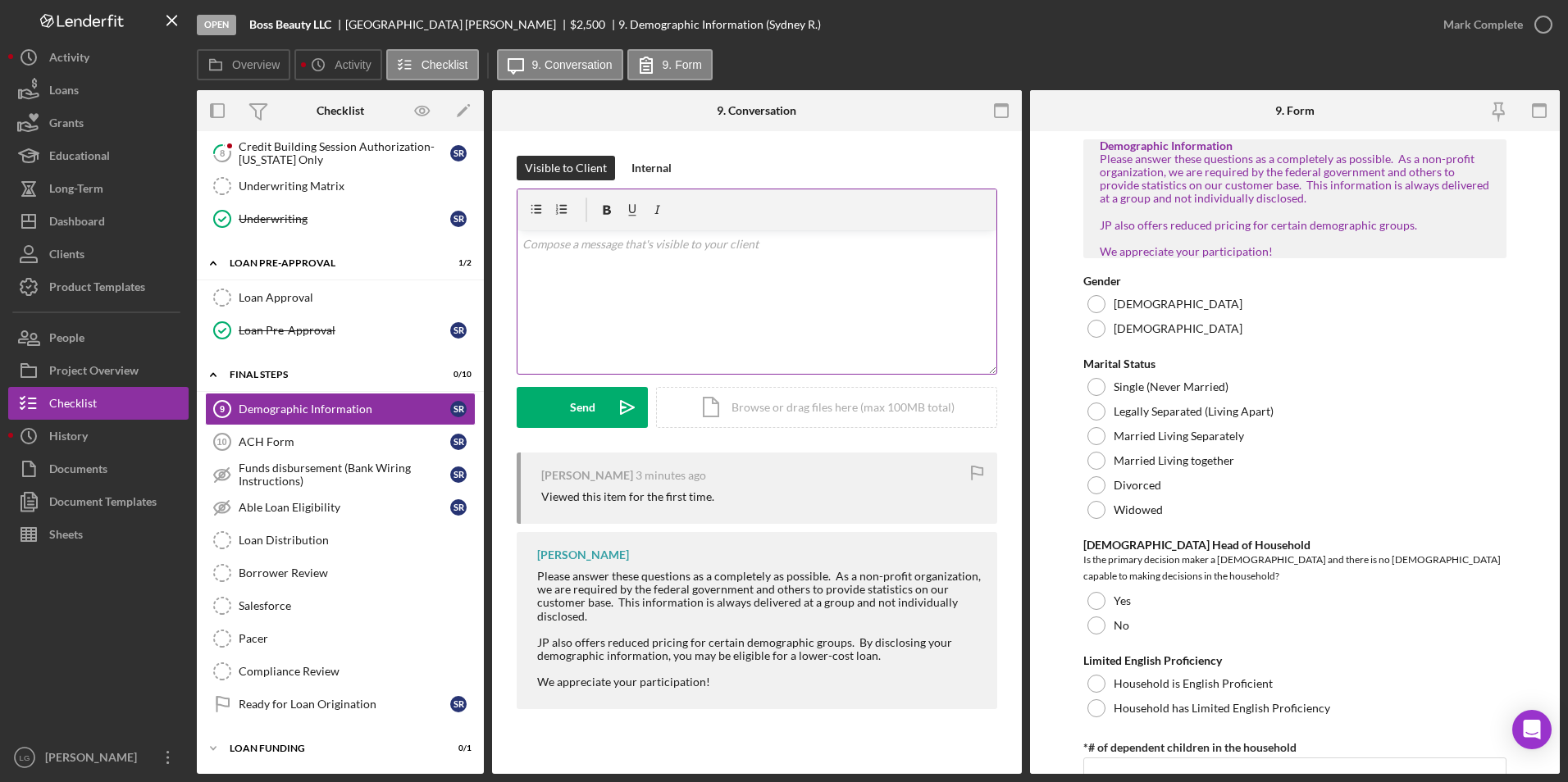
click at [688, 257] on div "v Color teal Color pink Remove color Add row above Add row below Add column bef…" at bounding box center [756, 301] width 478 height 143
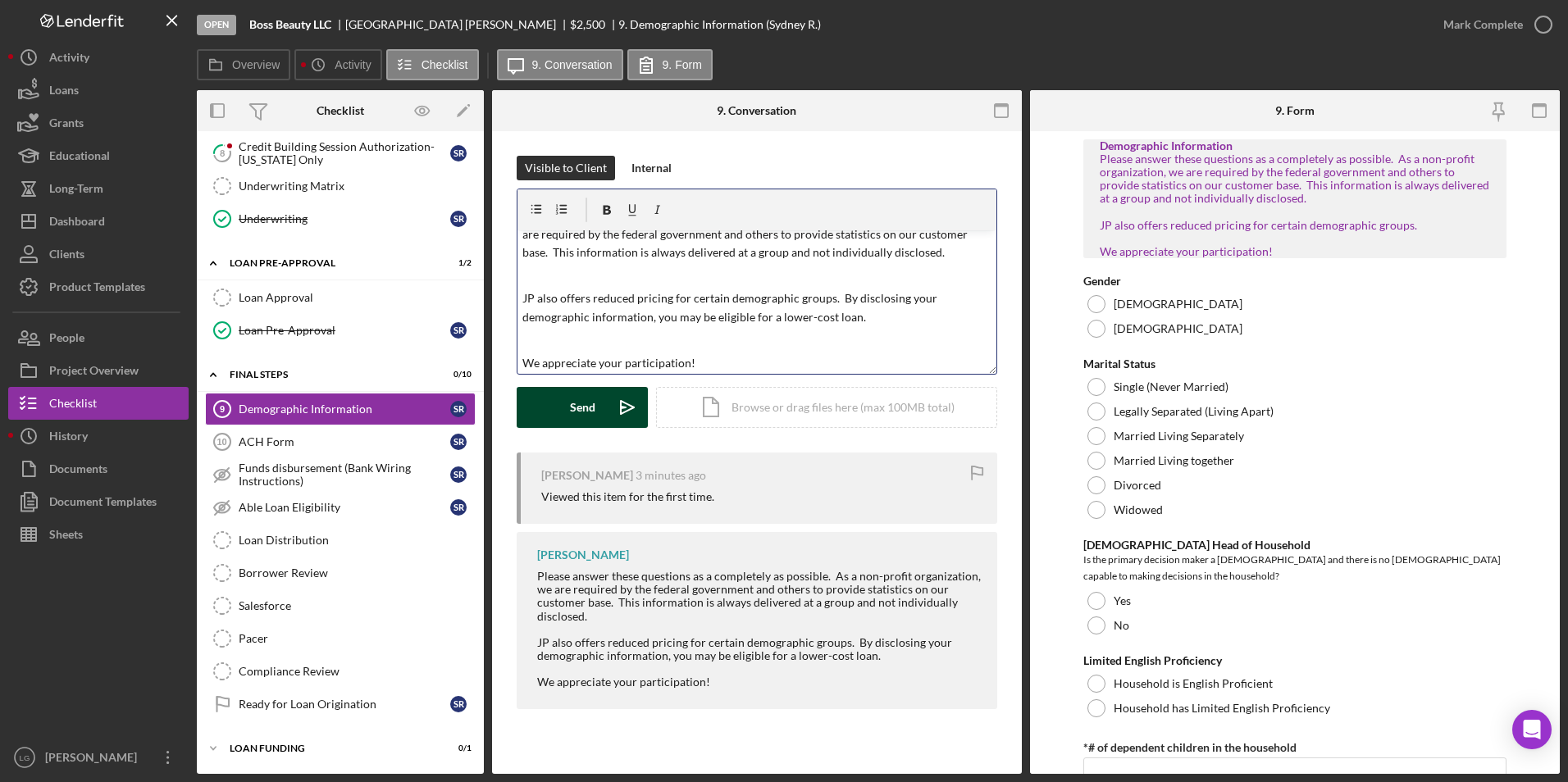
click at [548, 419] on button "Send Icon/icon-invite-send" at bounding box center [582, 407] width 131 height 41
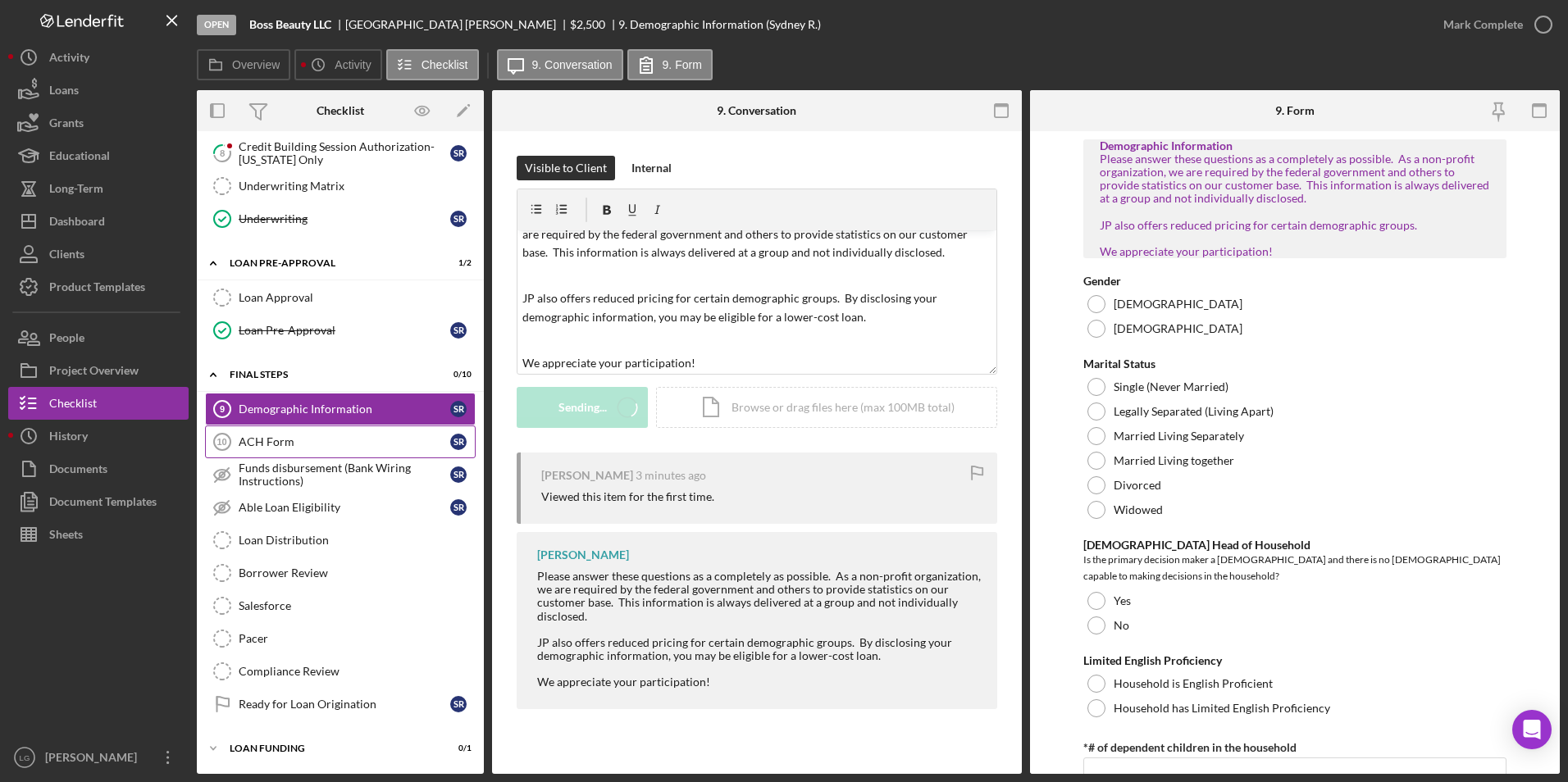
scroll to position [0, 0]
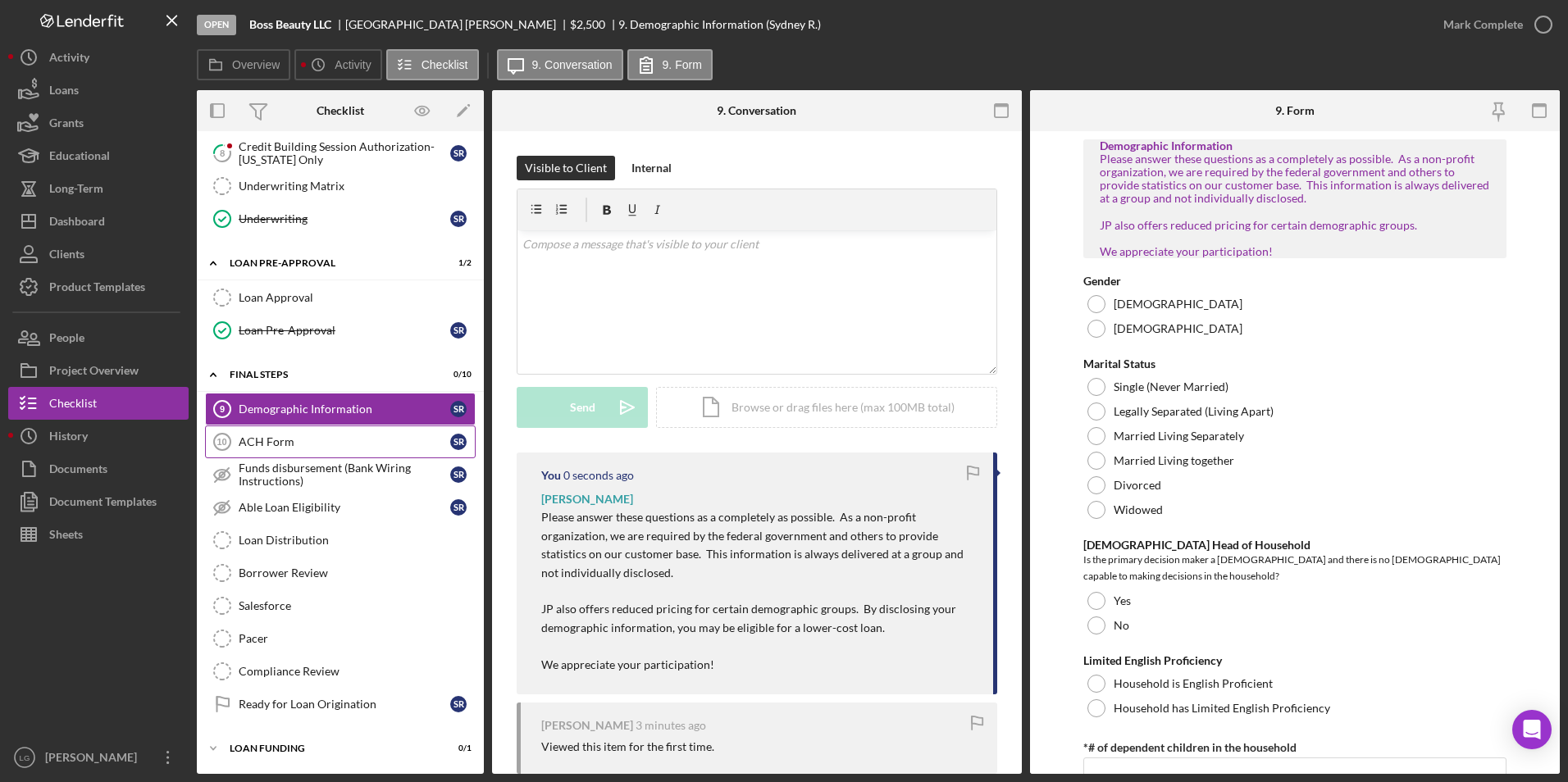
click at [304, 453] on link "ACH Form 10 ACH Form S R" at bounding box center [340, 441] width 270 height 33
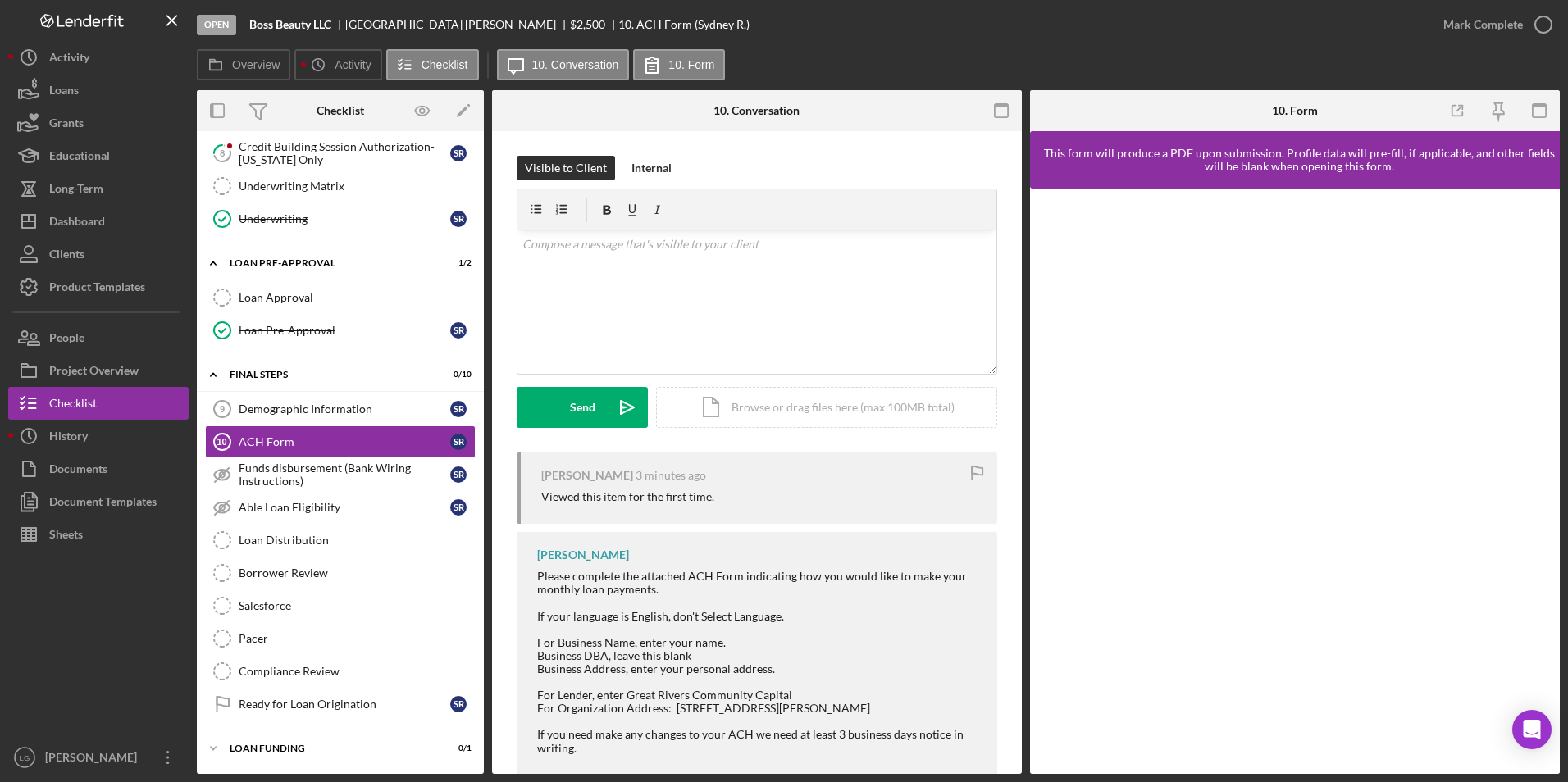
scroll to position [34, 0]
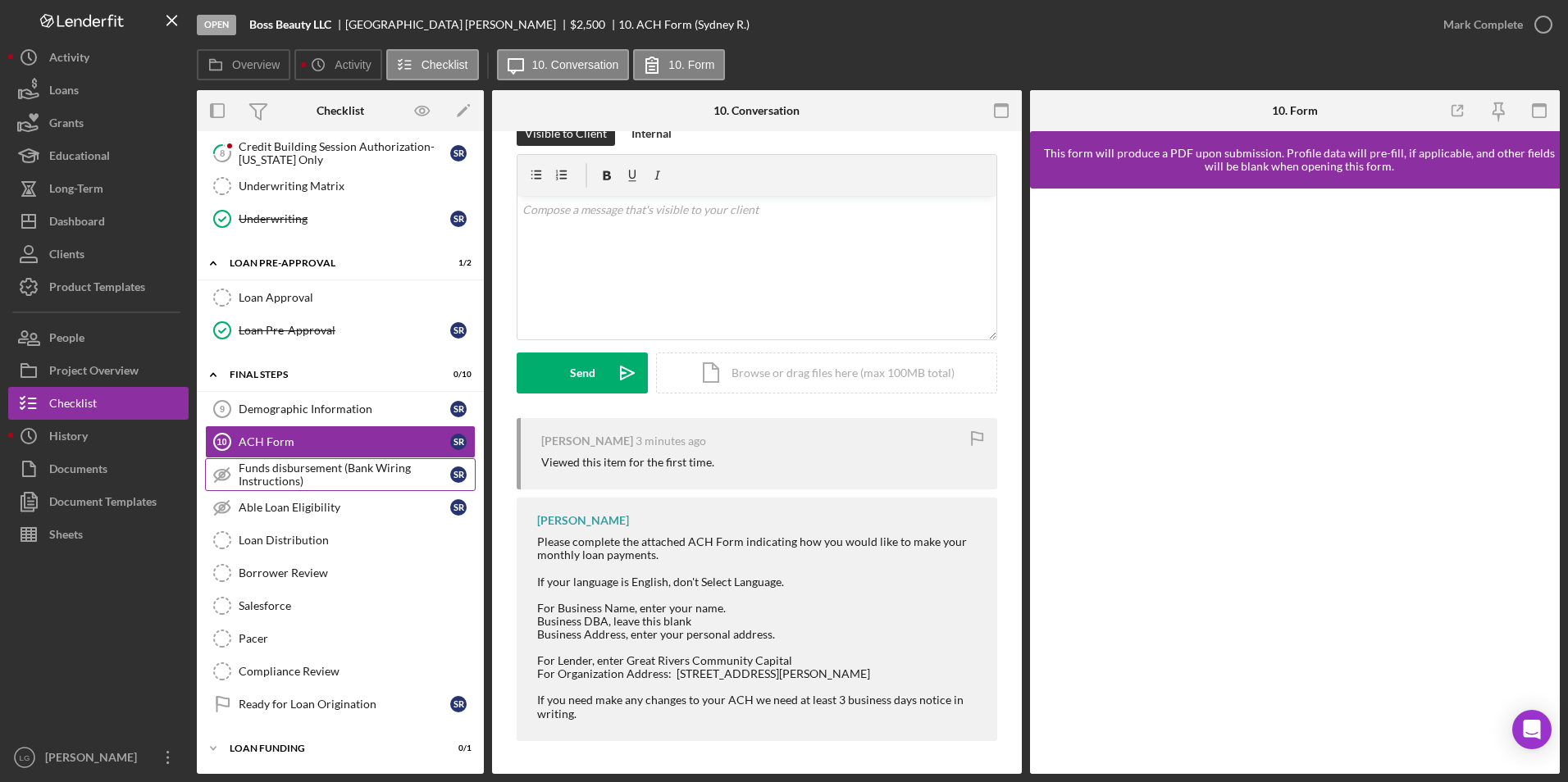
click at [298, 471] on div "Funds disbursement (Bank Wiring Instructions)" at bounding box center [344, 474] width 212 height 26
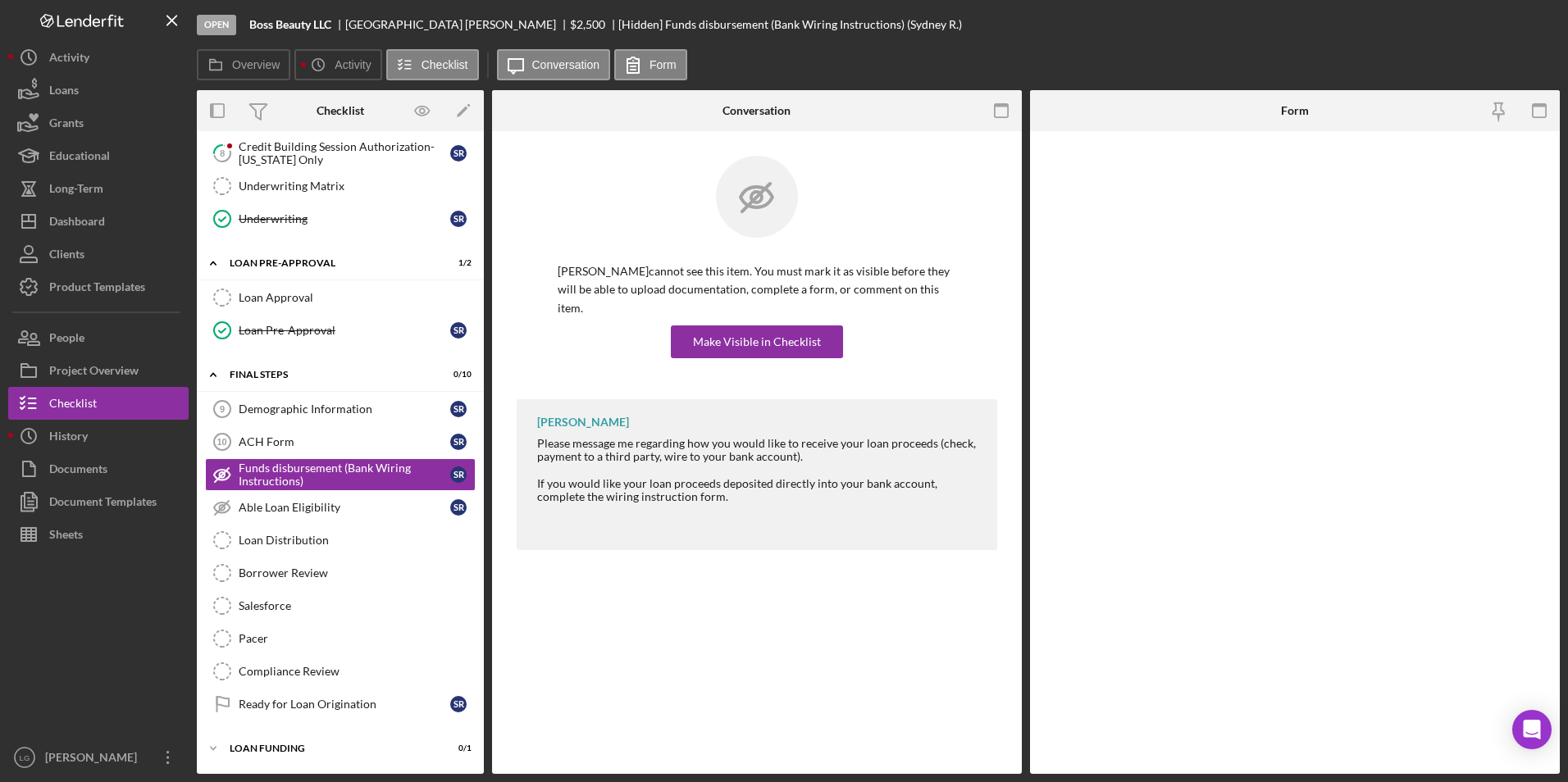
scroll to position [751, 0]
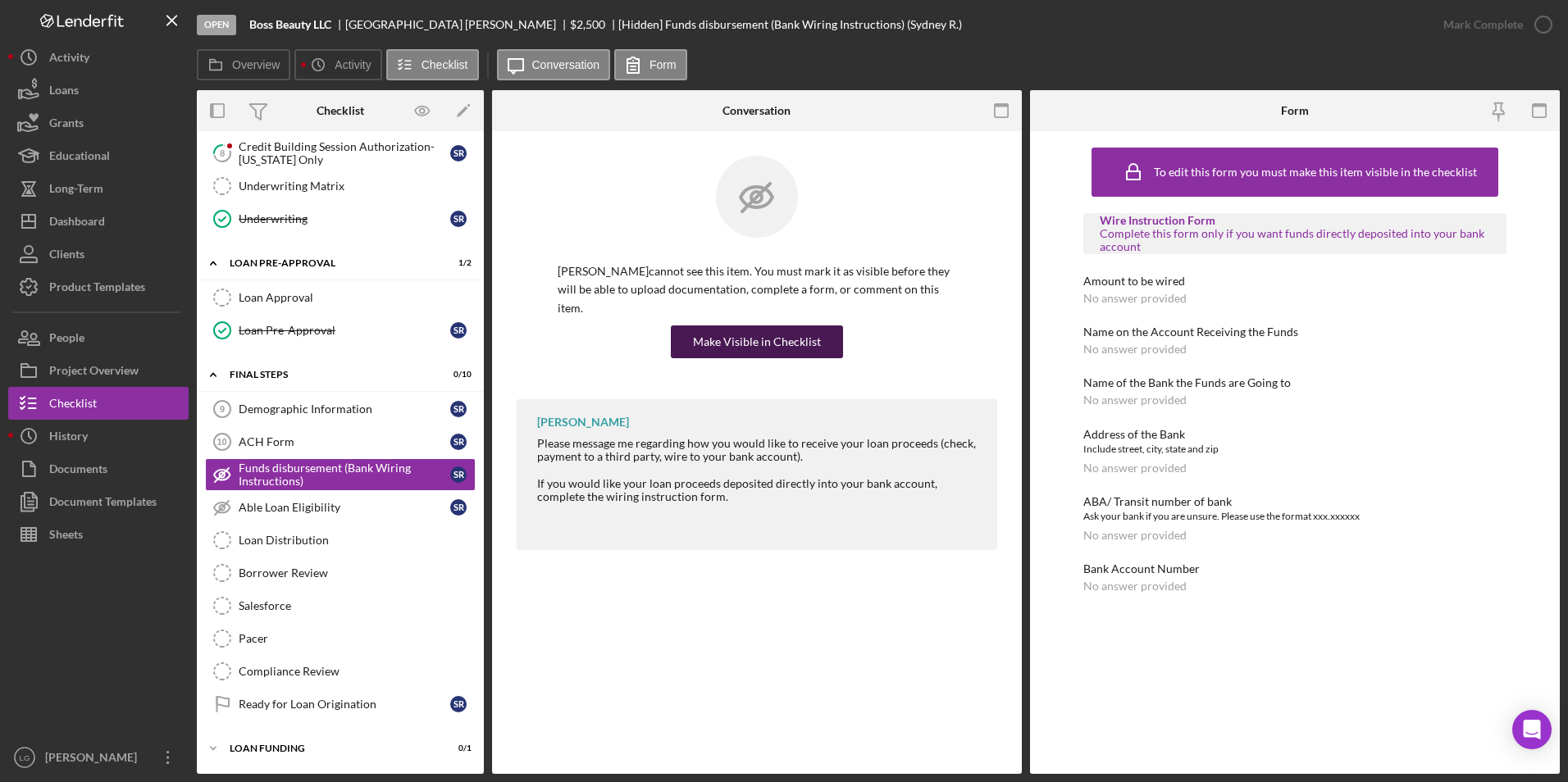
click at [806, 327] on div "Make Visible in Checklist" at bounding box center [756, 341] width 128 height 33
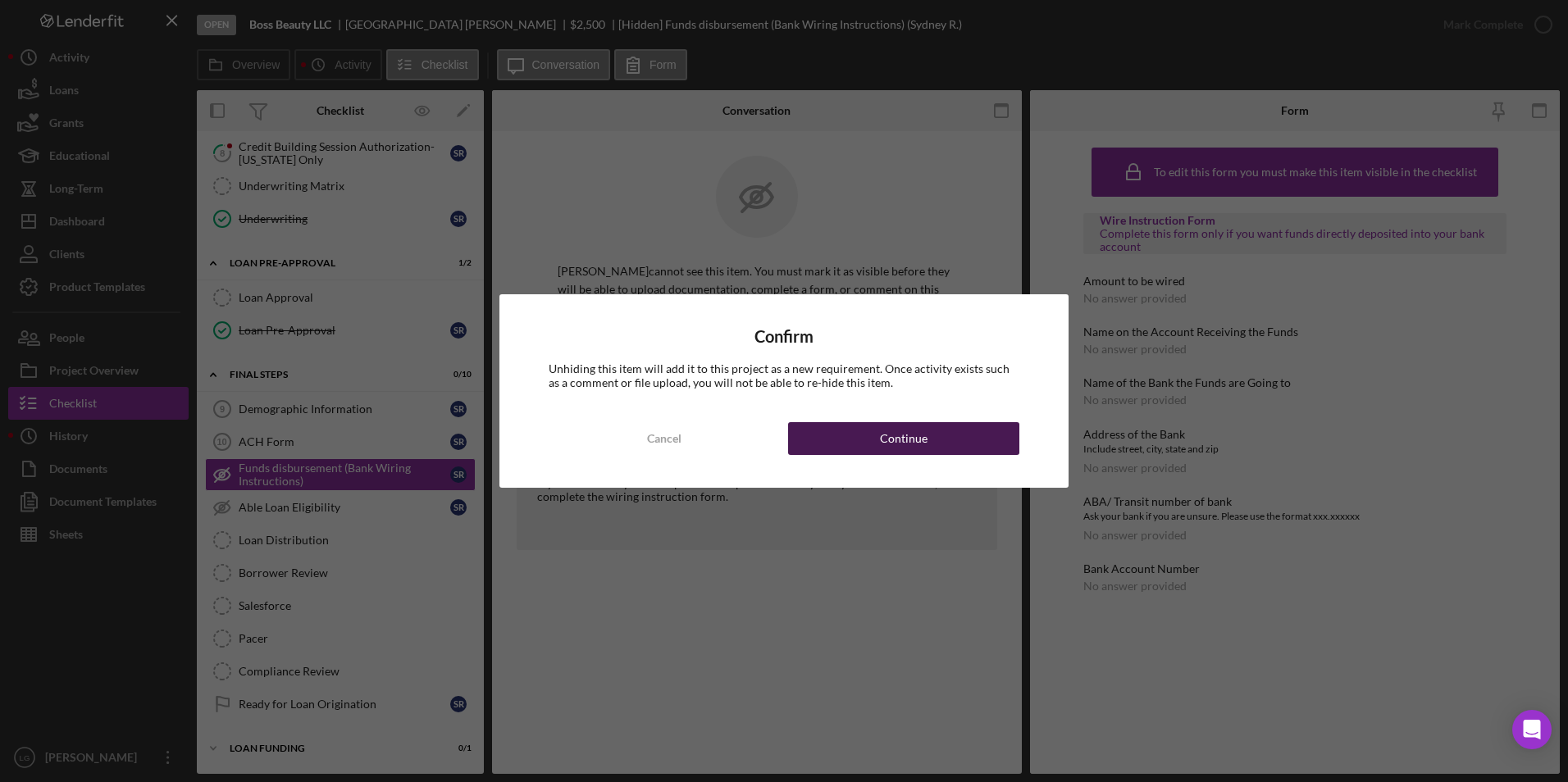
click at [858, 434] on button "Continue" at bounding box center [903, 438] width 231 height 33
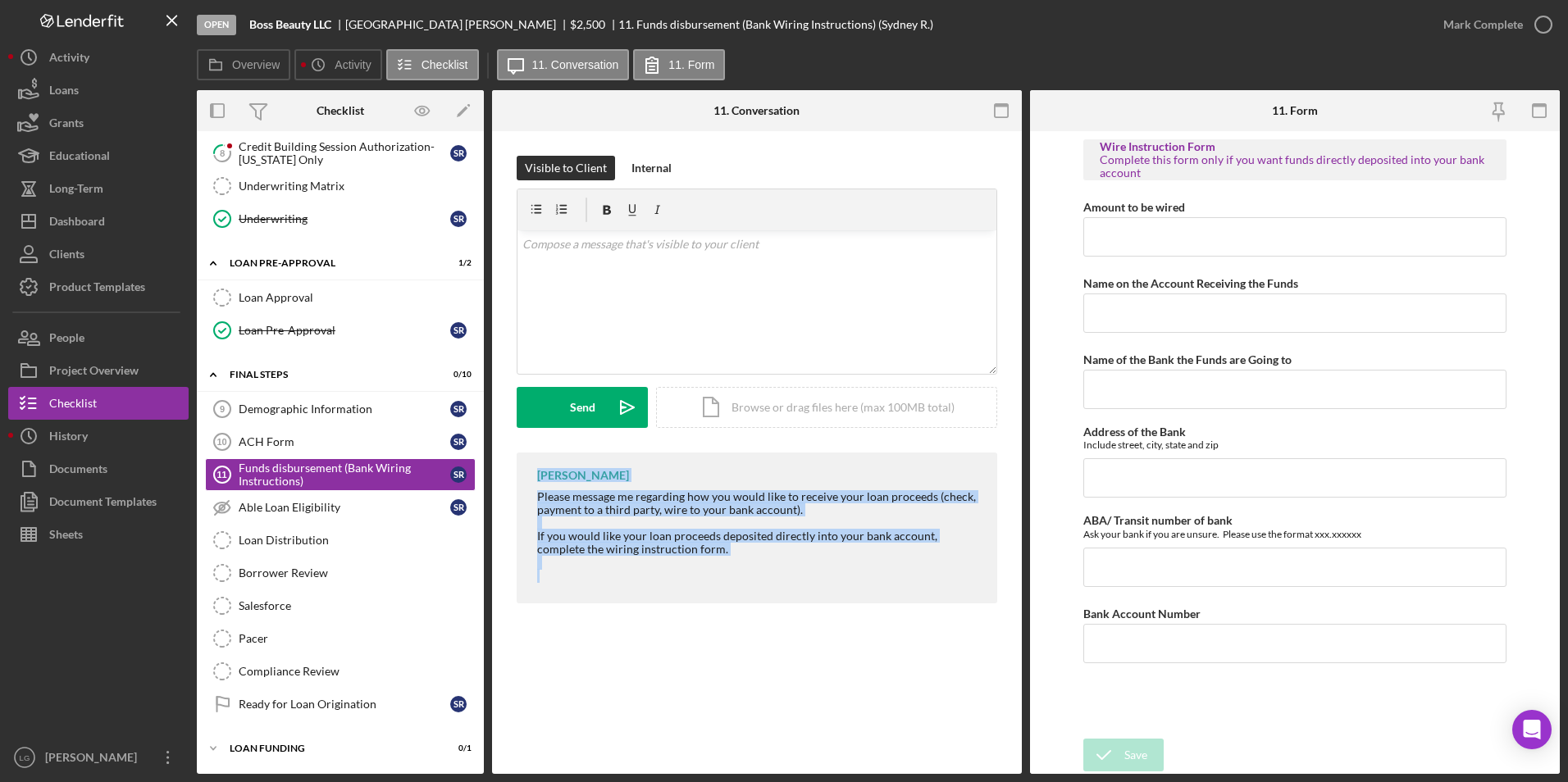
drag, startPoint x: 519, startPoint y: 463, endPoint x: 716, endPoint y: 597, distance: 238.3
click at [716, 597] on div "LaTrisha Gandy Please message me regarding how you would like to receive your l…" at bounding box center [756, 528] width 480 height 151
drag, startPoint x: 716, startPoint y: 597, endPoint x: 648, endPoint y: 494, distance: 123.4
copy div "LaTrisha Gandy Please message me regarding how you would like to receive your l…"
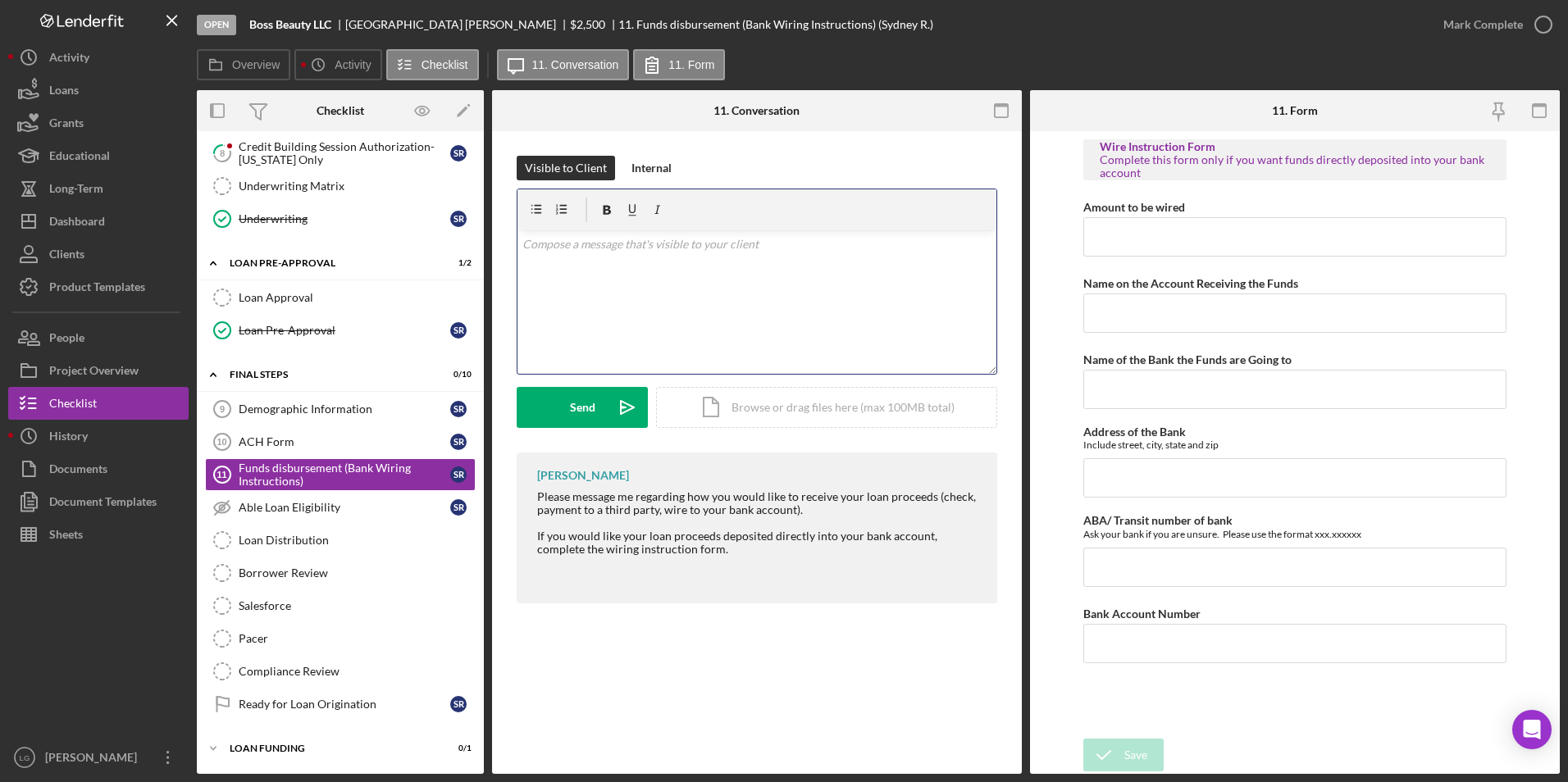
click at [716, 300] on div "v Color teal Color pink Remove color Add row above Add row below Add column bef…" at bounding box center [756, 301] width 478 height 143
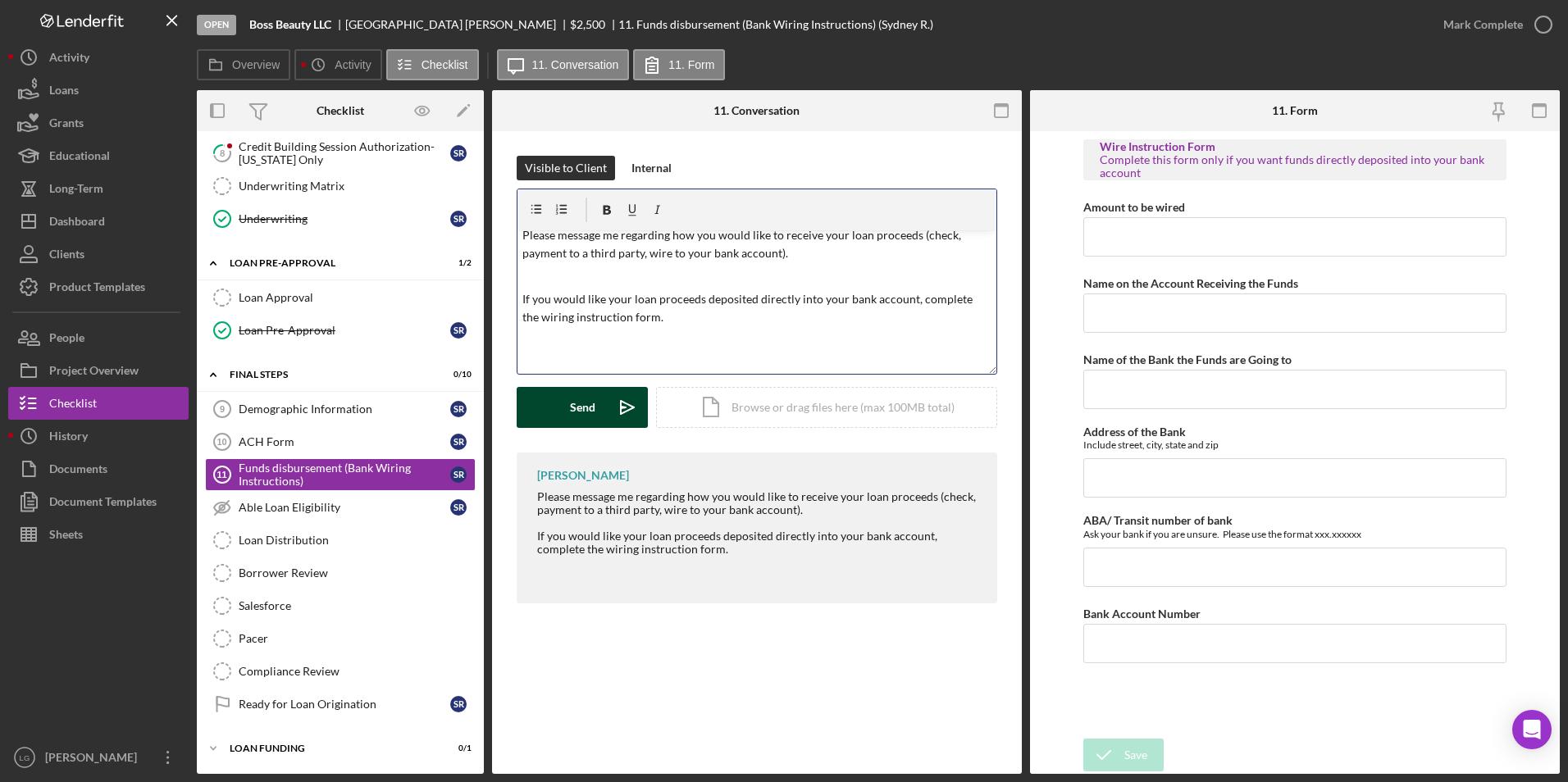
click at [572, 402] on div "Send" at bounding box center [583, 407] width 25 height 41
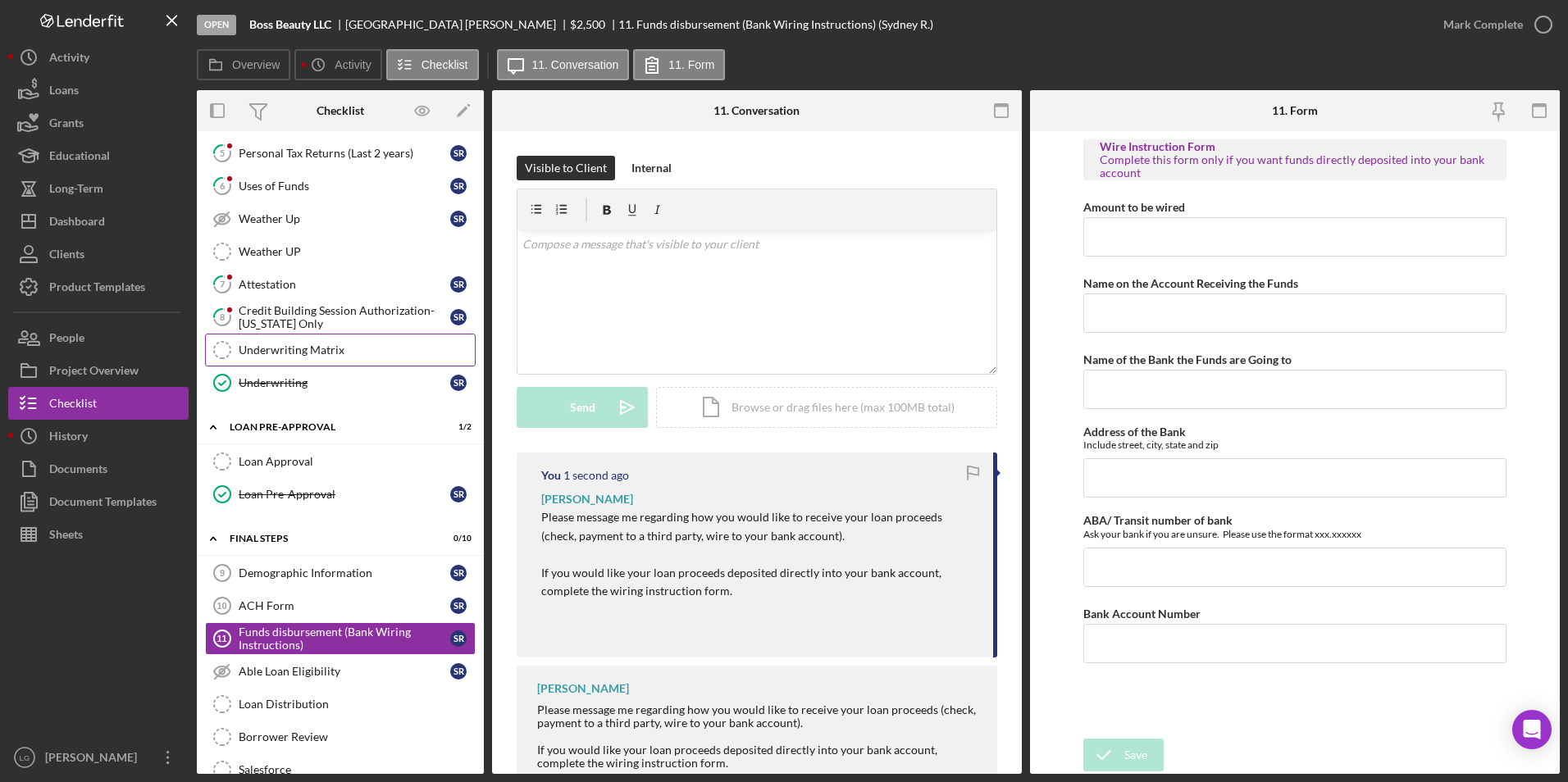
scroll to position [423, 0]
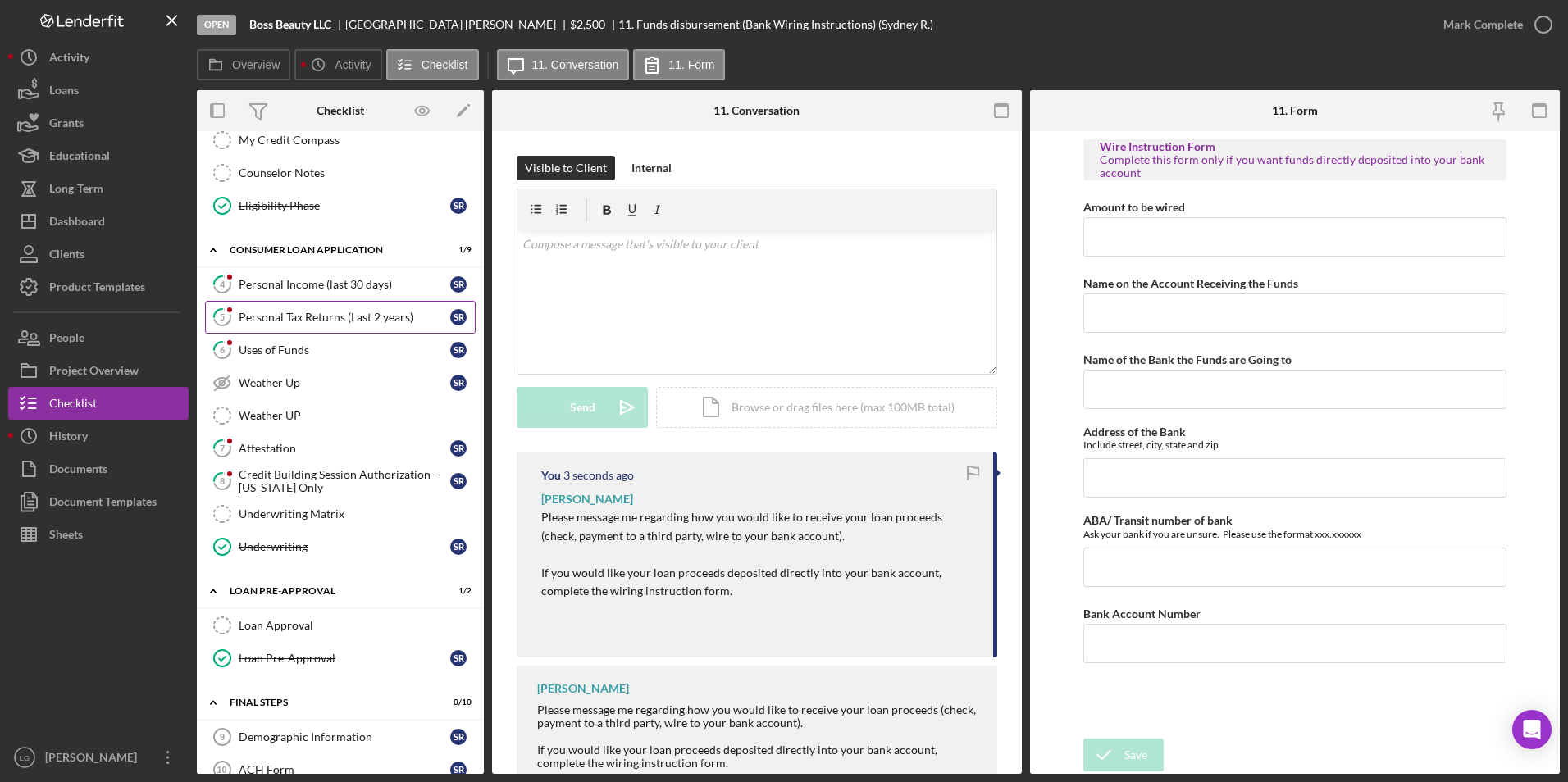
click at [415, 303] on link "5 Personal Tax Returns (Last 2 years) S R" at bounding box center [340, 316] width 270 height 33
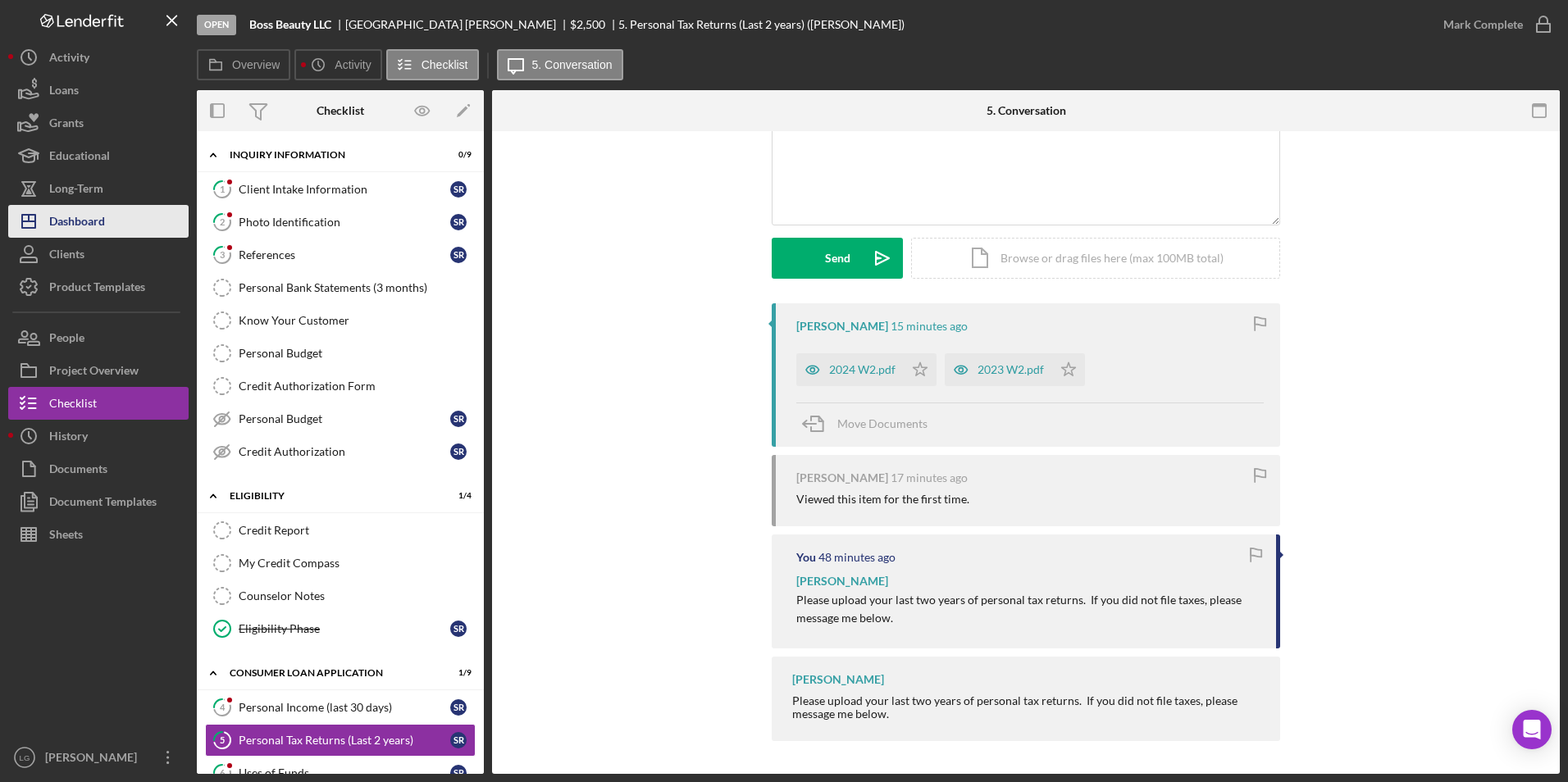
click at [118, 220] on button "Icon/Dashboard Dashboard" at bounding box center [98, 221] width 180 height 33
